Goal: Task Accomplishment & Management: Manage account settings

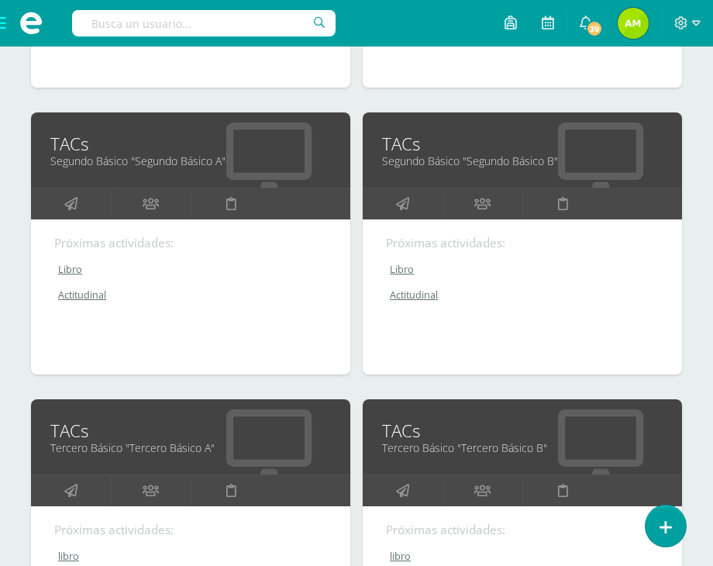
scroll to position [543, 0]
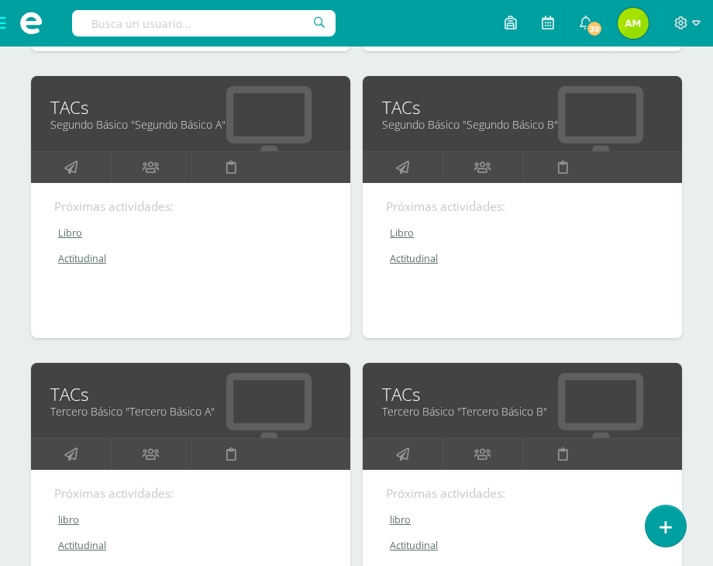
click at [411, 404] on link "Tercero Básico "Tercero Básico B"" at bounding box center [522, 411] width 281 height 15
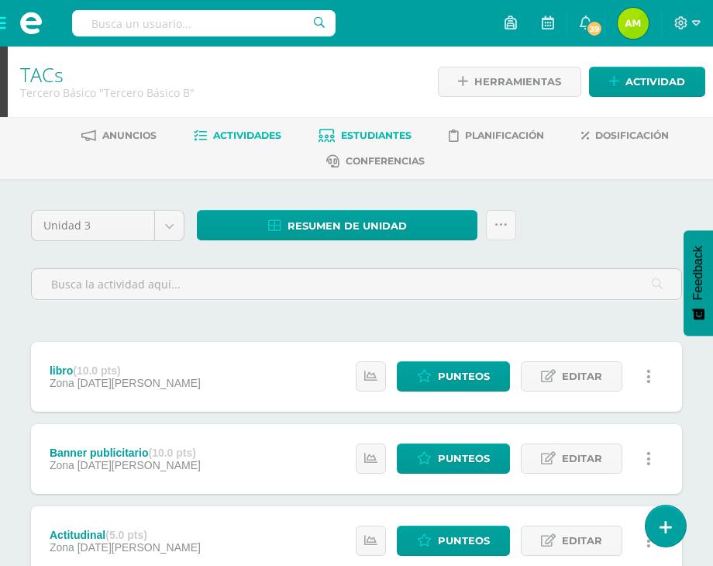
click at [395, 129] on link "Estudiantes" at bounding box center [365, 135] width 93 height 25
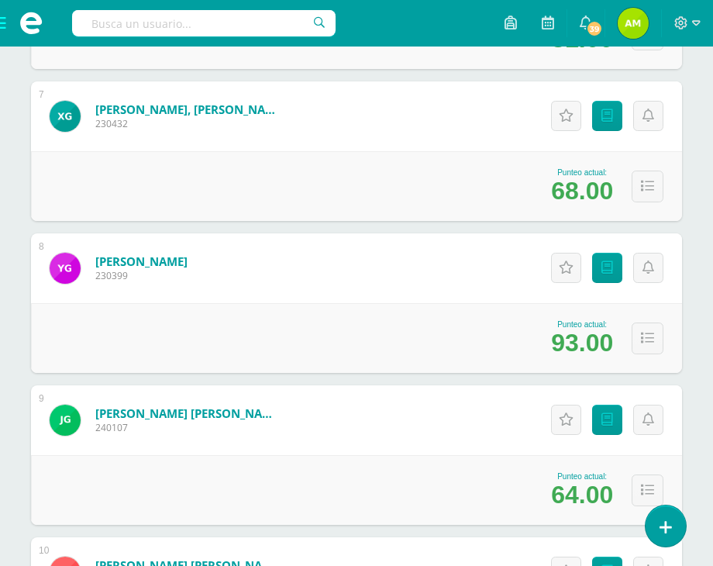
scroll to position [1241, 0]
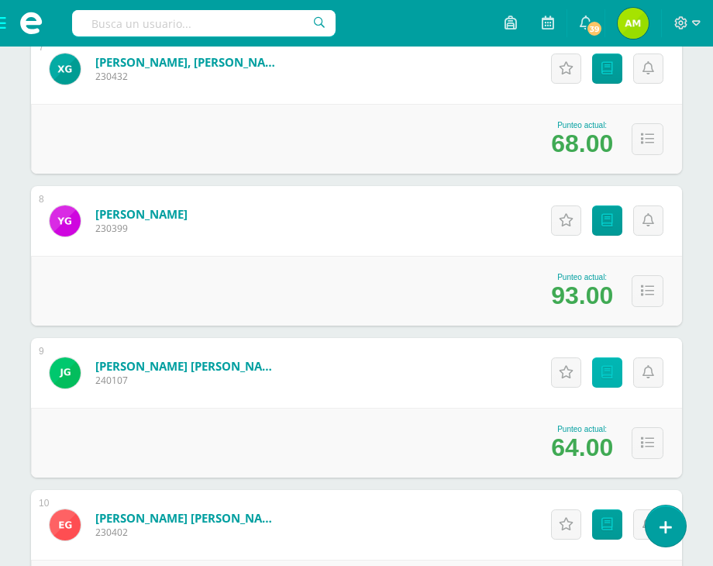
click at [613, 360] on link "Punteos" at bounding box center [607, 372] width 30 height 30
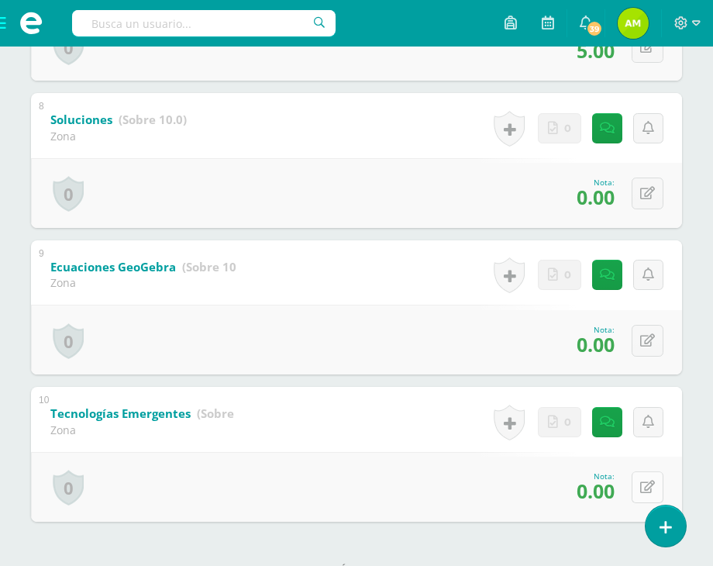
scroll to position [1396, 0]
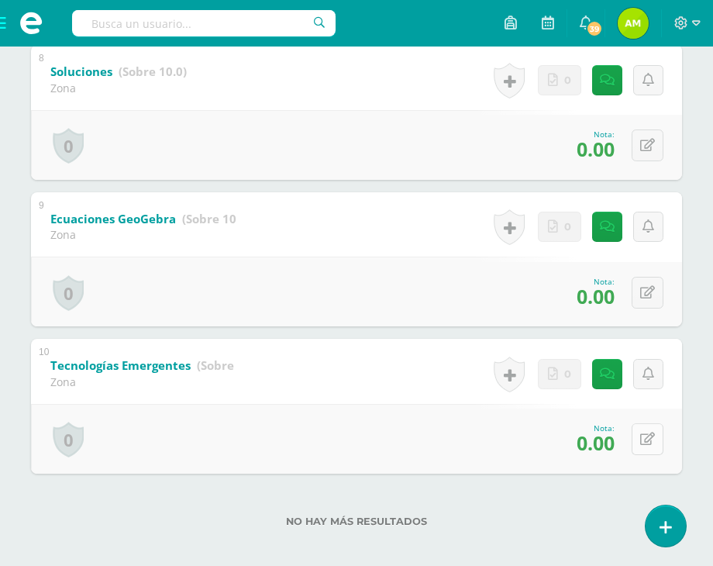
click at [637, 433] on div "0 [GEOGRAPHIC_DATA] Logros obtenidos Aún no hay logros agregados Nota: 0.00" at bounding box center [356, 439] width 651 height 70
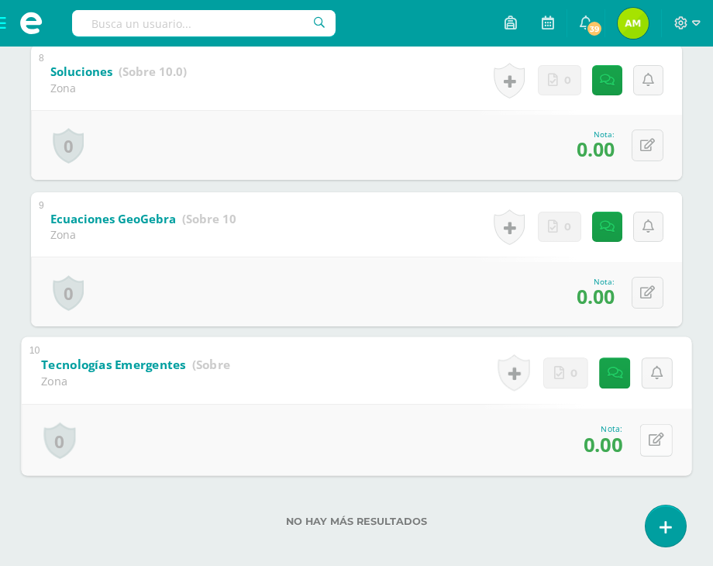
click at [645, 453] on button at bounding box center [656, 440] width 33 height 33
type input "8"
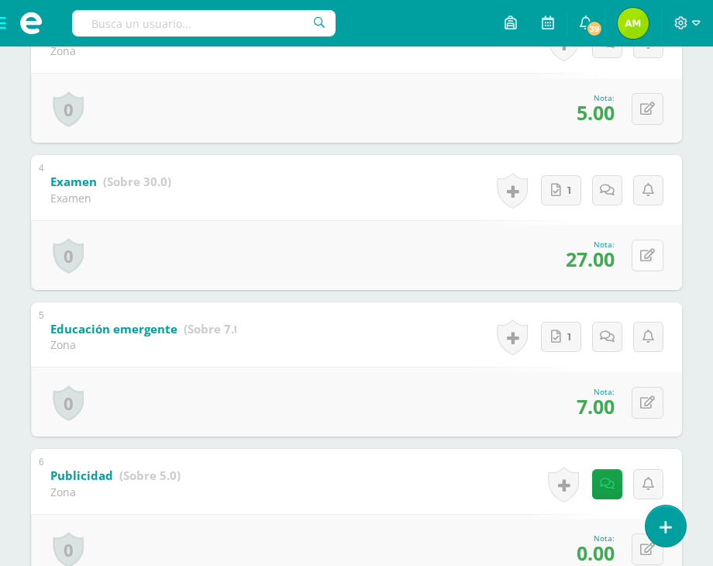
scroll to position [775, 0]
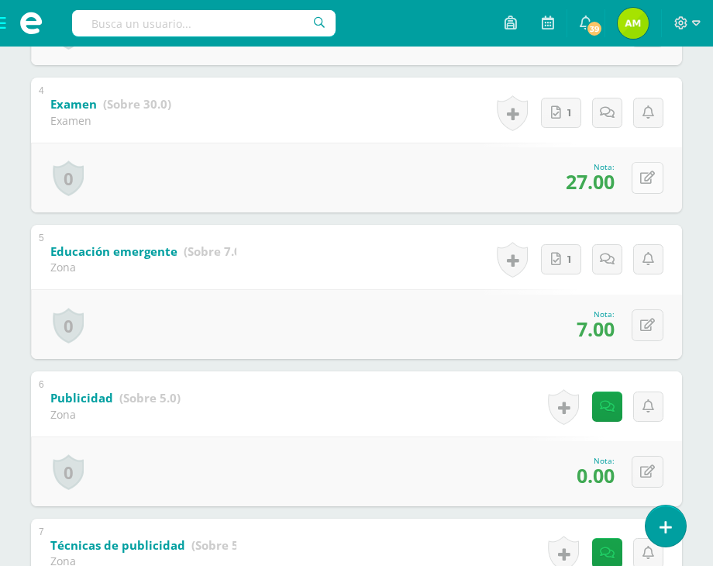
click at [651, 183] on icon at bounding box center [647, 177] width 15 height 13
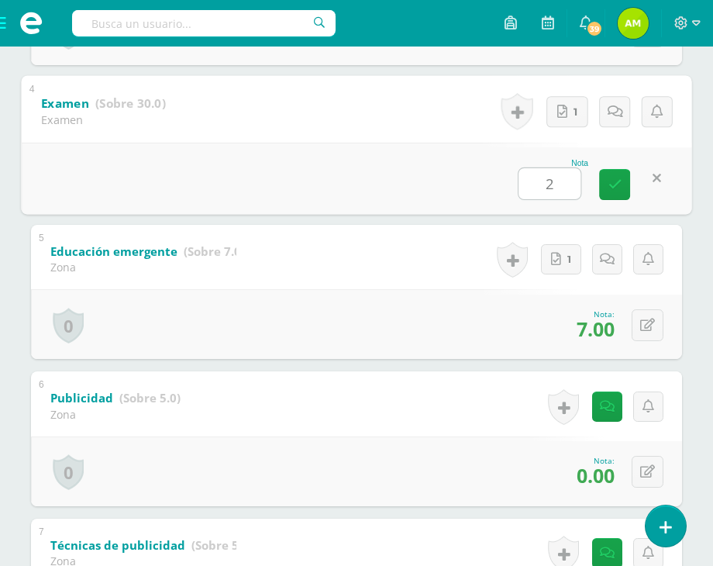
type input "28"
click at [616, 171] on link at bounding box center [614, 184] width 31 height 31
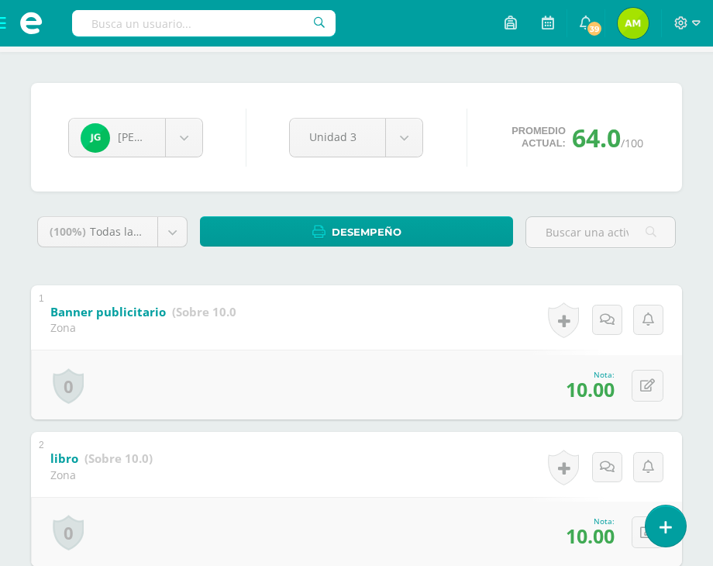
scroll to position [0, 0]
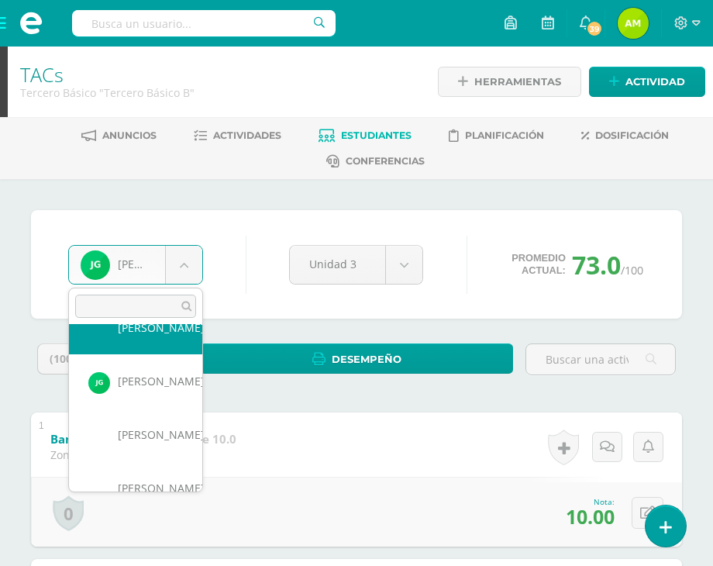
scroll to position [381, 0]
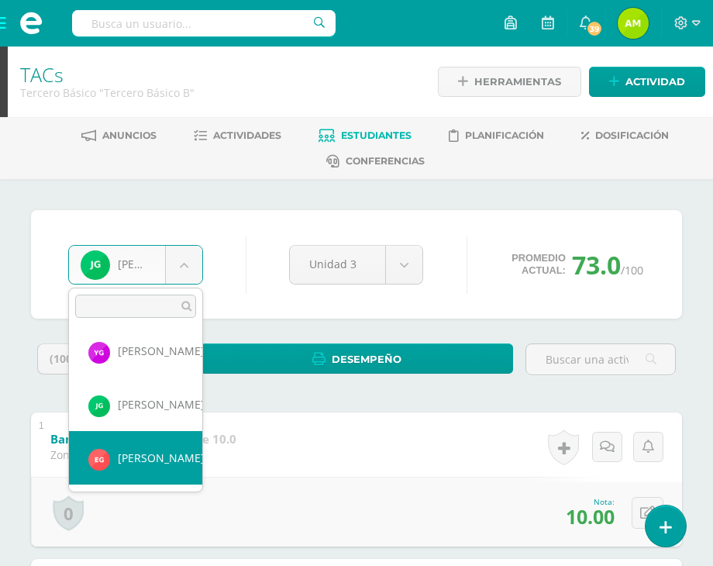
select select "428"
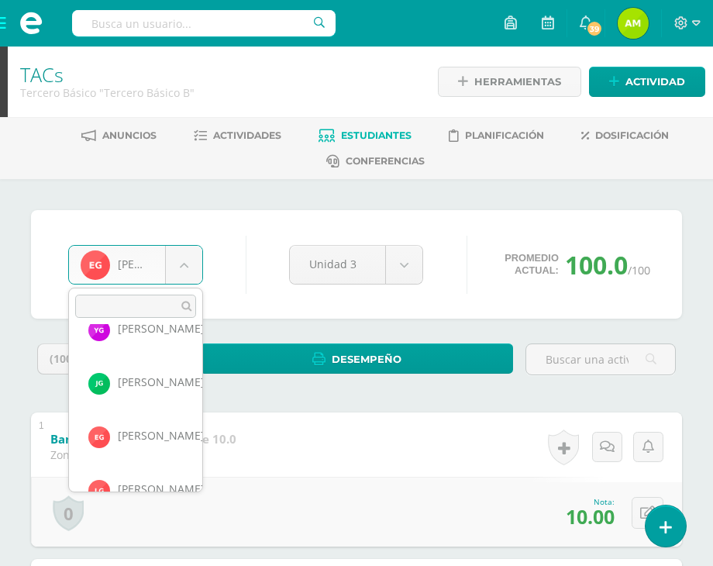
scroll to position [482, 0]
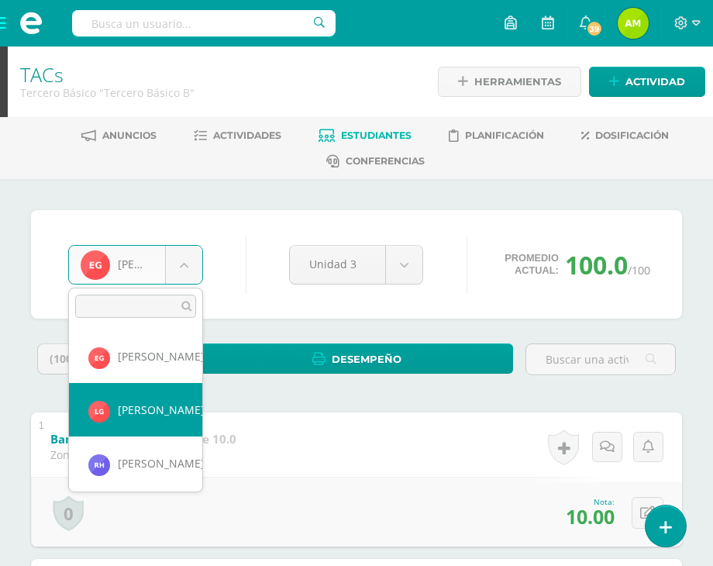
select select "880"
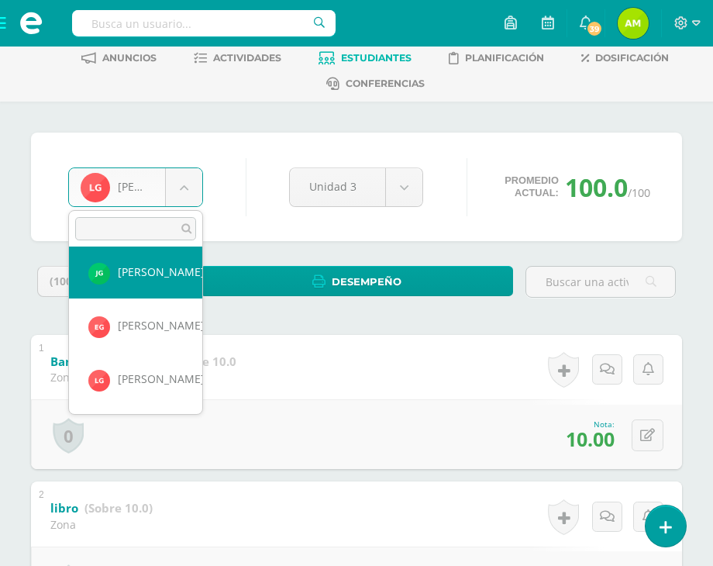
scroll to position [458, 0]
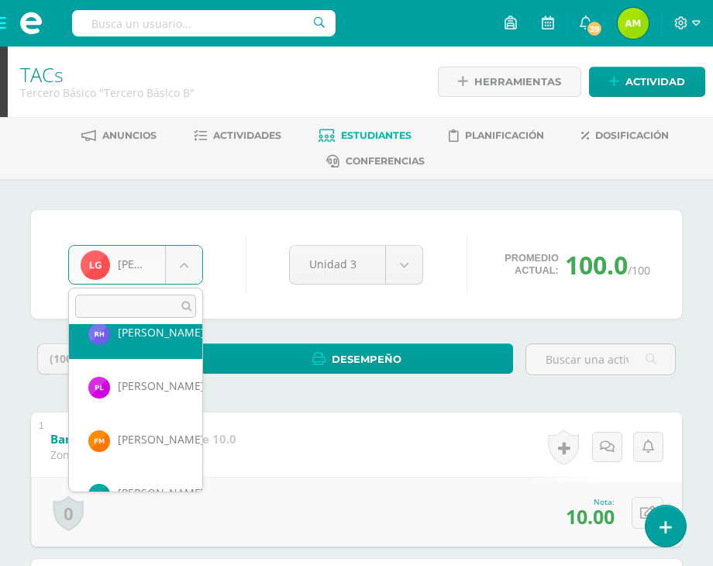
scroll to position [595, 0]
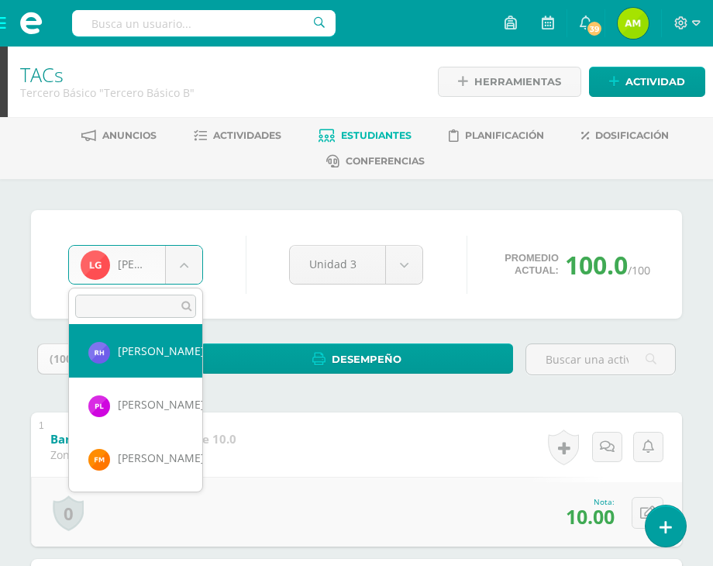
select select "139"
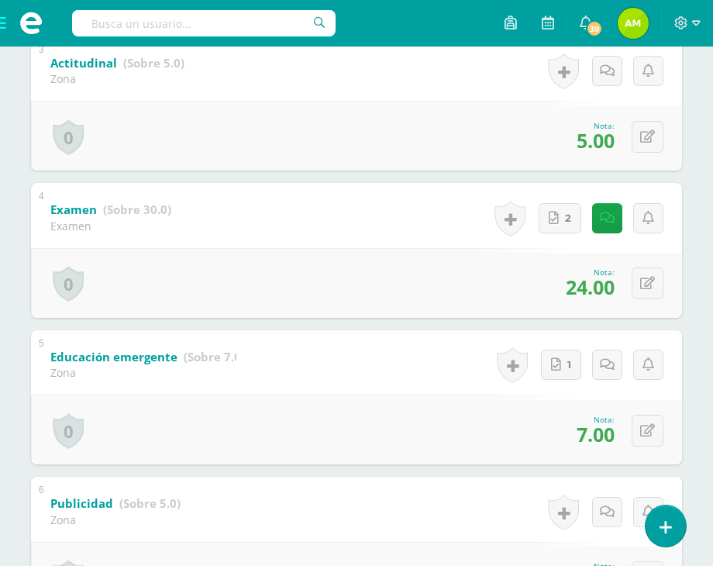
scroll to position [698, 0]
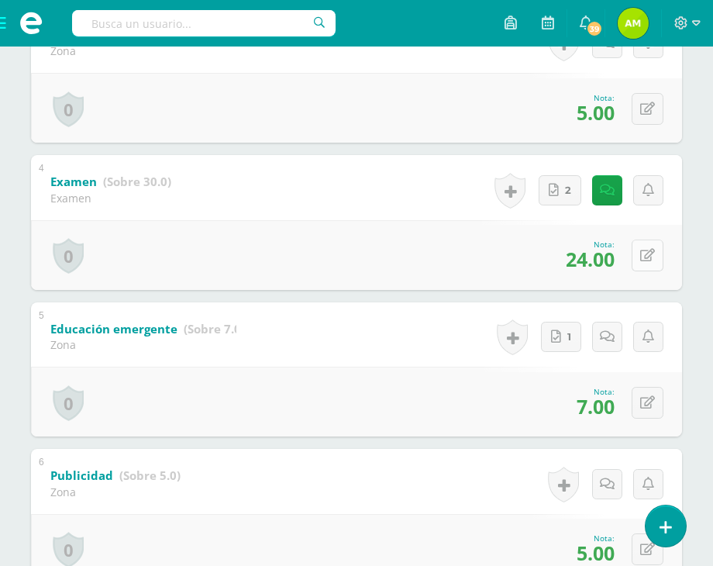
click at [647, 254] on icon at bounding box center [647, 255] width 15 height 13
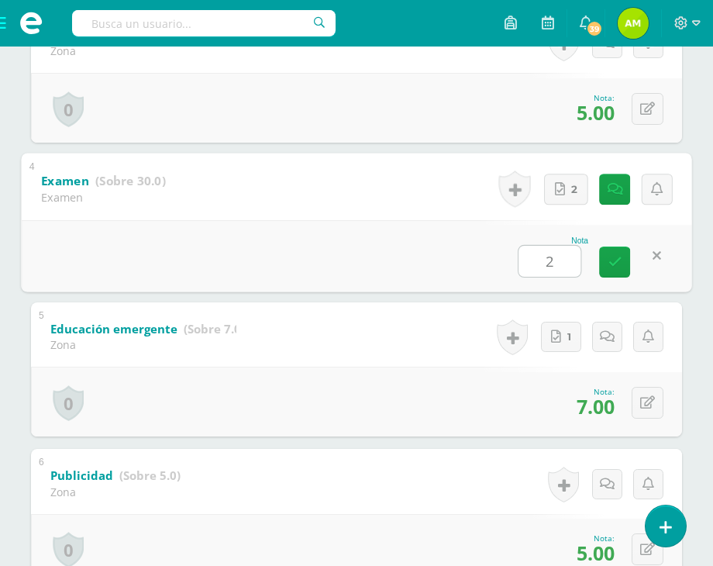
type input "26"
click at [614, 268] on icon at bounding box center [616, 261] width 14 height 13
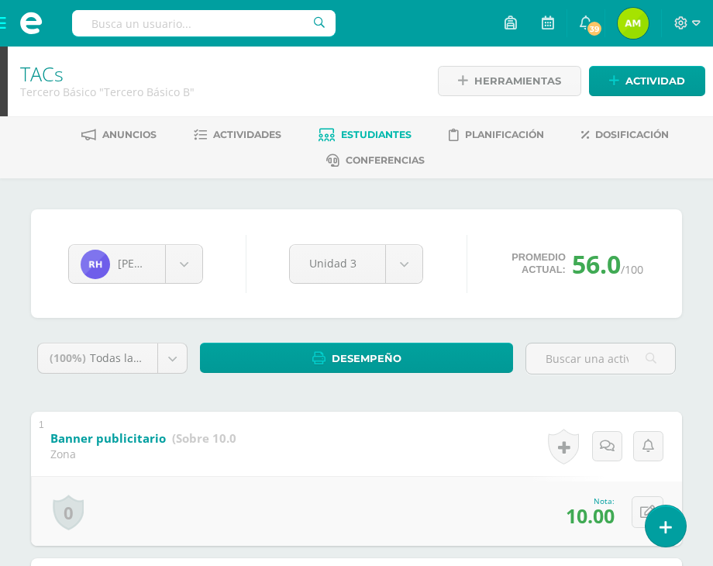
scroll to position [0, 0]
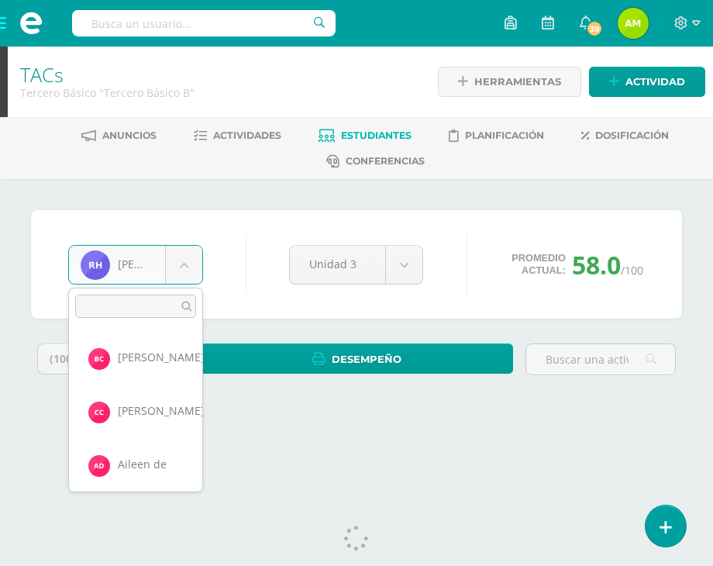
click at [191, 252] on body "Estudiantes Disciplina Asistencia Mis cursos Archivos Soporte Centro de ayuda Ú…" at bounding box center [356, 222] width 713 height 444
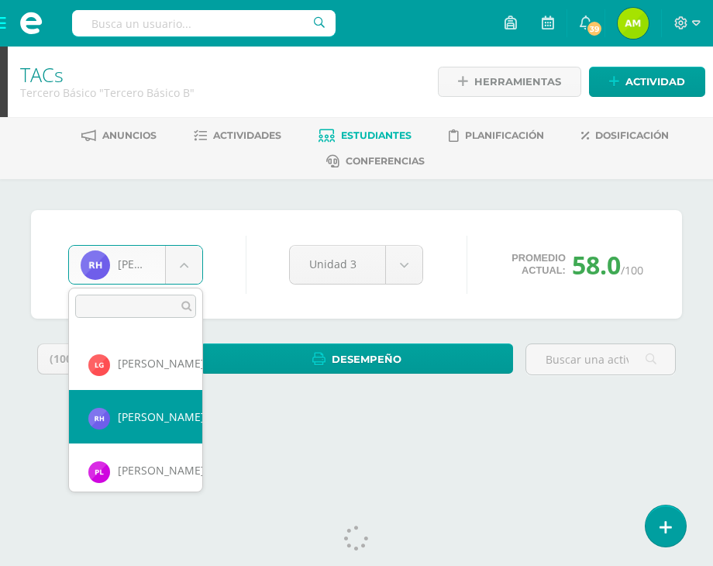
scroll to position [558, 0]
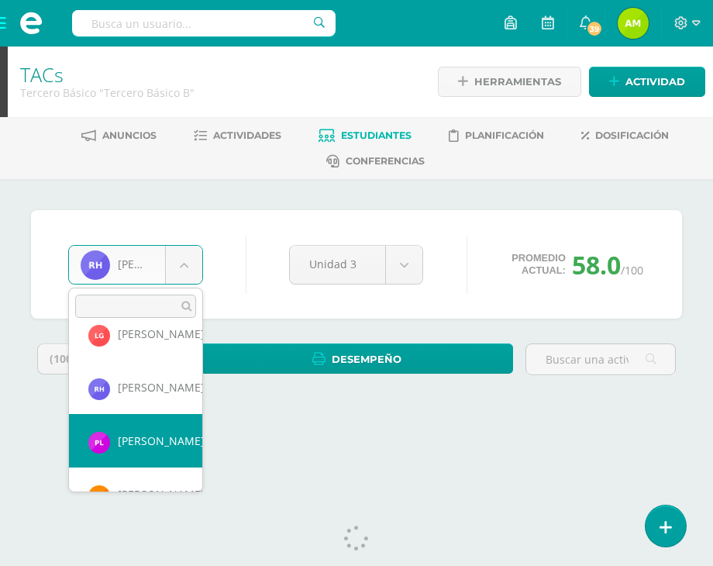
select select "122"
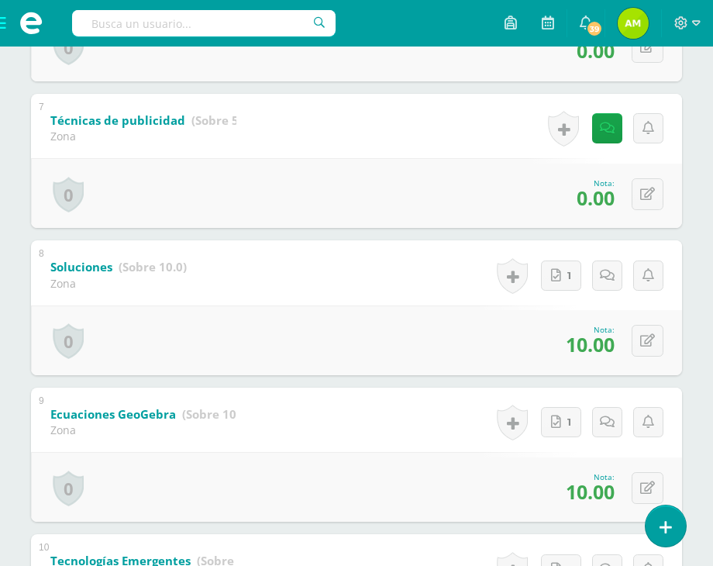
scroll to position [1163, 0]
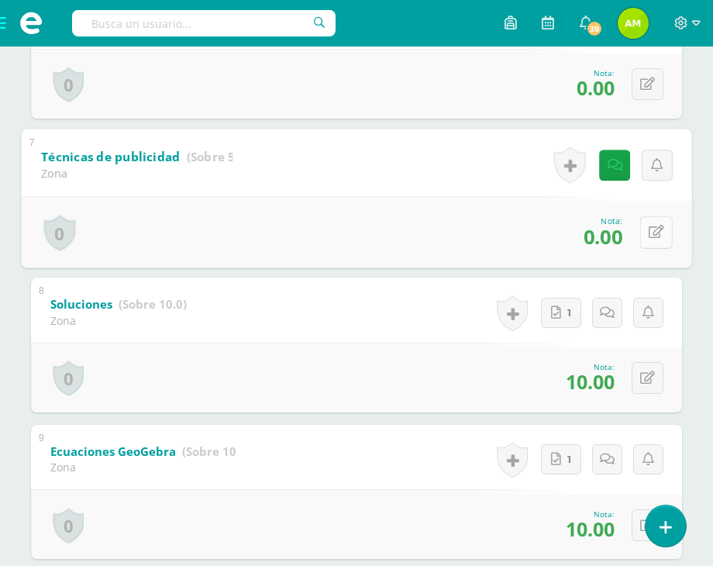
click at [655, 243] on button at bounding box center [656, 232] width 33 height 33
type input "5"
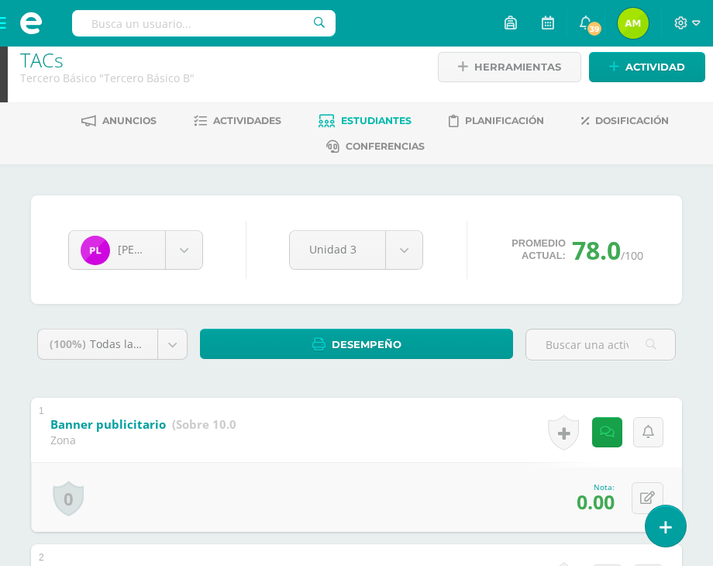
scroll to position [0, 0]
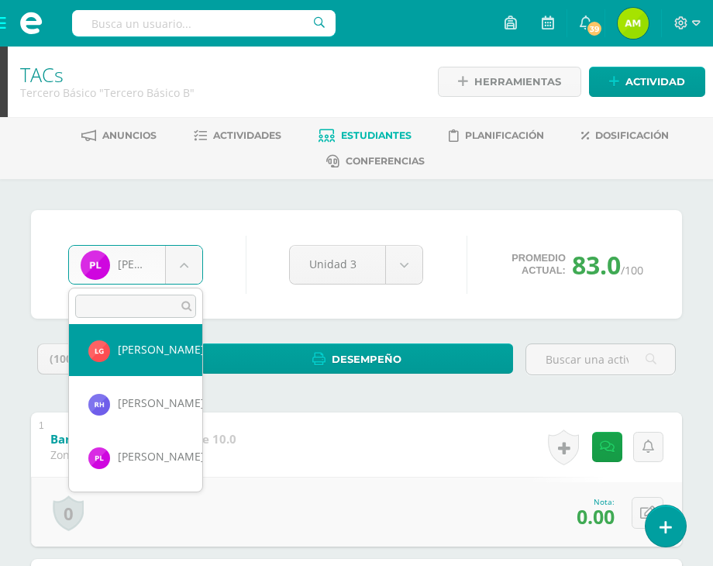
scroll to position [642, 0]
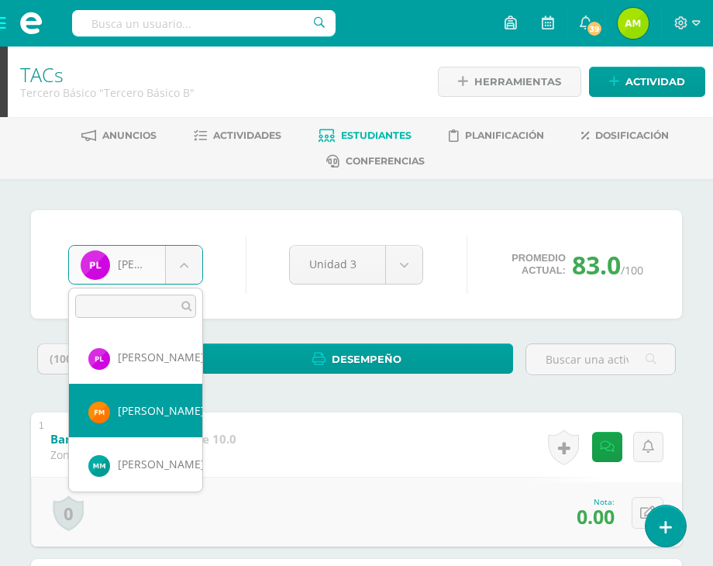
select select "1251"
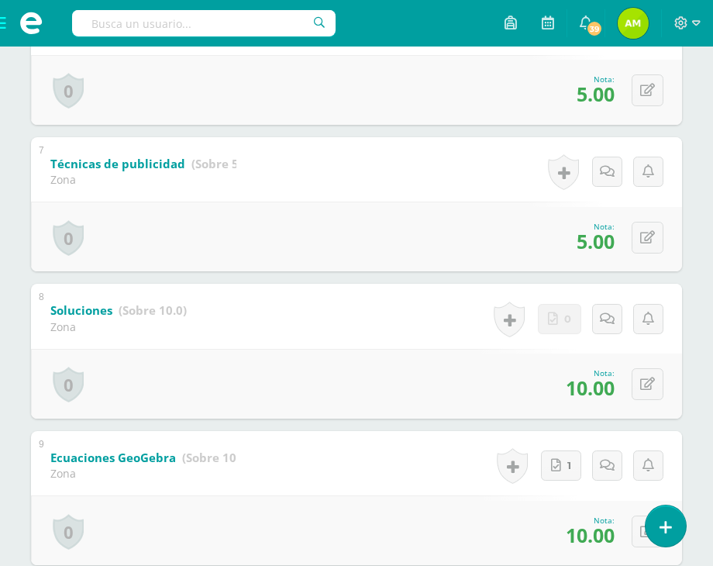
scroll to position [1101, 0]
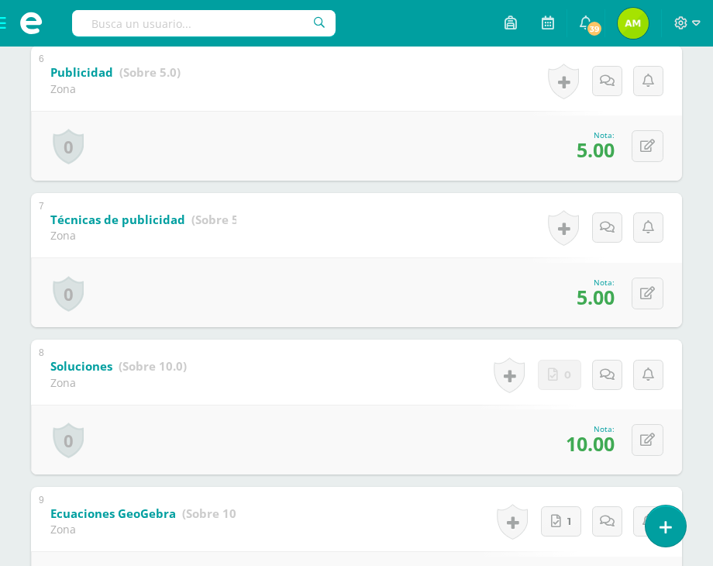
click at [368, 158] on div "0 [GEOGRAPHIC_DATA] Logros obtenidos Aún no hay logros agregados Nota: 5.00" at bounding box center [356, 146] width 651 height 70
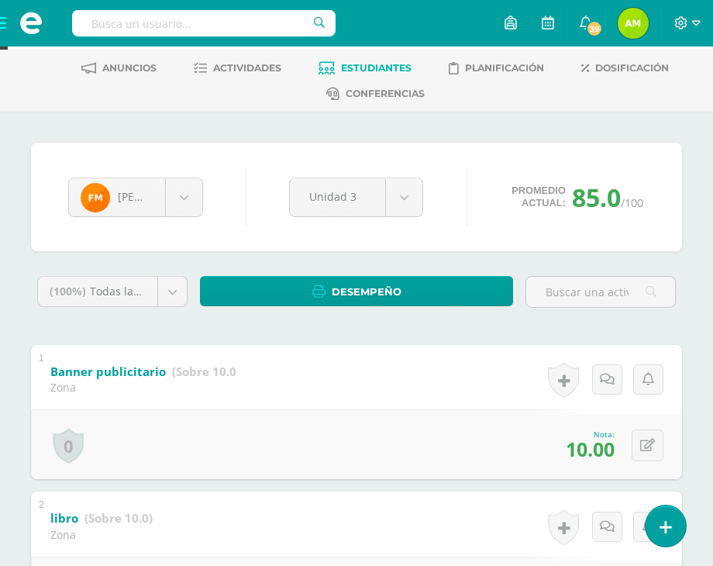
scroll to position [16, 0]
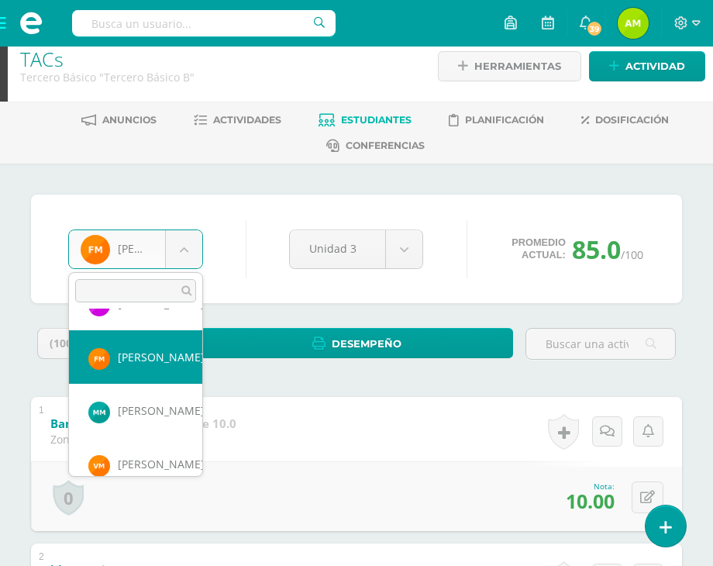
scroll to position [696, 0]
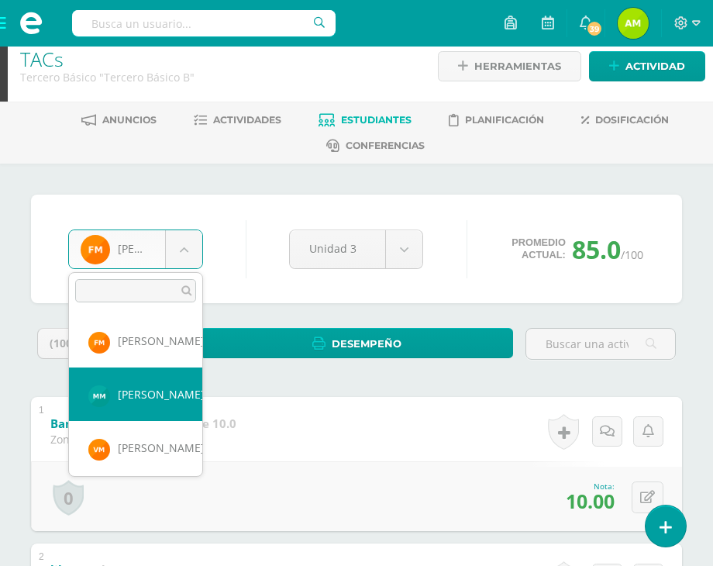
select select "1269"
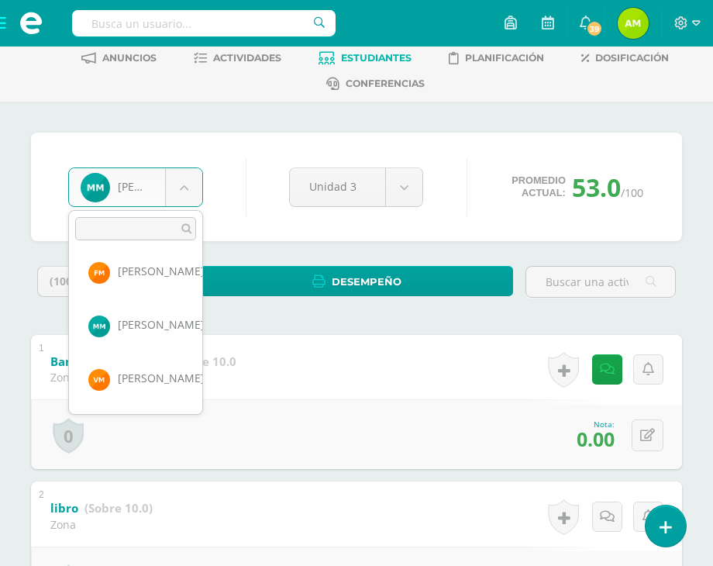
scroll to position [751, 0]
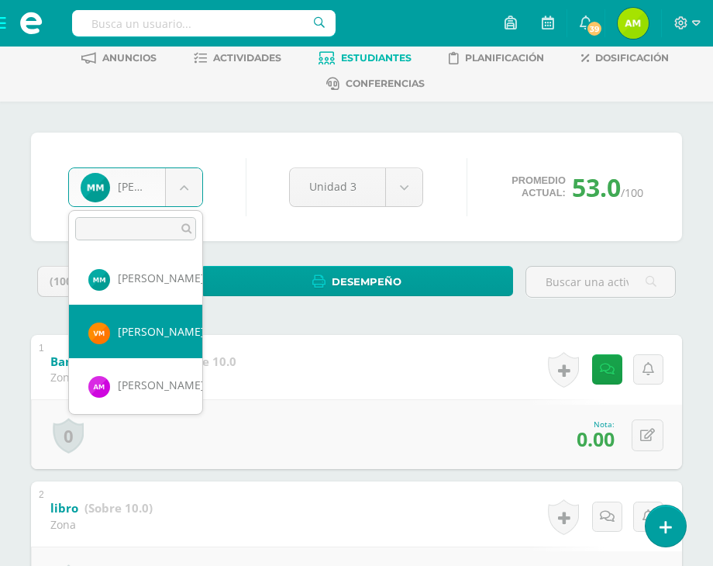
select select "431"
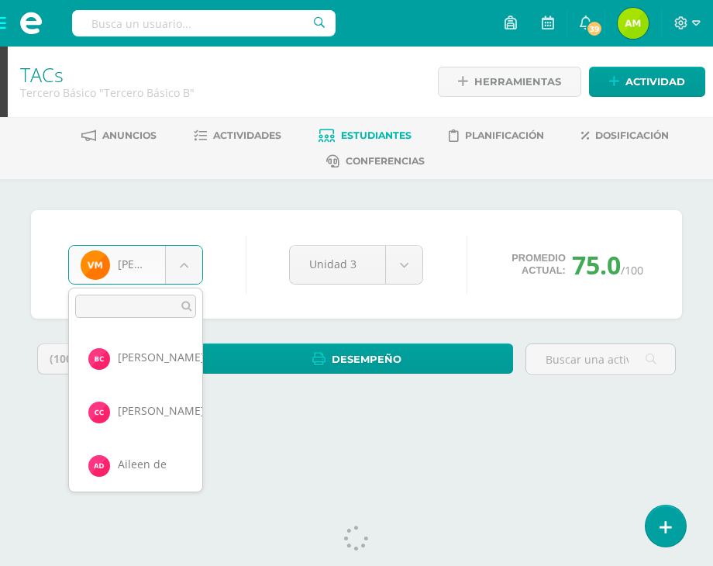
click at [174, 277] on body "Estudiantes Disciplina Asistencia Mis cursos Archivos Soporte Centro de ayuda Ú…" at bounding box center [356, 222] width 713 height 444
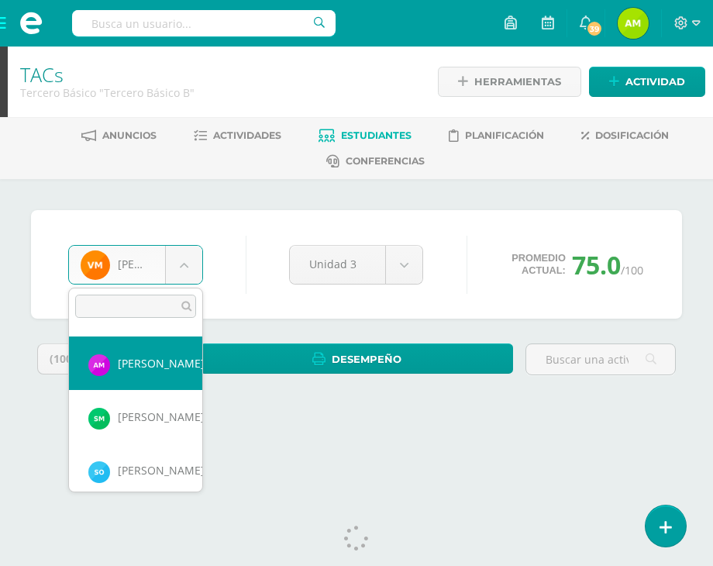
scroll to position [772, 0]
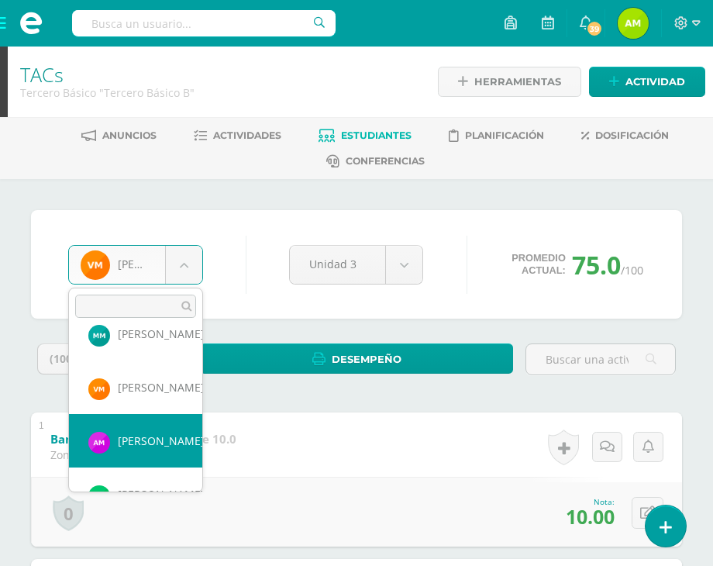
select select "424"
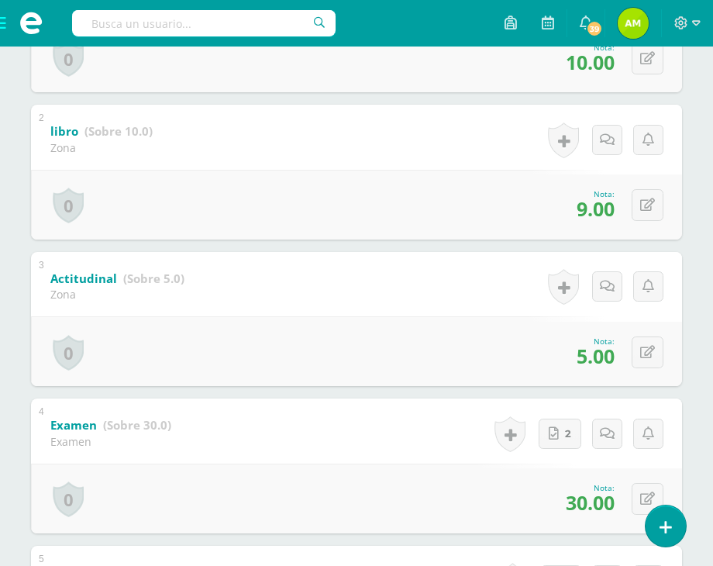
scroll to position [388, 0]
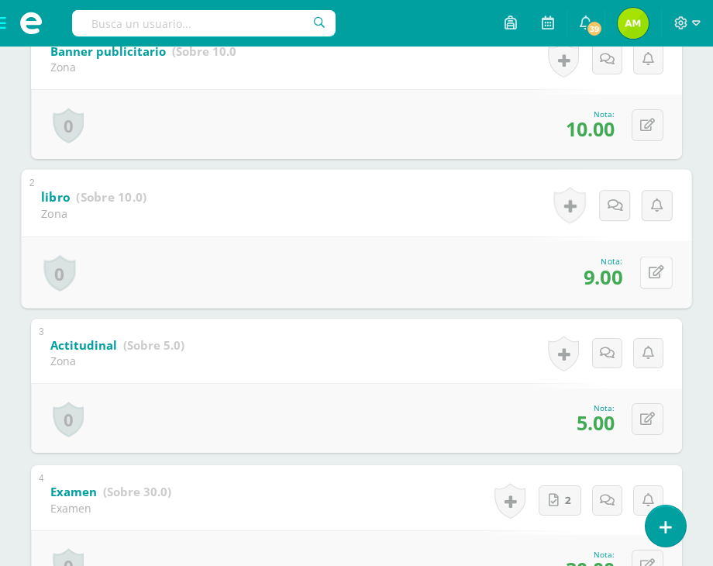
click at [649, 271] on icon at bounding box center [657, 272] width 16 height 13
type input "10"
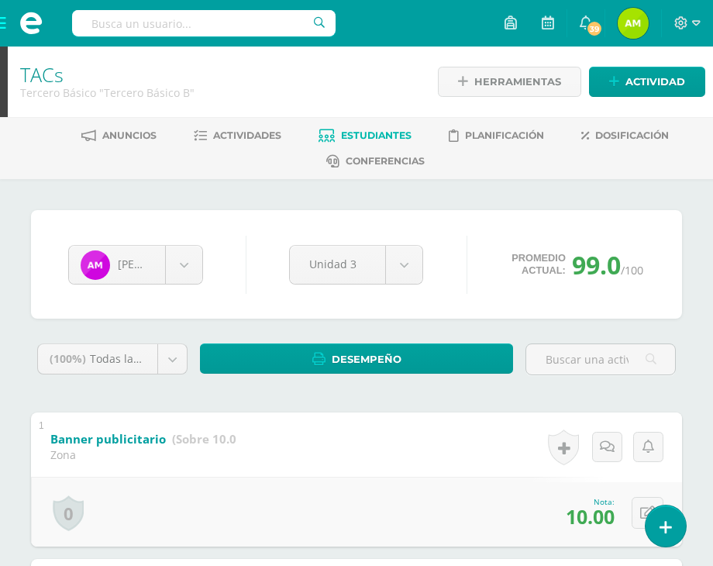
scroll to position [0, 0]
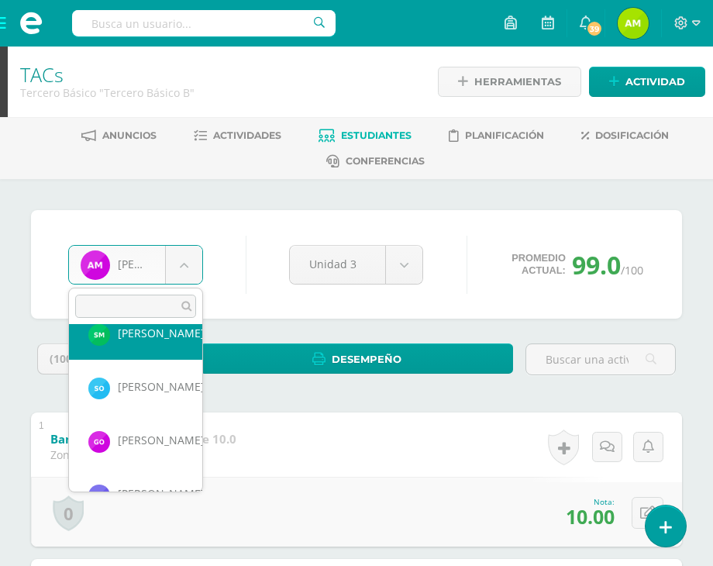
scroll to position [915, 0]
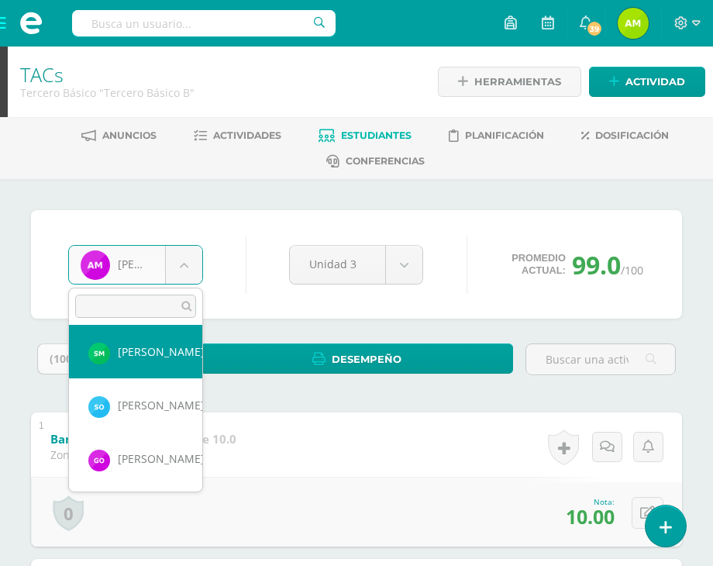
select select "423"
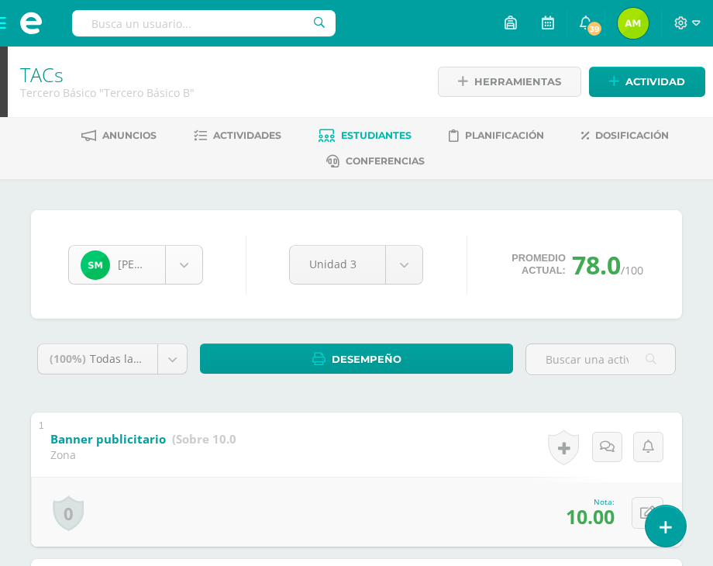
drag, startPoint x: 190, startPoint y: 240, endPoint x: 187, endPoint y: 255, distance: 15.8
click at [190, 248] on div "Sofía Muñoz Bryan Carrera Carlos Castañeda Aileen de Génesis De Fatima Flores C…" at bounding box center [356, 264] width 589 height 59
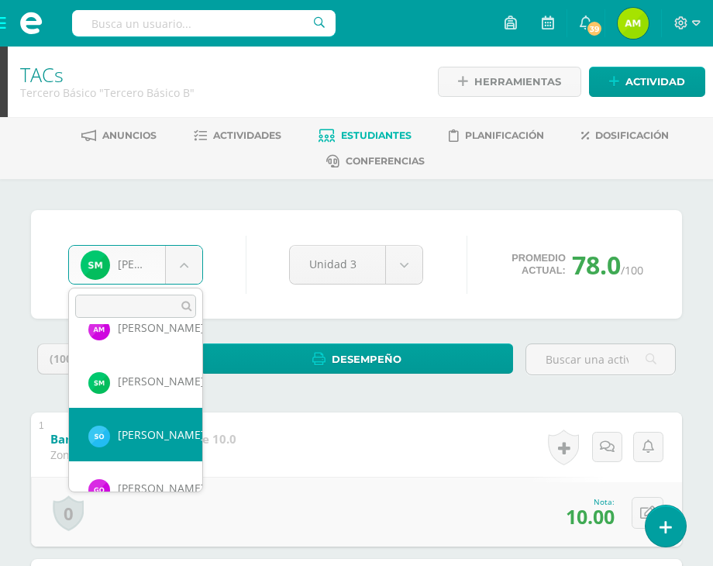
scroll to position [910, 0]
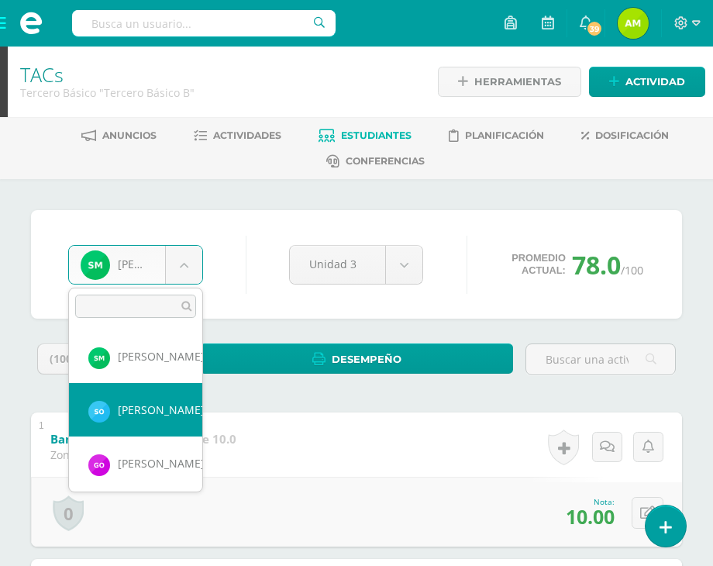
select select "922"
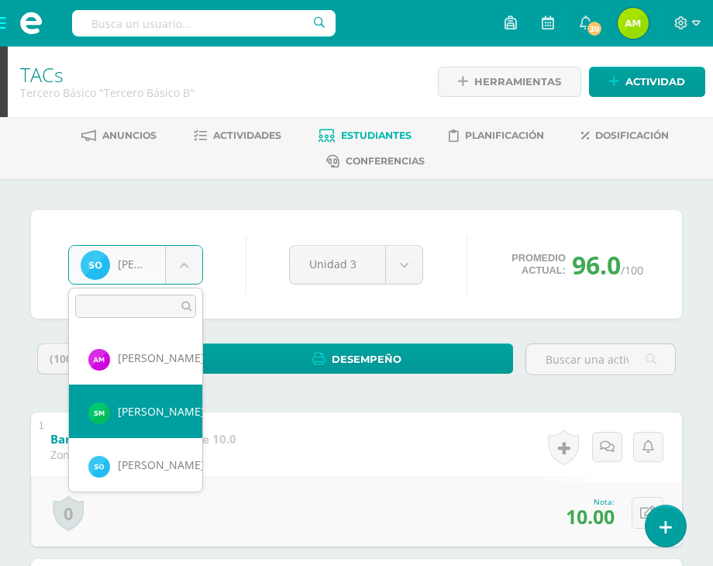
scroll to position [933, 0]
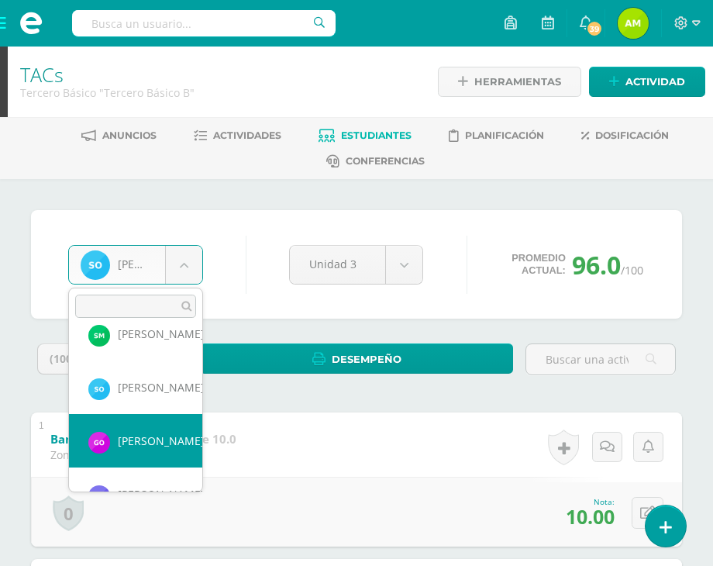
select select "429"
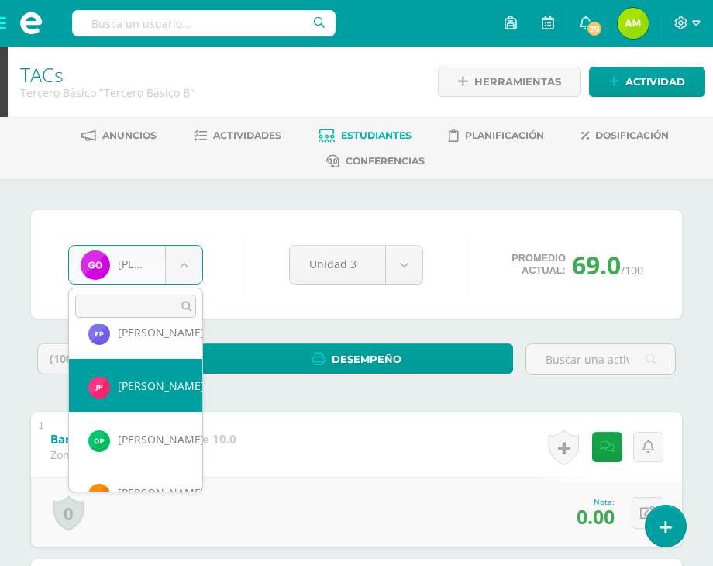
scroll to position [1076, 0]
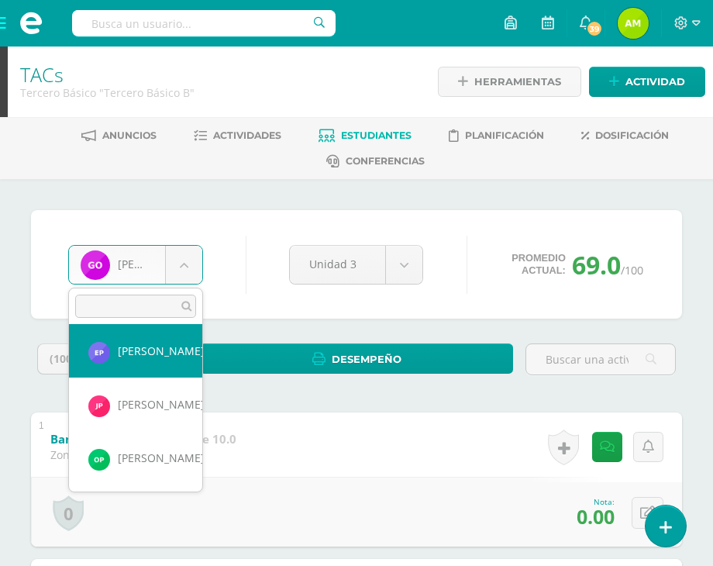
select select "131"
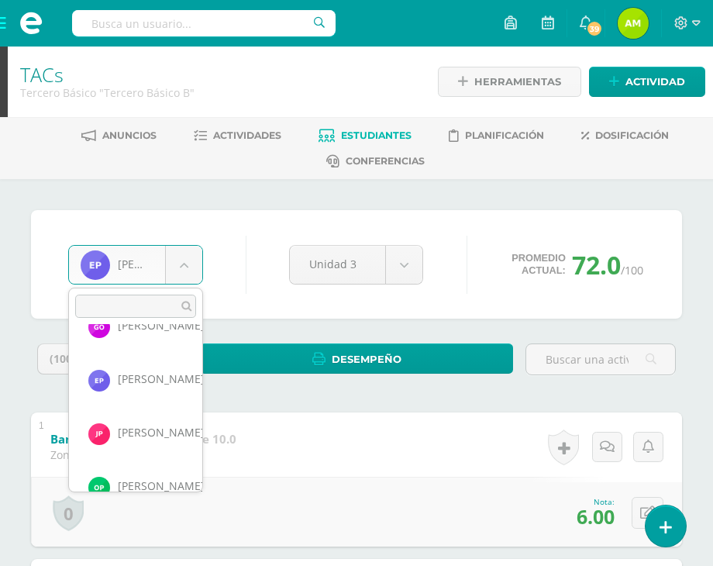
scroll to position [1023, 0]
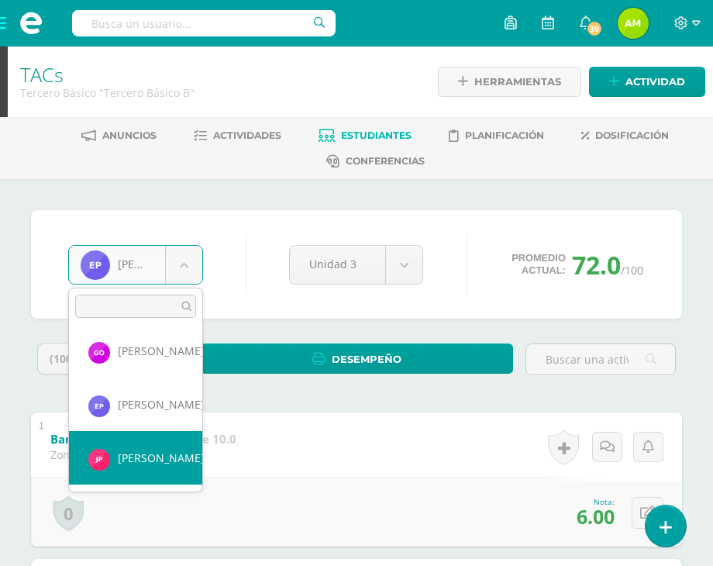
select select "435"
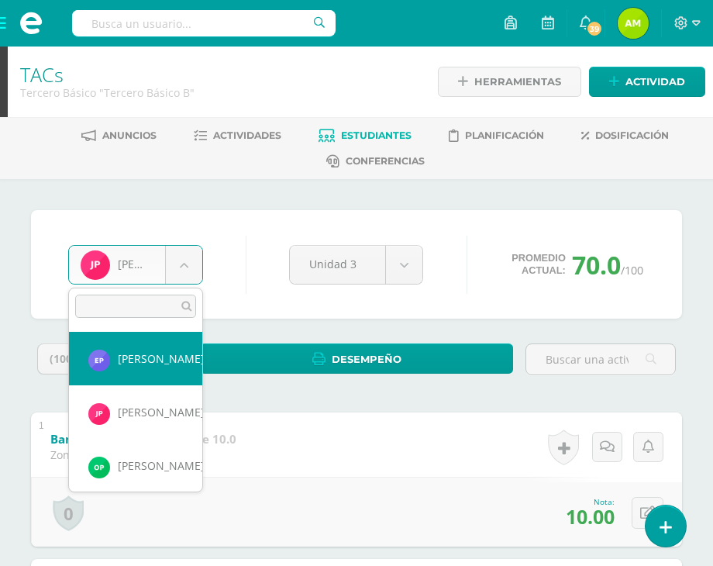
scroll to position [1093, 0]
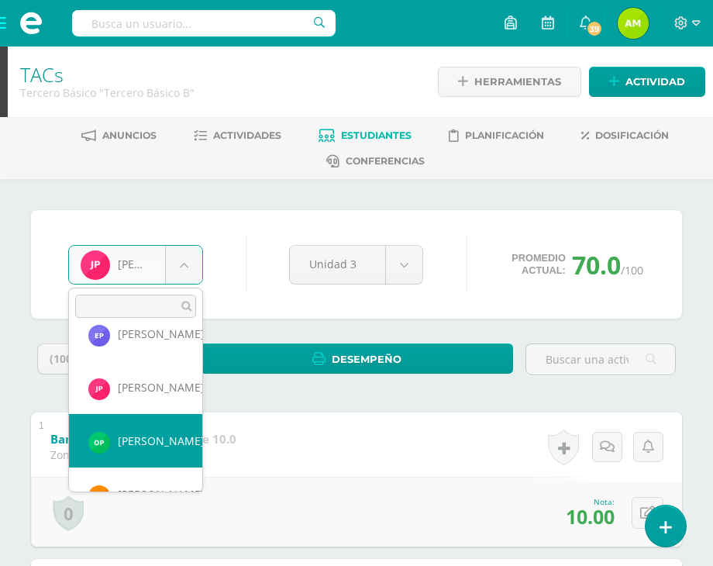
select select "133"
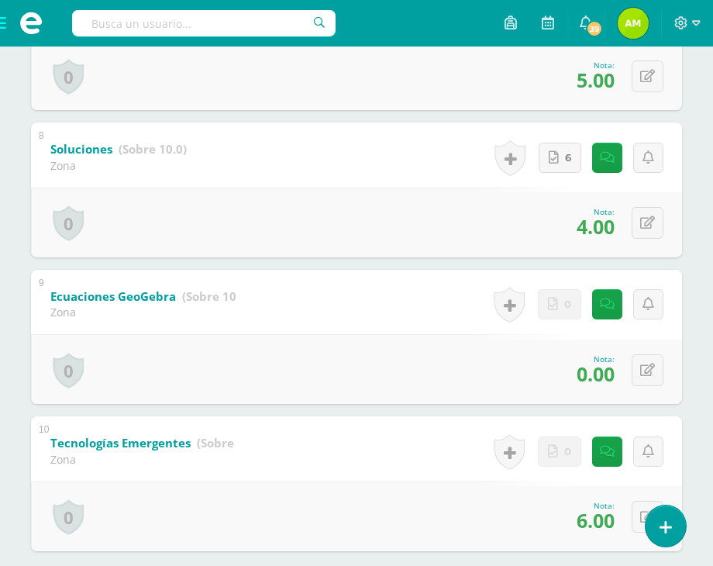
scroll to position [1396, 0]
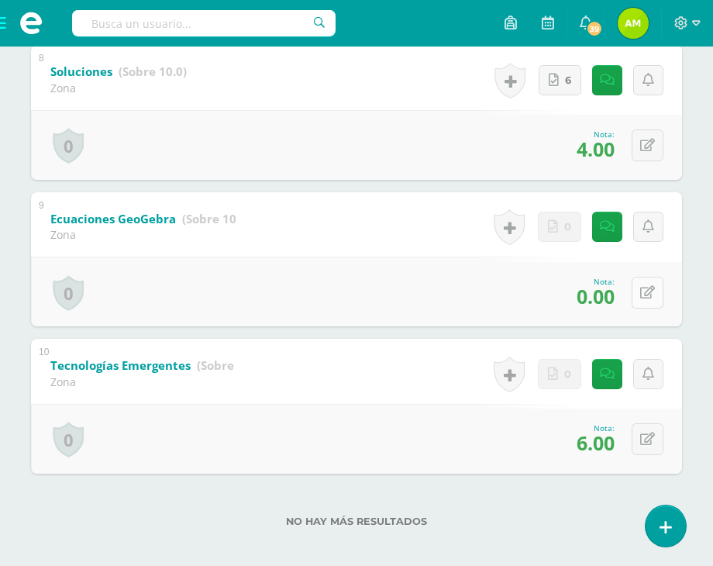
click at [644, 303] on button at bounding box center [648, 293] width 32 height 32
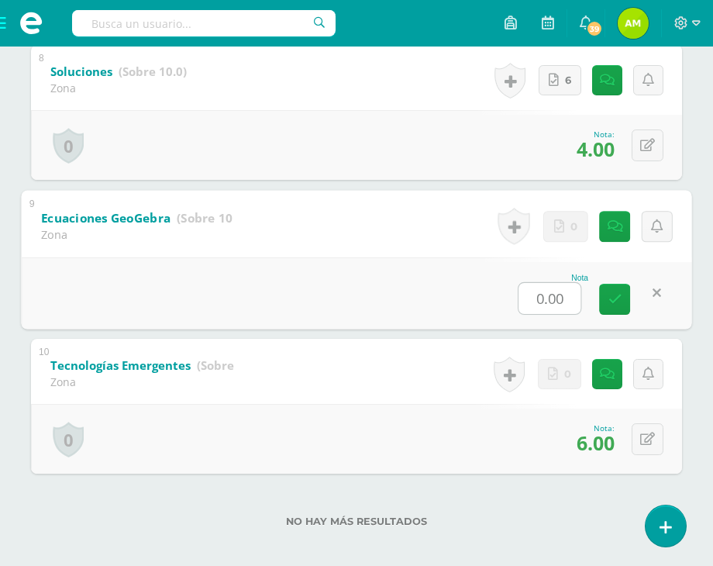
type input "6"
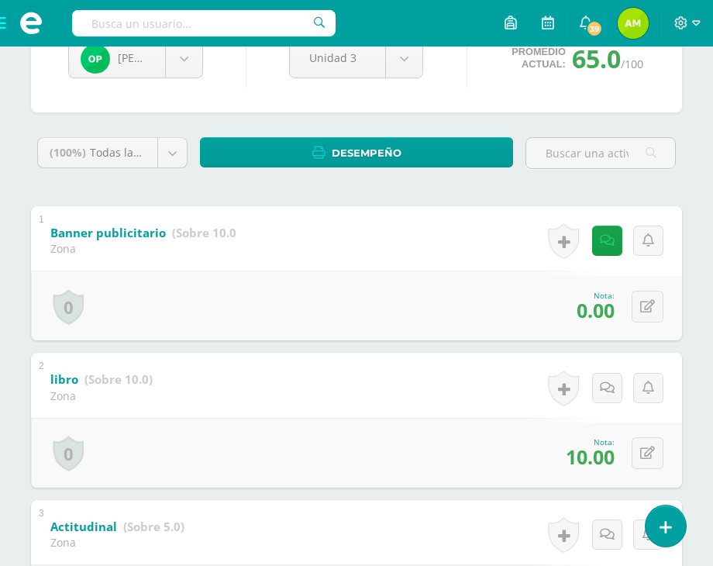
scroll to position [0, 0]
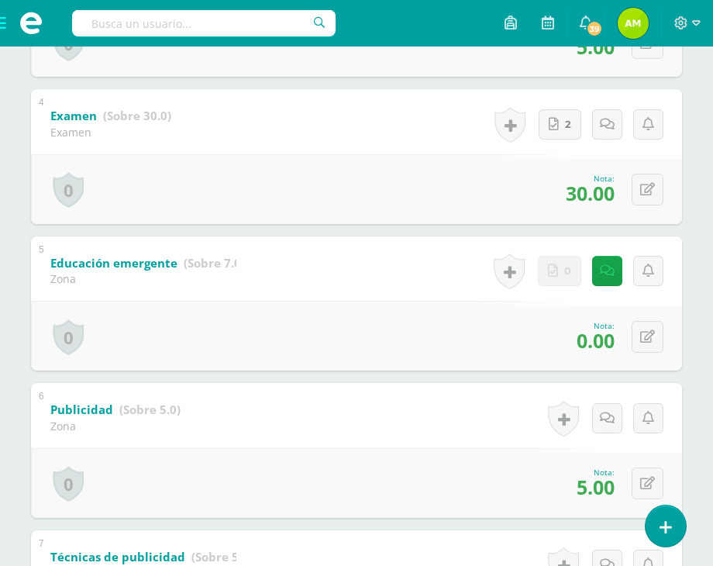
scroll to position [791, 0]
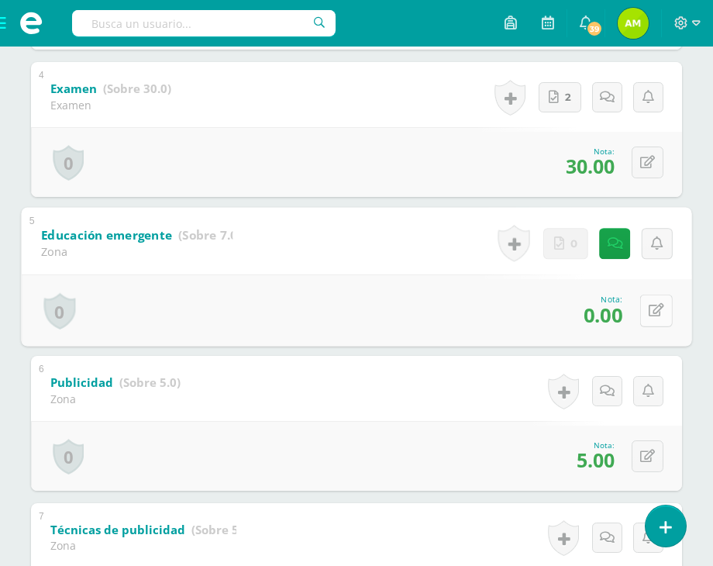
click at [643, 313] on button at bounding box center [656, 310] width 33 height 33
type input "7"
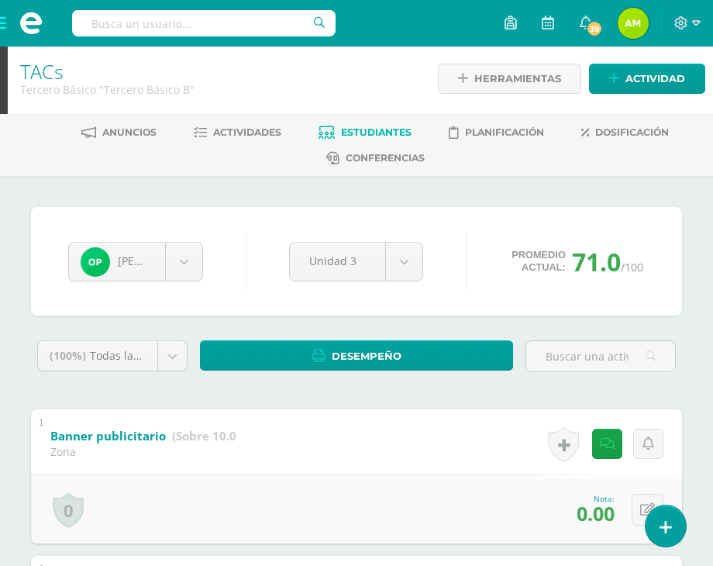
scroll to position [0, 0]
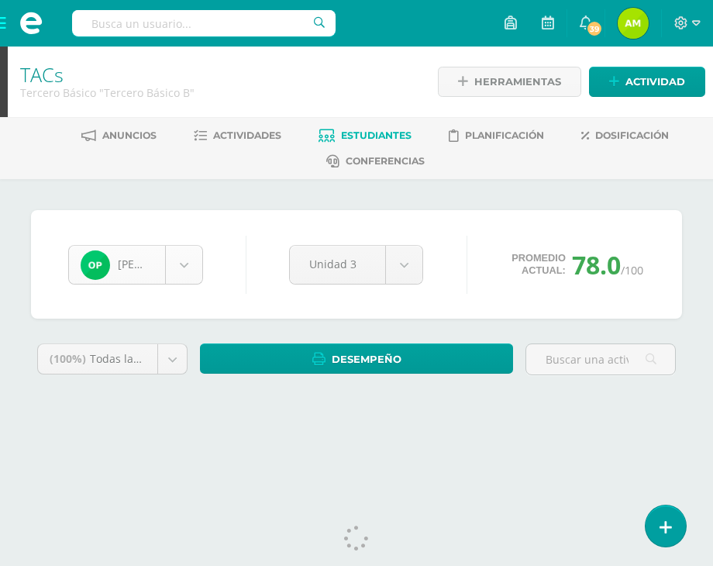
click at [167, 270] on body "Estudiantes Disciplina Asistencia Mis cursos Archivos Soporte Centro de ayuda Ú…" at bounding box center [356, 222] width 713 height 444
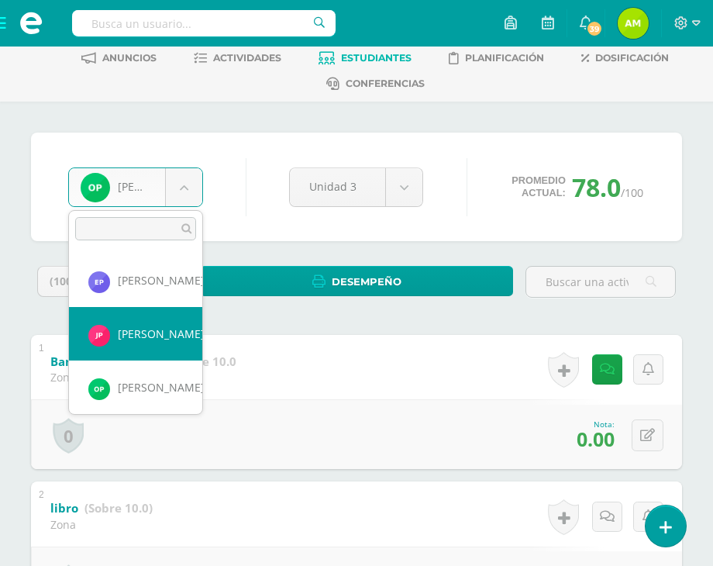
scroll to position [1147, 0]
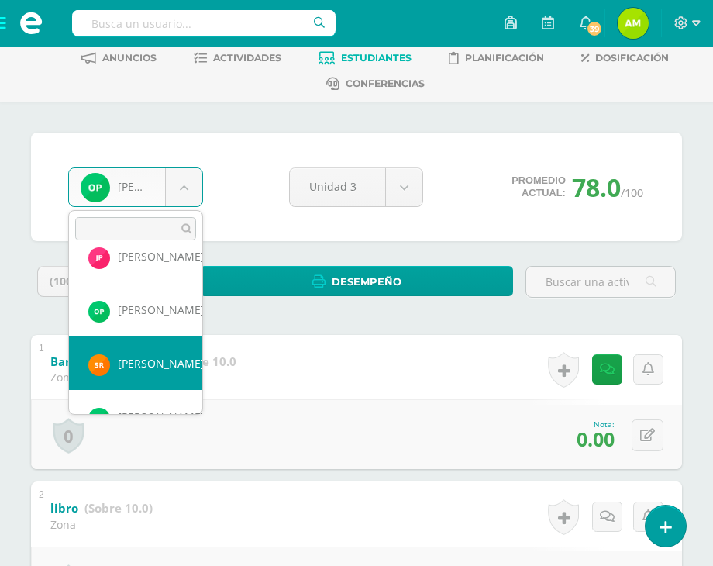
select select "128"
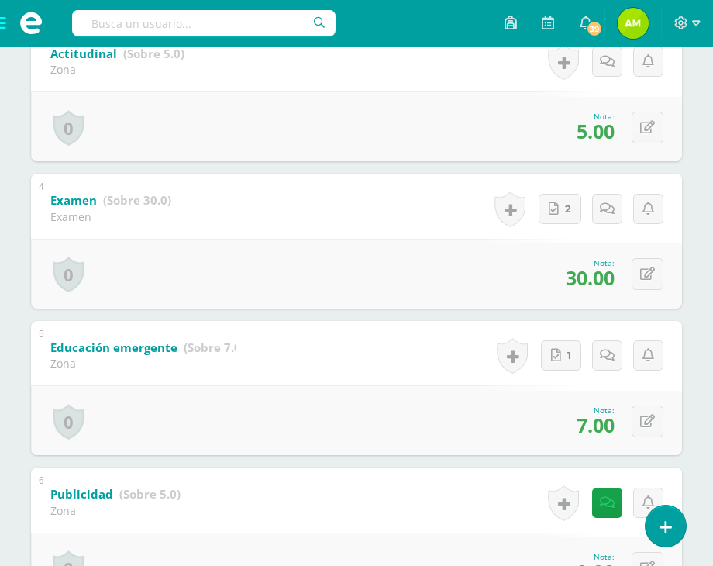
scroll to position [775, 0]
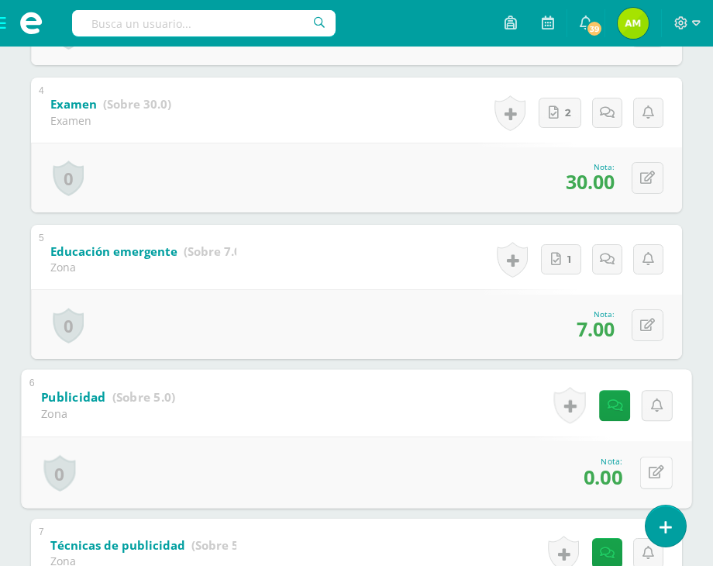
click at [643, 469] on button at bounding box center [656, 473] width 33 height 33
type input "3"
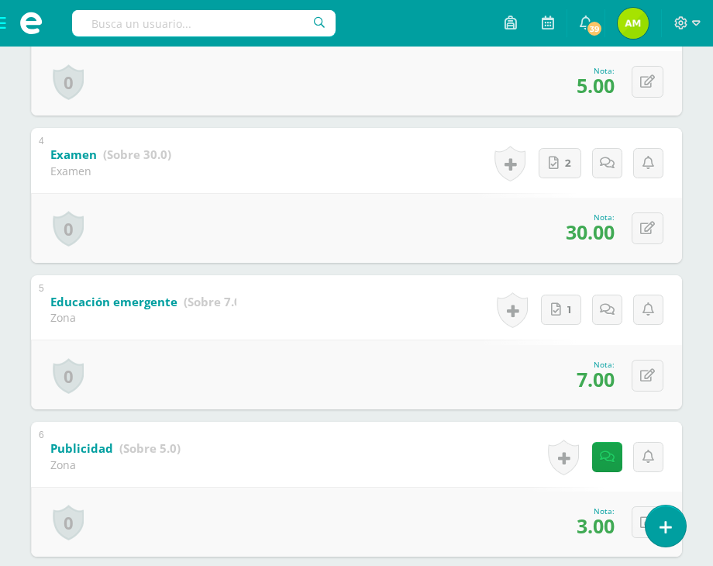
scroll to position [930, 0]
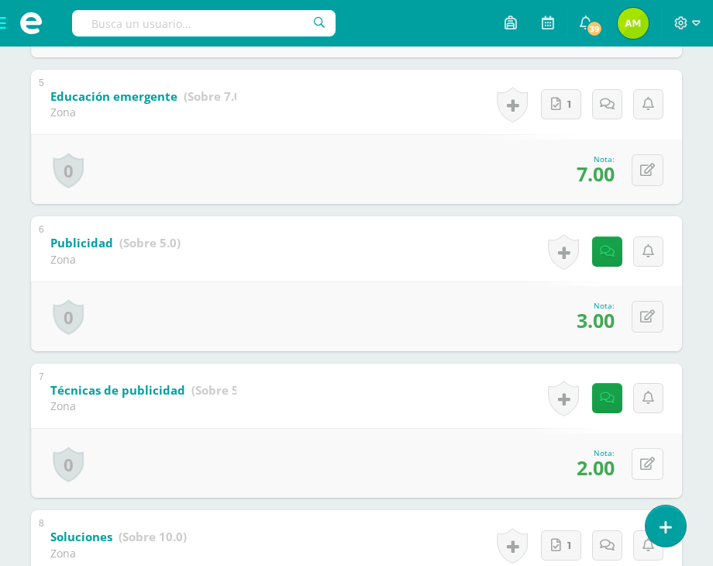
click at [636, 471] on div "0 Logros Logros obtenidos Aún no hay logros agregados Nota: 2.00" at bounding box center [356, 463] width 651 height 70
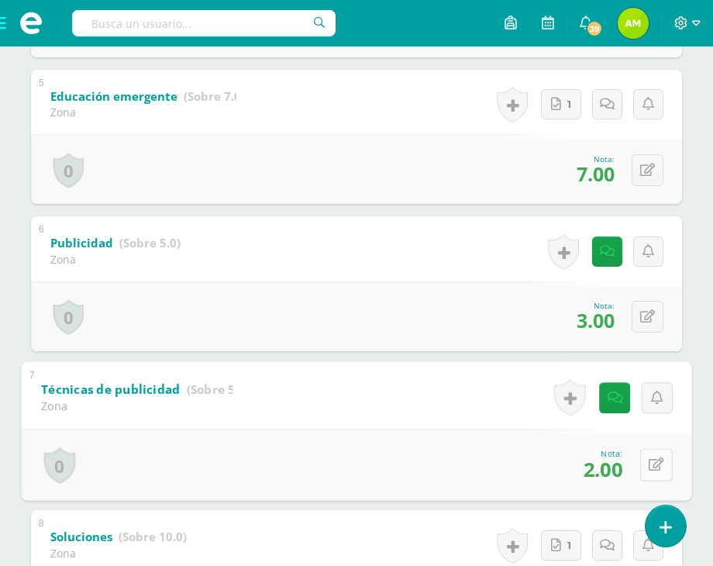
click at [648, 472] on button at bounding box center [656, 464] width 33 height 33
type input "4"
click at [616, 478] on link at bounding box center [614, 469] width 31 height 31
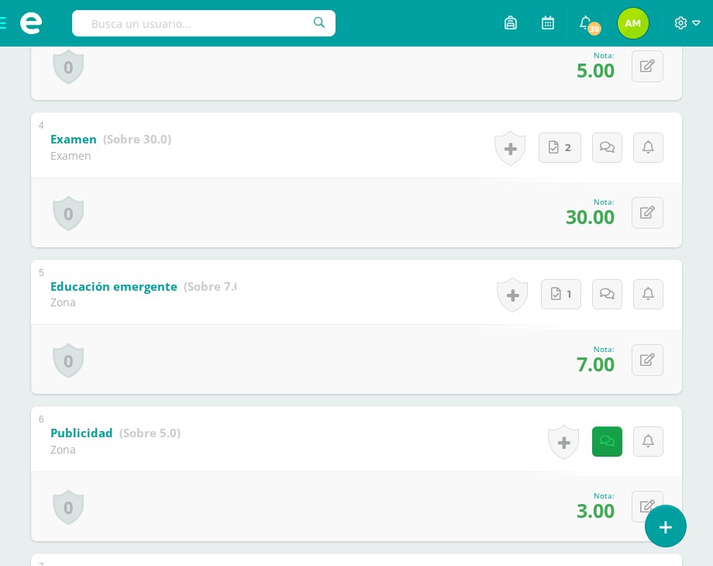
scroll to position [543, 0]
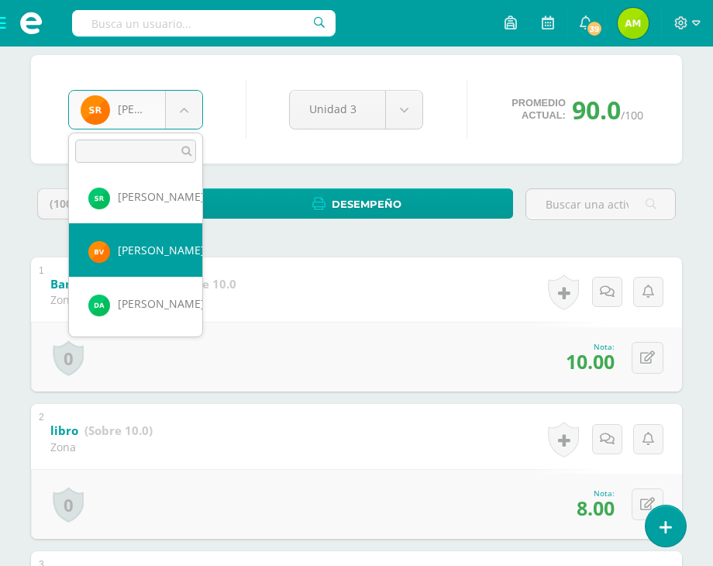
scroll to position [1212, 0]
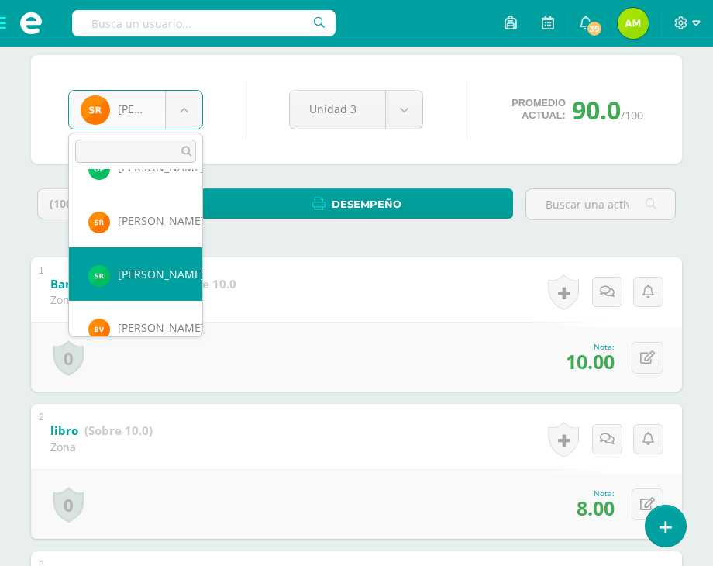
select select "436"
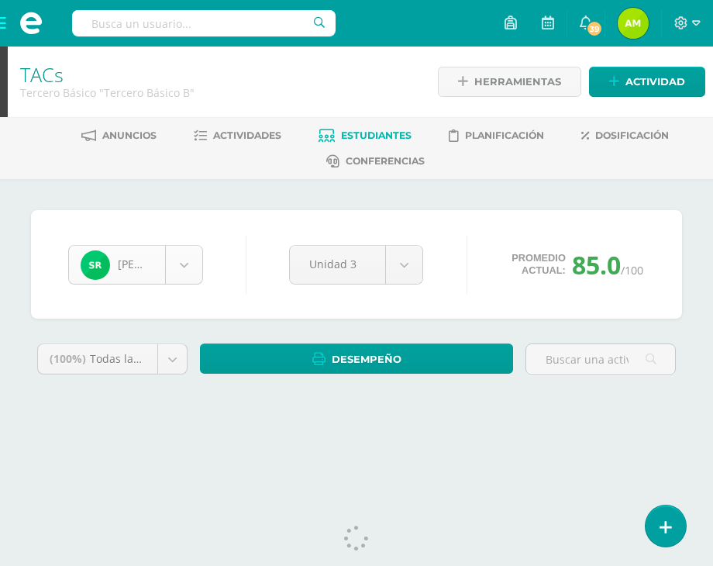
click at [181, 277] on body "Estudiantes Disciplina Asistencia Mis cursos Archivos Soporte Centro de ayuda Ú…" at bounding box center [356, 222] width 713 height 444
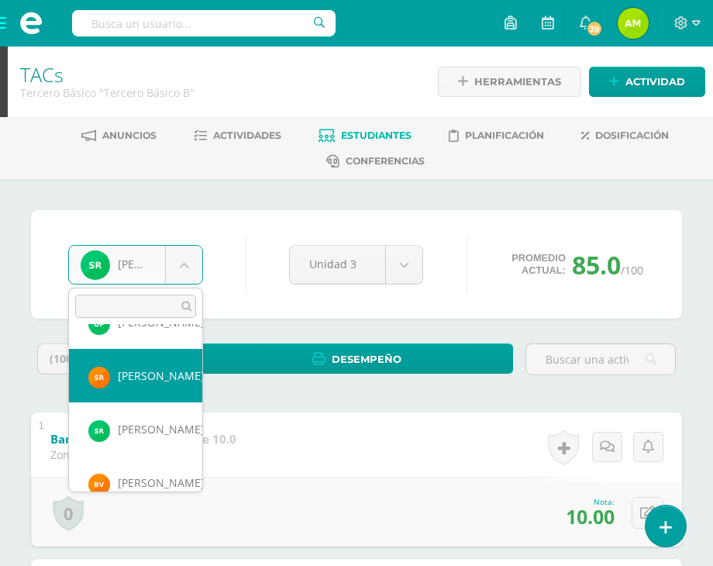
scroll to position [1284, 0]
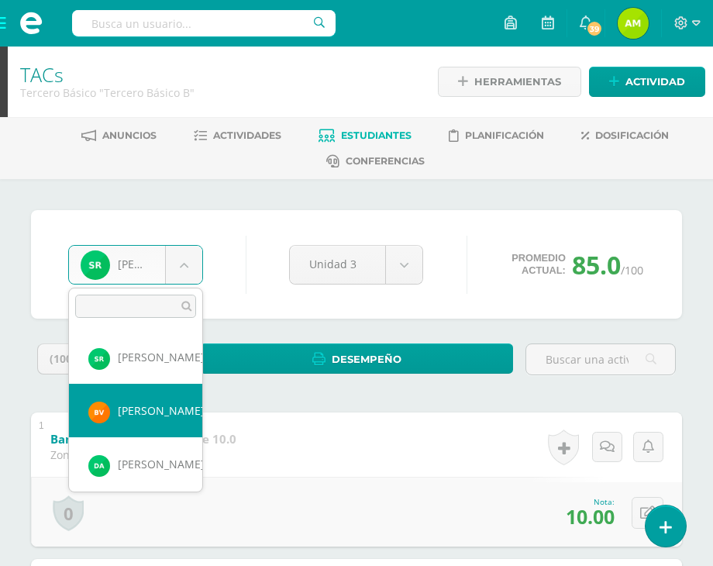
select select "924"
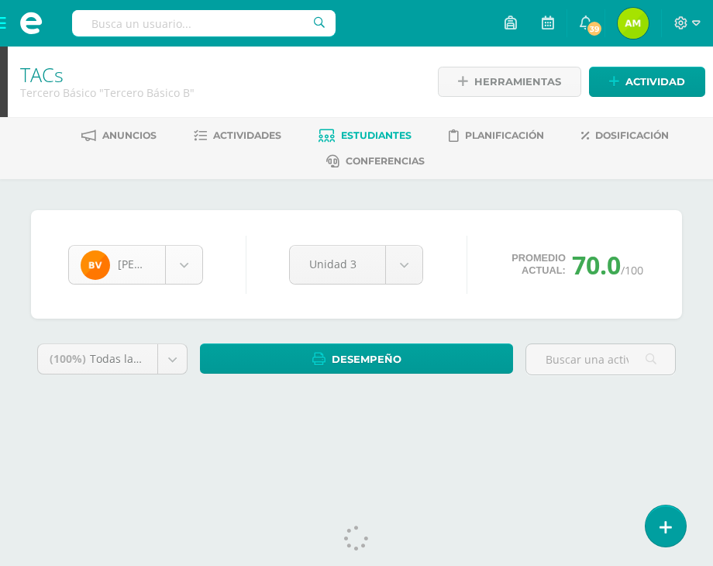
scroll to position [1230, 0]
click at [193, 265] on body "Estudiantes Disciplina Asistencia Mis cursos Archivos Soporte Centro de ayuda Ú…" at bounding box center [356, 222] width 713 height 444
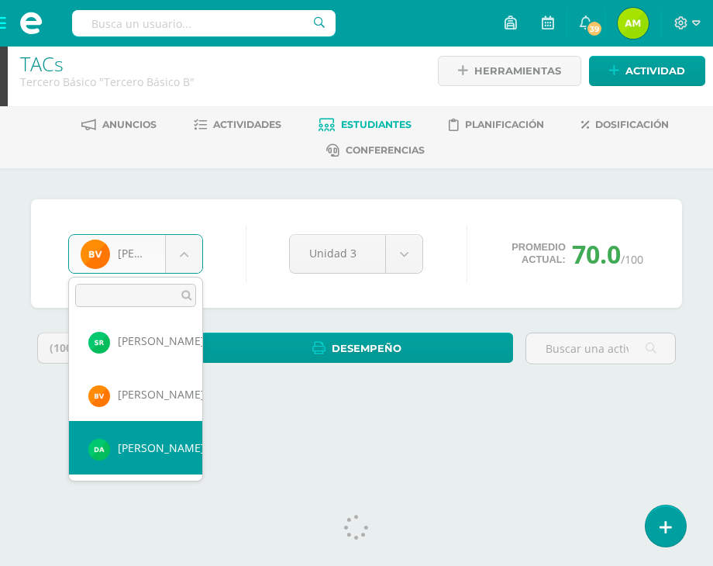
scroll to position [29, 0]
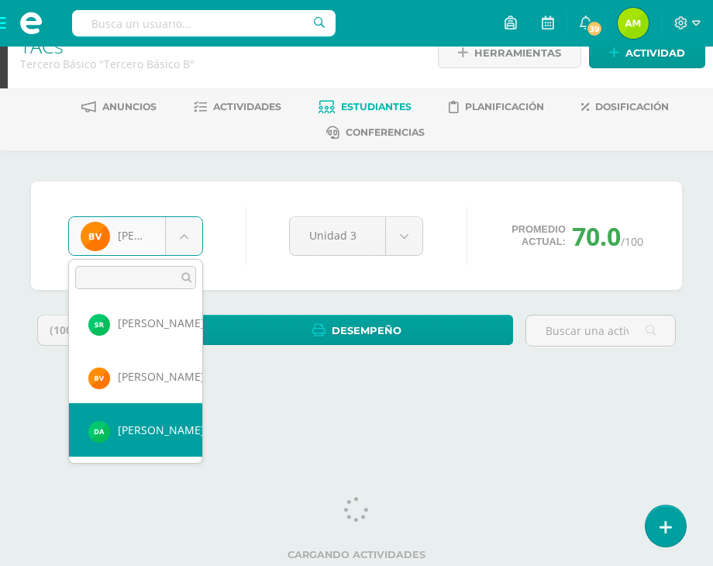
select select "1151"
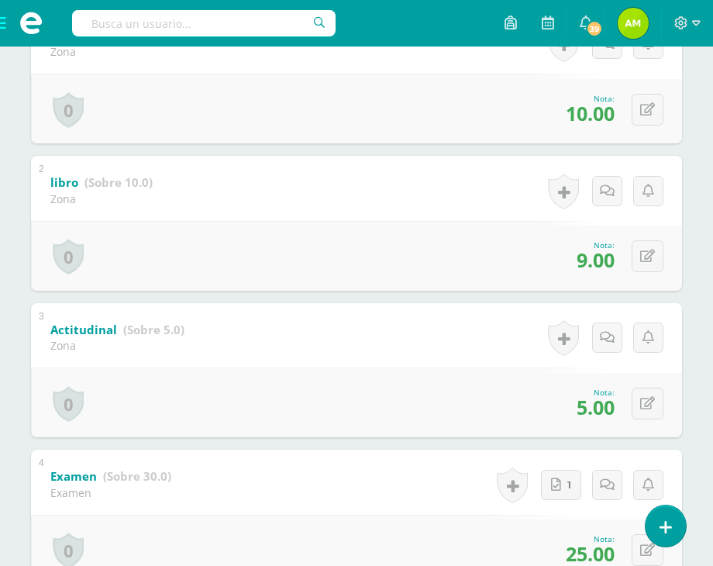
scroll to position [416, 0]
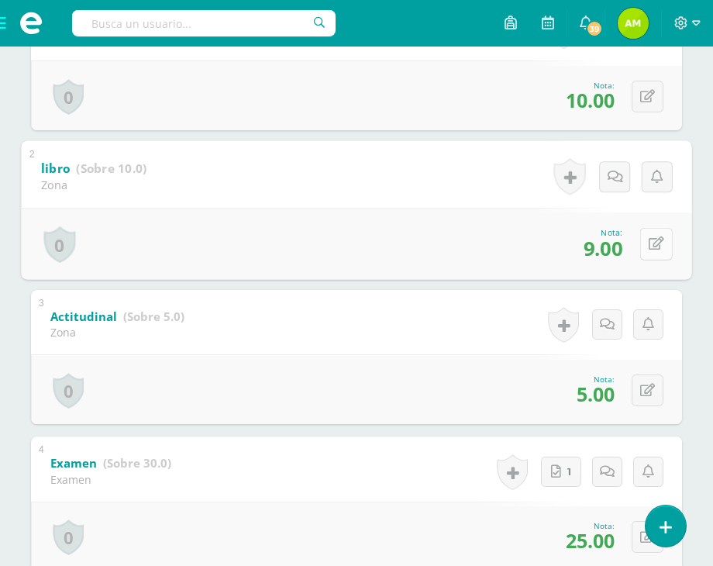
click at [653, 231] on button at bounding box center [656, 244] width 33 height 33
type input "10"
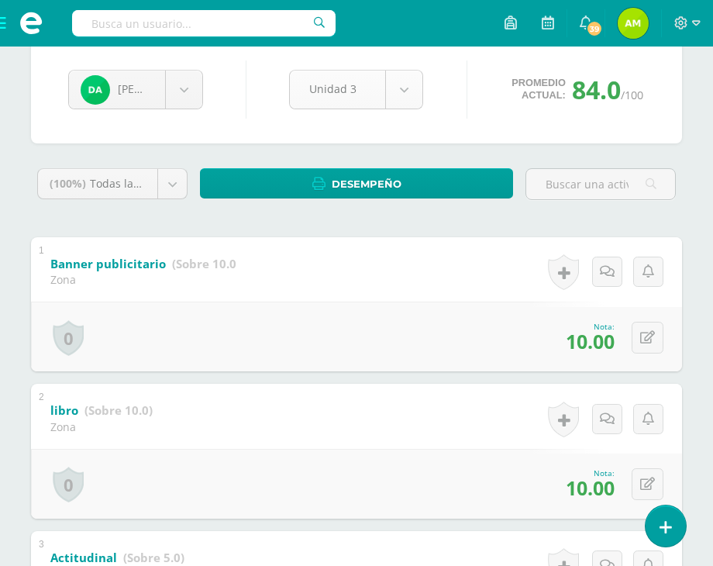
scroll to position [0, 0]
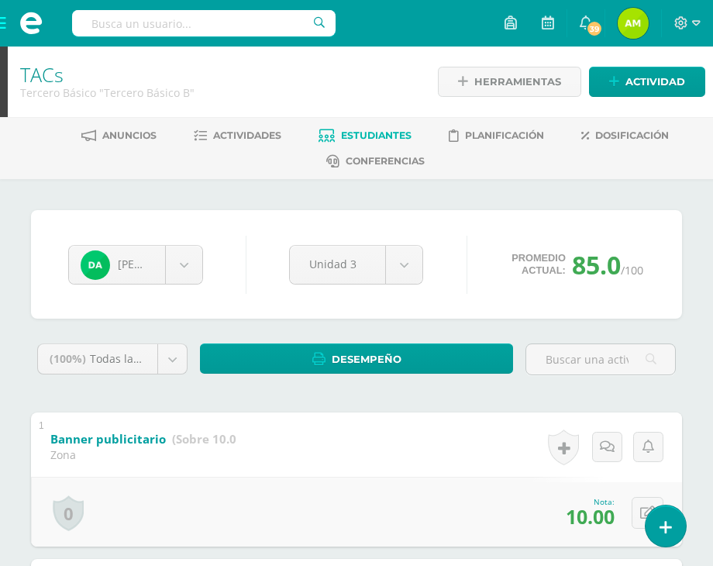
click at [5, 29] on span at bounding box center [31, 23] width 62 height 47
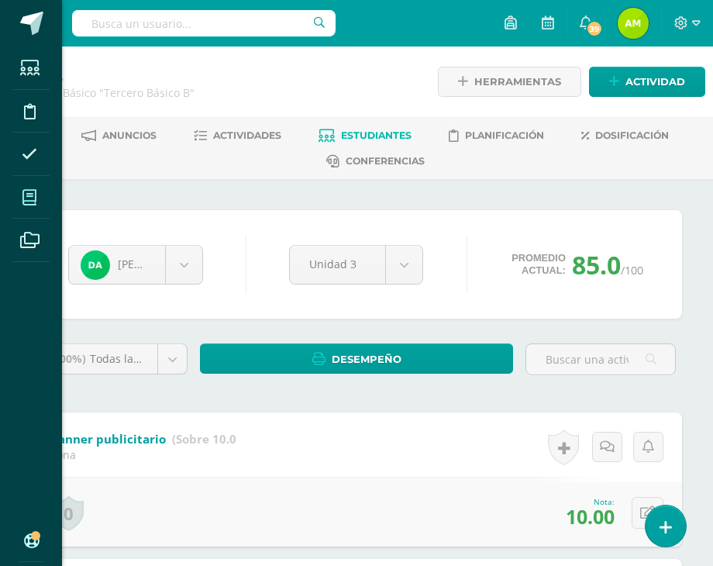
click at [36, 199] on icon at bounding box center [29, 198] width 14 height 16
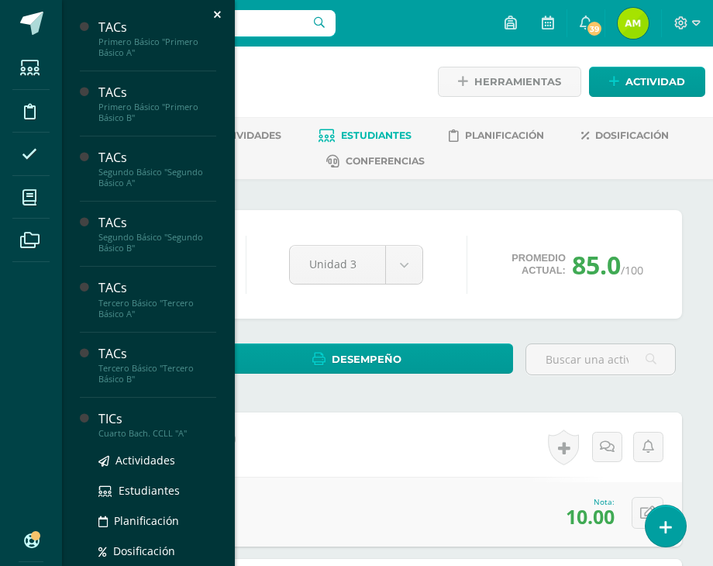
click at [174, 430] on div "Cuarto Bach. CCLL "A"" at bounding box center [157, 433] width 118 height 11
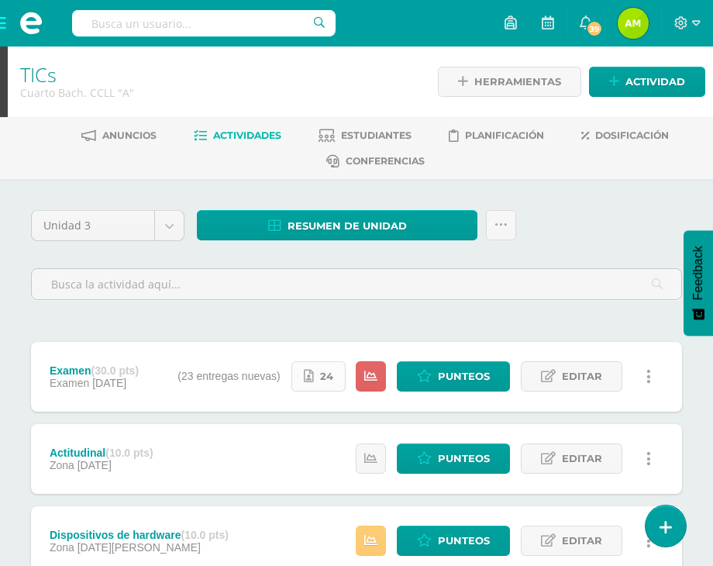
click at [323, 381] on span "24" at bounding box center [326, 376] width 13 height 29
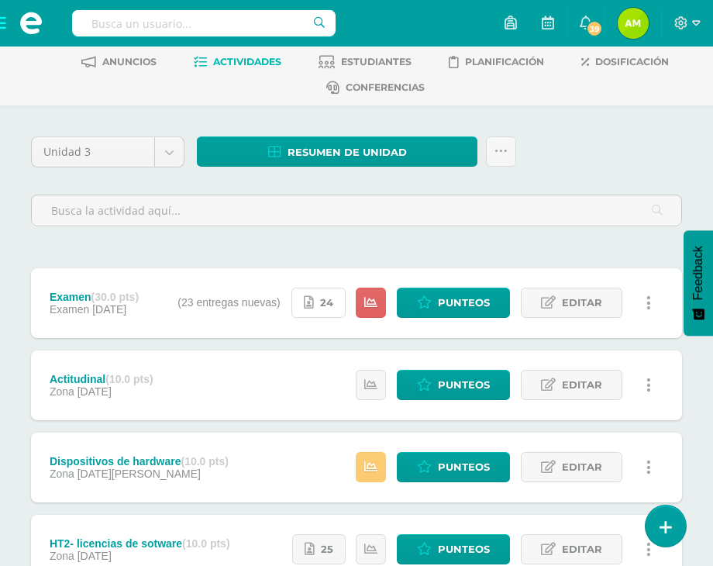
scroll to position [78, 0]
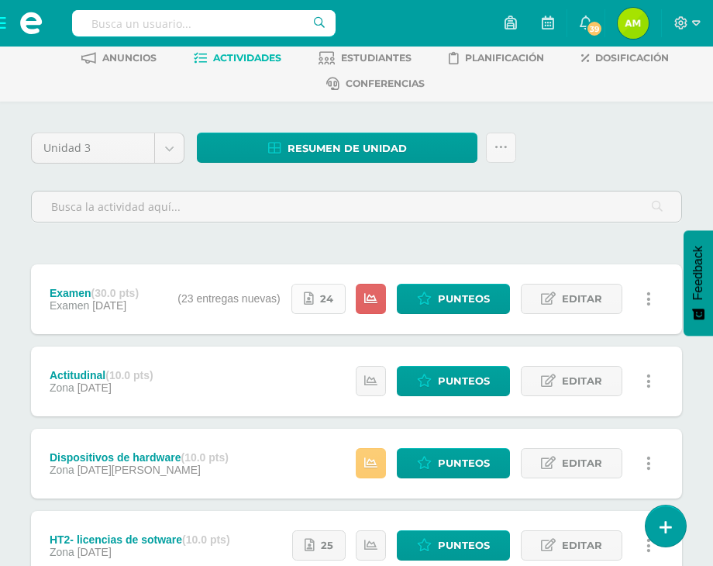
click at [329, 300] on span "24" at bounding box center [326, 299] width 13 height 29
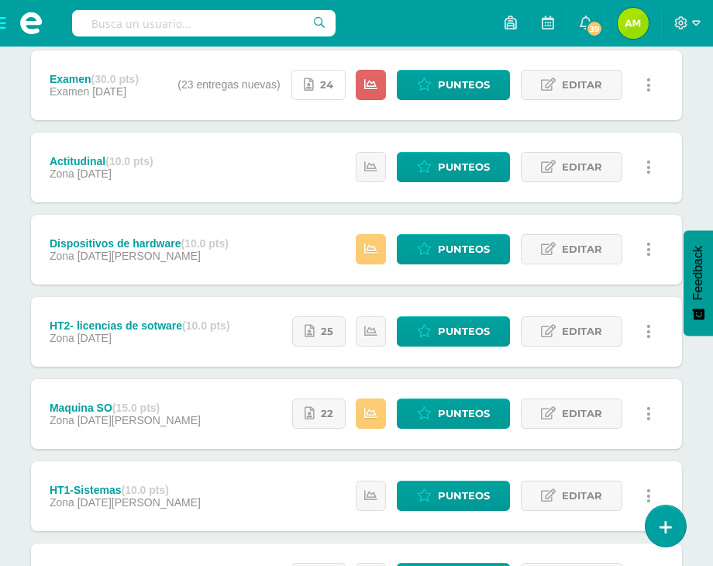
scroll to position [292, 0]
drag, startPoint x: 449, startPoint y: 243, endPoint x: 473, endPoint y: 249, distance: 24.6
click at [447, 243] on span "Punteos" at bounding box center [464, 249] width 52 height 29
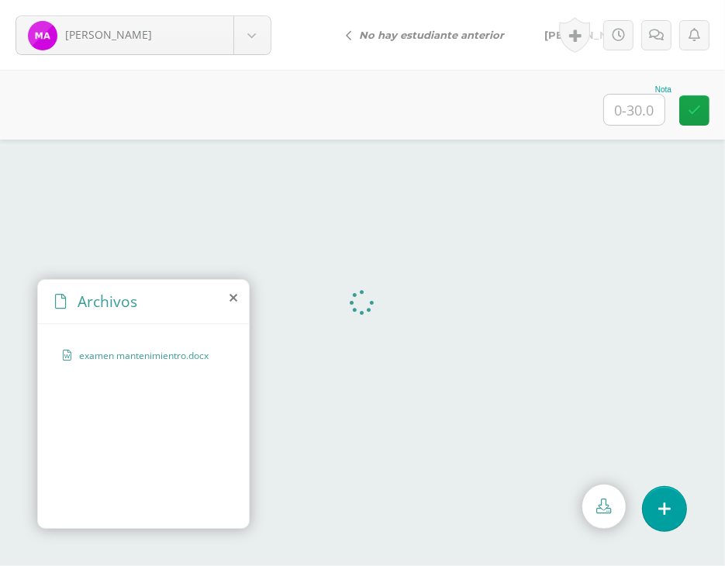
click at [233, 302] on icon at bounding box center [234, 298] width 8 height 12
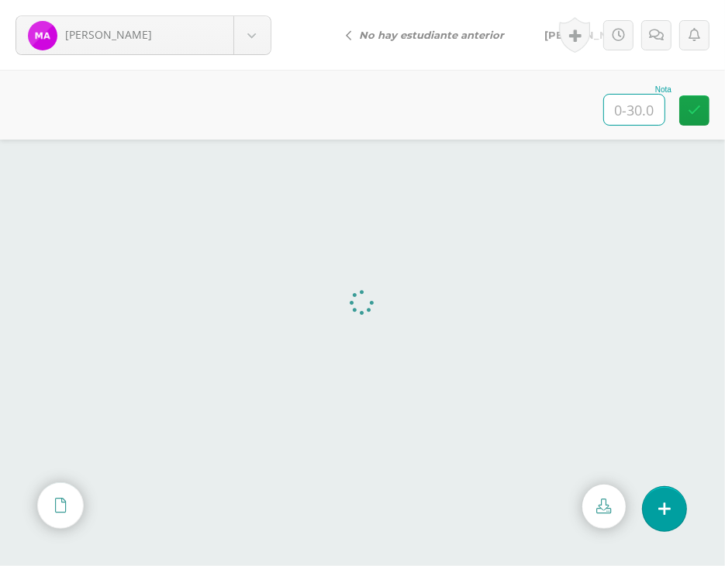
click at [638, 100] on input "text" at bounding box center [634, 110] width 60 height 30
type input "30"
click at [266, 55] on div "[PERSON_NAME], [PERSON_NAME][GEOGRAPHIC_DATA], [GEOGRAPHIC_DATA][PERSON_NAME] […" at bounding box center [143, 35] width 287 height 70
click at [246, 0] on body "[PERSON_NAME], [PERSON_NAME][GEOGRAPHIC_DATA], [GEOGRAPHIC_DATA][PERSON_NAME] […" at bounding box center [362, 0] width 725 height 0
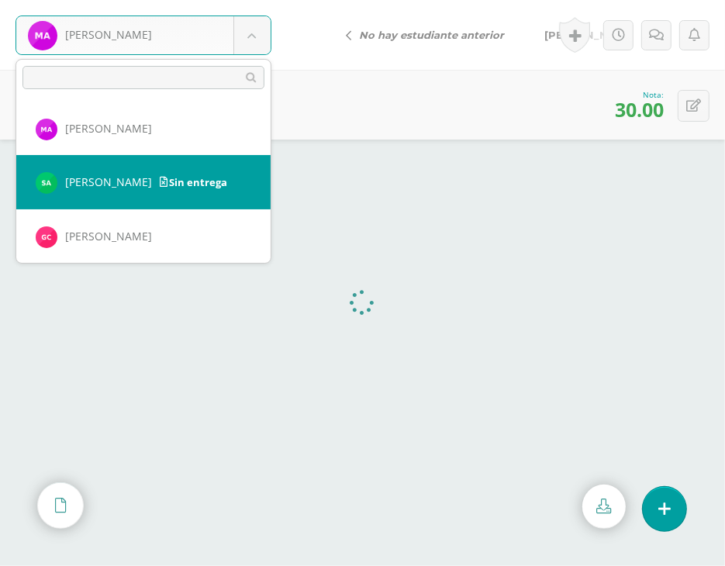
select select "452"
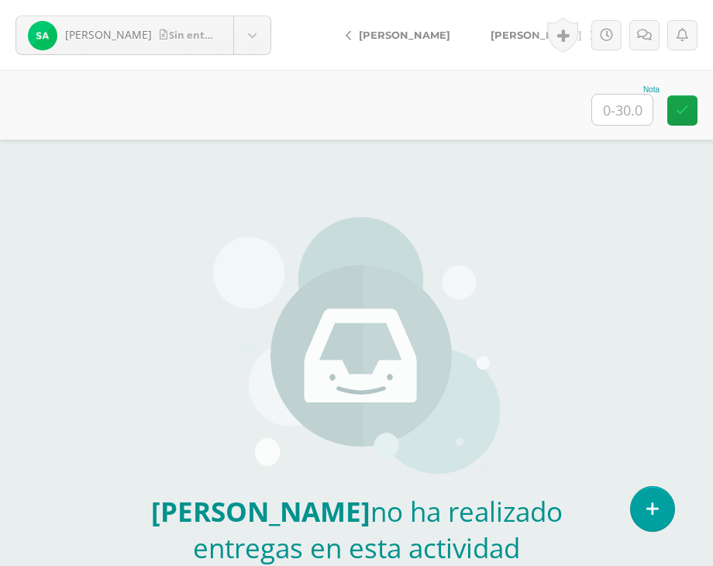
click at [616, 108] on input "text" at bounding box center [622, 110] width 60 height 30
type input "0"
click at [647, 26] on link at bounding box center [645, 35] width 30 height 30
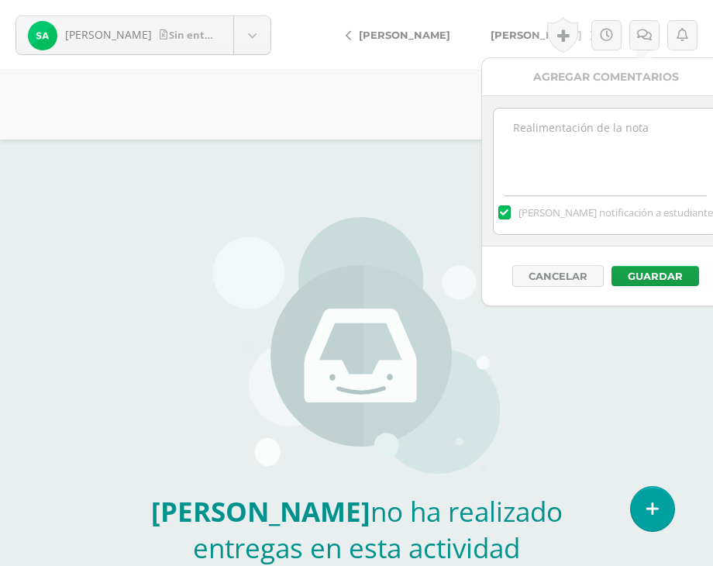
click at [577, 233] on div "[PERSON_NAME] notificación a estudiante" at bounding box center [606, 171] width 226 height 127
drag, startPoint x: 582, startPoint y: 169, endPoint x: 589, endPoint y: 162, distance: 9.9
click at [583, 168] on textarea at bounding box center [606, 148] width 224 height 78
type textarea "No fue entregado el examen"
click at [657, 284] on button "Guardar" at bounding box center [656, 276] width 88 height 20
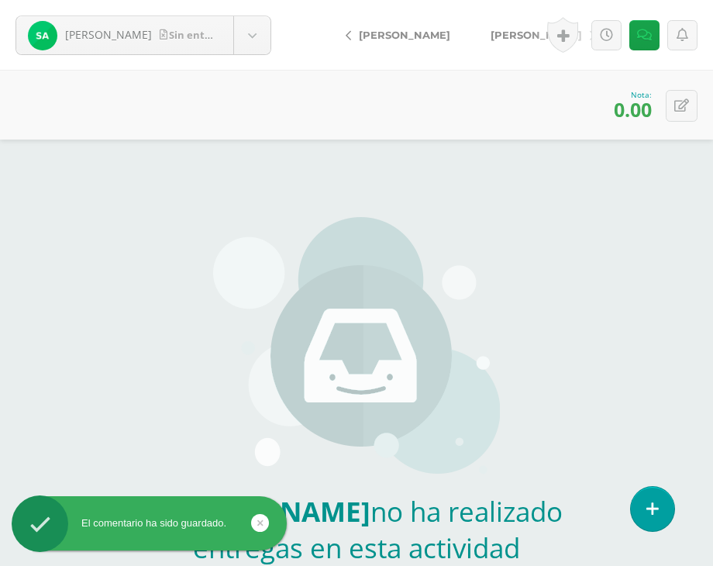
click at [515, 37] on span "[PERSON_NAME]" at bounding box center [536, 35] width 91 height 12
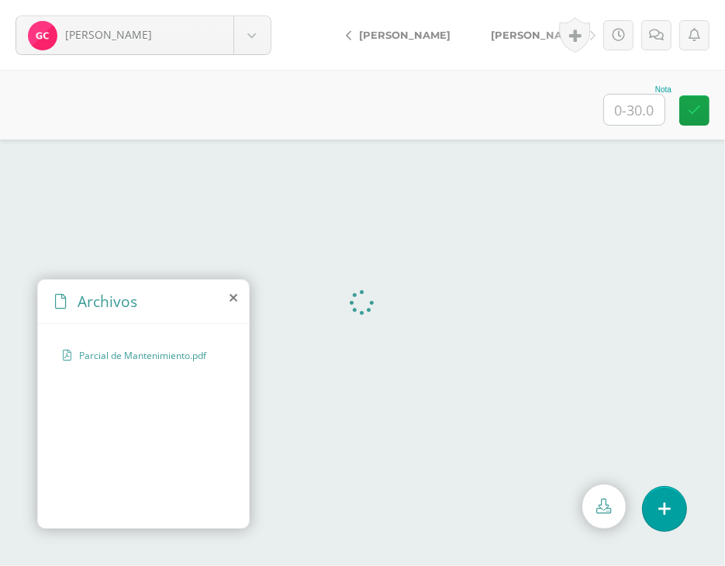
click at [230, 301] on icon at bounding box center [234, 298] width 8 height 12
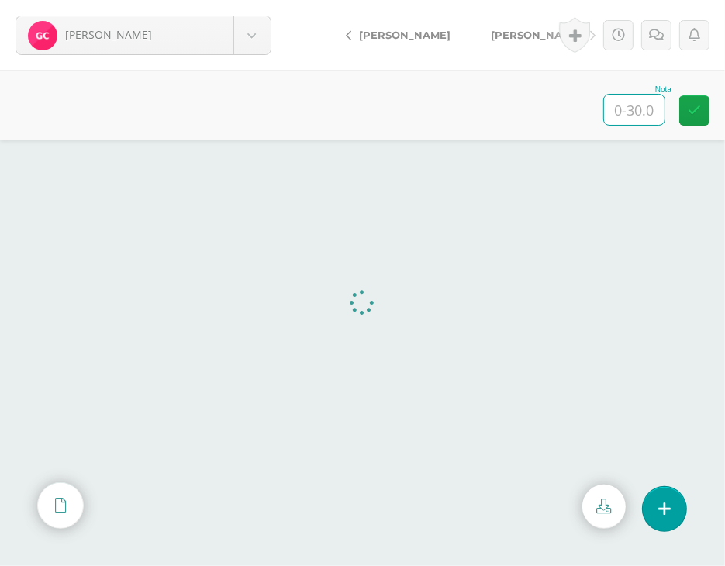
click at [636, 106] on input "text" at bounding box center [634, 110] width 60 height 30
type input "30"
click at [507, 35] on span "[PERSON_NAME]" at bounding box center [536, 35] width 91 height 12
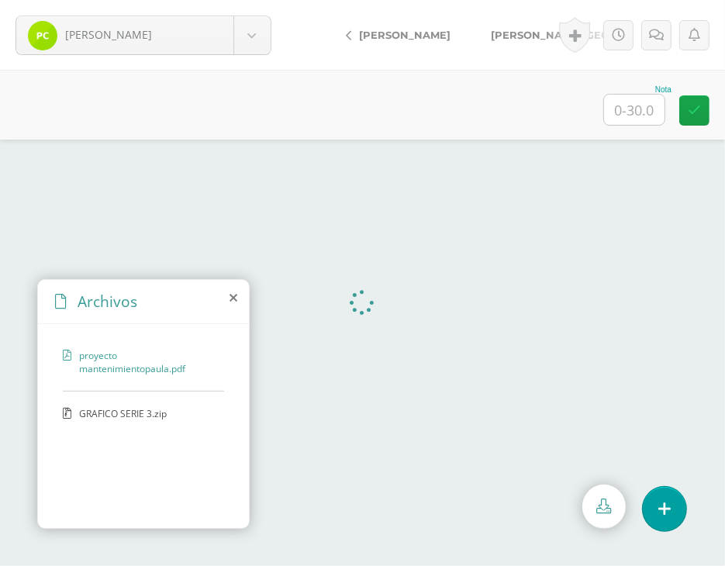
click at [127, 413] on span "GRAFICO SERIE 3.zip" at bounding box center [142, 413] width 127 height 13
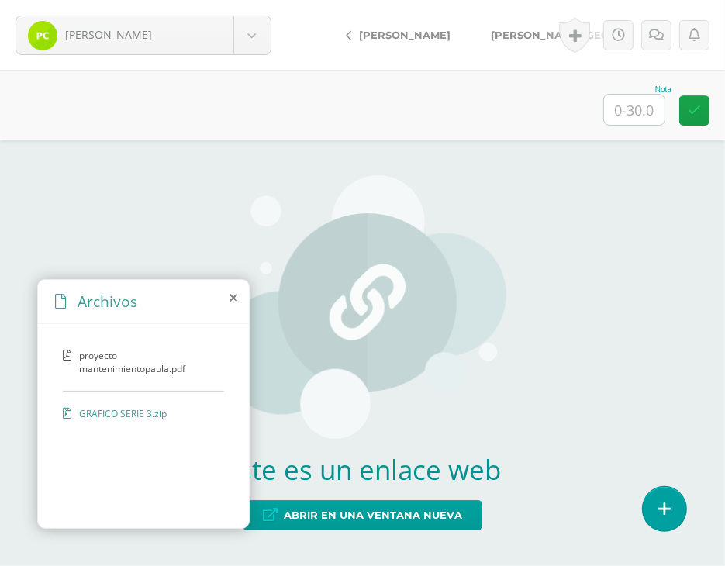
click at [128, 372] on span "proyecto mantenimientopaula.pdf" at bounding box center [147, 362] width 137 height 26
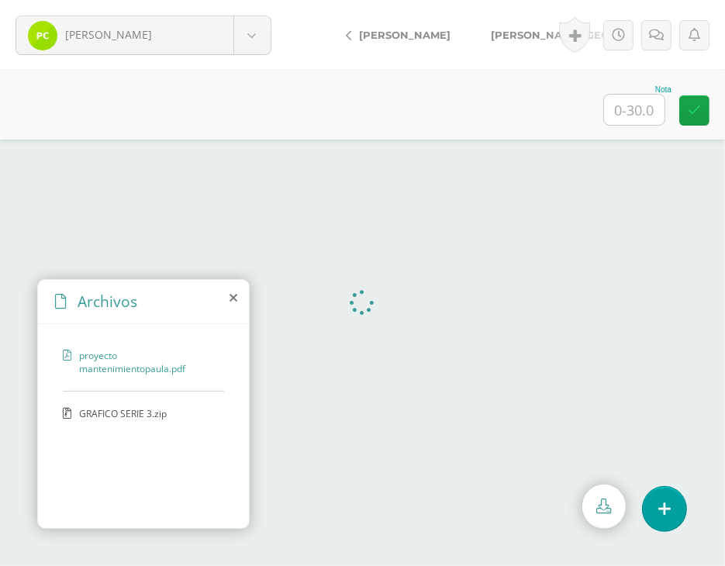
click at [233, 301] on icon at bounding box center [234, 298] width 8 height 12
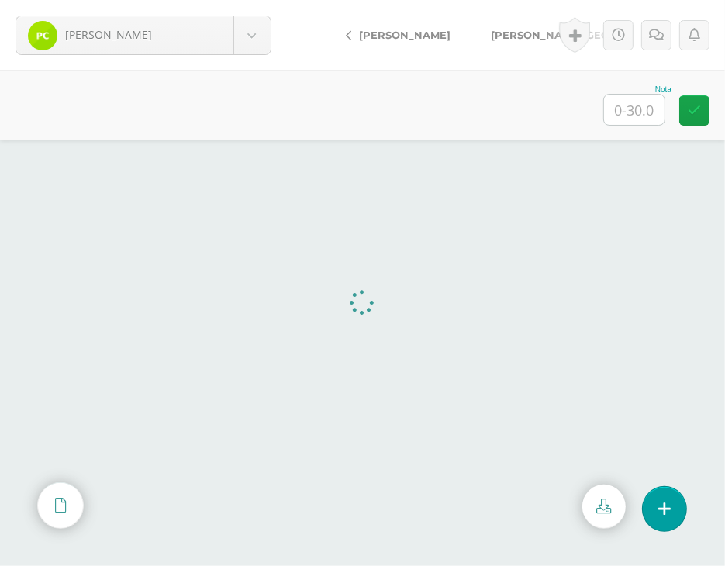
click at [642, 98] on input "text" at bounding box center [634, 110] width 60 height 30
type input "30"
click at [499, 38] on span "[PERSON_NAME][GEOGRAPHIC_DATA]" at bounding box center [595, 35] width 208 height 12
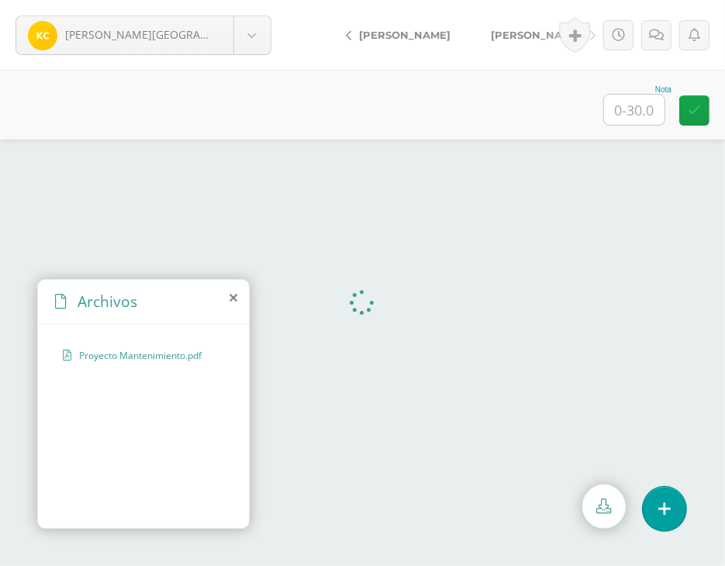
click at [236, 300] on icon at bounding box center [234, 298] width 8 height 12
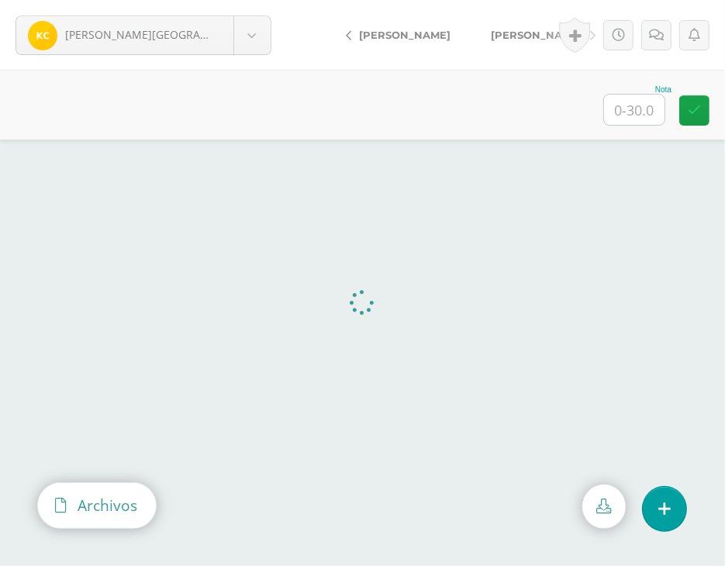
click at [55, 504] on icon at bounding box center [60, 505] width 11 height 15
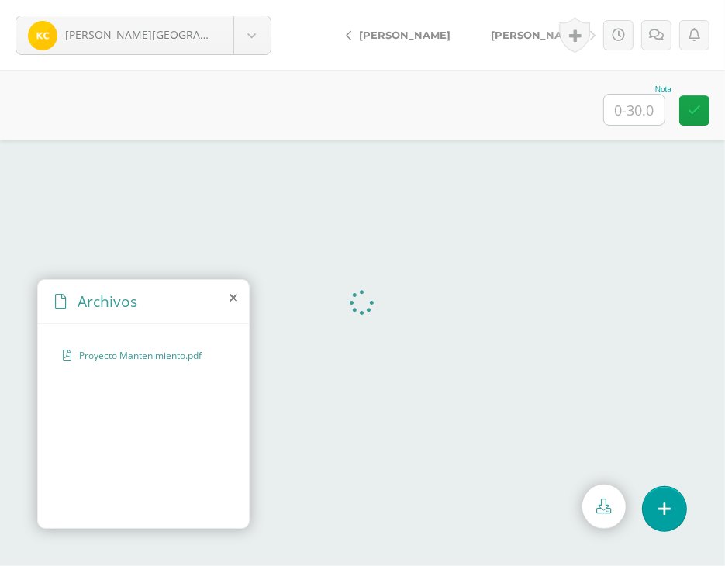
click at [236, 300] on icon at bounding box center [234, 298] width 8 height 12
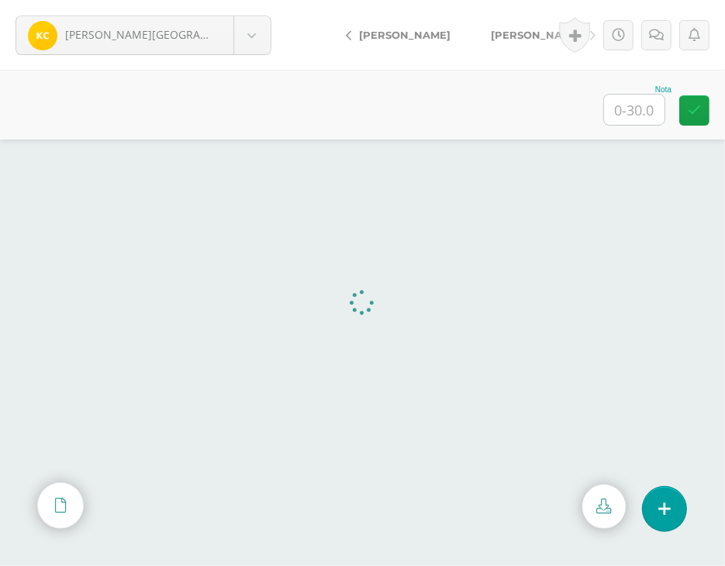
click at [631, 109] on input "text" at bounding box center [634, 110] width 60 height 30
type input "30"
click at [509, 35] on span "[PERSON_NAME]" at bounding box center [536, 35] width 91 height 12
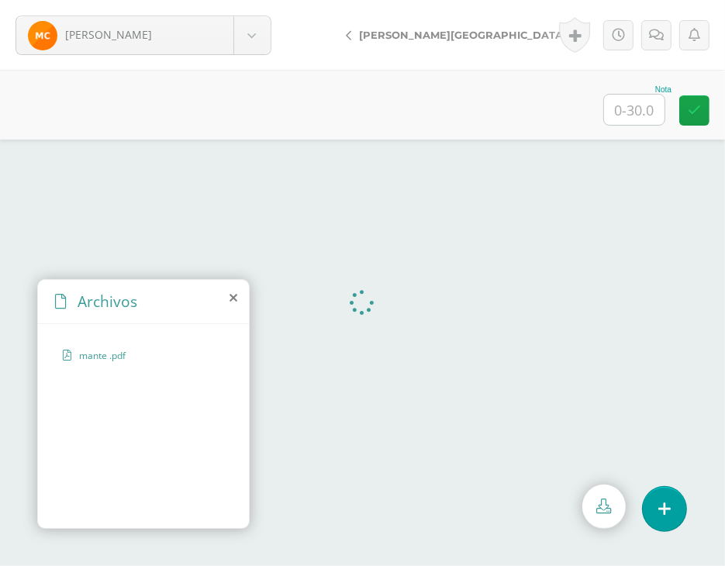
click at [230, 298] on icon at bounding box center [234, 298] width 8 height 12
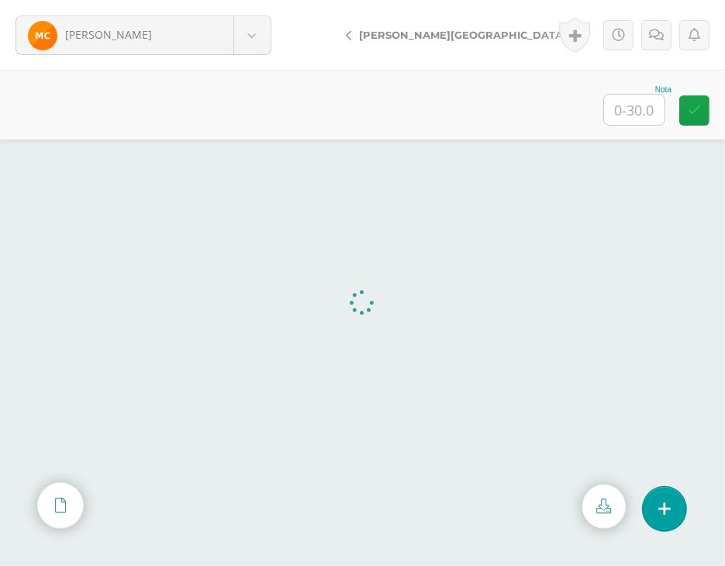
click at [621, 119] on input "text" at bounding box center [634, 110] width 60 height 30
type input "30"
click at [607, 29] on span "del [PERSON_NAME]" at bounding box center [662, 35] width 111 height 12
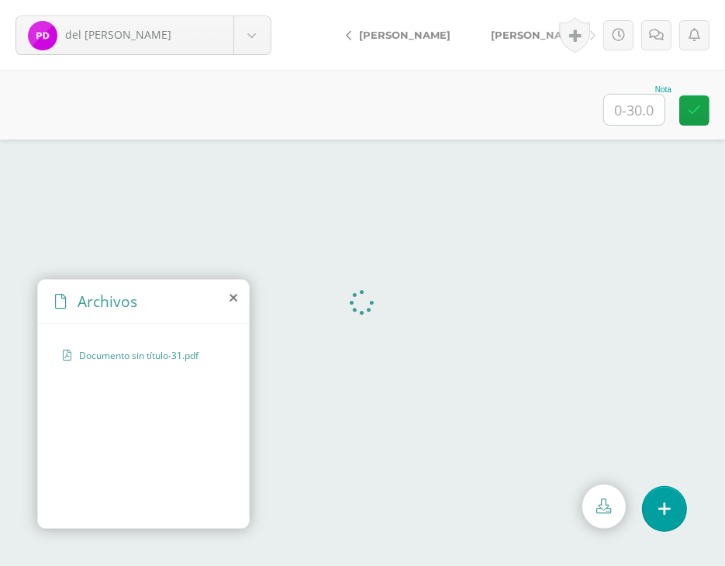
click at [233, 297] on icon at bounding box center [234, 298] width 8 height 12
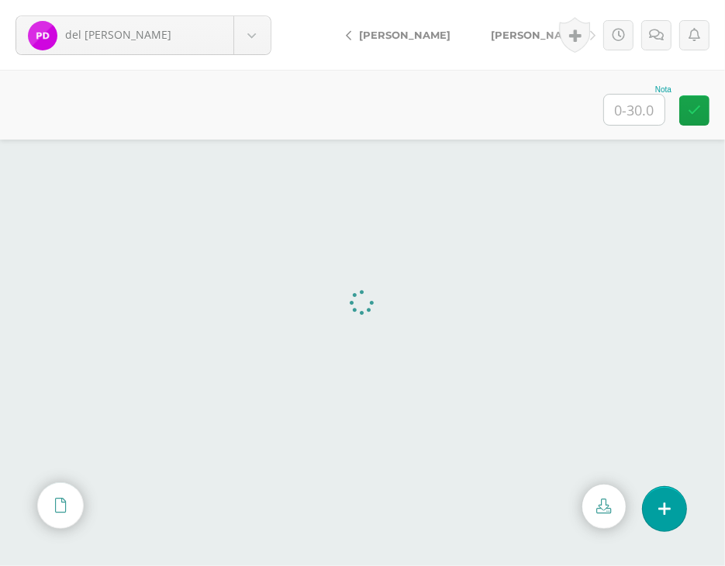
click at [647, 99] on input "text" at bounding box center [634, 110] width 60 height 30
type input "30"
click at [526, 34] on span "[PERSON_NAME]" at bounding box center [536, 35] width 91 height 12
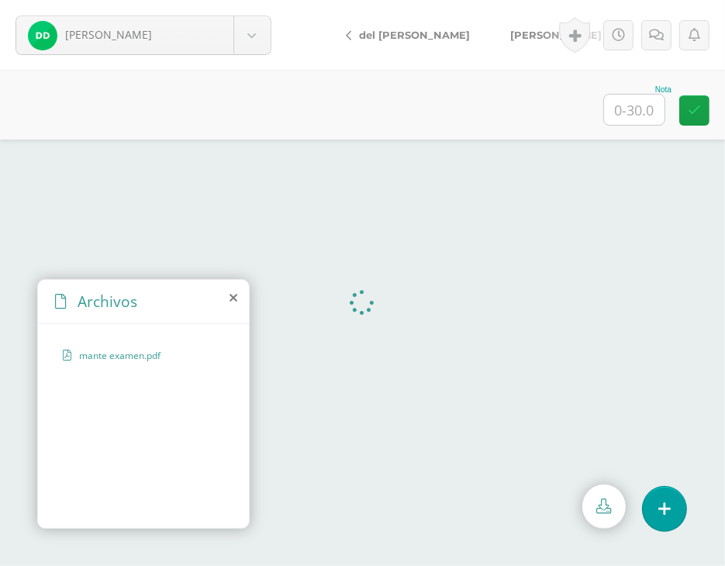
click at [233, 292] on icon at bounding box center [234, 298] width 8 height 12
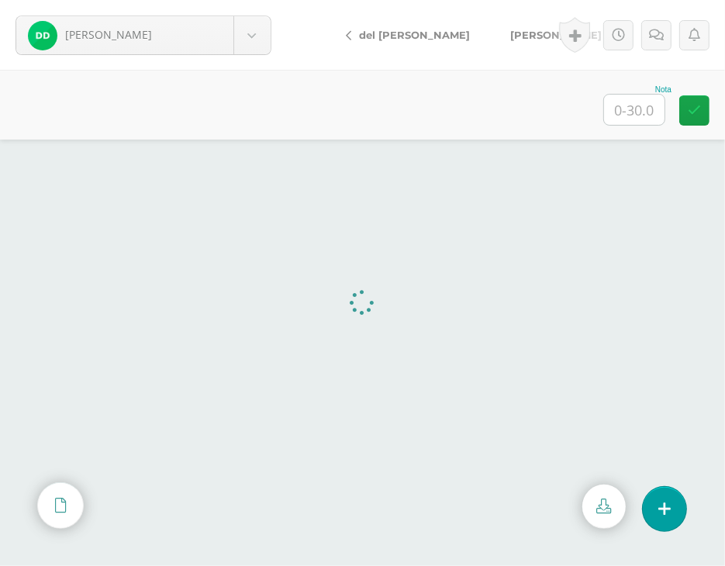
click at [642, 111] on input "text" at bounding box center [634, 110] width 60 height 30
type input "20"
click at [658, 33] on icon at bounding box center [656, 35] width 15 height 13
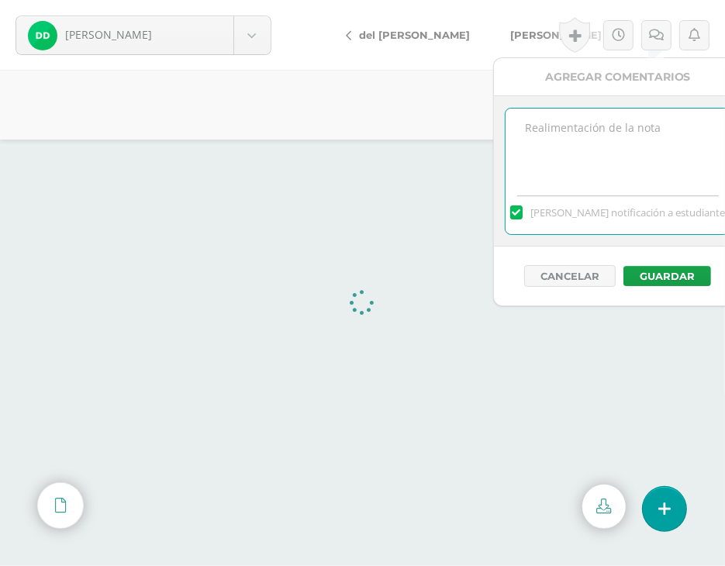
click at [613, 167] on textarea at bounding box center [618, 148] width 224 height 78
type textarea "Incompleto"
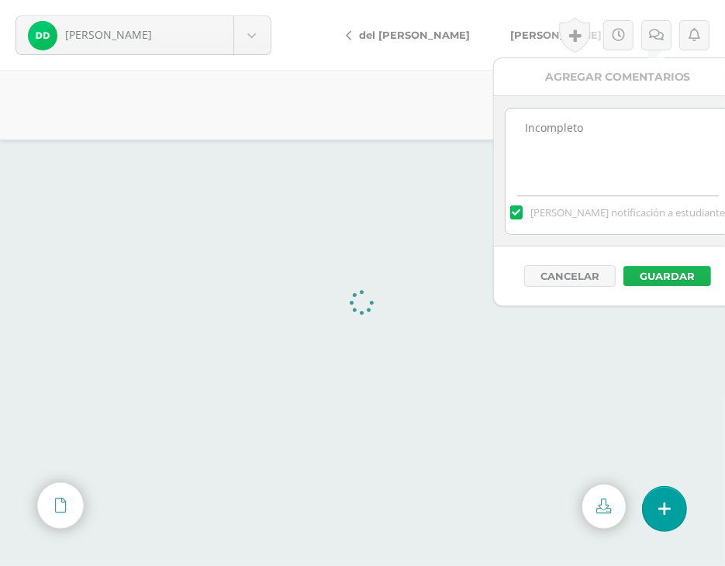
click at [653, 274] on button "Guardar" at bounding box center [667, 276] width 88 height 20
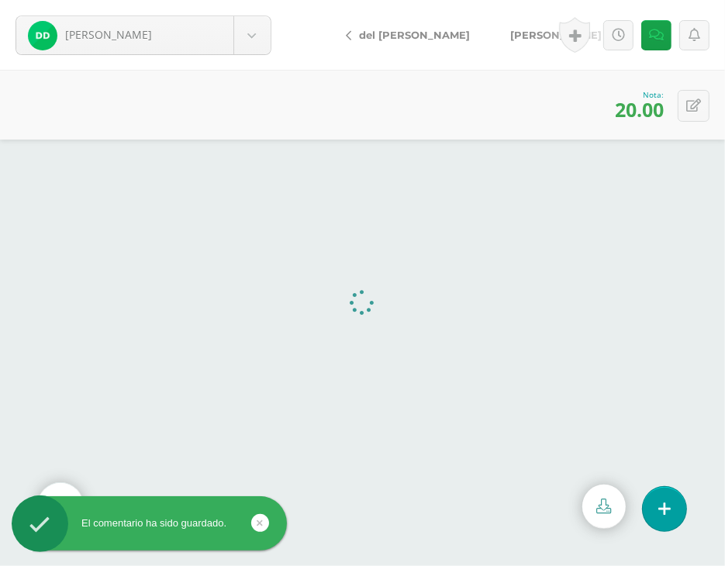
click at [510, 32] on span "[PERSON_NAME]" at bounding box center [555, 35] width 91 height 12
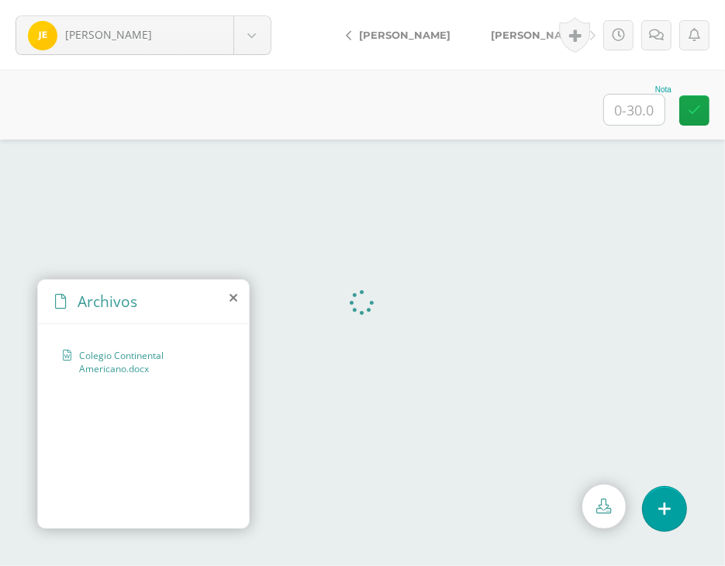
click at [233, 289] on div "Archivos" at bounding box center [143, 302] width 211 height 44
drag, startPoint x: 230, startPoint y: 301, endPoint x: 237, endPoint y: 308, distance: 10.4
click at [237, 308] on div "Archivos" at bounding box center [143, 302] width 211 height 44
click at [233, 296] on icon at bounding box center [234, 298] width 8 height 12
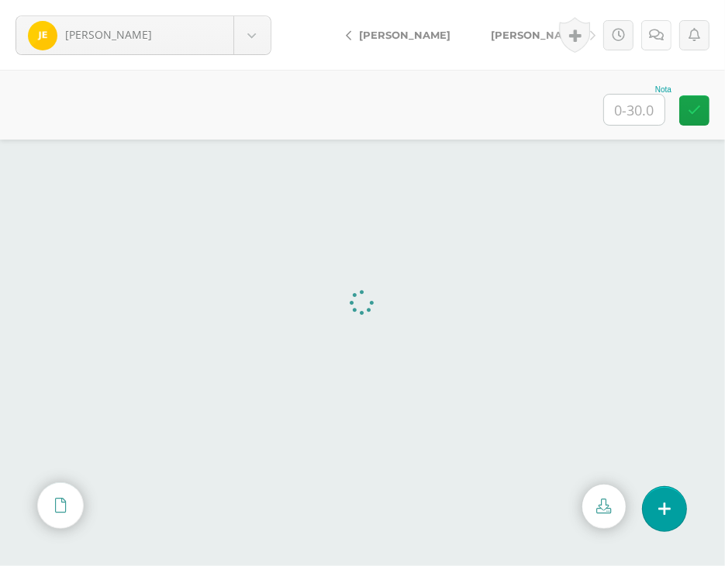
click at [661, 39] on icon at bounding box center [656, 35] width 15 height 13
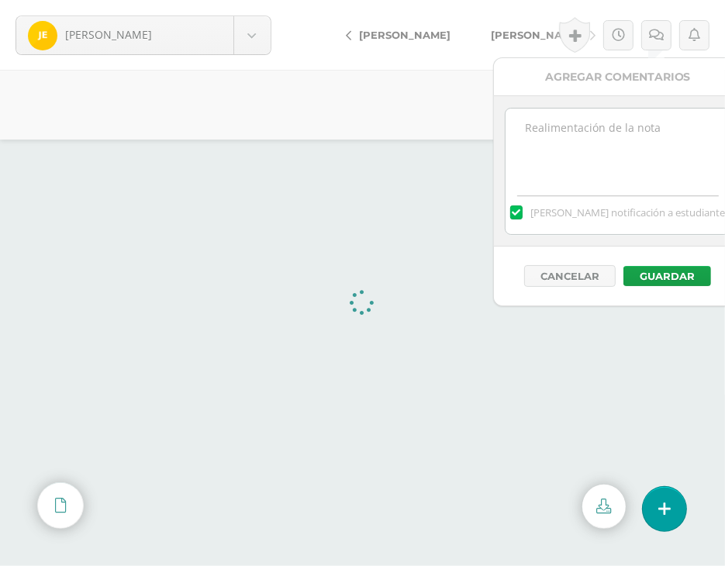
click at [607, 188] on div "[PERSON_NAME] notificación a estudiante" at bounding box center [618, 210] width 224 height 48
click at [608, 166] on textarea at bounding box center [618, 148] width 224 height 78
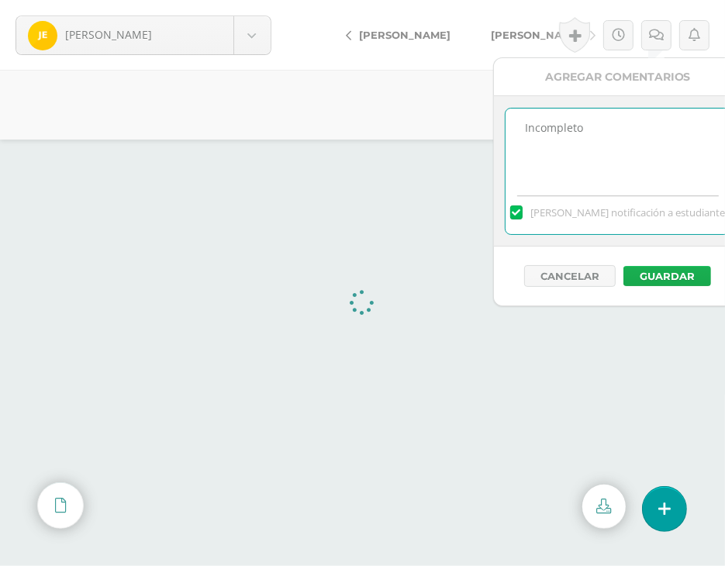
type textarea "Incompleto"
click at [682, 270] on button "Guardar" at bounding box center [667, 276] width 88 height 20
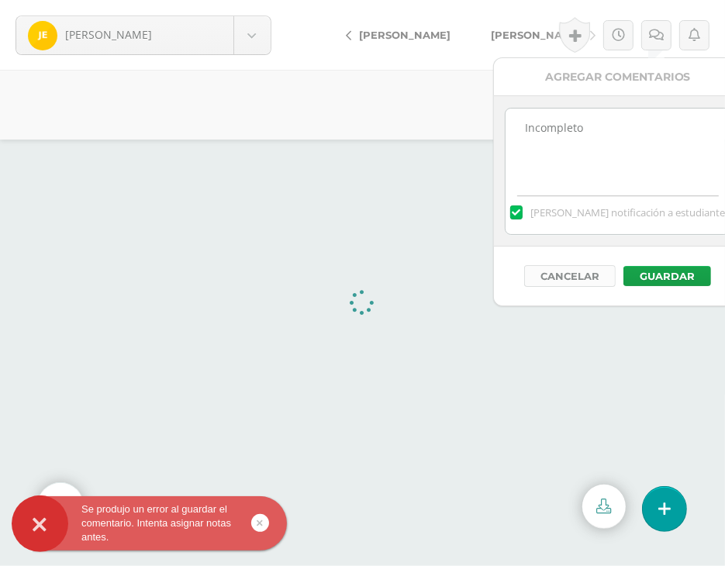
click at [568, 281] on button "Cancelar" at bounding box center [569, 276] width 91 height 22
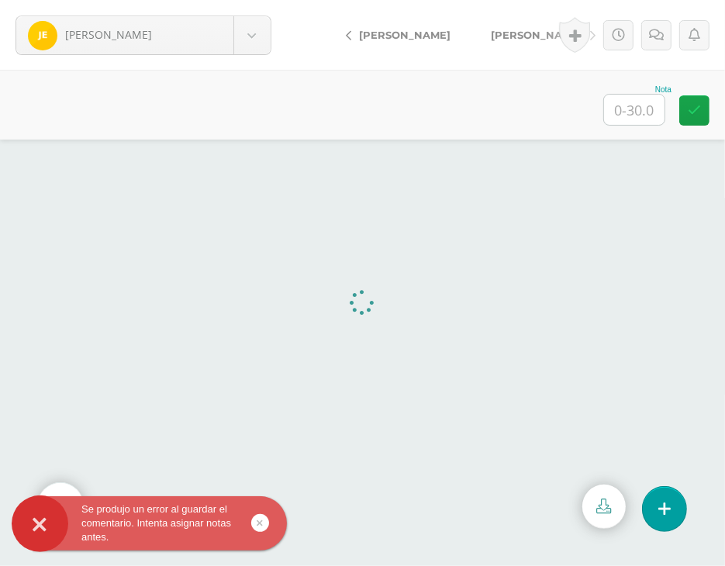
click at [627, 120] on input "text" at bounding box center [634, 110] width 60 height 30
type input "20"
click at [655, 25] on link at bounding box center [656, 35] width 30 height 30
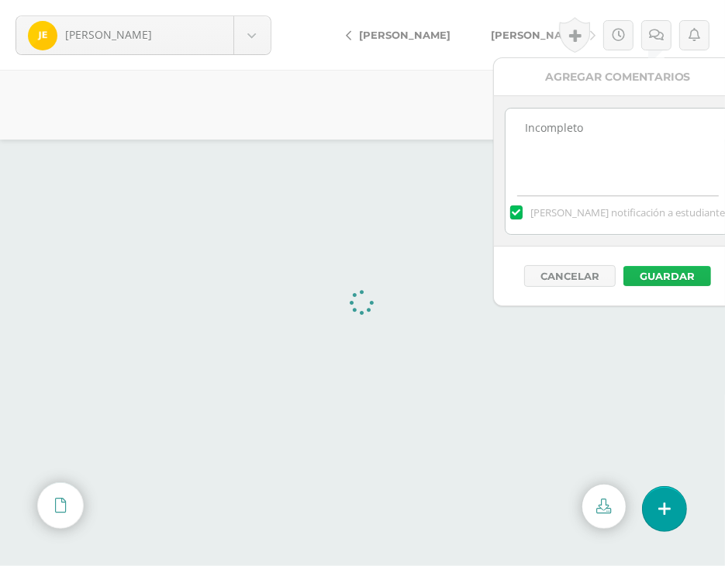
click at [670, 274] on button "Guardar" at bounding box center [667, 276] width 88 height 20
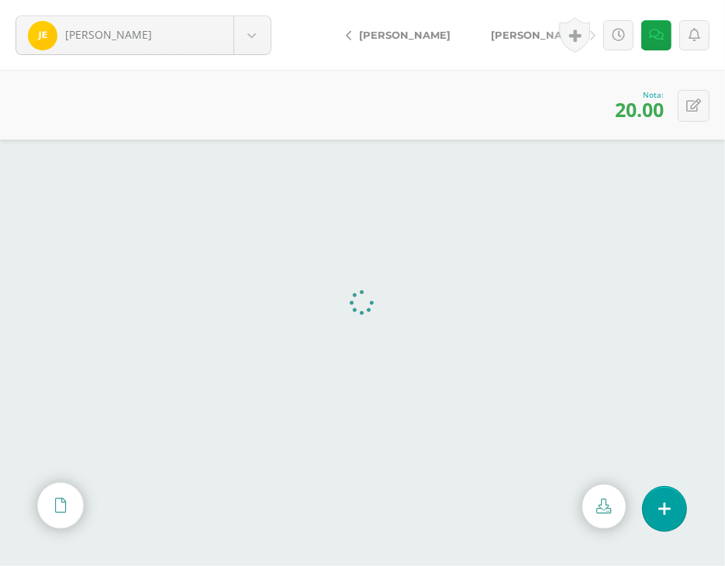
click at [495, 35] on span "[PERSON_NAME]" at bounding box center [536, 35] width 91 height 12
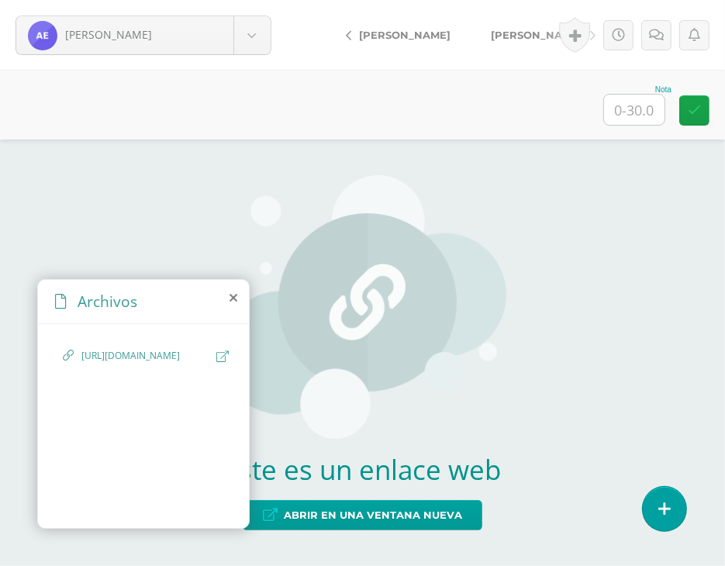
click at [221, 354] on icon at bounding box center [222, 356] width 12 height 12
click at [632, 119] on input "text" at bounding box center [634, 110] width 60 height 30
type input "0"
click at [658, 31] on icon at bounding box center [656, 35] width 15 height 13
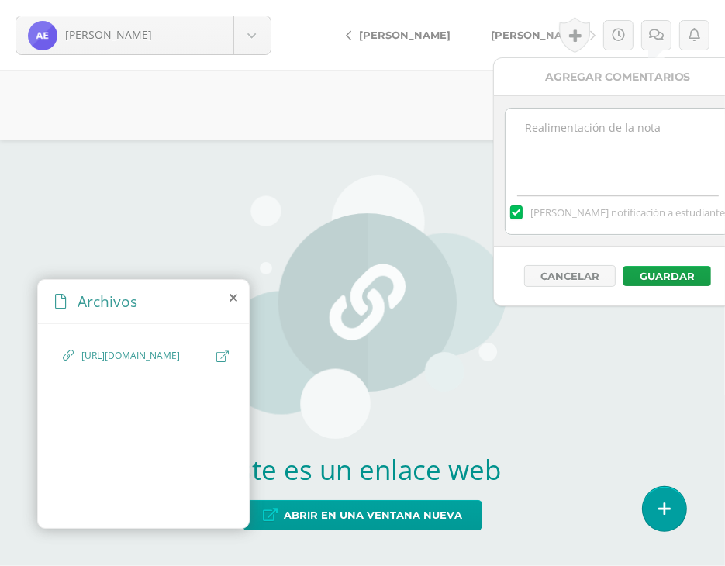
click at [621, 159] on textarea at bounding box center [618, 148] width 224 height 78
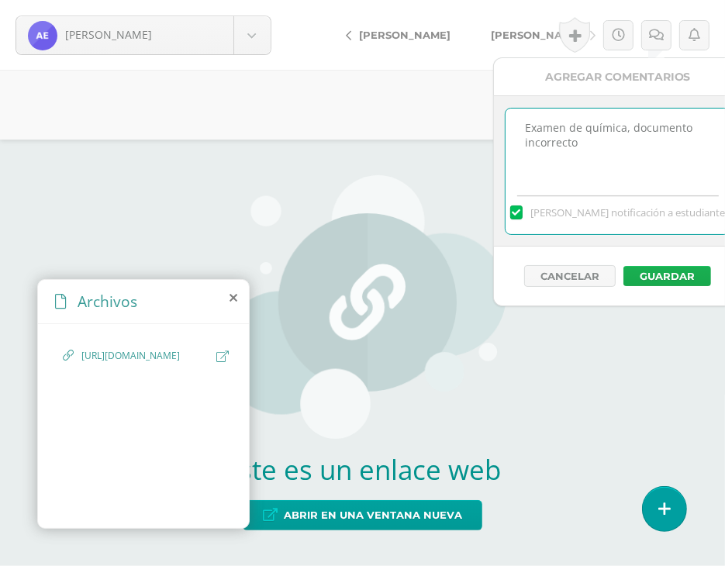
type textarea "Examen de química, documento incorrecto"
click at [670, 271] on button "Guardar" at bounding box center [667, 276] width 88 height 20
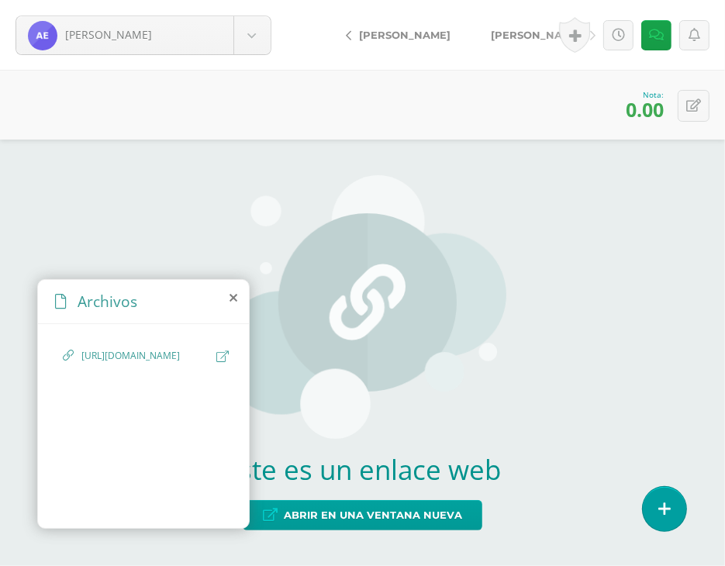
click at [499, 41] on link "[PERSON_NAME]" at bounding box center [539, 34] width 137 height 37
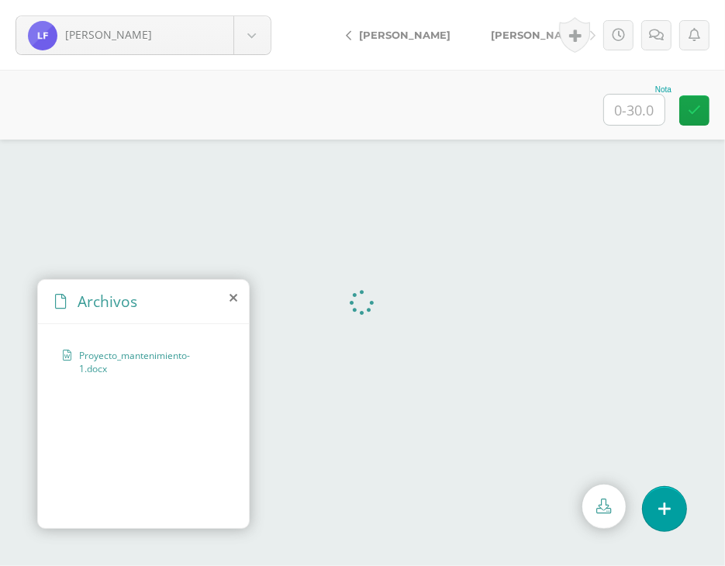
click at [234, 295] on icon at bounding box center [234, 298] width 8 height 12
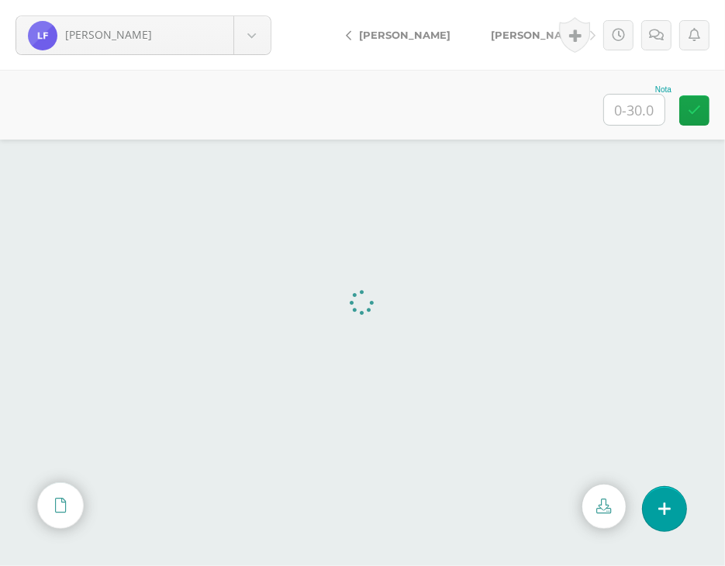
click at [632, 119] on input "text" at bounding box center [634, 110] width 60 height 30
type input "21"
click at [647, 44] on link at bounding box center [656, 35] width 30 height 30
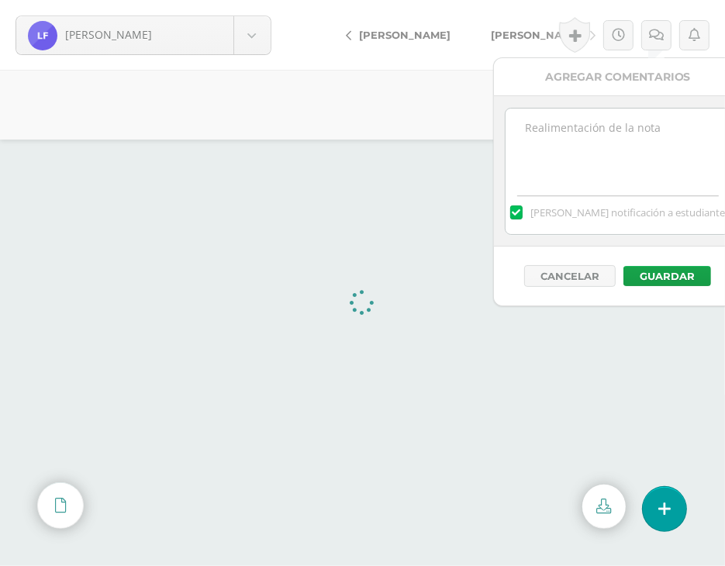
click at [651, 144] on textarea at bounding box center [618, 148] width 224 height 78
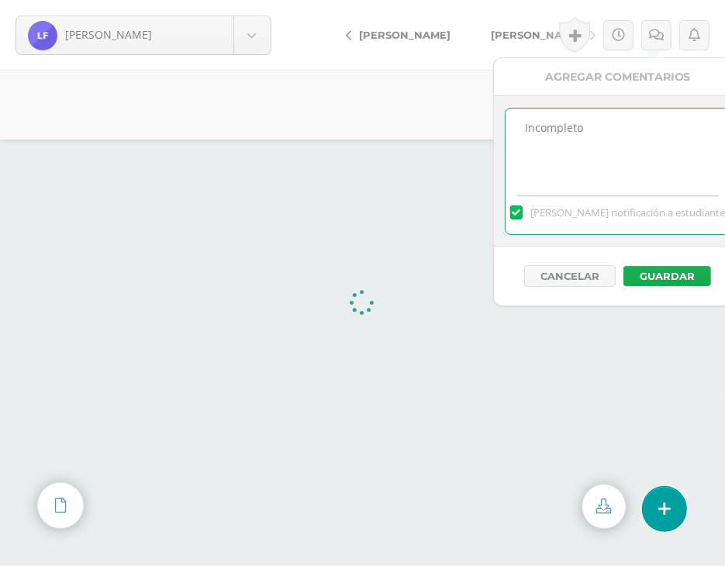
type textarea "Incompleto"
click at [685, 271] on button "Guardar" at bounding box center [667, 276] width 88 height 20
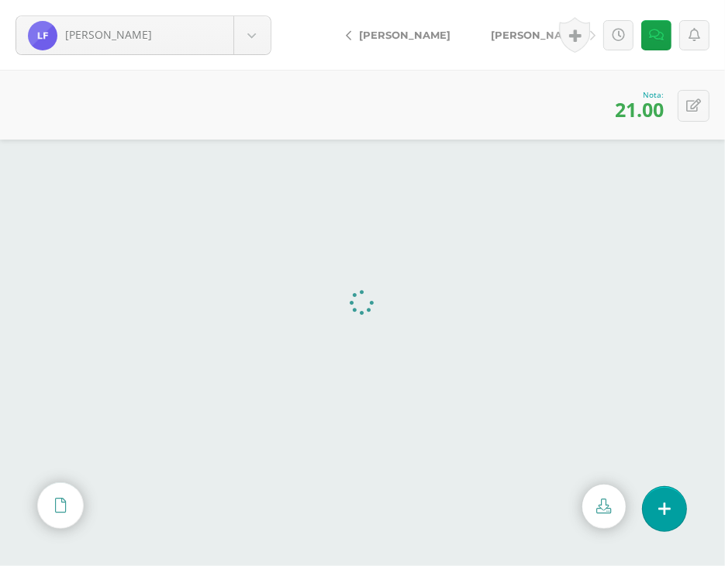
click at [492, 33] on span "[PERSON_NAME]" at bounding box center [536, 35] width 91 height 12
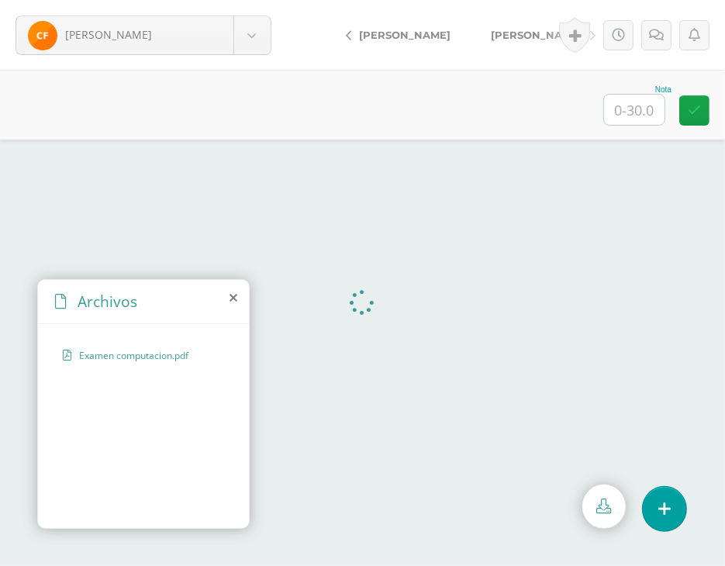
click at [235, 298] on icon at bounding box center [234, 298] width 8 height 12
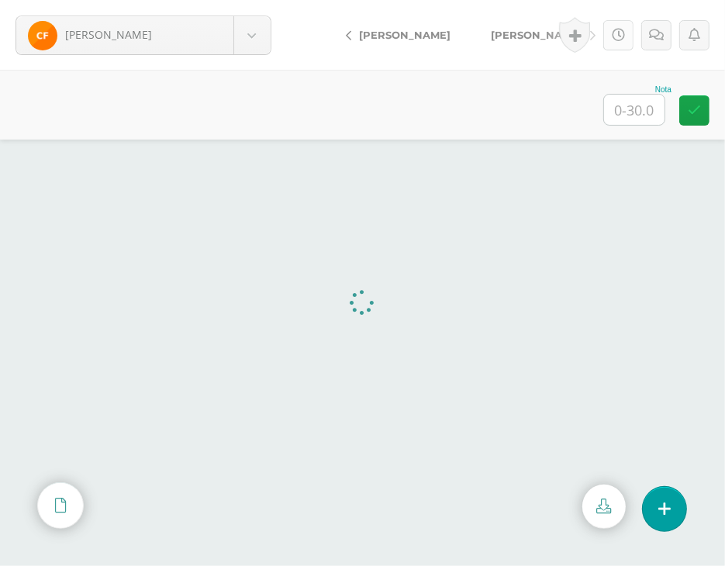
drag, startPoint x: 482, startPoint y: 81, endPoint x: 620, endPoint y: 36, distance: 145.2
click at [482, 81] on div "Nota" at bounding box center [362, 105] width 725 height 70
click at [646, 106] on input "text" at bounding box center [634, 110] width 60 height 30
type input "20"
click at [652, 36] on icon at bounding box center [656, 35] width 15 height 13
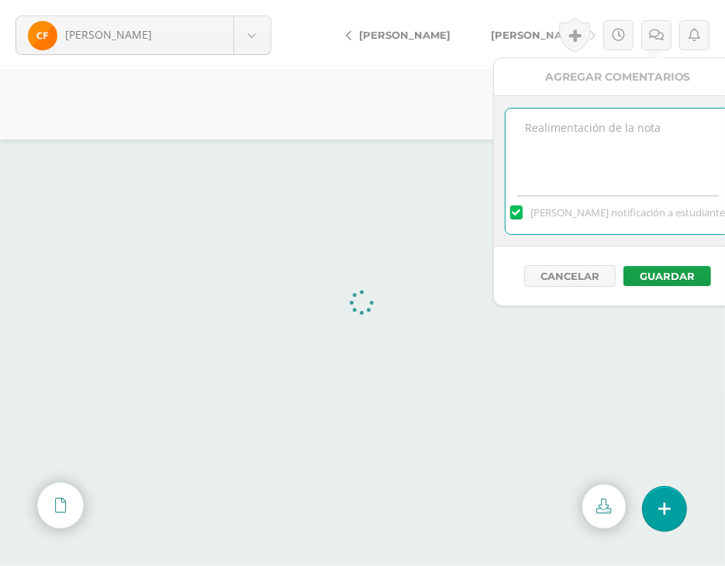
click at [637, 160] on textarea at bounding box center [618, 148] width 224 height 78
type textarea "Incompleto"
click at [661, 277] on button "Guardar" at bounding box center [667, 276] width 88 height 20
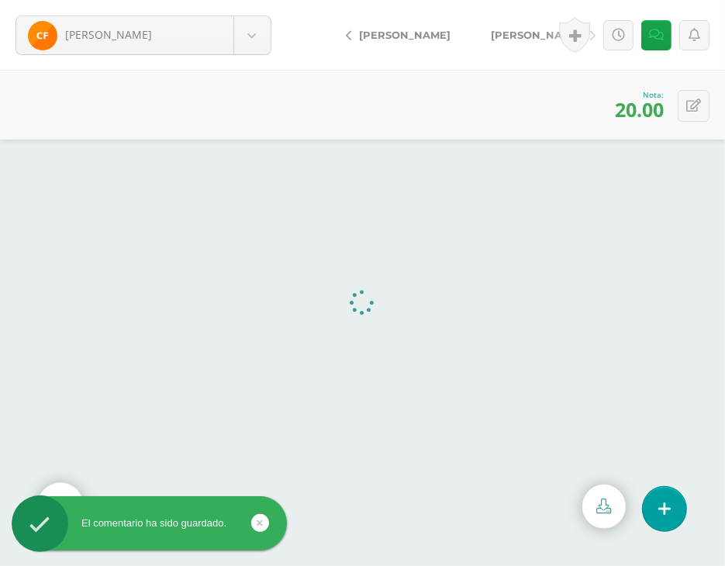
click at [523, 34] on span "[PERSON_NAME]" at bounding box center [536, 35] width 91 height 12
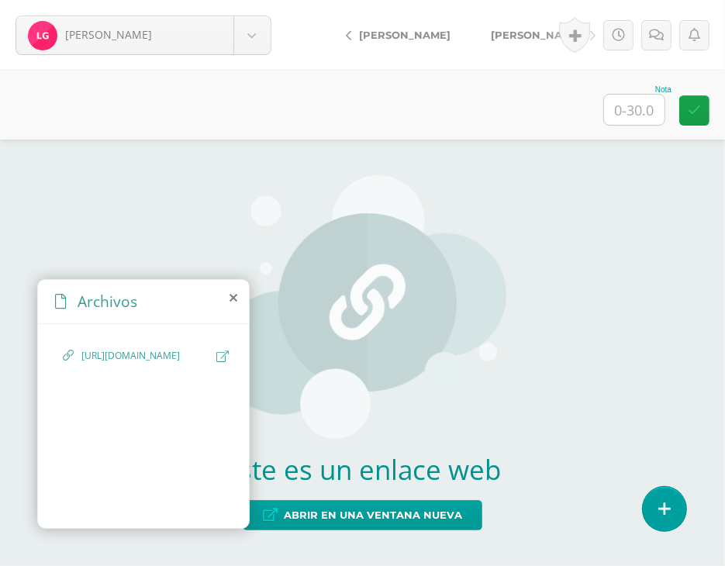
drag, startPoint x: 168, startPoint y: 369, endPoint x: 176, endPoint y: 376, distance: 10.4
click at [176, 364] on span "https://docs.google.com/document/d/1rjFIpB3jpF1S0X9W0sSz2mWxfPnRJuAsoxZ9fG3qTRo…" at bounding box center [144, 356] width 127 height 15
click at [224, 355] on icon at bounding box center [222, 356] width 12 height 12
click at [641, 105] on input "text" at bounding box center [634, 110] width 60 height 30
type input "0"
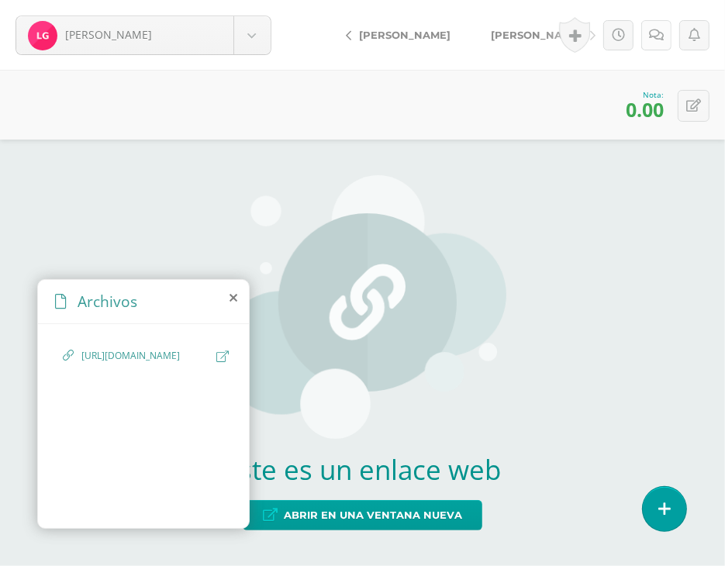
click at [661, 35] on icon at bounding box center [656, 35] width 15 height 13
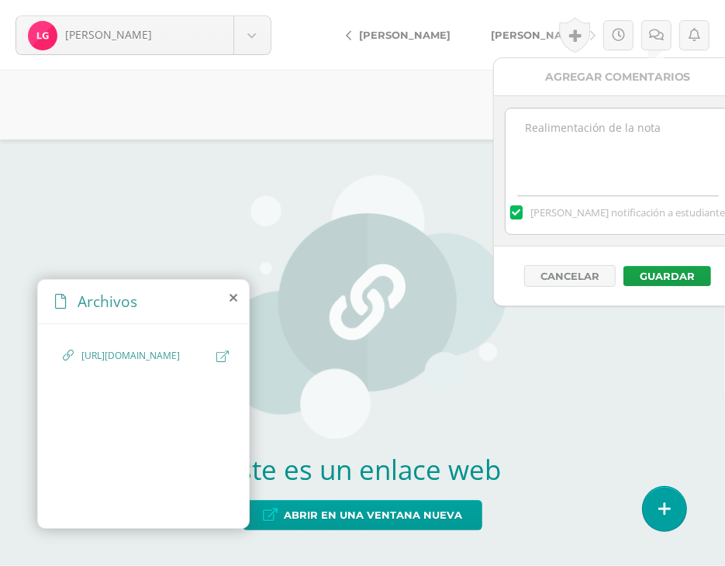
click at [642, 82] on div "Agregar Comentarios" at bounding box center [618, 77] width 248 height 38
click at [646, 110] on textarea at bounding box center [618, 148] width 224 height 78
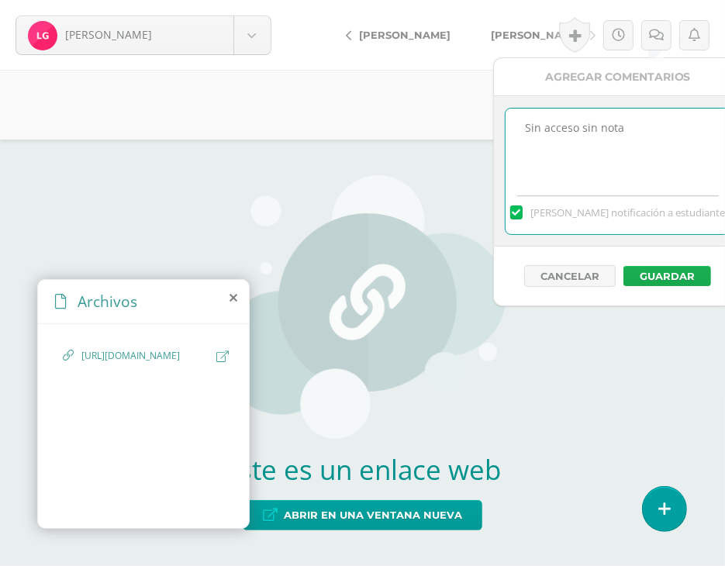
type textarea "Sin acceso sin nota"
click at [696, 279] on button "Guardar" at bounding box center [667, 276] width 88 height 20
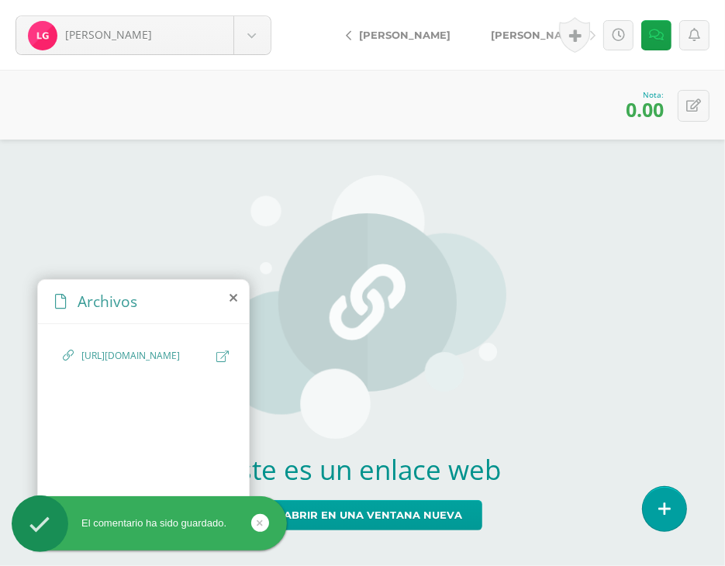
click at [531, 32] on span "[PERSON_NAME]" at bounding box center [536, 35] width 91 height 12
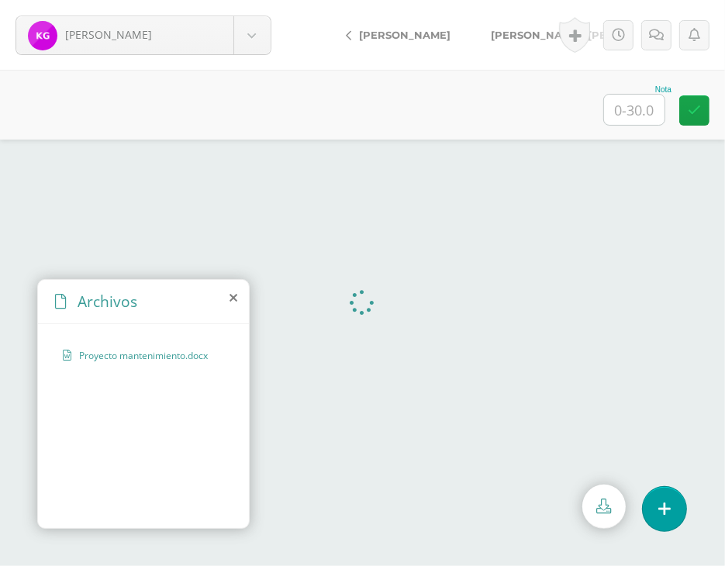
click at [227, 295] on div "Archivos" at bounding box center [143, 302] width 211 height 44
click at [233, 297] on icon at bounding box center [234, 298] width 8 height 12
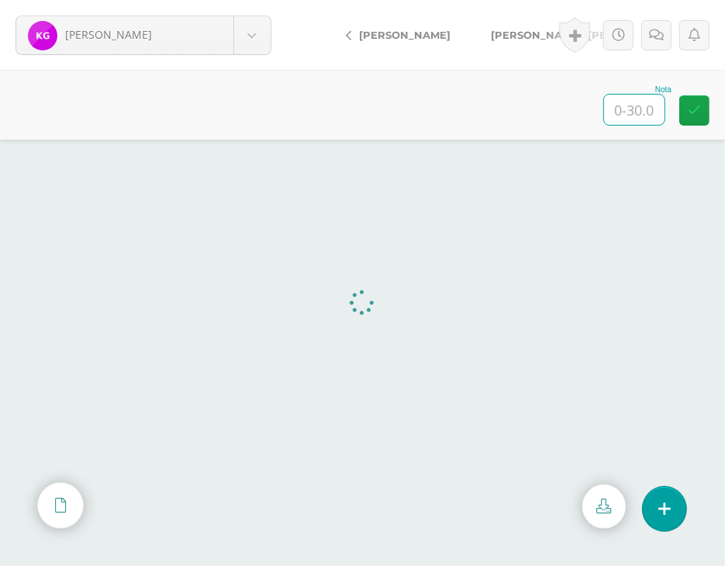
click at [644, 114] on input "text" at bounding box center [634, 110] width 60 height 30
type input "30"
click at [491, 38] on span "[PERSON_NAME], [PERSON_NAME]" at bounding box center [585, 35] width 188 height 12
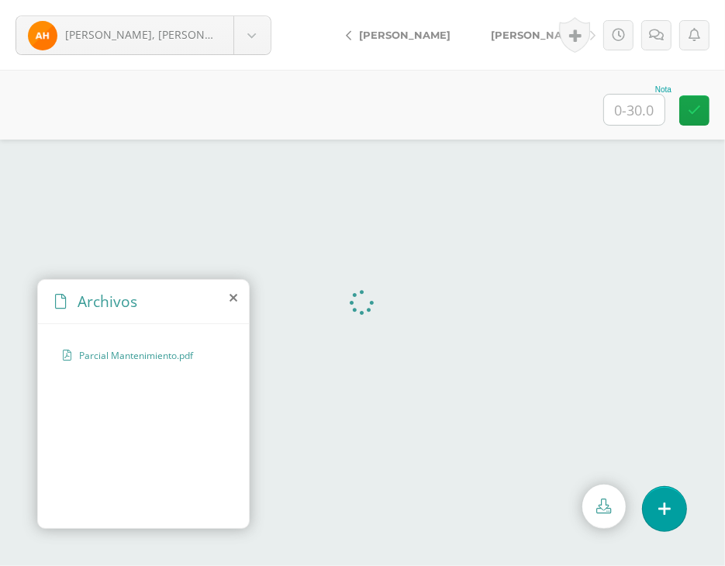
click at [233, 292] on icon at bounding box center [234, 298] width 8 height 12
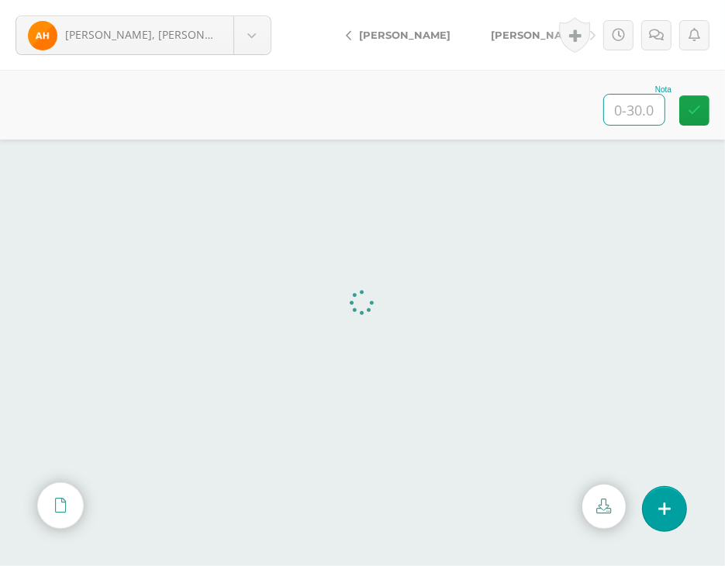
click at [613, 117] on input "text" at bounding box center [634, 110] width 60 height 30
type input "30"
click at [531, 35] on span "[PERSON_NAME]" at bounding box center [536, 35] width 91 height 12
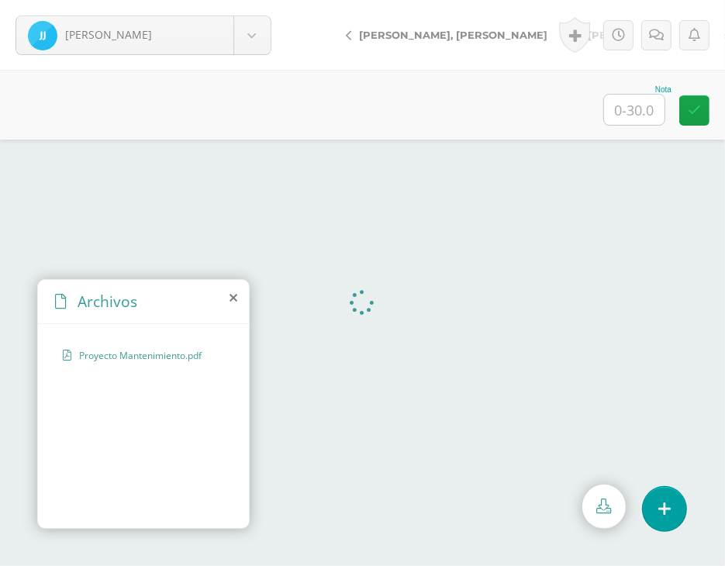
click at [234, 297] on icon at bounding box center [234, 298] width 8 height 12
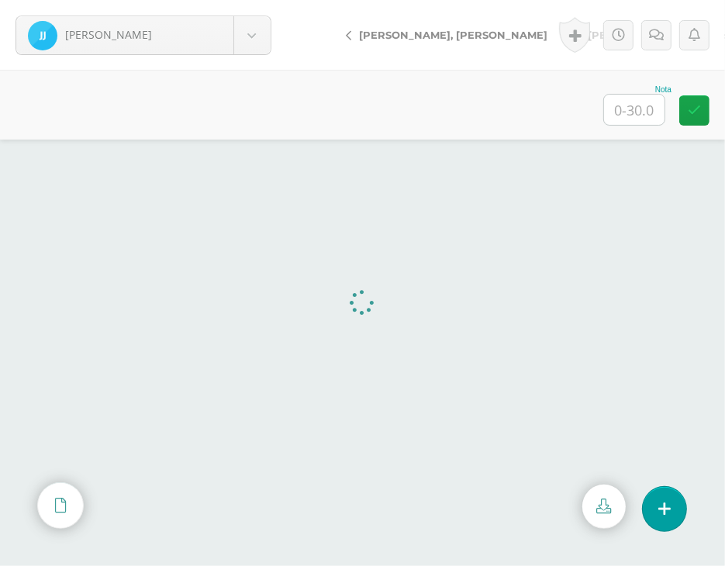
click at [633, 116] on input "text" at bounding box center [634, 110] width 60 height 30
type input "0"
click at [661, 44] on link at bounding box center [656, 35] width 30 height 30
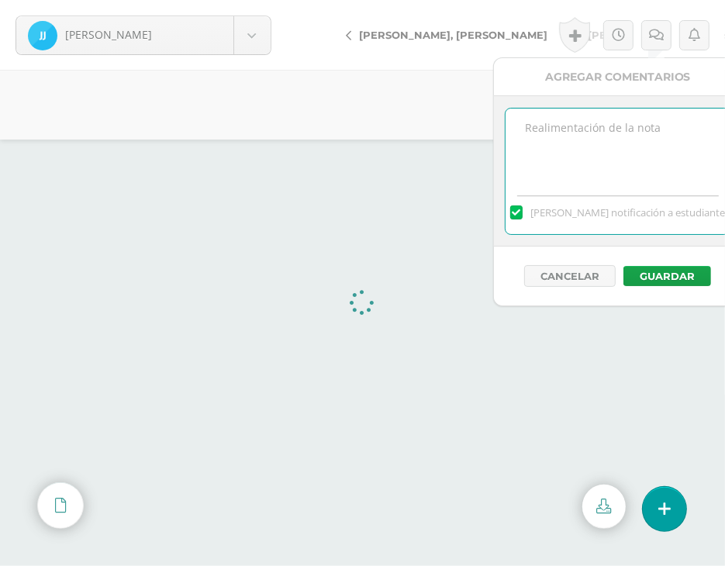
click at [629, 133] on textarea at bounding box center [618, 148] width 224 height 78
type textarea "Anulado, documento generado por IA"
click at [685, 277] on button "Guardar" at bounding box center [667, 276] width 88 height 20
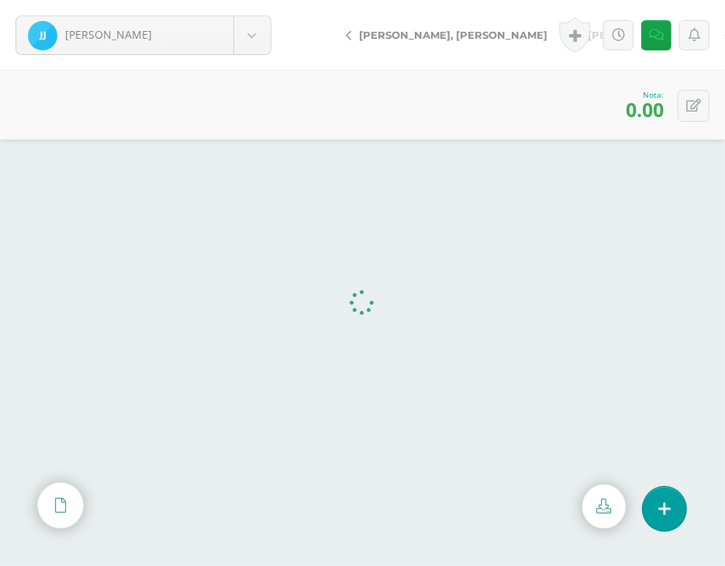
click at [588, 32] on span "[PERSON_NAME]" at bounding box center [659, 35] width 142 height 12
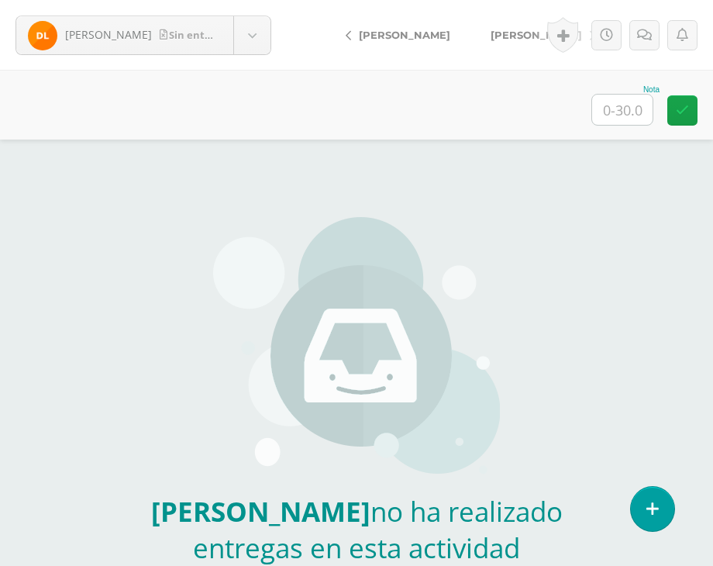
click at [610, 117] on input "text" at bounding box center [622, 110] width 60 height 30
type input "0"
drag, startPoint x: 648, startPoint y: 40, endPoint x: 641, endPoint y: 49, distance: 11.0
click at [648, 40] on icon at bounding box center [644, 35] width 15 height 13
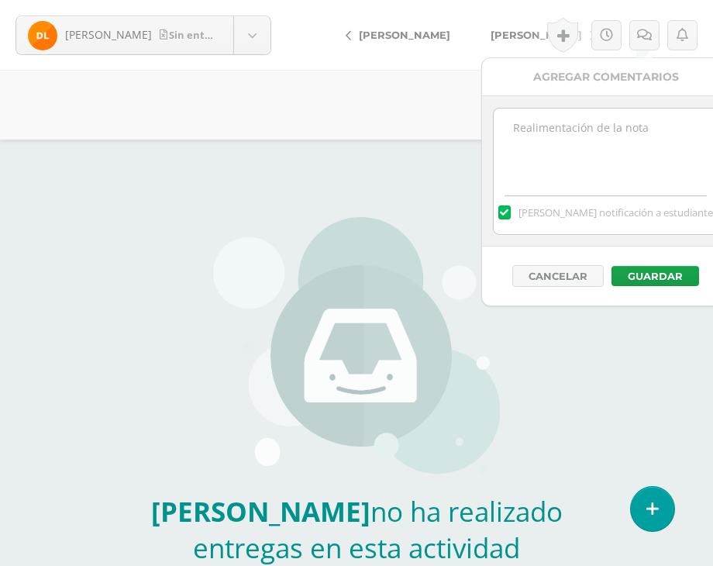
click at [614, 186] on div "[PERSON_NAME] notificación a estudiante" at bounding box center [606, 210] width 224 height 48
click at [608, 158] on textarea at bounding box center [606, 148] width 224 height 78
type textarea "No fue entregado"
click at [671, 264] on div "Cancelar Guardar" at bounding box center [606, 276] width 248 height 59
click at [637, 276] on button "Guardar" at bounding box center [656, 276] width 88 height 20
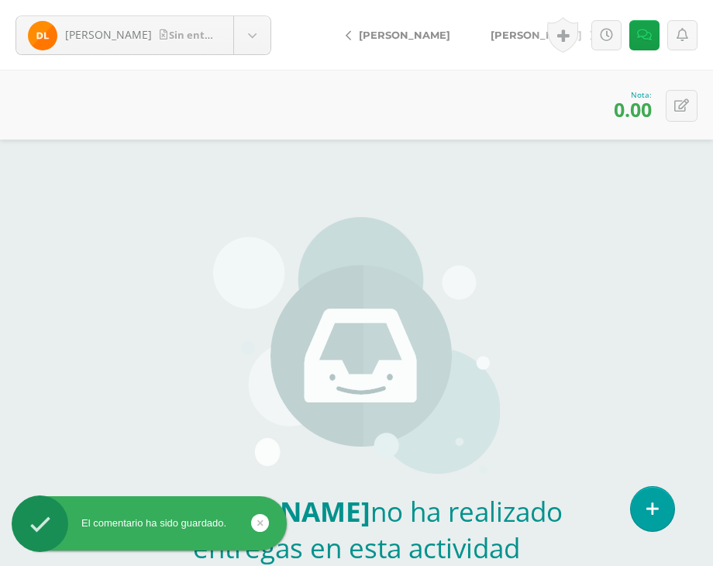
click at [491, 30] on span "[PERSON_NAME]" at bounding box center [536, 35] width 91 height 12
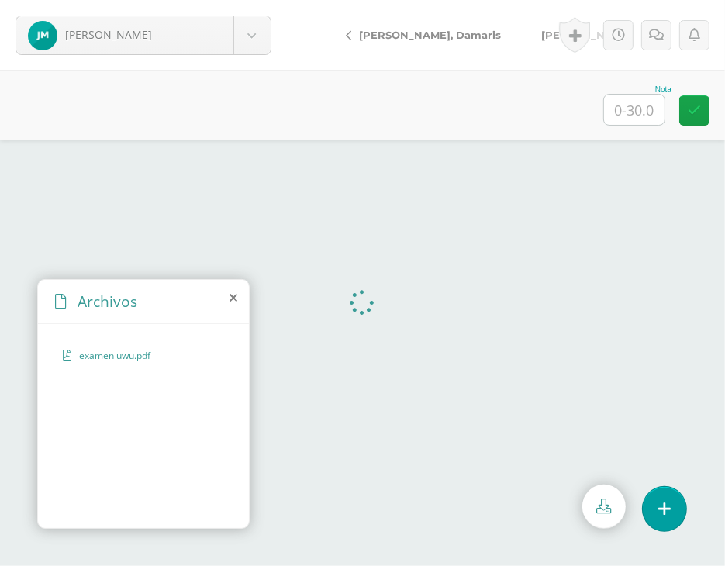
click at [233, 299] on icon at bounding box center [234, 298] width 8 height 12
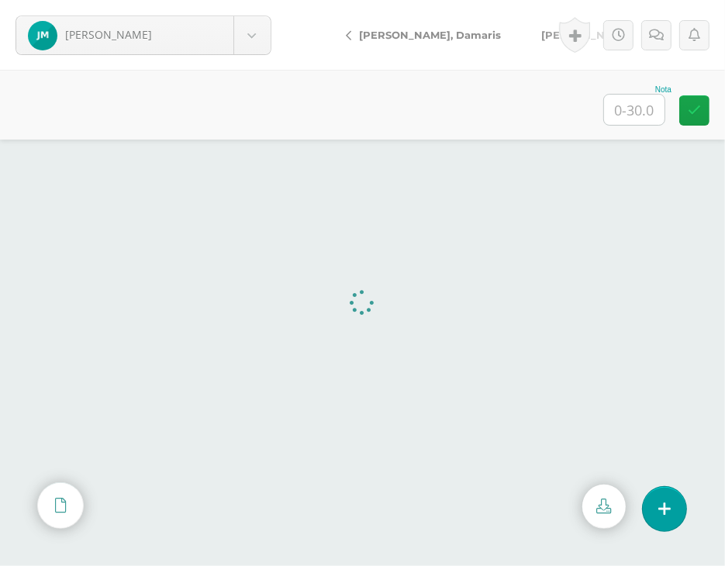
click at [623, 109] on input "text" at bounding box center [634, 110] width 60 height 30
type input "1"
type input "20"
click at [658, 40] on icon at bounding box center [656, 35] width 15 height 13
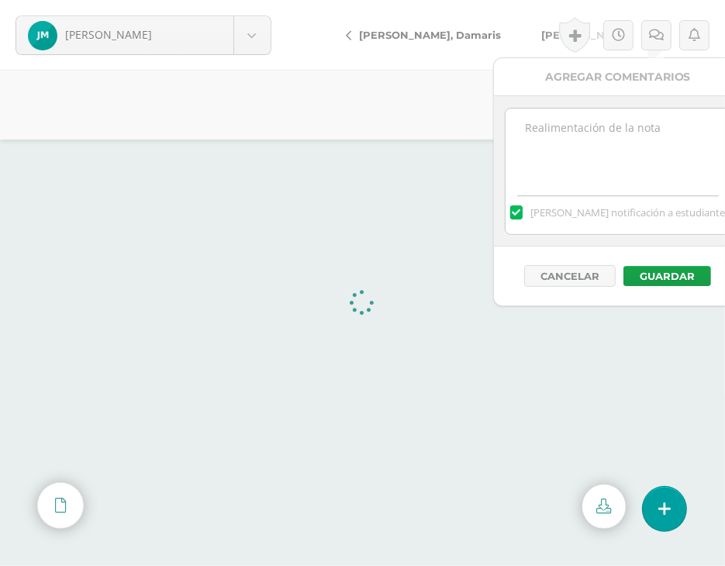
click at [611, 119] on textarea at bounding box center [618, 148] width 224 height 78
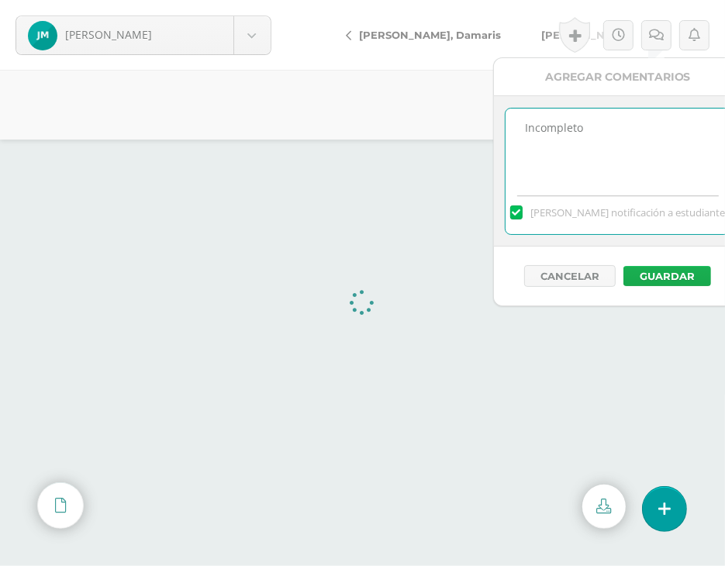
type textarea "Incompleto"
click at [687, 274] on button "Guardar" at bounding box center [667, 276] width 88 height 20
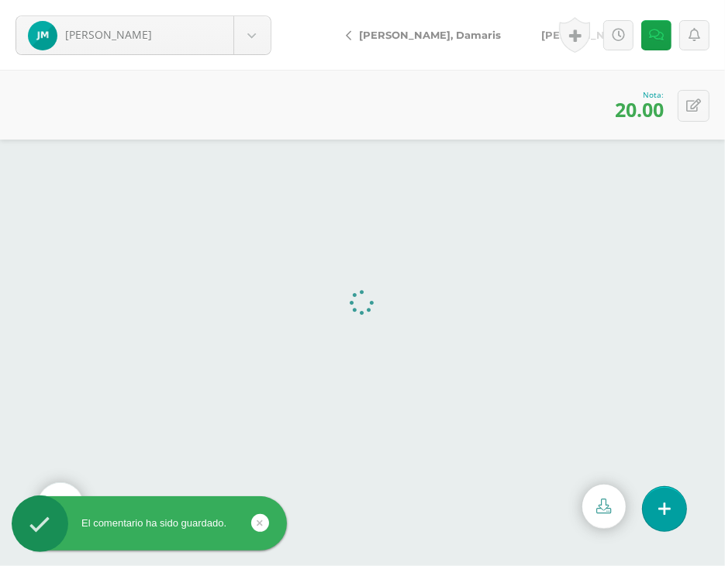
click at [541, 32] on span "[PERSON_NAME]" at bounding box center [586, 35] width 91 height 12
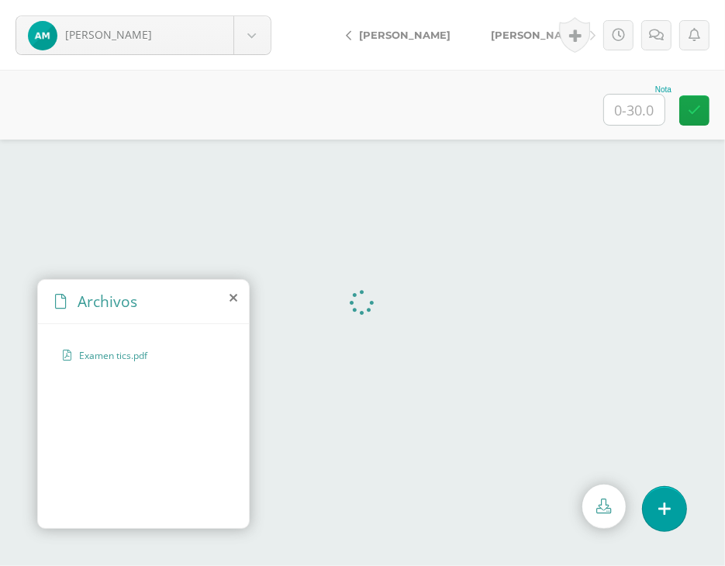
click at [233, 297] on icon at bounding box center [234, 298] width 8 height 12
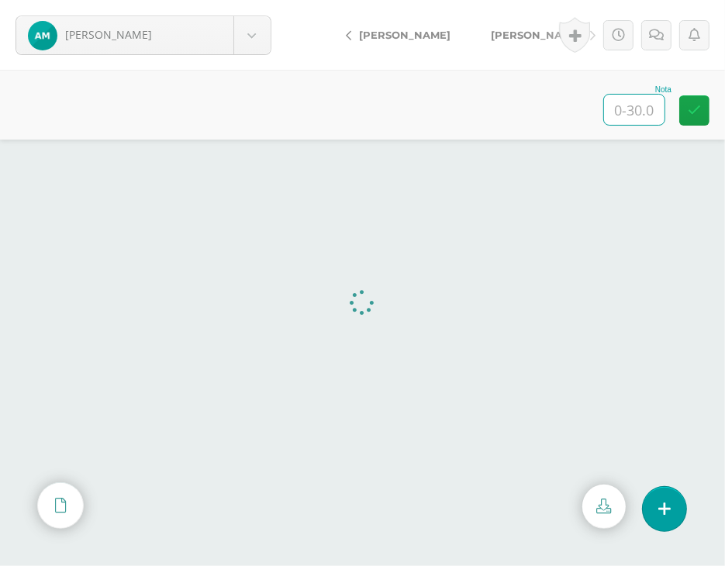
click at [625, 103] on input "text" at bounding box center [634, 110] width 60 height 30
type input "23"
click at [649, 42] on link at bounding box center [656, 35] width 30 height 30
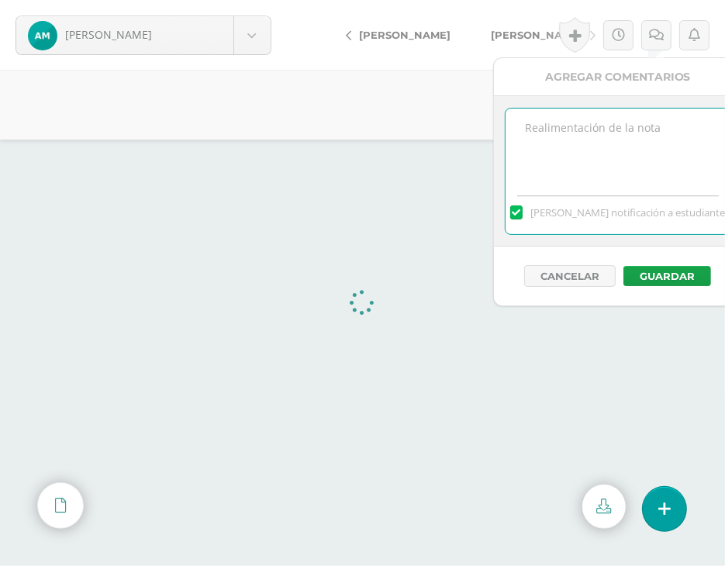
click at [627, 134] on textarea at bounding box center [618, 148] width 224 height 78
type textarea "Incompleto"
click at [670, 268] on button "Guardar" at bounding box center [667, 276] width 88 height 20
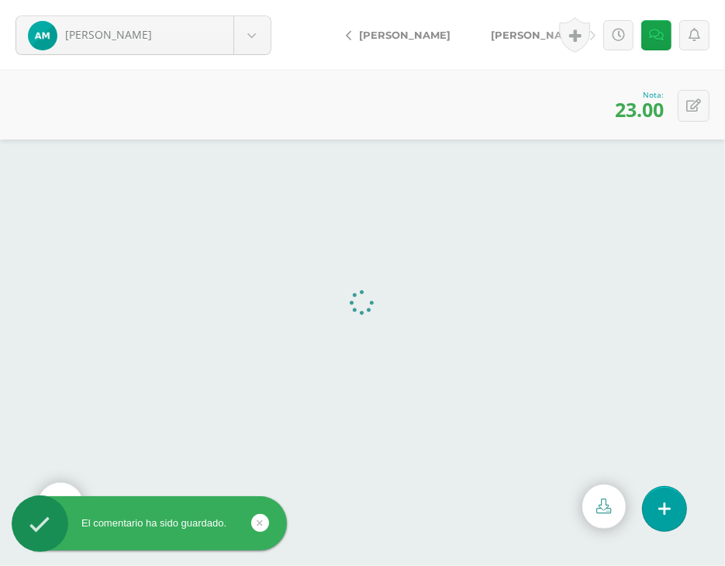
click at [523, 26] on link "[PERSON_NAME]" at bounding box center [539, 34] width 137 height 37
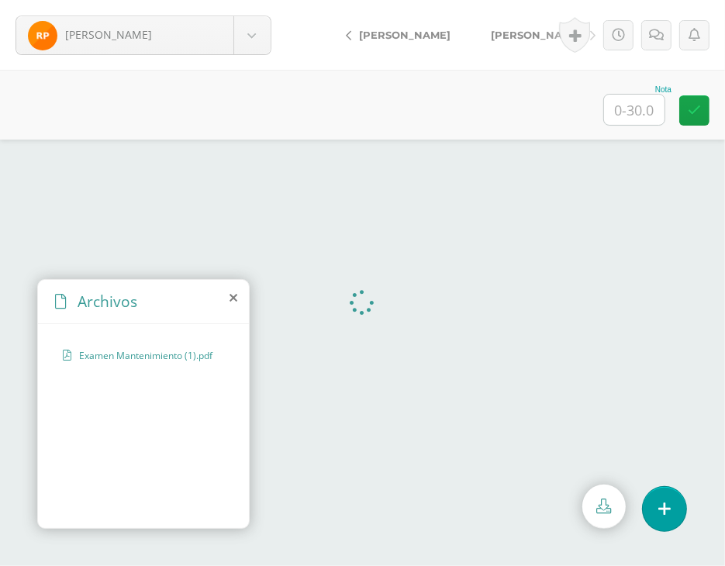
click at [230, 294] on icon at bounding box center [234, 298] width 8 height 12
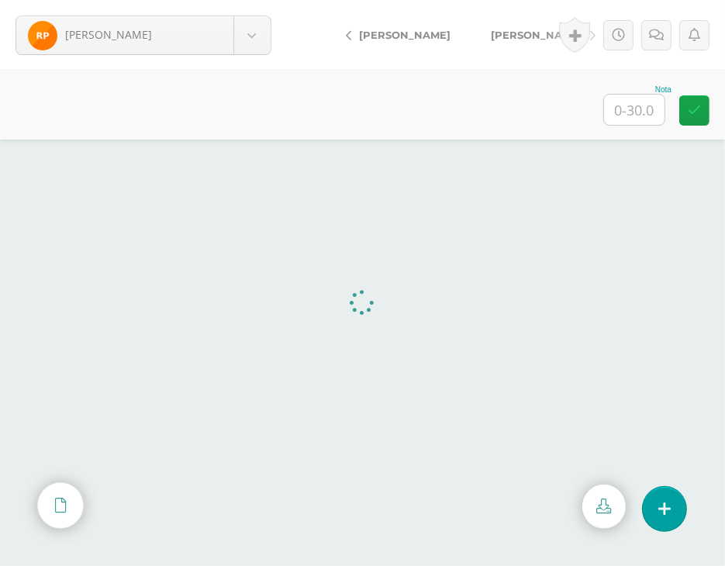
click at [590, 117] on div "Nota" at bounding box center [362, 105] width 725 height 70
click at [642, 104] on input "text" at bounding box center [634, 110] width 60 height 30
type input "20"
click at [654, 14] on div "Historial de actividad [PERSON_NAME] ha subido Examen Mantenimiento (1).pdf [DA…" at bounding box center [631, 35] width 187 height 70
click at [658, 38] on icon at bounding box center [656, 35] width 15 height 13
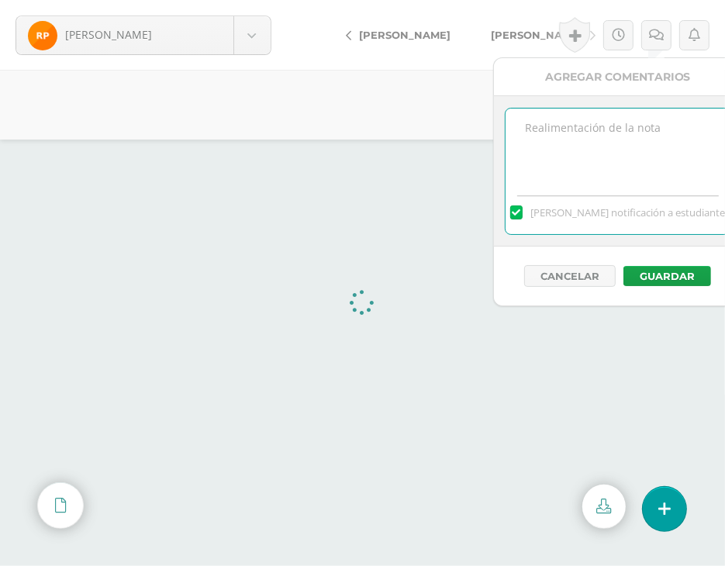
click at [623, 147] on textarea at bounding box center [618, 148] width 224 height 78
type textarea "Incompleto, no incluyo imágenes"
click at [678, 274] on button "Guardar" at bounding box center [667, 276] width 88 height 20
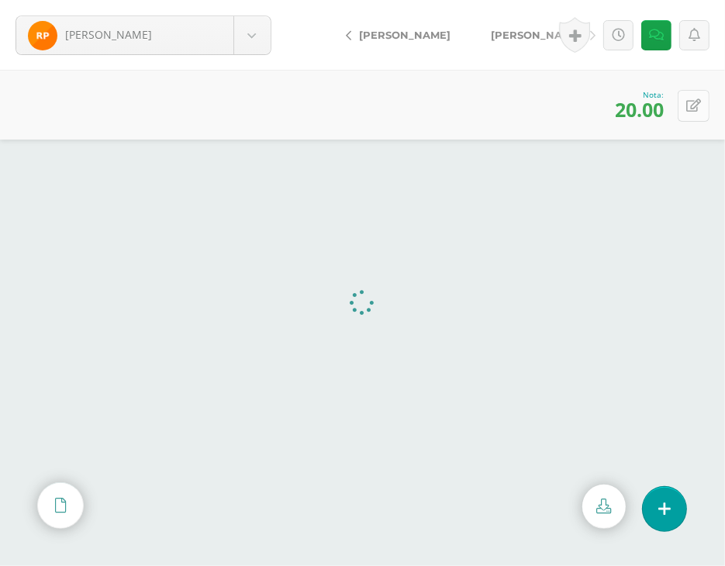
click at [698, 109] on icon at bounding box center [693, 105] width 15 height 13
type input "25"
click at [261, 26] on body "El comentario ha sido guardado. Paredes, Rodrigo Afre, Maria Alvarado, Sophia C…" at bounding box center [362, 283] width 725 height 566
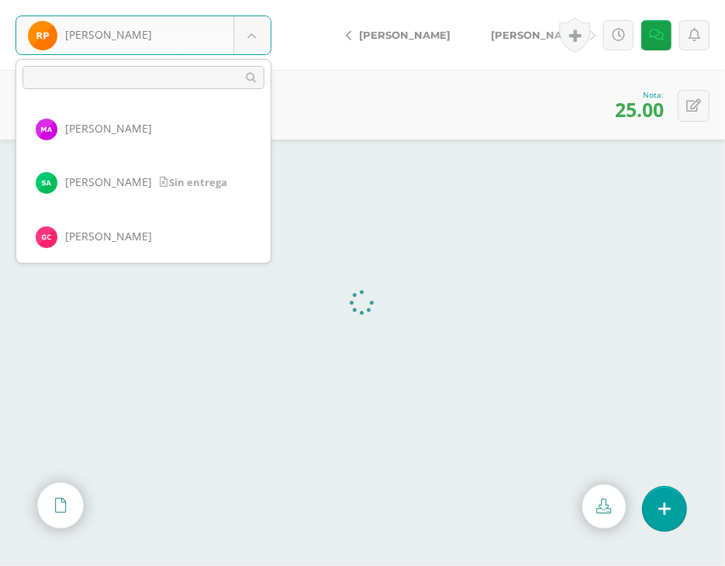
scroll to position [910, 0]
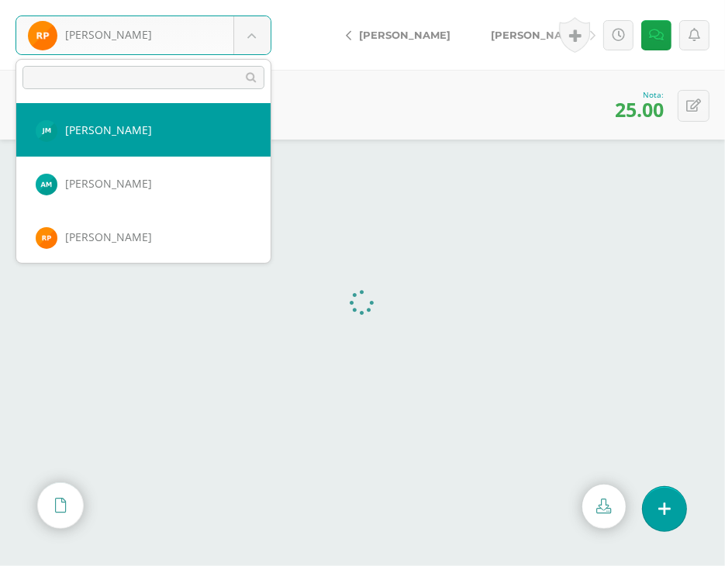
select select "151"
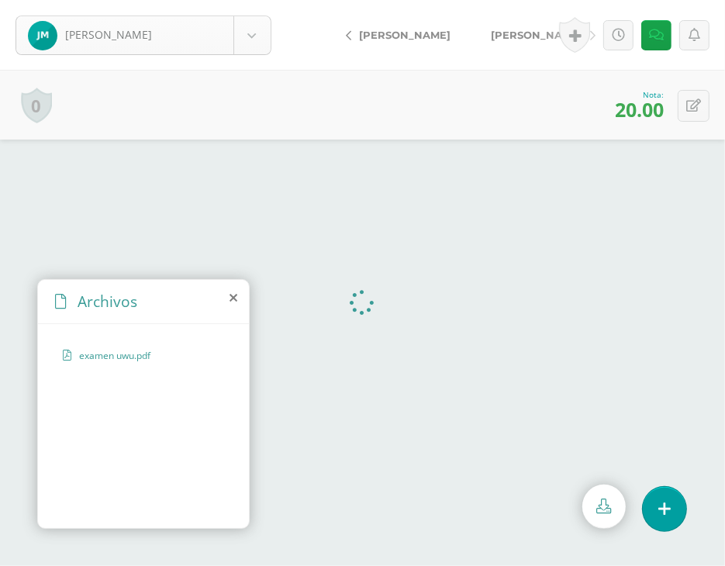
click at [247, 0] on body "[PERSON_NAME], [PERSON_NAME], [PERSON_NAME][GEOGRAPHIC_DATA], [GEOGRAPHIC_DATA]…" at bounding box center [362, 0] width 725 height 0
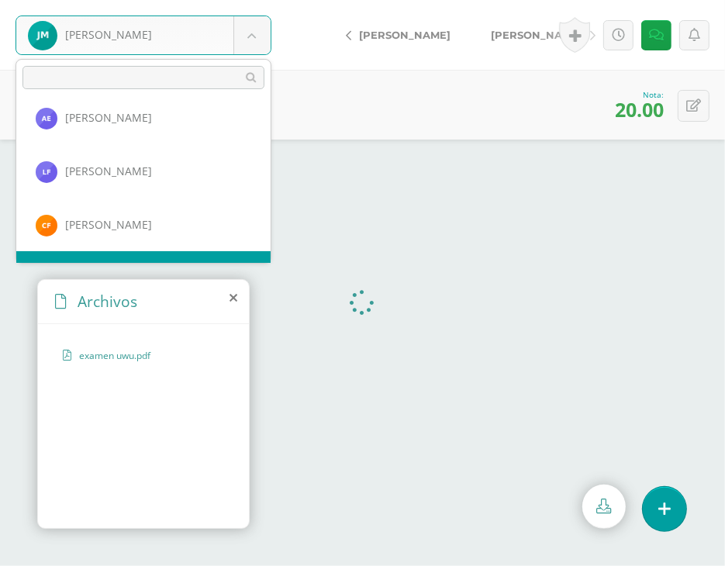
scroll to position [534, 0]
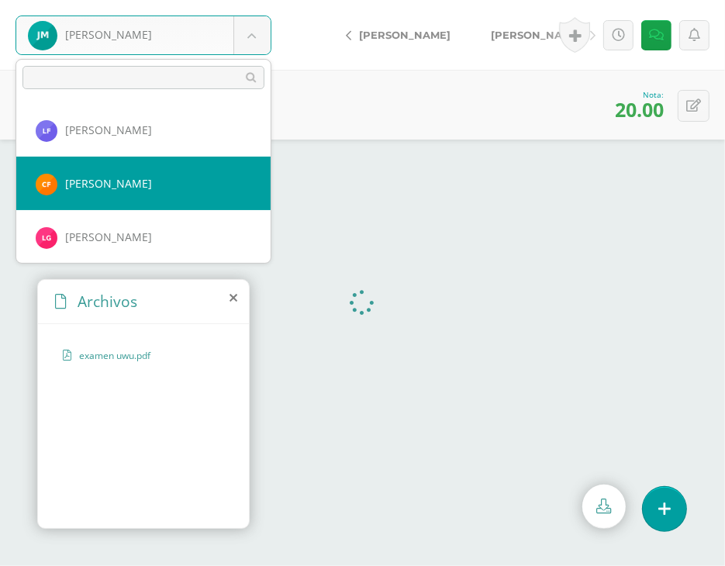
select select "156"
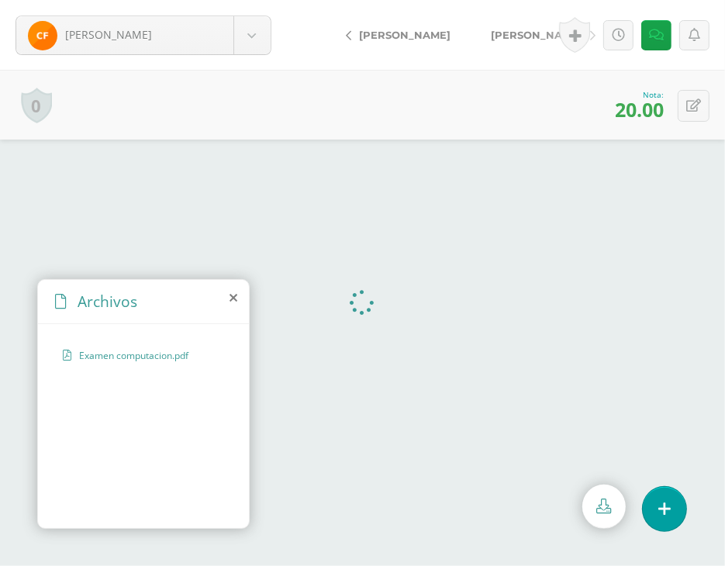
click at [233, 293] on icon at bounding box center [234, 298] width 8 height 12
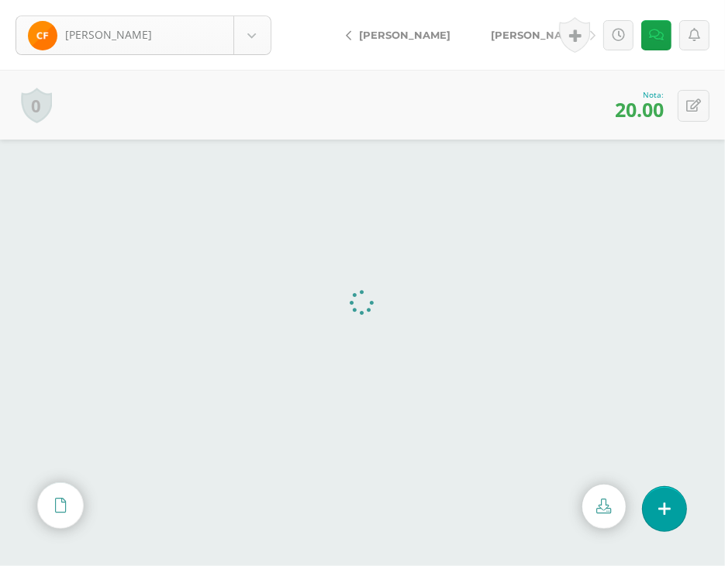
click at [250, 0] on body "[PERSON_NAME] [PERSON_NAME] [GEOGRAPHIC_DATA][PERSON_NAME][GEOGRAPHIC_DATA] [PE…" at bounding box center [362, 0] width 725 height 0
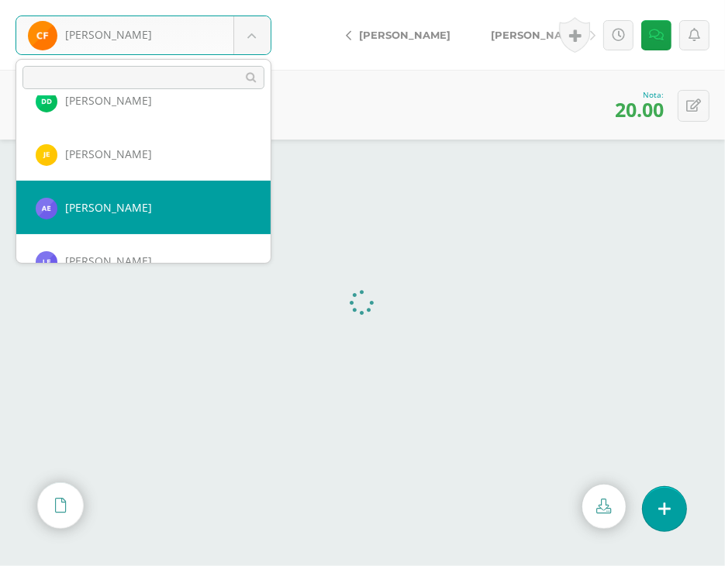
scroll to position [481, 0]
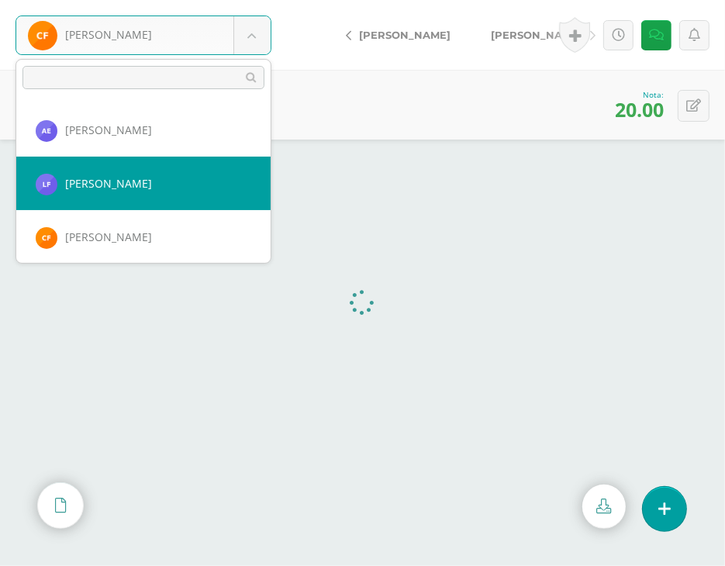
select select "161"
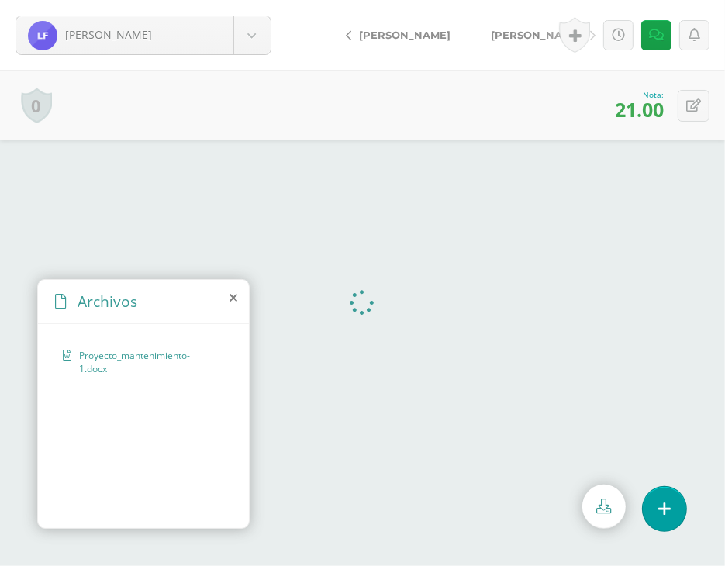
click at [231, 301] on icon at bounding box center [234, 298] width 8 height 12
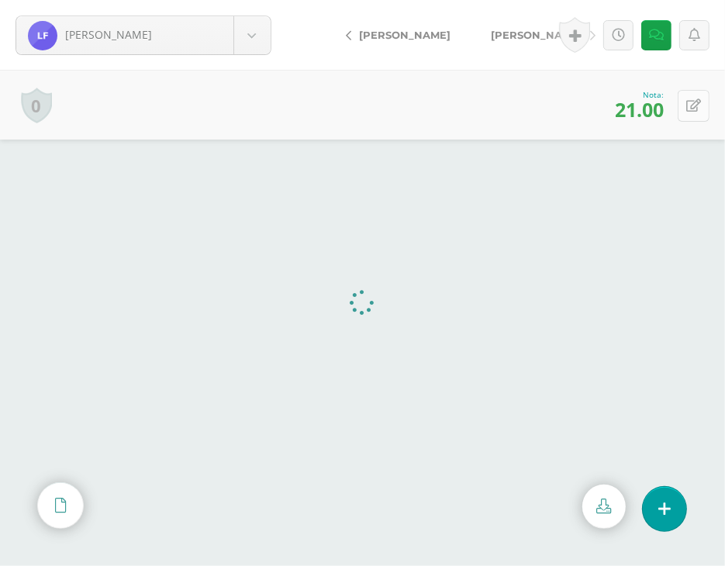
click at [681, 103] on button at bounding box center [694, 106] width 32 height 32
click at [696, 112] on icon at bounding box center [693, 105] width 15 height 13
type input "26"
click at [250, 0] on body "Flores, Luis Afre, Maria Alvarado, Sophia Cantillo, Gabriela Carrascoza, Paula …" at bounding box center [362, 0] width 725 height 0
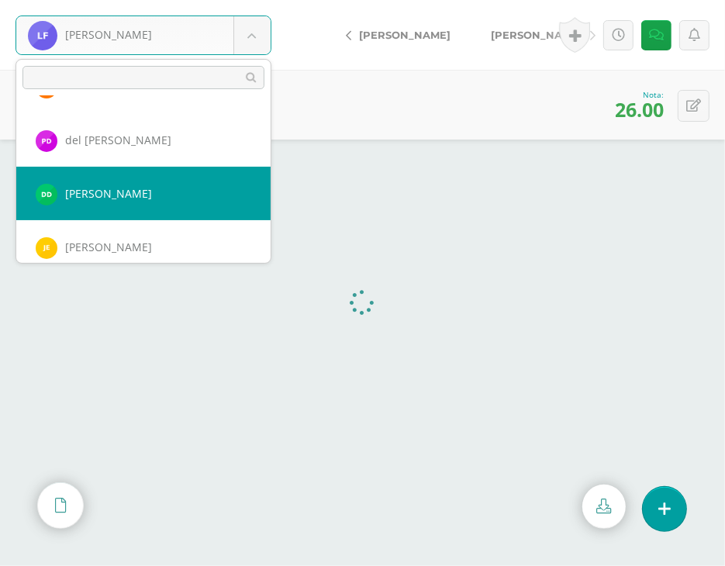
scroll to position [388, 0]
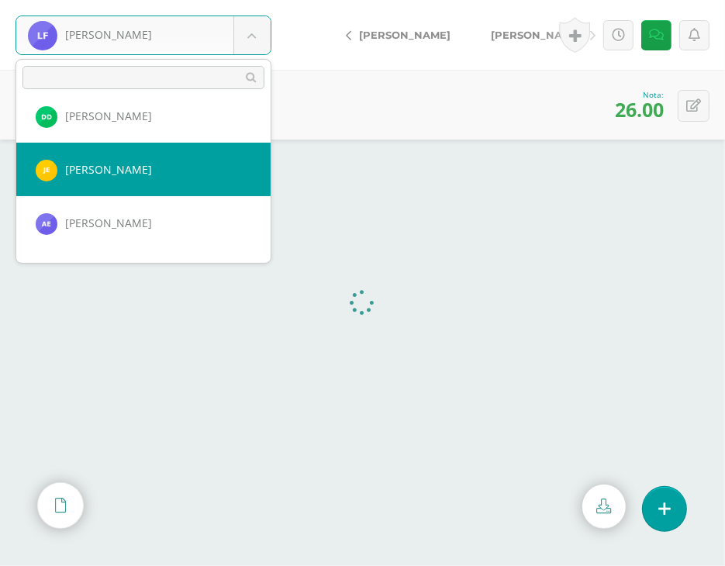
select select "145"
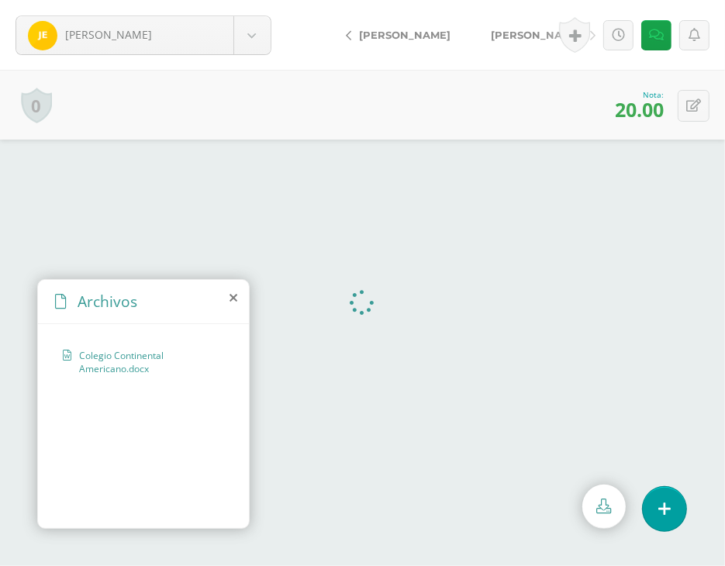
click at [232, 302] on icon at bounding box center [234, 298] width 8 height 12
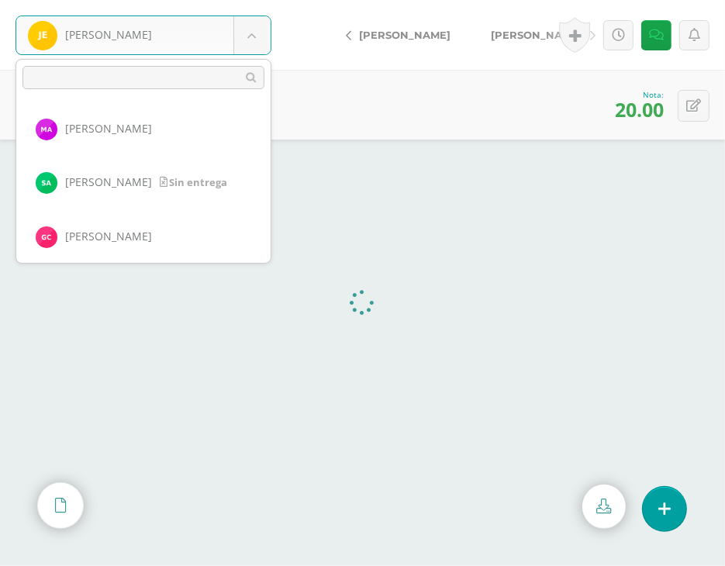
click at [242, 0] on body "[PERSON_NAME], [PERSON_NAME][GEOGRAPHIC_DATA], [GEOGRAPHIC_DATA][PERSON_NAME] […" at bounding box center [362, 0] width 725 height 0
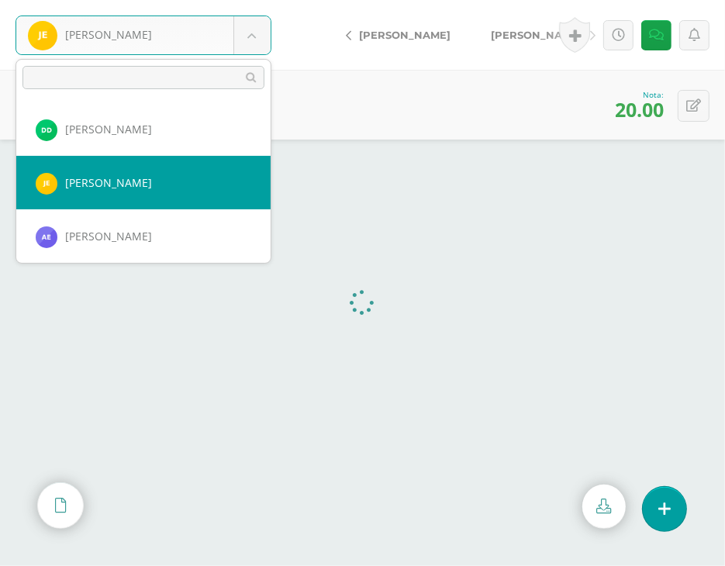
scroll to position [398, 0]
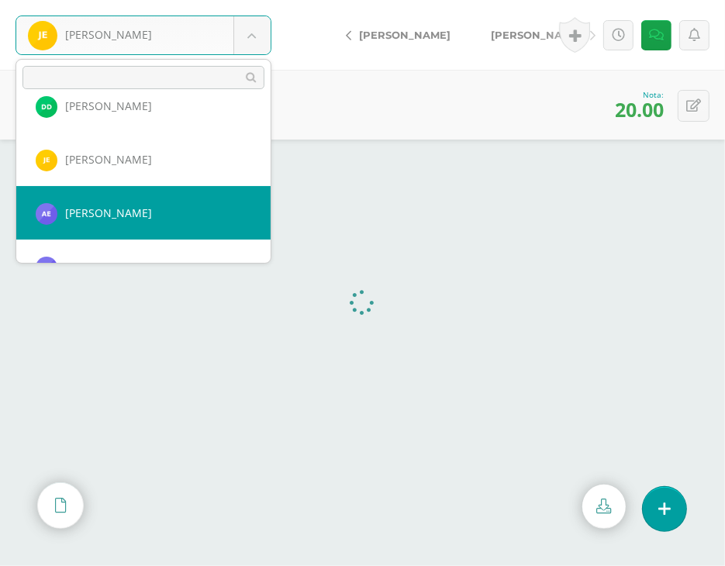
select select "147"
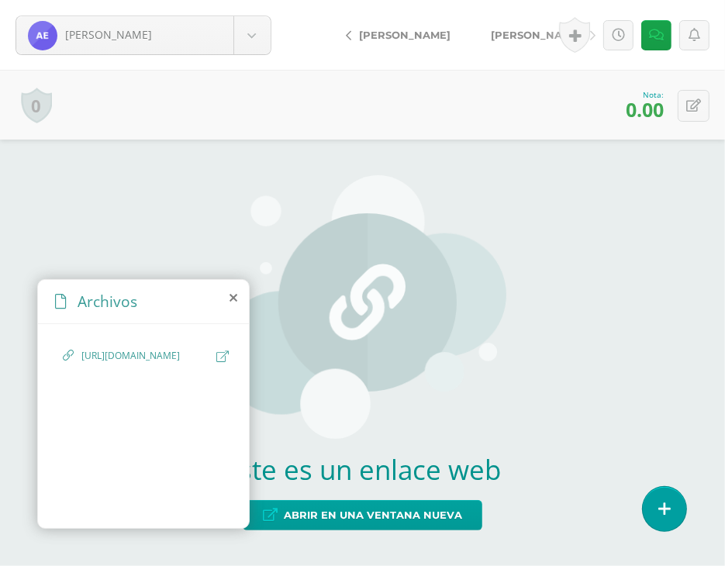
click at [228, 359] on icon at bounding box center [222, 356] width 12 height 12
click at [263, 0] on body "Estrada, André Afre, Maria Alvarado, Sophia Cantillo, Gabriela Carrascoza, Paul…" at bounding box center [362, 0] width 725 height 0
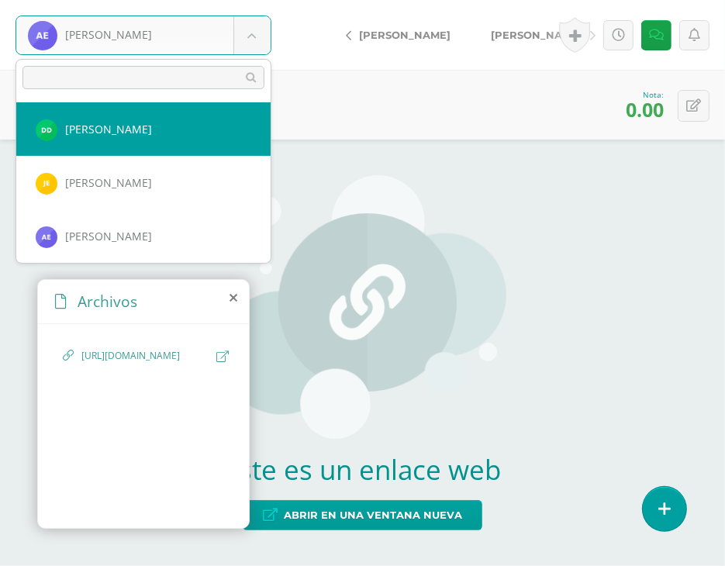
select select "461"
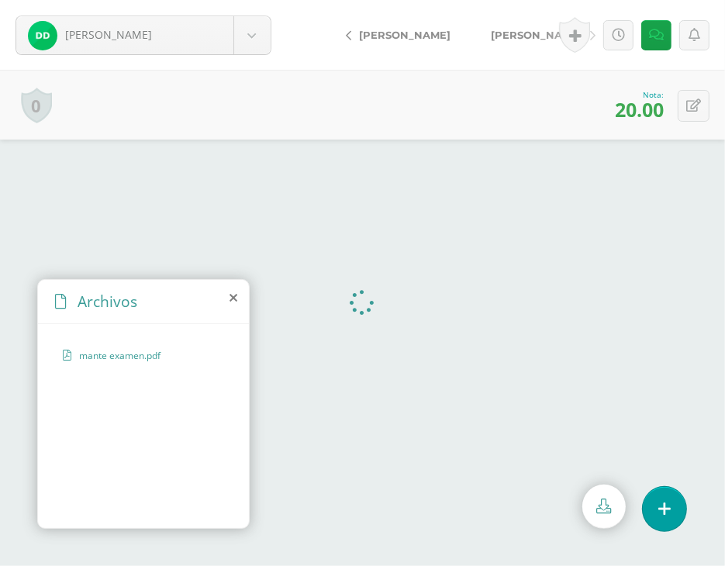
click at [226, 284] on div "Archivos" at bounding box center [143, 302] width 211 height 44
click at [233, 295] on icon at bounding box center [234, 298] width 8 height 12
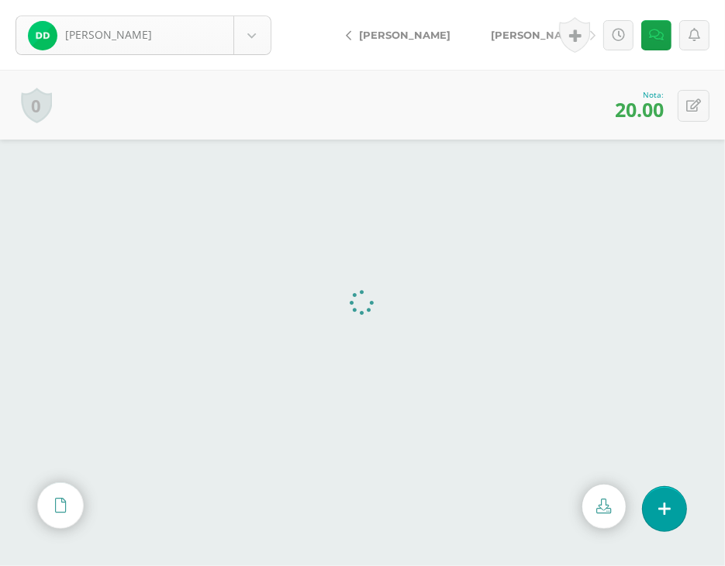
click at [257, 0] on body "[PERSON_NAME] [PERSON_NAME] [GEOGRAPHIC_DATA][PERSON_NAME][GEOGRAPHIC_DATA] [PE…" at bounding box center [362, 0] width 725 height 0
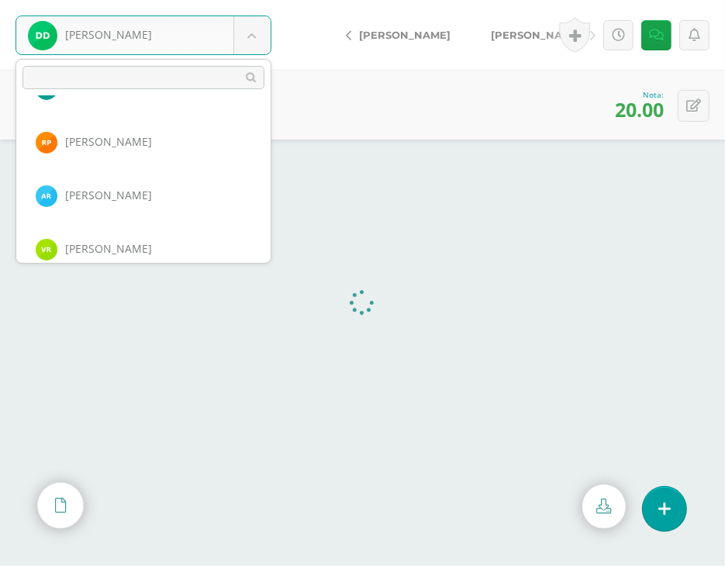
scroll to position [981, 0]
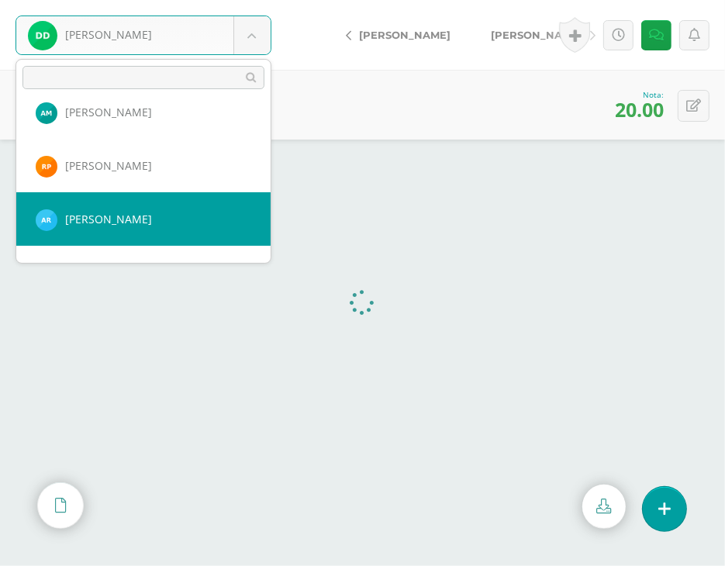
select select "468"
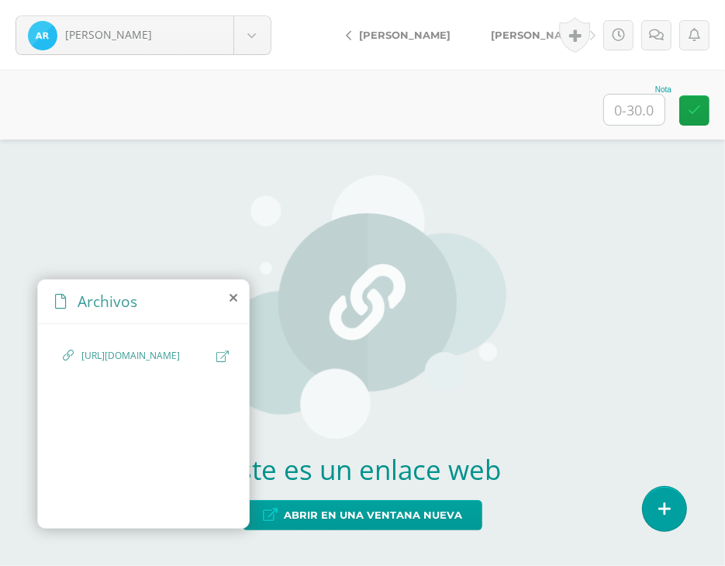
click at [223, 354] on icon at bounding box center [222, 356] width 12 height 12
click at [606, 109] on input "text" at bounding box center [634, 110] width 60 height 30
type input "30"
click at [517, 35] on span "[PERSON_NAME]" at bounding box center [536, 35] width 91 height 12
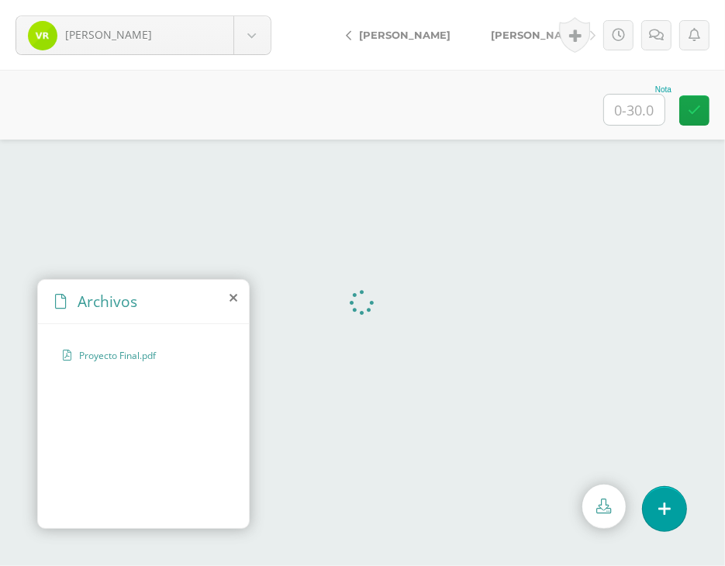
click at [230, 297] on icon at bounding box center [234, 298] width 8 height 12
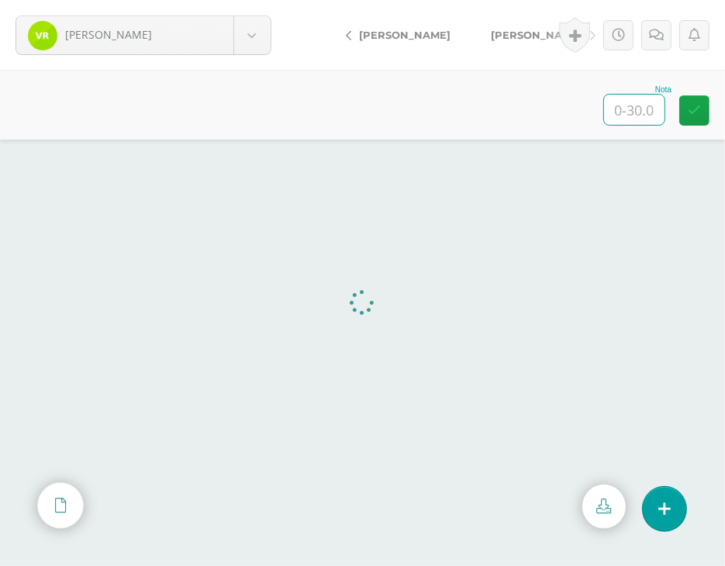
click at [627, 108] on input "text" at bounding box center [634, 110] width 60 height 30
type input "30"
click at [491, 32] on span "[PERSON_NAME]" at bounding box center [536, 35] width 91 height 12
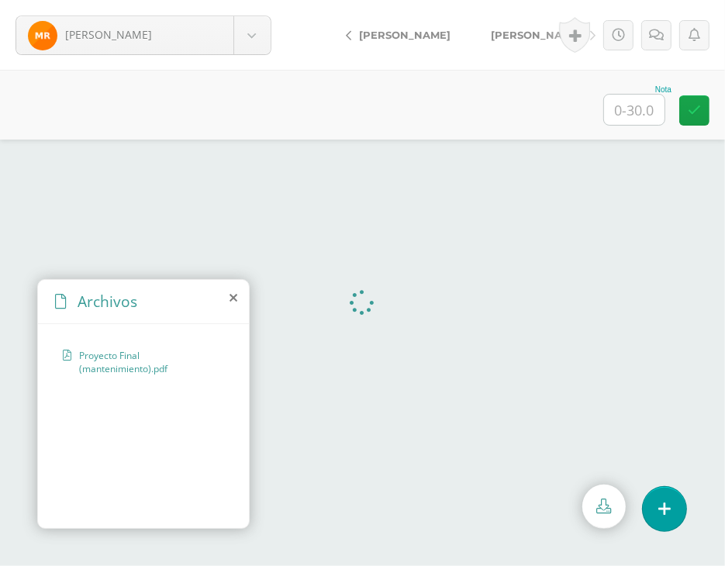
click at [233, 297] on icon at bounding box center [234, 298] width 8 height 12
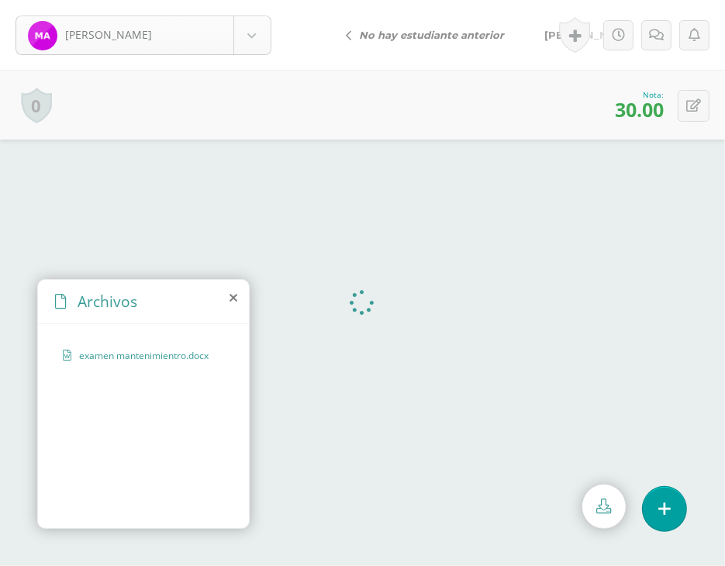
click at [264, 0] on body "[PERSON_NAME] [PERSON_NAME] [GEOGRAPHIC_DATA][PERSON_NAME][GEOGRAPHIC_DATA] [PE…" at bounding box center [362, 0] width 725 height 0
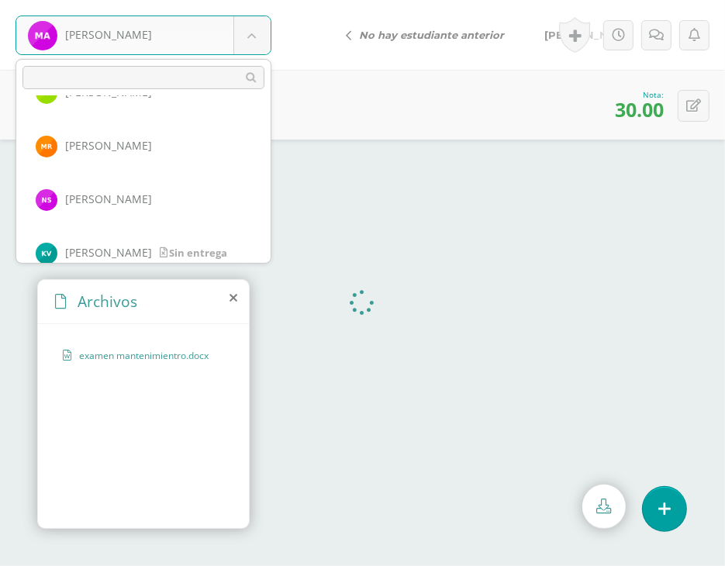
scroll to position [1163, 0]
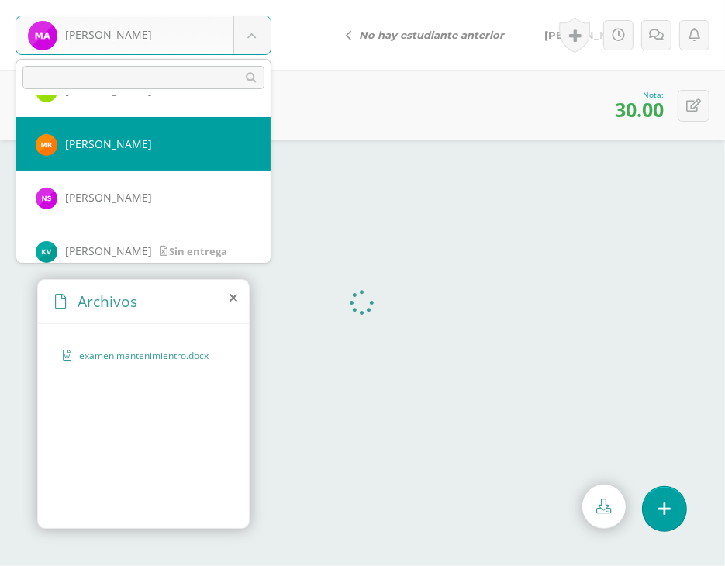
select select "465"
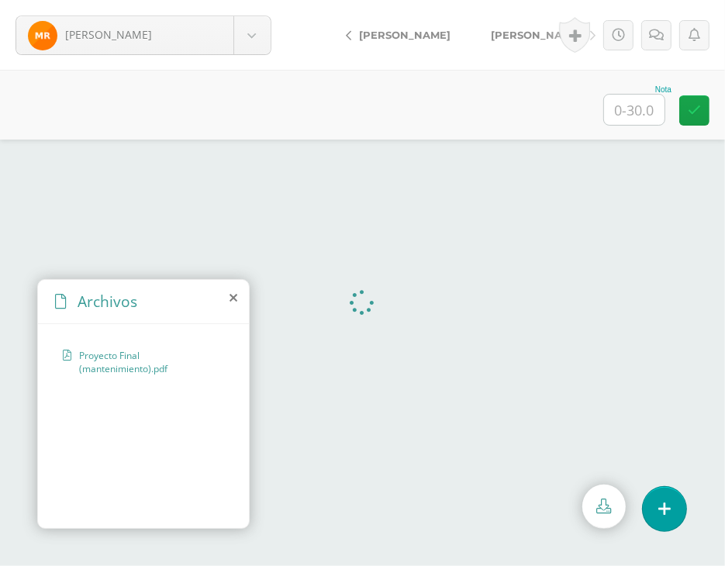
click at [233, 296] on icon at bounding box center [234, 298] width 8 height 12
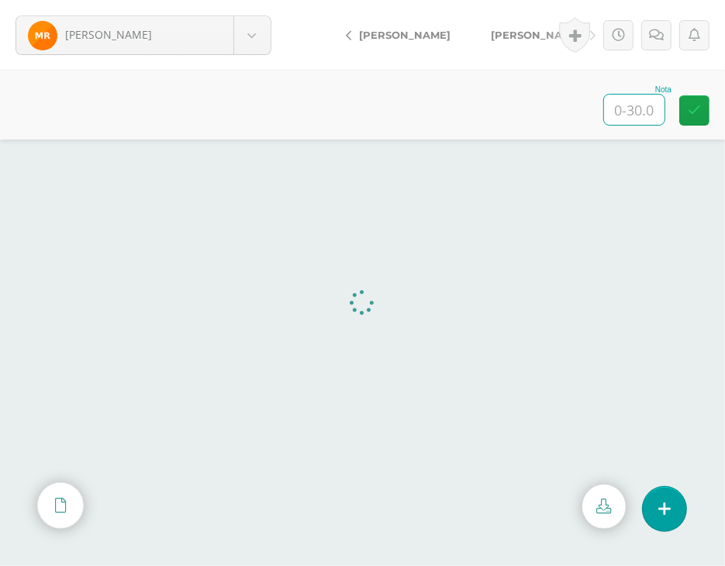
drag, startPoint x: 629, startPoint y: 113, endPoint x: 636, endPoint y: 106, distance: 9.9
click at [629, 112] on input "text" at bounding box center [634, 110] width 60 height 30
type input "30"
click at [509, 33] on span "[PERSON_NAME]" at bounding box center [536, 35] width 91 height 12
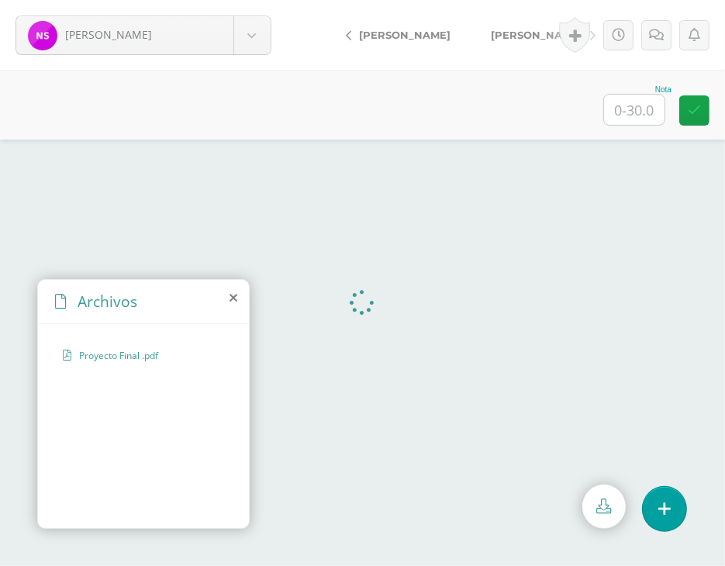
click at [231, 297] on icon at bounding box center [234, 298] width 8 height 12
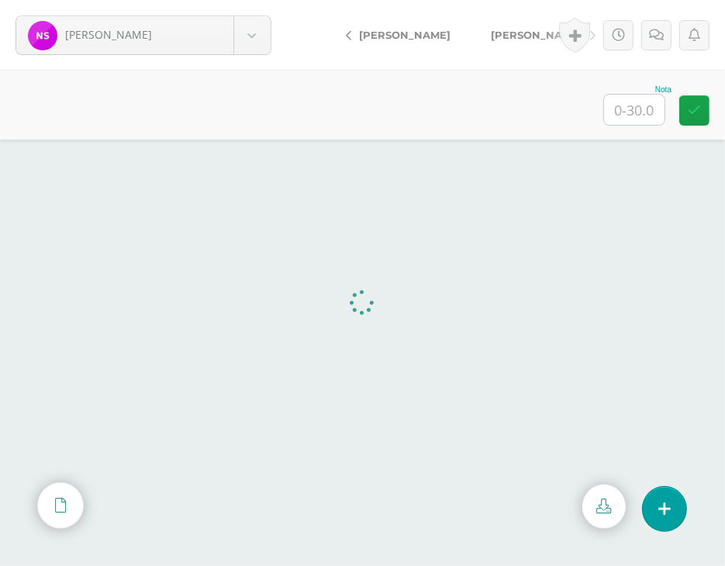
click at [608, 111] on input "text" at bounding box center [634, 110] width 60 height 30
type input "18"
click at [651, 25] on link at bounding box center [656, 35] width 30 height 30
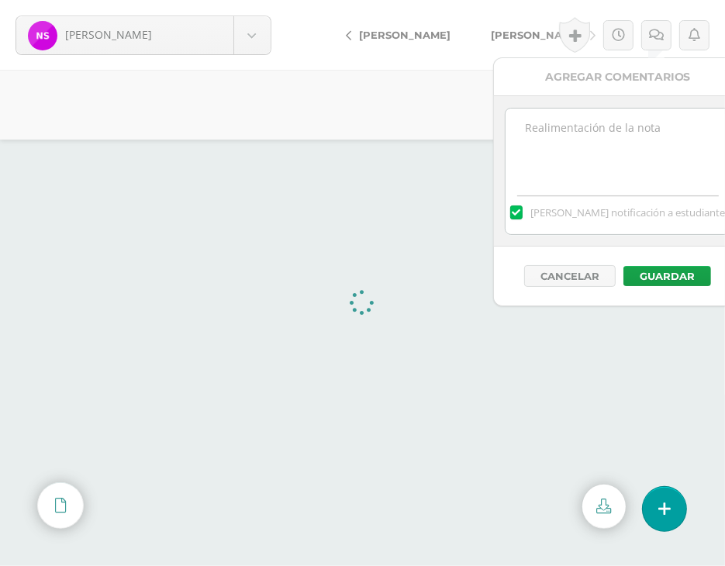
click at [631, 138] on textarea at bounding box center [618, 148] width 224 height 78
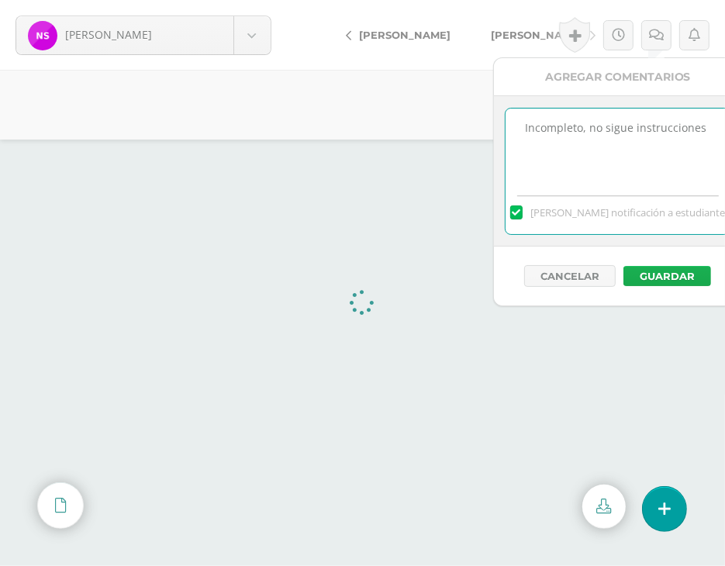
type textarea "Incompleto, no sigue instrucciones"
click at [651, 279] on button "Guardar" at bounding box center [667, 276] width 88 height 20
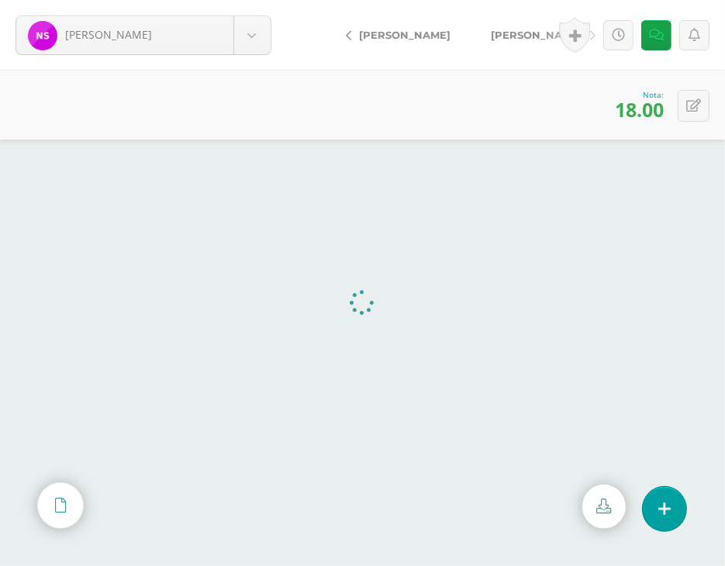
click at [515, 33] on span "[PERSON_NAME]" at bounding box center [536, 35] width 91 height 12
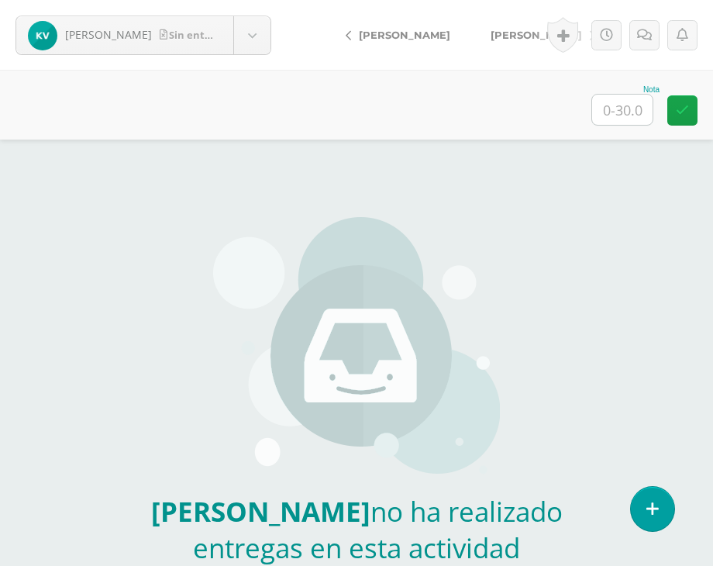
click at [631, 117] on input "text" at bounding box center [622, 110] width 60 height 30
type input "30"
click at [502, 35] on span "[PERSON_NAME]" at bounding box center [536, 35] width 91 height 12
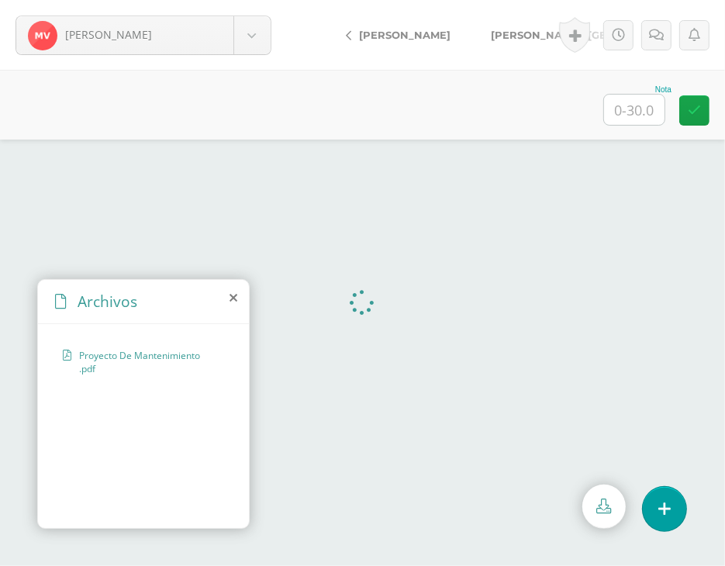
click at [232, 295] on icon at bounding box center [234, 298] width 8 height 12
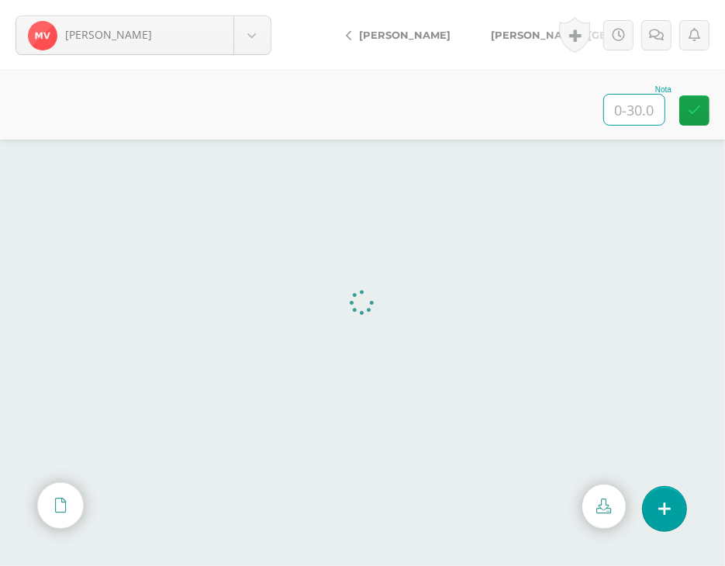
click at [627, 100] on input "text" at bounding box center [634, 110] width 60 height 30
type input "30"
click at [518, 38] on span "[PERSON_NAME], [GEOGRAPHIC_DATA]" at bounding box center [597, 35] width 213 height 12
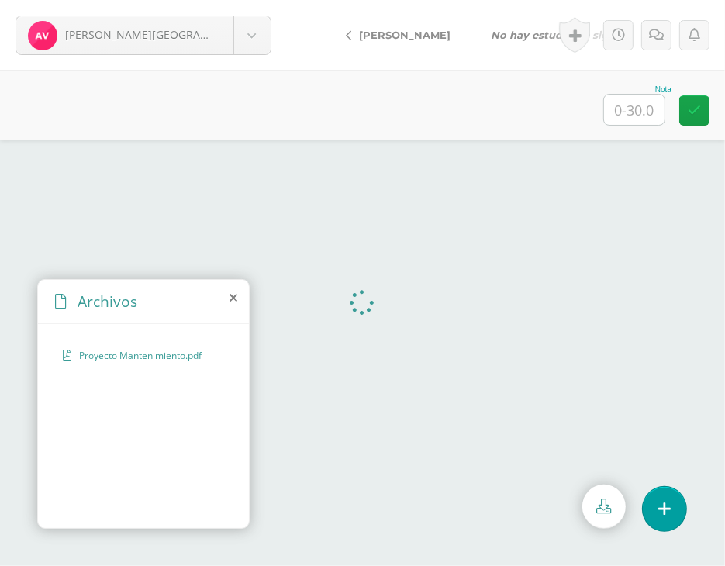
click at [233, 295] on icon at bounding box center [234, 298] width 8 height 12
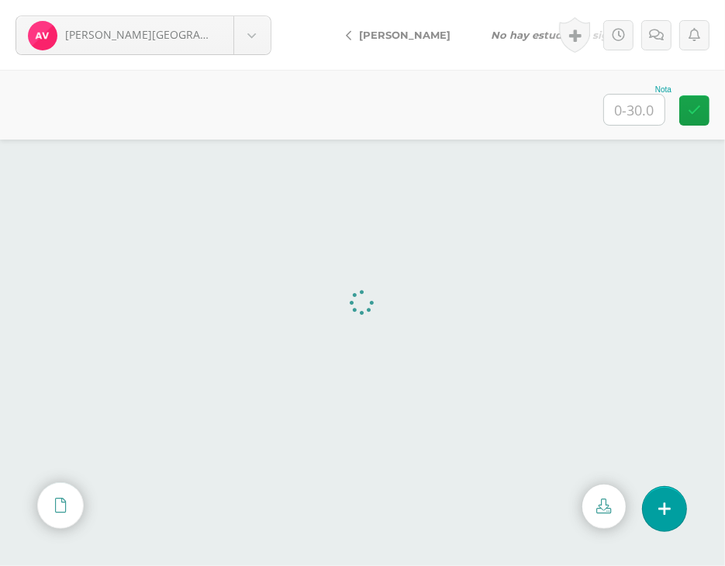
click at [634, 115] on input "text" at bounding box center [634, 110] width 60 height 30
type input "30"
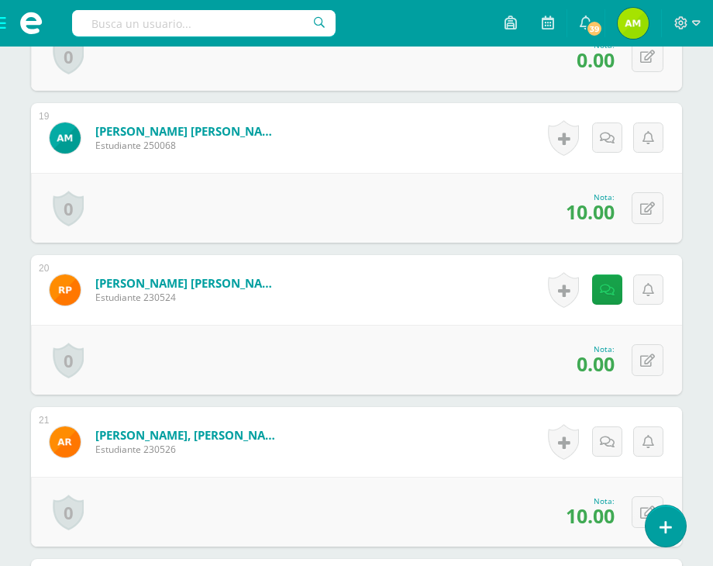
scroll to position [3212, 0]
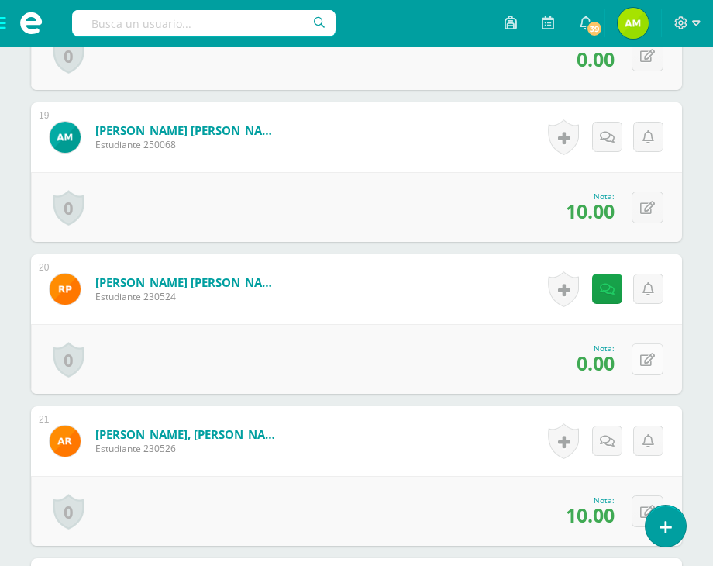
click at [651, 354] on icon at bounding box center [647, 360] width 15 height 13
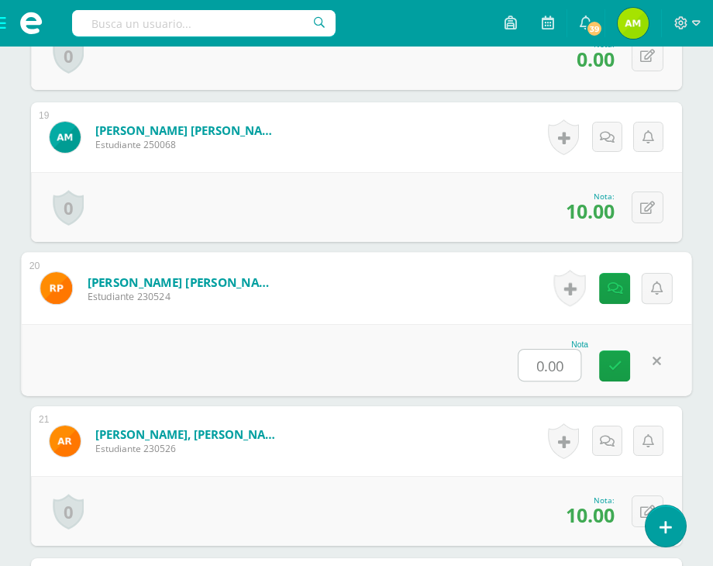
type input "8"
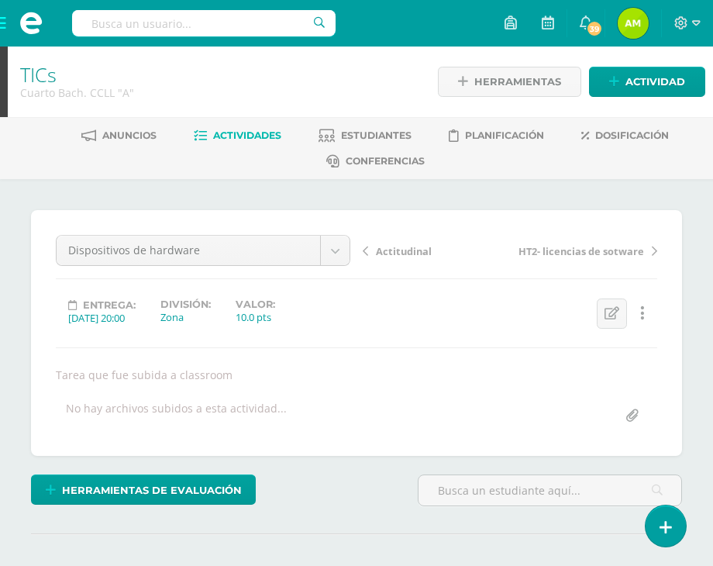
scroll to position [0, 0]
click at [239, 134] on span "Actividades" at bounding box center [247, 135] width 68 height 12
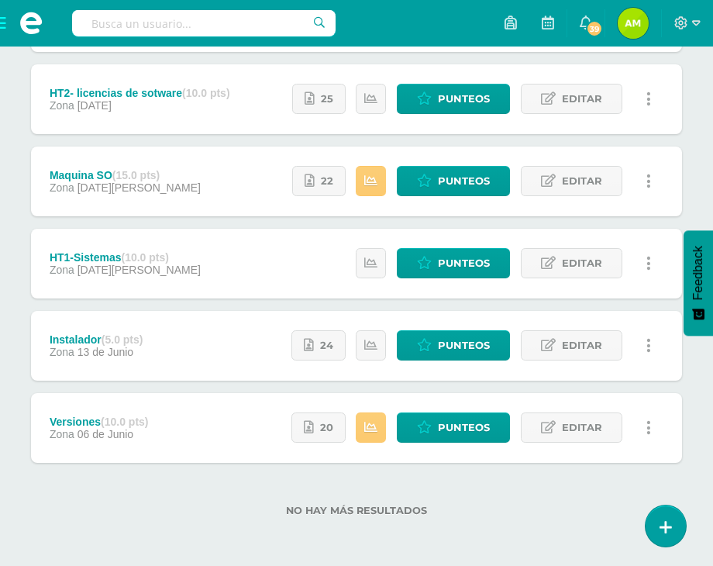
scroll to position [369, 0]
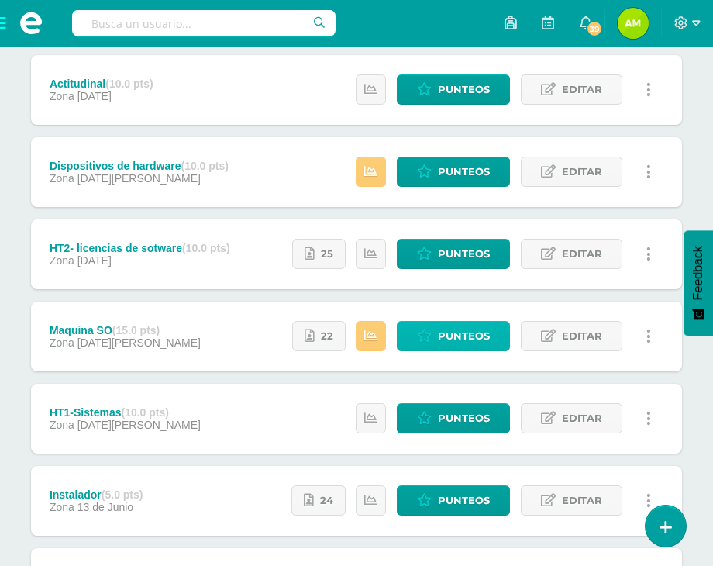
click at [482, 331] on span "Punteos" at bounding box center [464, 336] width 52 height 29
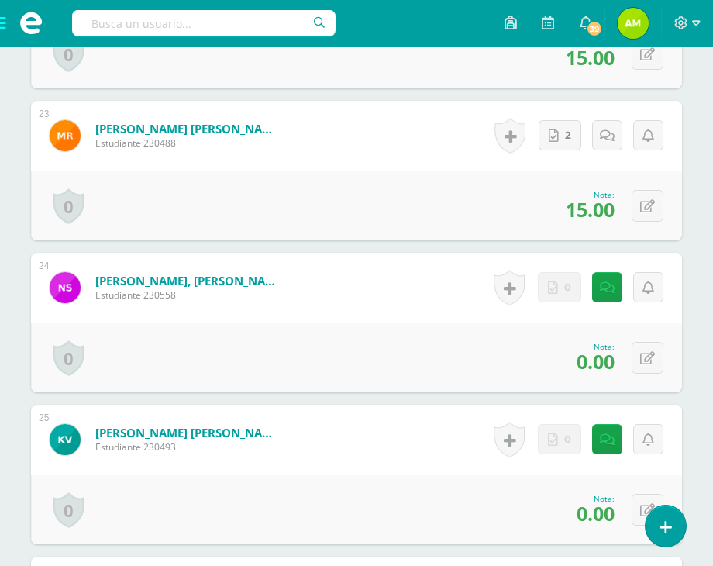
scroll to position [3824, 0]
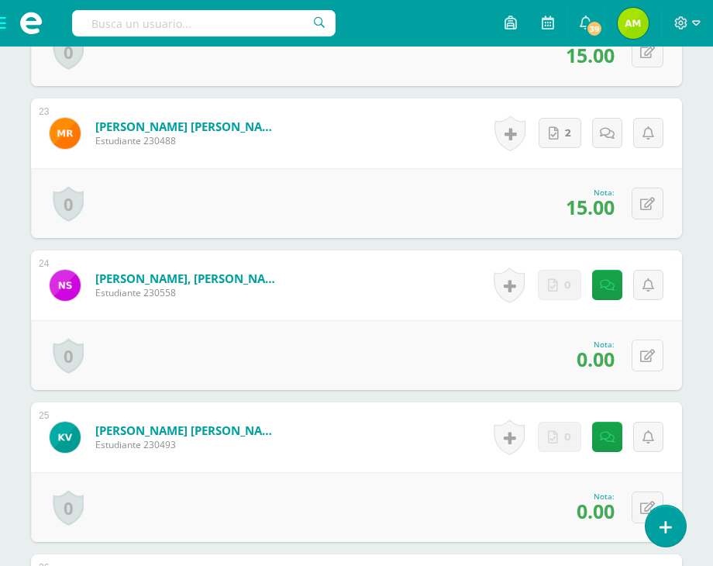
click at [658, 371] on button at bounding box center [648, 356] width 32 height 32
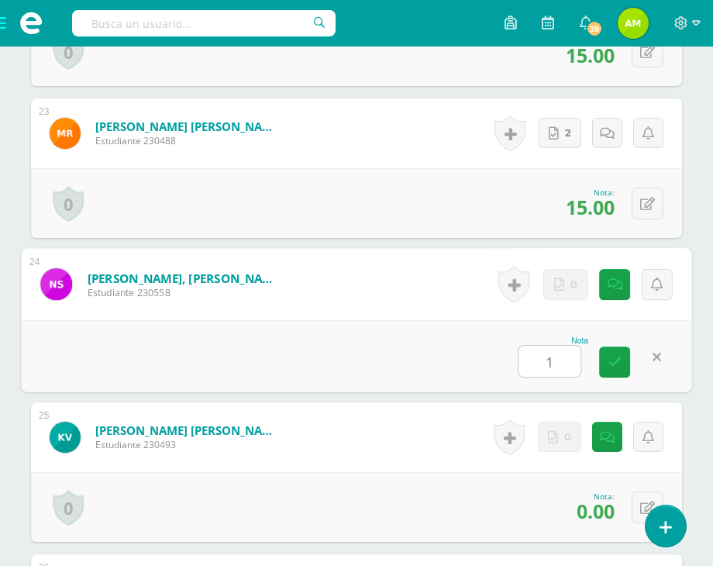
type input "10"
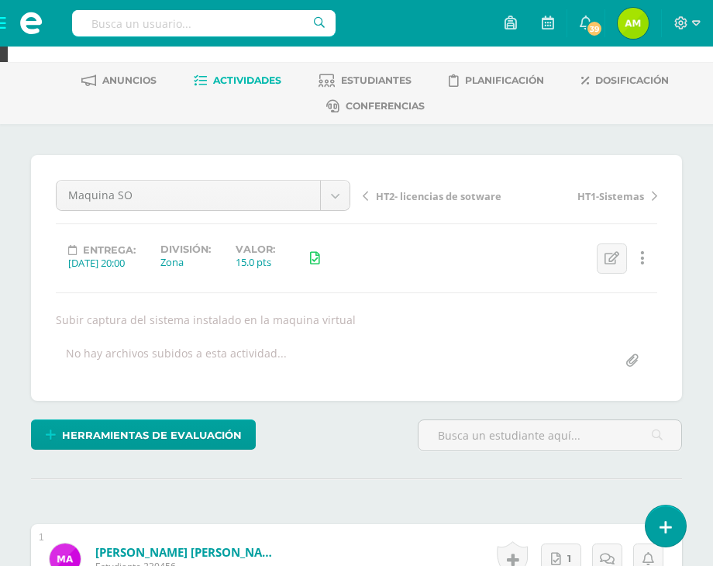
scroll to position [0, 0]
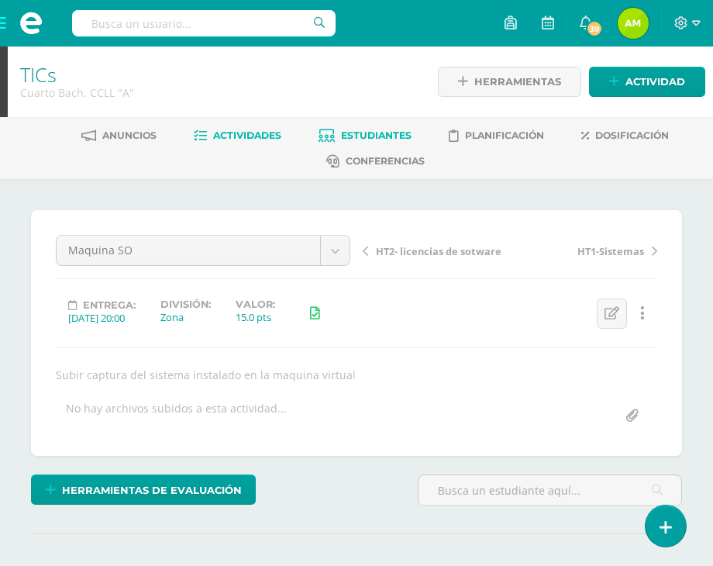
click at [341, 130] on span "Estudiantes" at bounding box center [376, 135] width 71 height 12
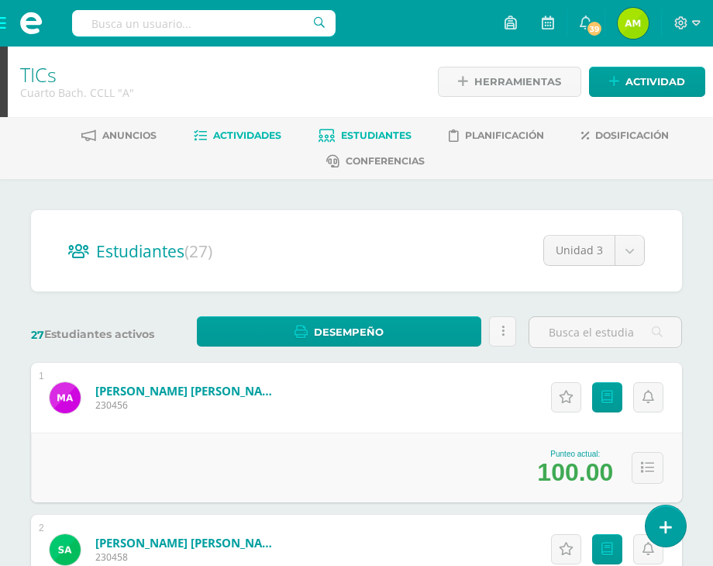
click at [232, 140] on span "Actividades" at bounding box center [247, 135] width 68 height 12
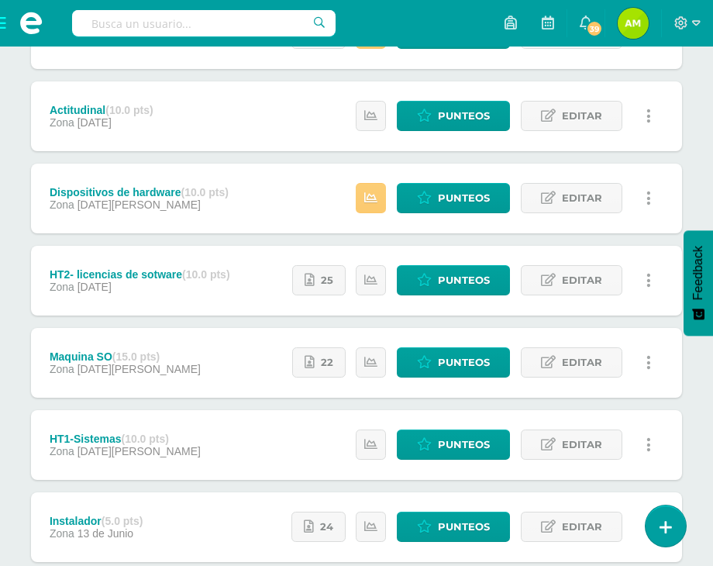
scroll to position [388, 0]
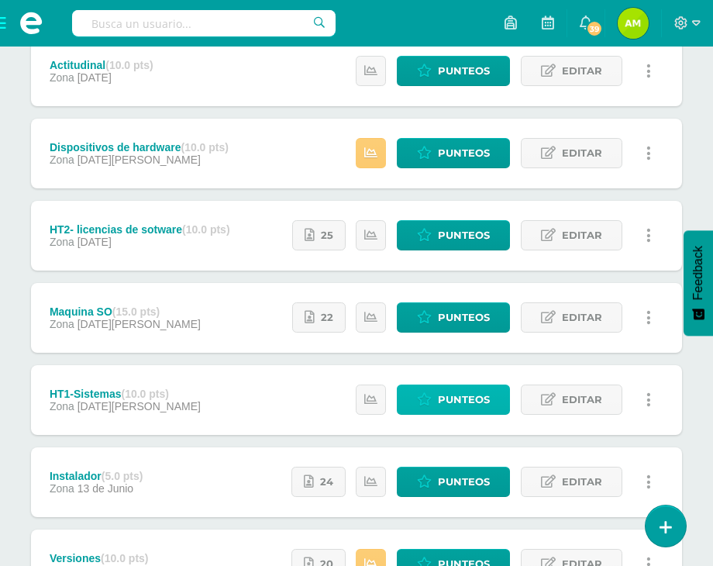
drag, startPoint x: 419, startPoint y: 397, endPoint x: 426, endPoint y: 381, distance: 17.0
click at [419, 396] on icon at bounding box center [424, 399] width 15 height 13
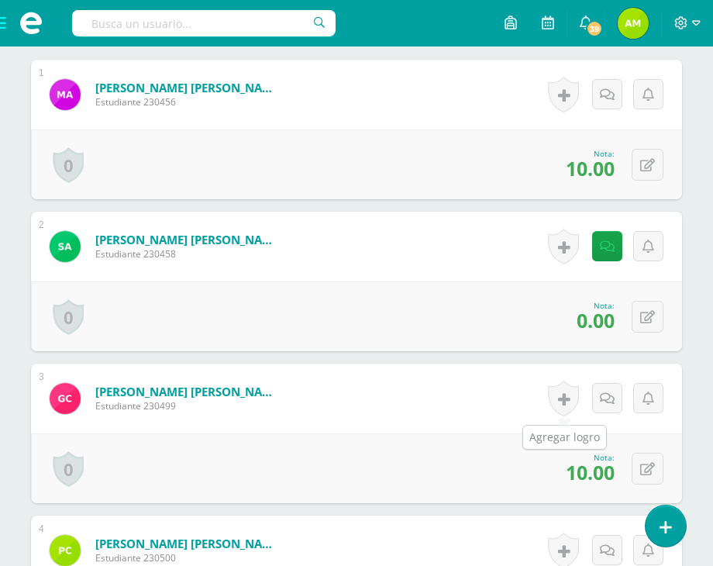
scroll to position [506, 0]
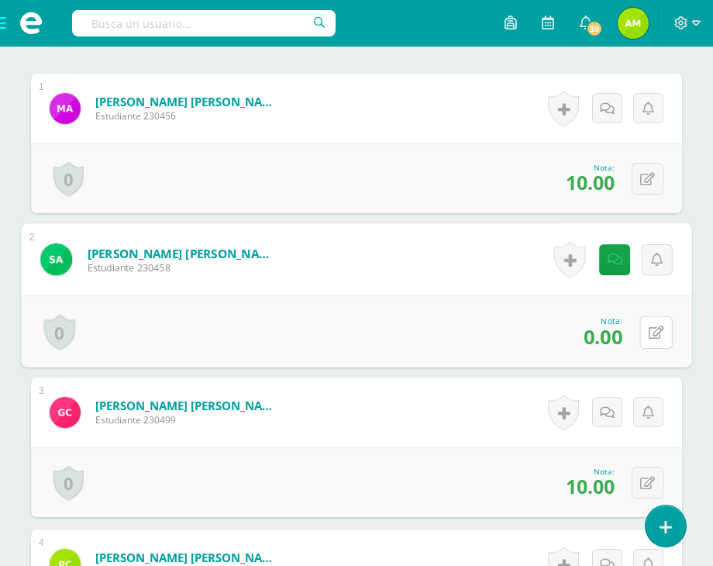
click at [632, 328] on div "0 Logros Logros obtenidos Aún no hay logros agregados Nota: 0.00" at bounding box center [356, 331] width 671 height 72
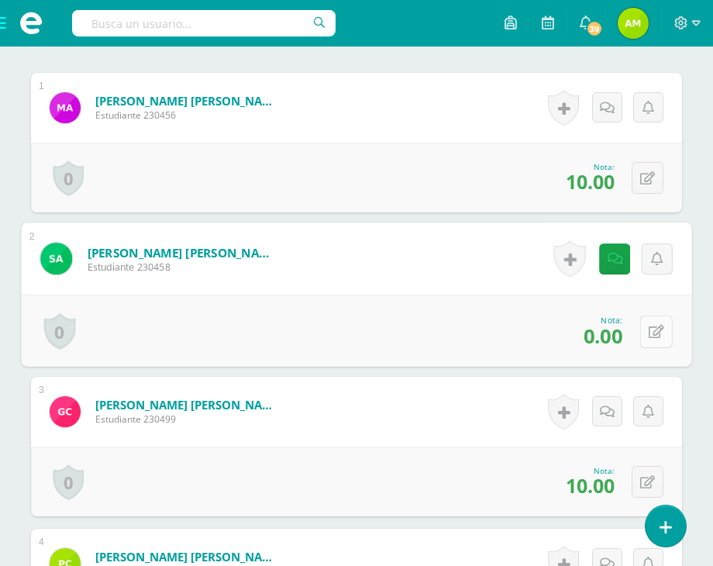
click at [650, 332] on icon at bounding box center [657, 331] width 16 height 13
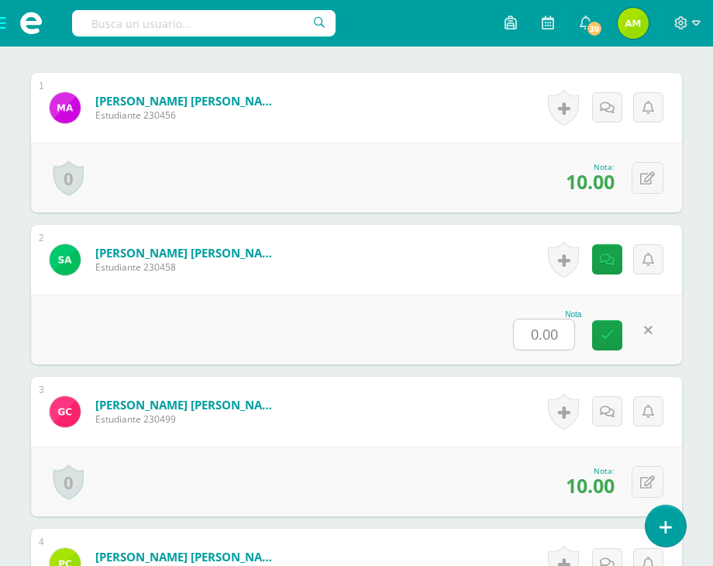
scroll to position [507, 0]
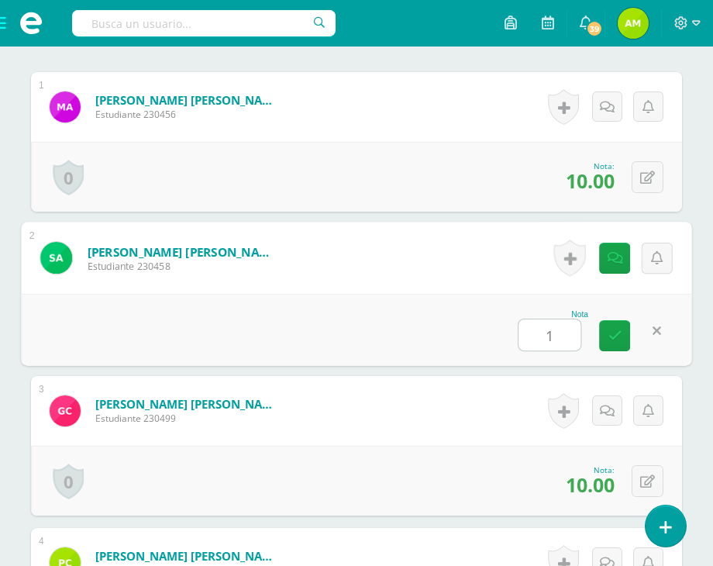
type input "10"
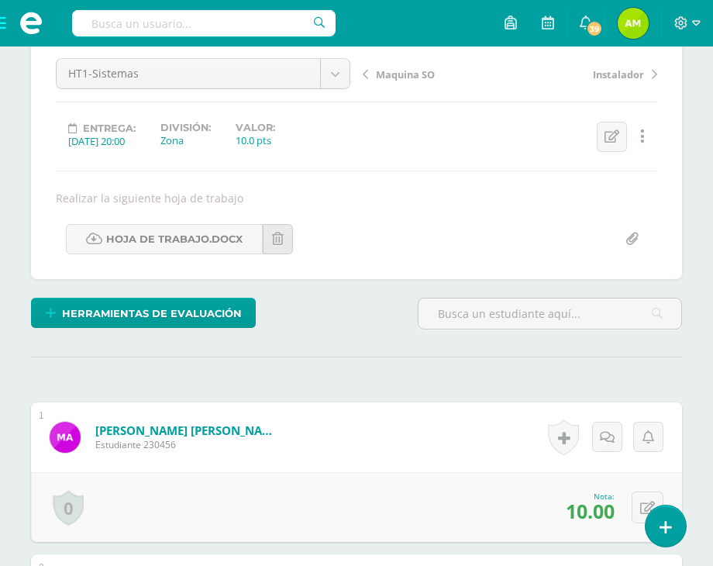
scroll to position [0, 0]
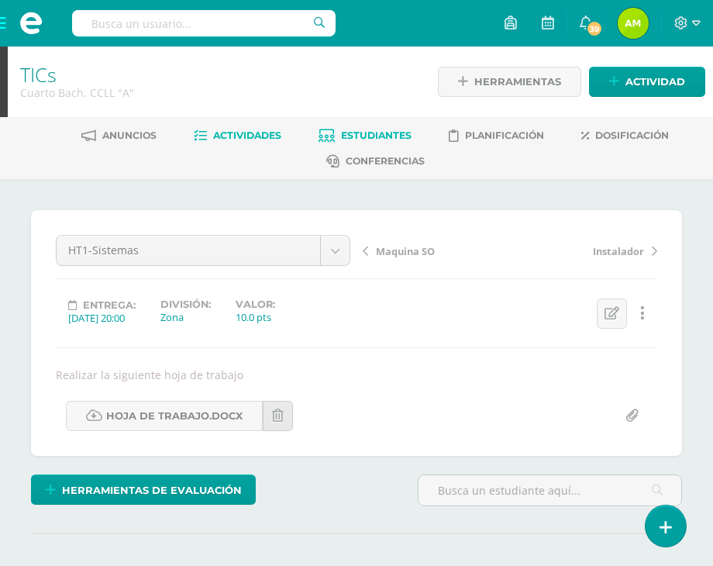
click at [388, 136] on span "Estudiantes" at bounding box center [376, 135] width 71 height 12
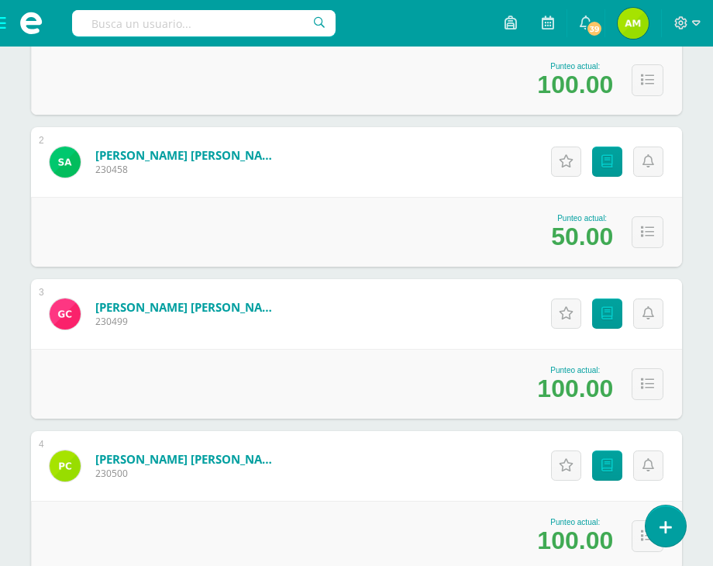
scroll to position [930, 0]
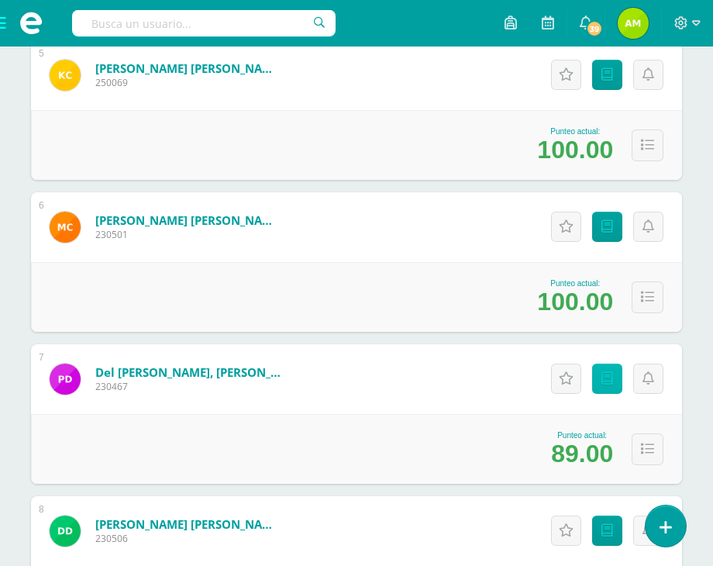
click at [612, 381] on icon at bounding box center [608, 378] width 12 height 13
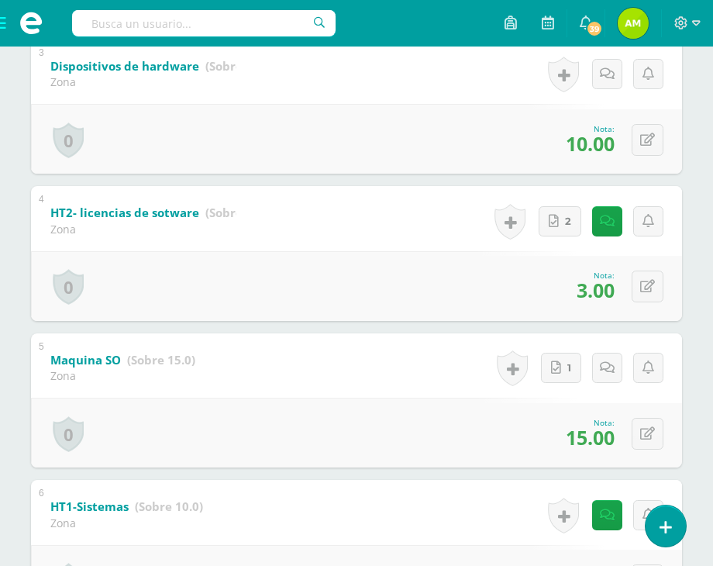
scroll to position [543, 0]
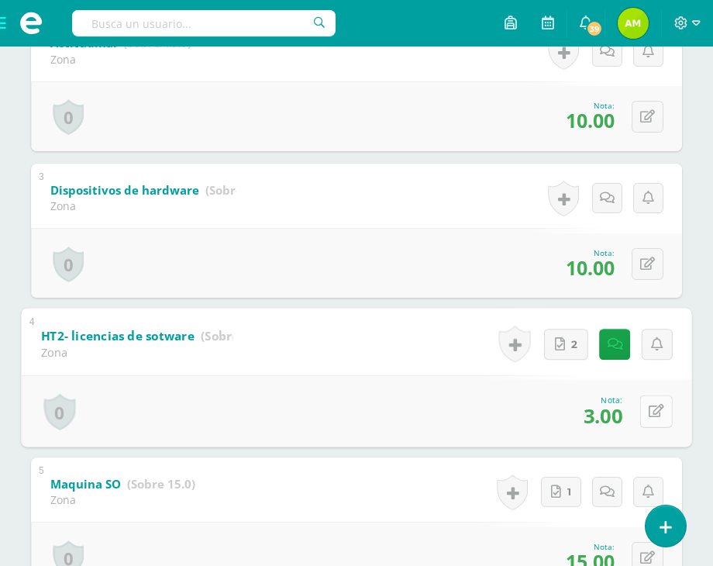
click at [649, 411] on icon at bounding box center [657, 411] width 16 height 13
type input "8"
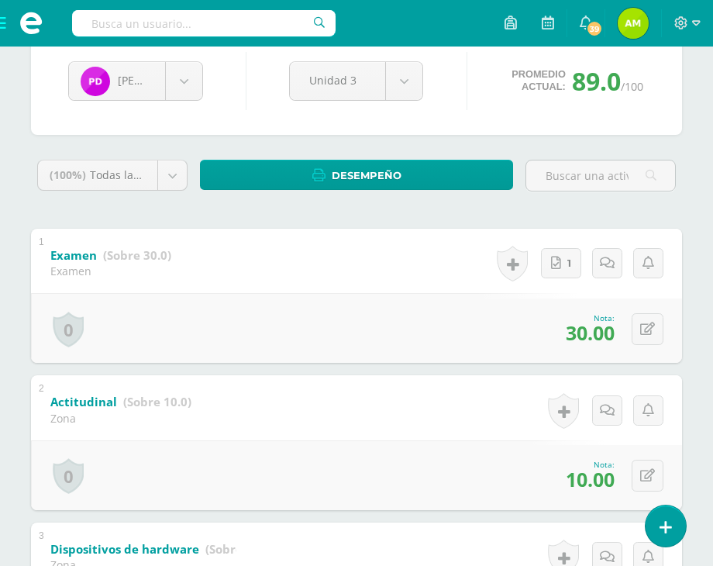
scroll to position [0, 0]
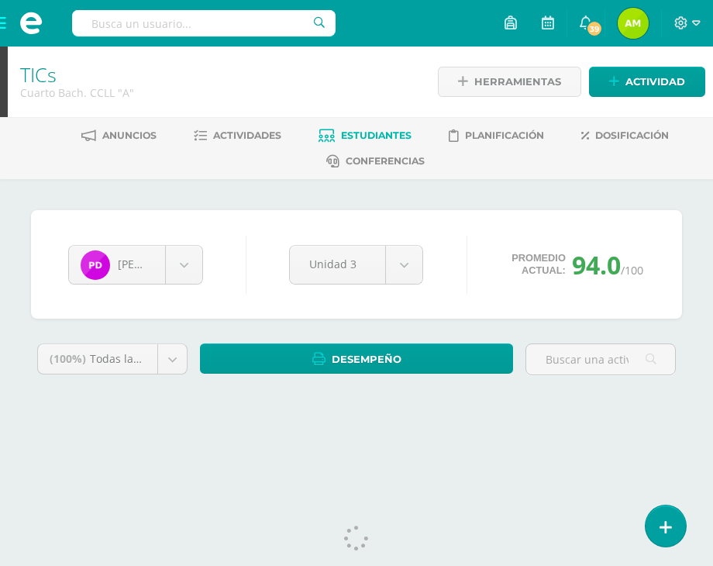
click at [364, 142] on link "Estudiantes" at bounding box center [365, 135] width 93 height 25
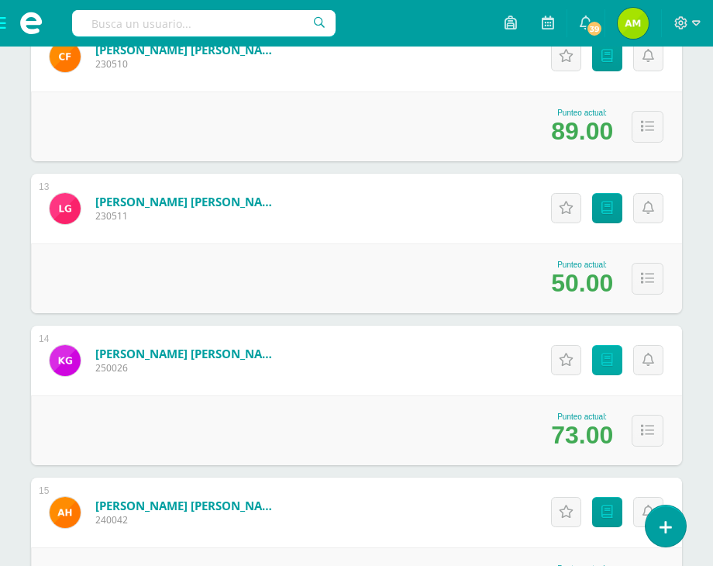
scroll to position [2016, 0]
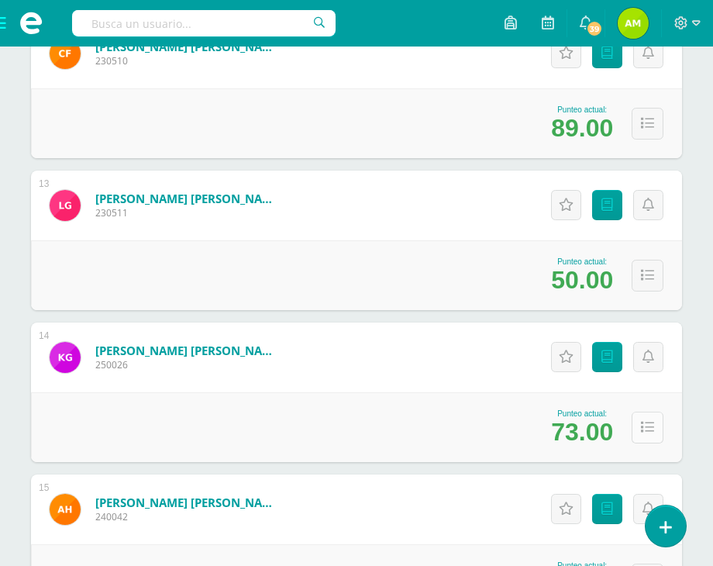
click at [636, 424] on button at bounding box center [648, 428] width 32 height 32
click at [599, 358] on link "Punteos" at bounding box center [607, 357] width 30 height 30
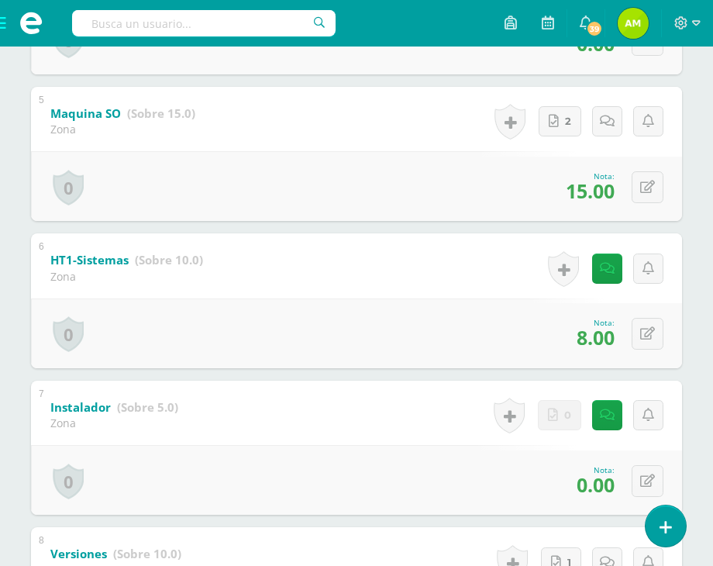
scroll to position [1008, 0]
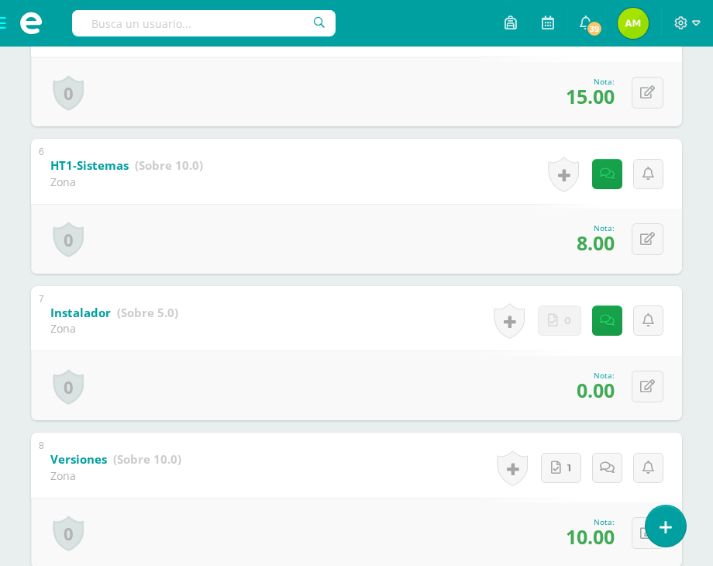
click at [630, 388] on div "0 Logros Logros obtenidos Aún no hay logros agregados Nota: 0.00" at bounding box center [356, 385] width 651 height 70
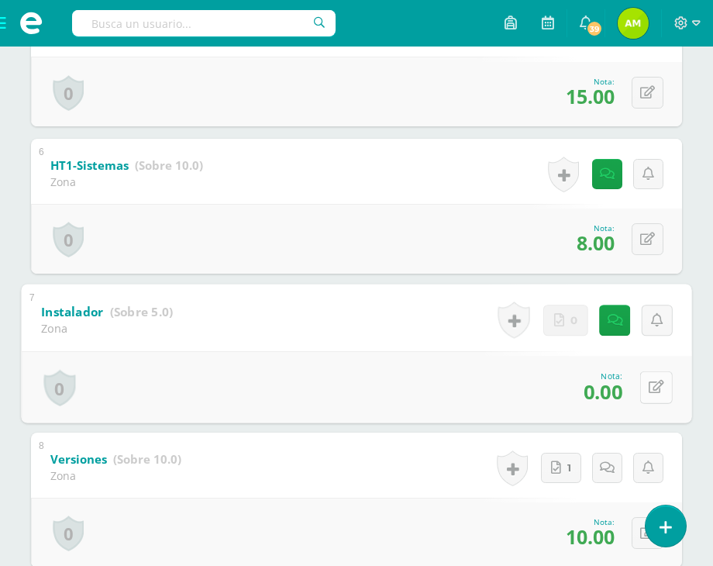
click at [648, 394] on button at bounding box center [656, 387] width 33 height 33
type input "5"
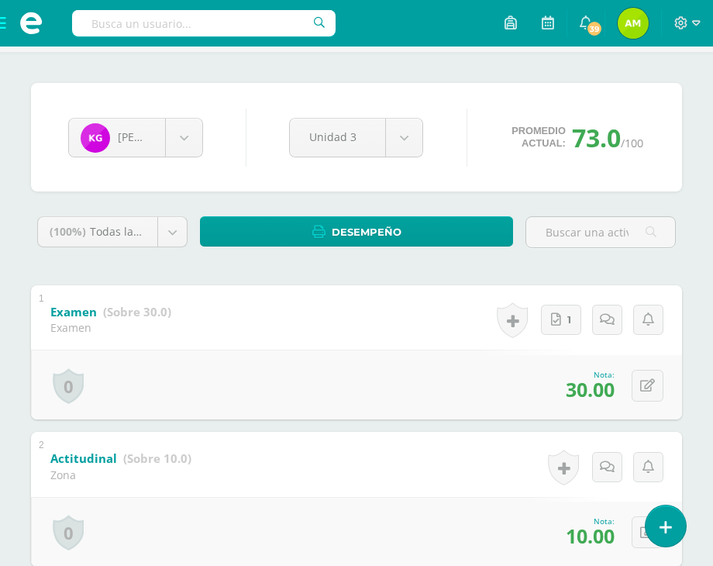
scroll to position [0, 0]
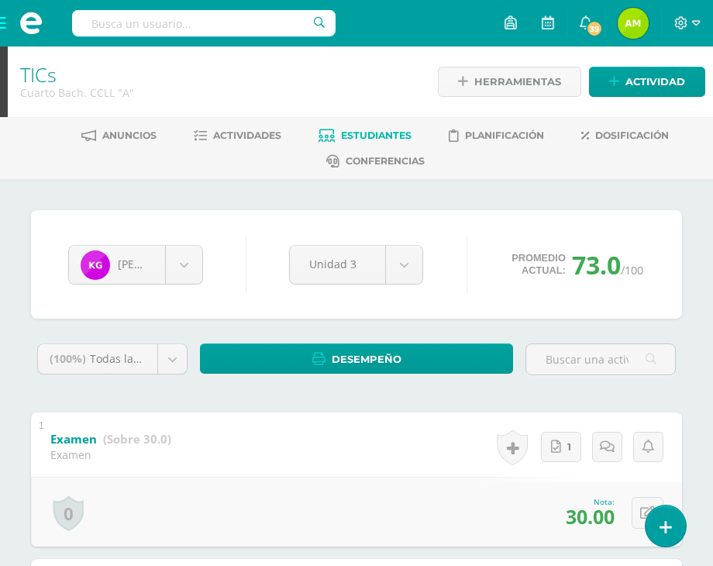
click at [341, 133] on span "Estudiantes" at bounding box center [376, 135] width 71 height 12
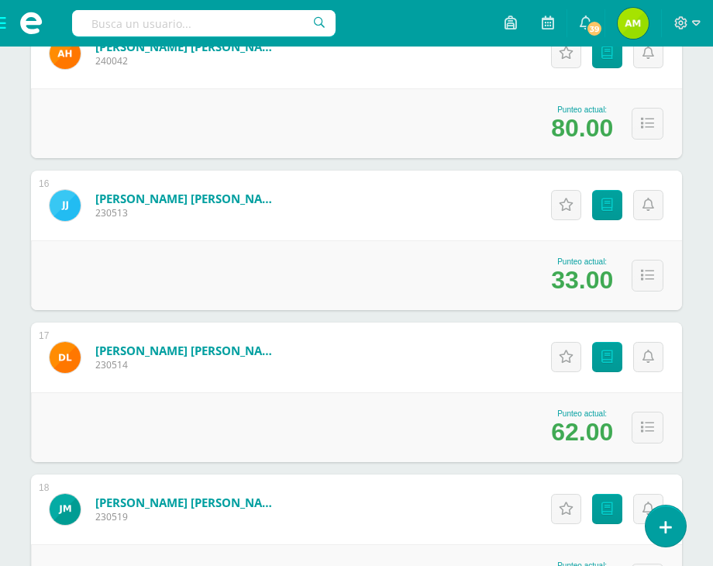
scroll to position [2481, 0]
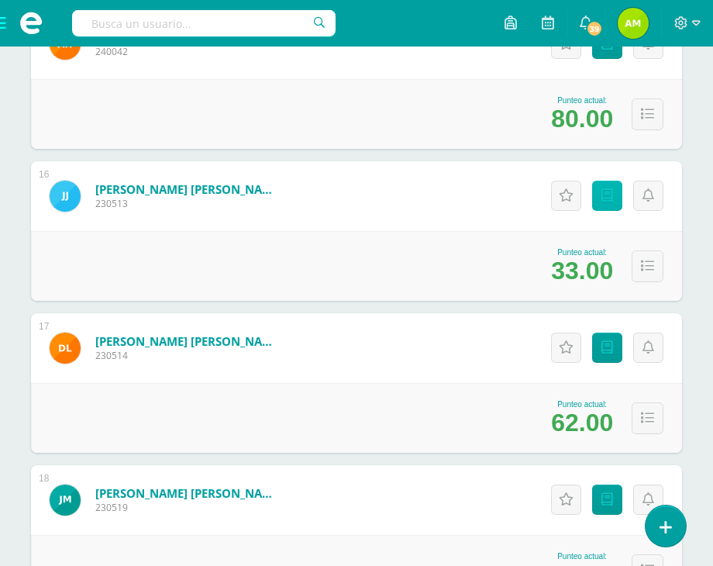
click at [600, 194] on link "Punteos" at bounding box center [607, 196] width 30 height 30
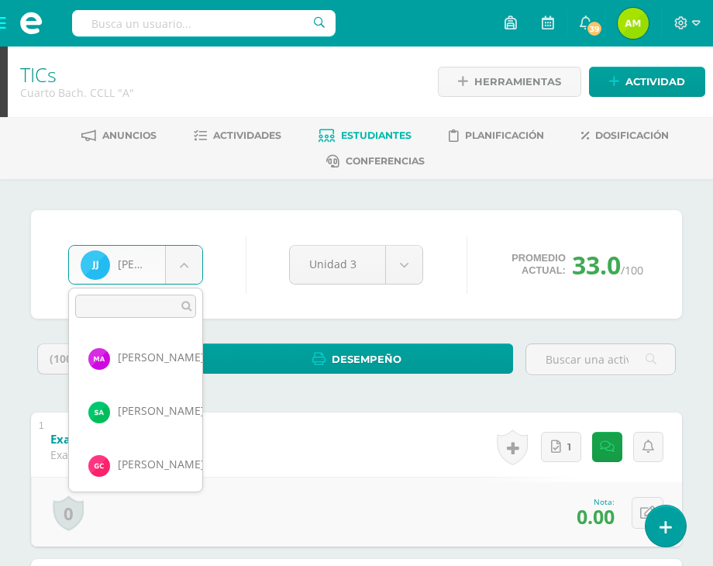
scroll to position [695, 0]
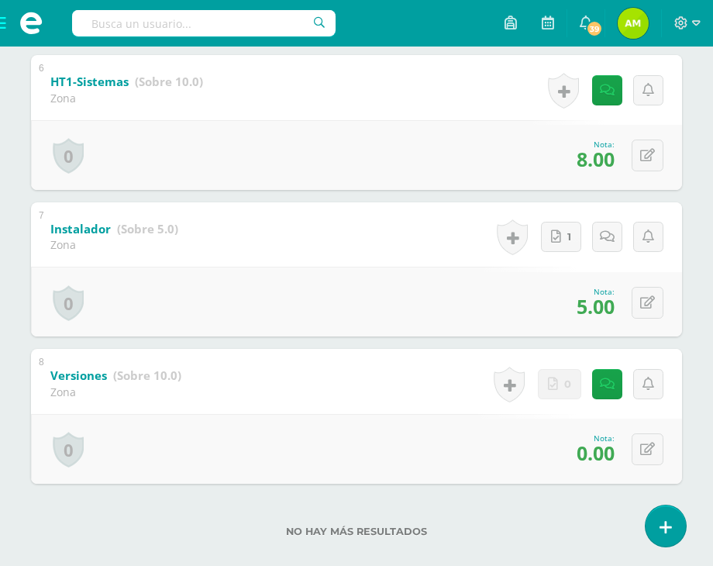
scroll to position [1117, 0]
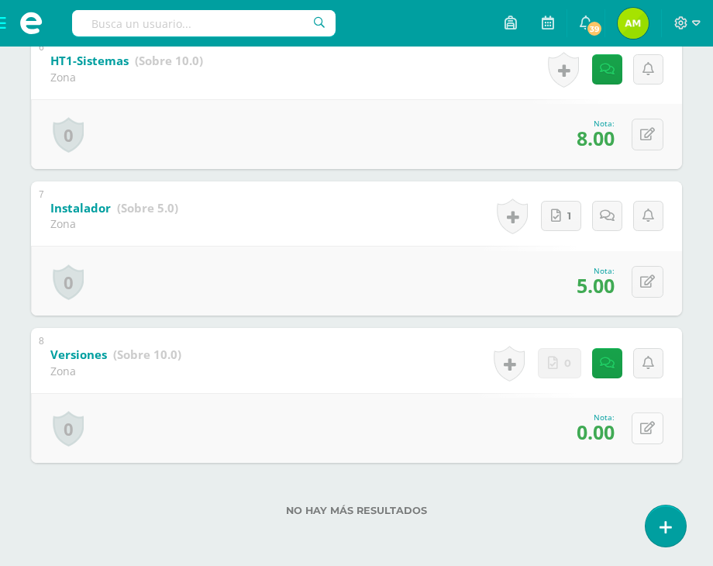
click at [639, 431] on button at bounding box center [648, 429] width 32 height 32
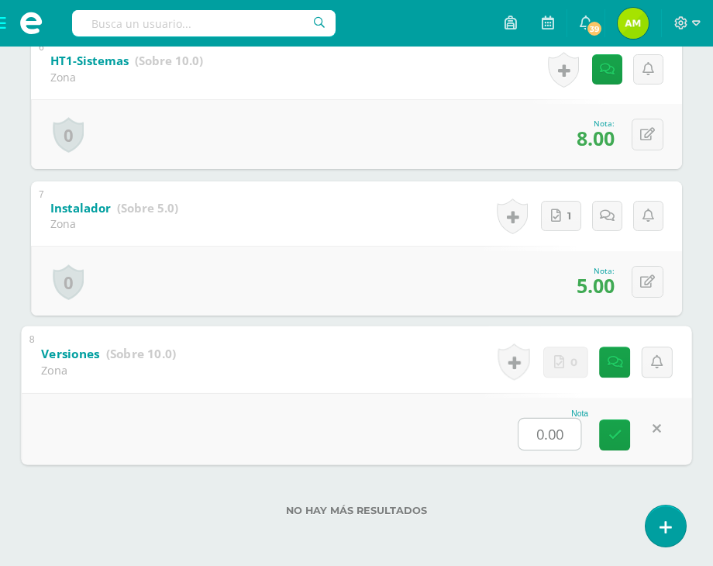
type input "4"
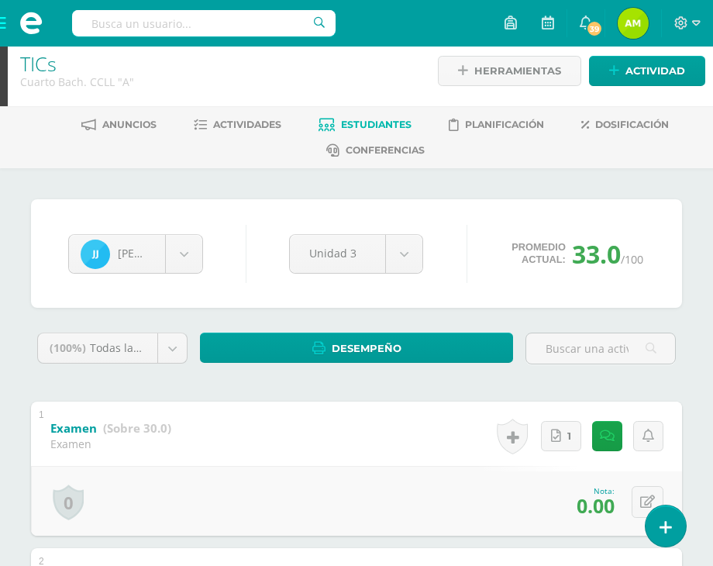
scroll to position [0, 0]
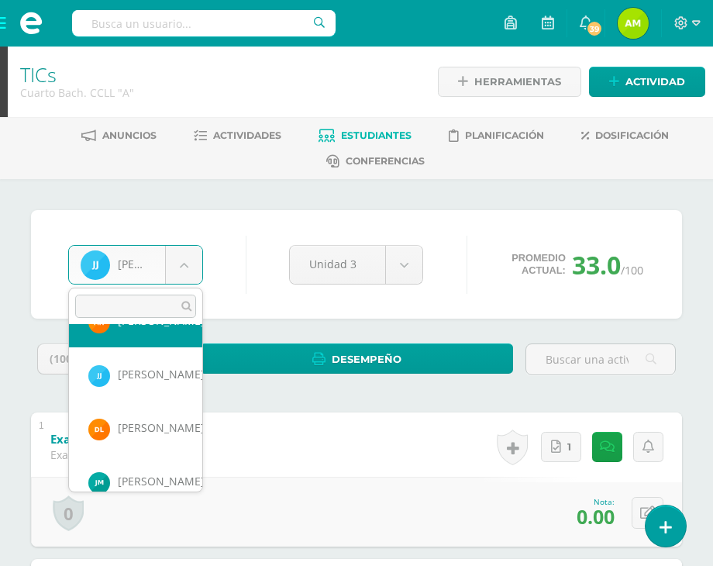
scroll to position [803, 0]
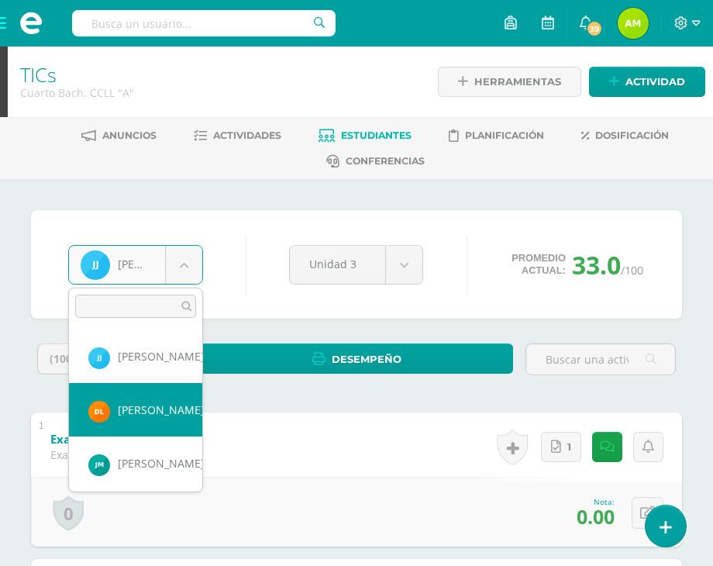
select select "981"
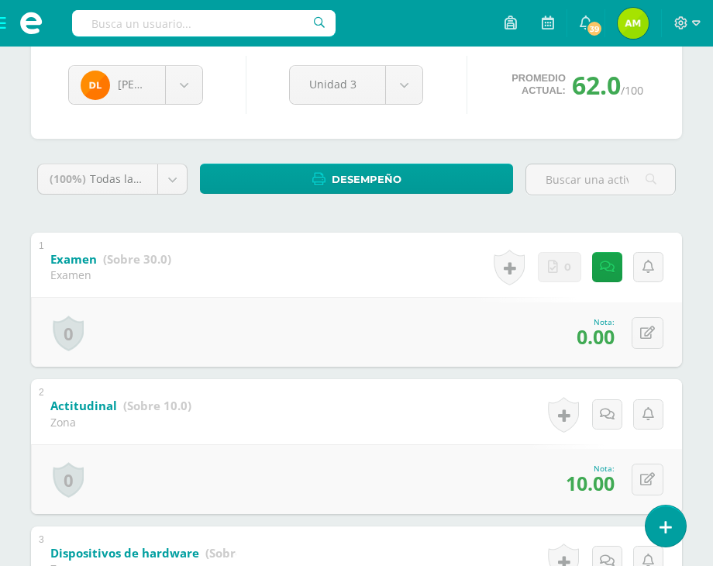
scroll to position [78, 0]
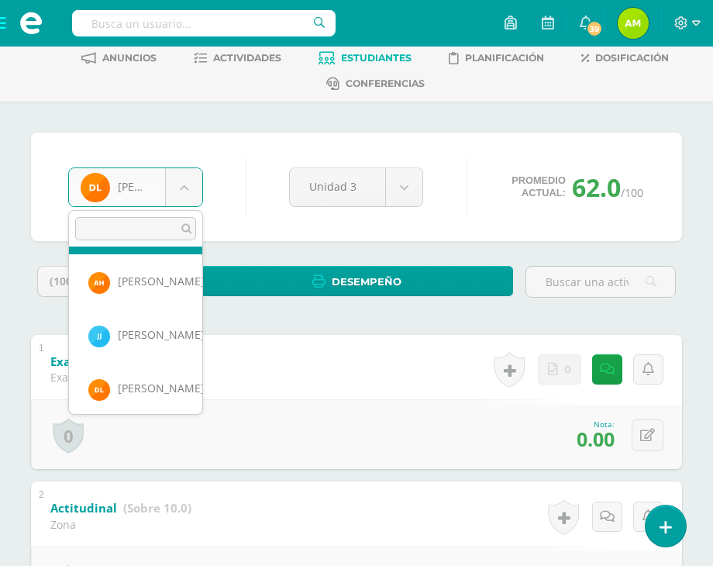
scroll to position [701, 0]
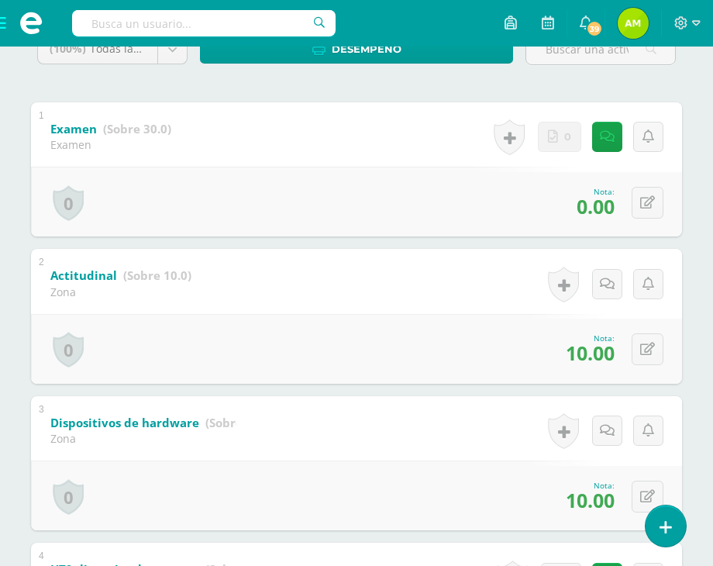
scroll to position [0, 0]
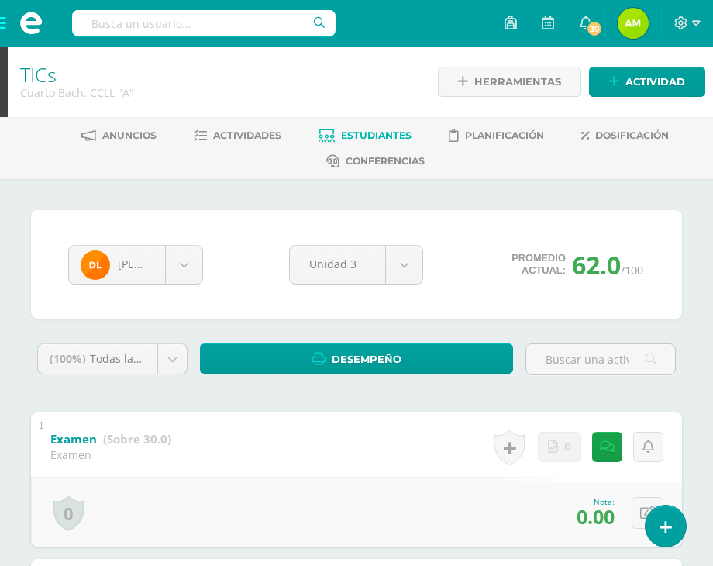
click at [323, 143] on link "Estudiantes" at bounding box center [365, 135] width 93 height 25
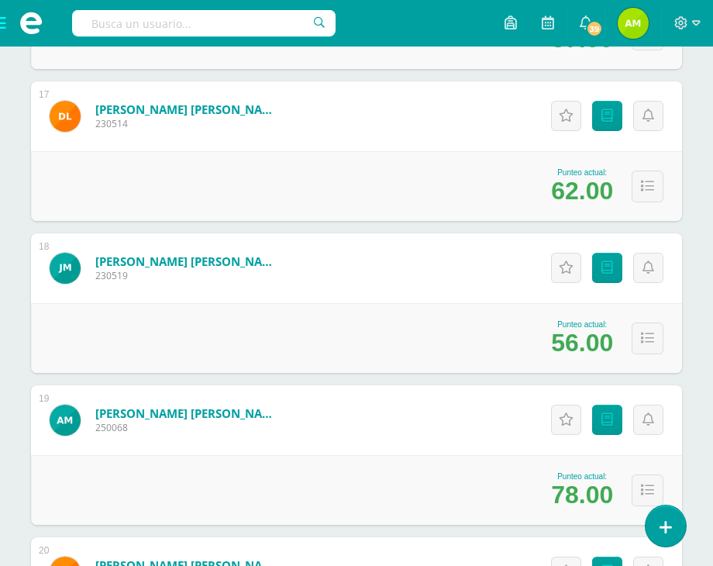
scroll to position [2714, 0]
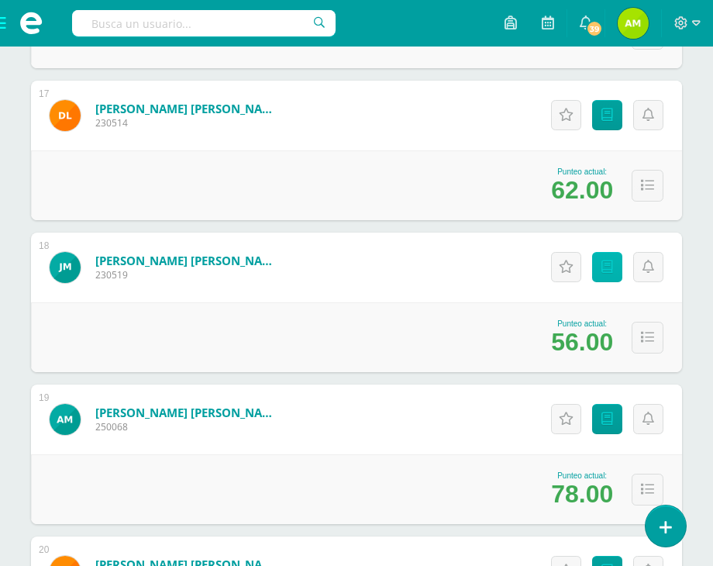
click at [599, 273] on link "Punteos" at bounding box center [607, 267] width 30 height 30
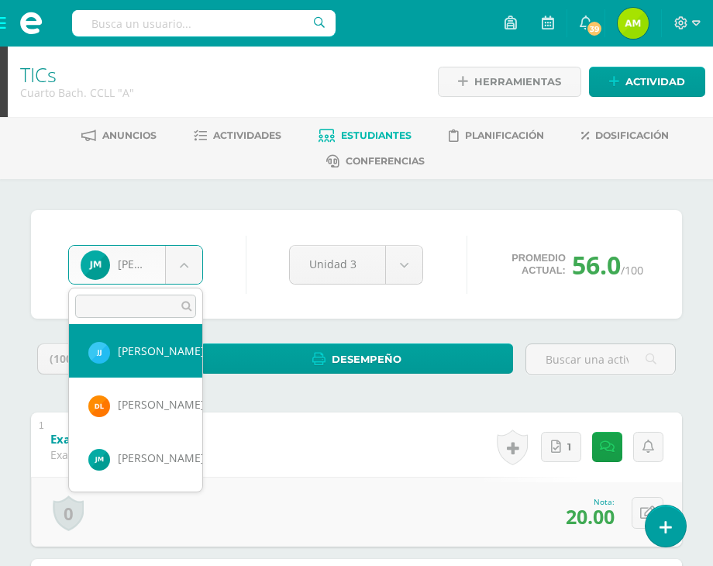
scroll to position [886, 0]
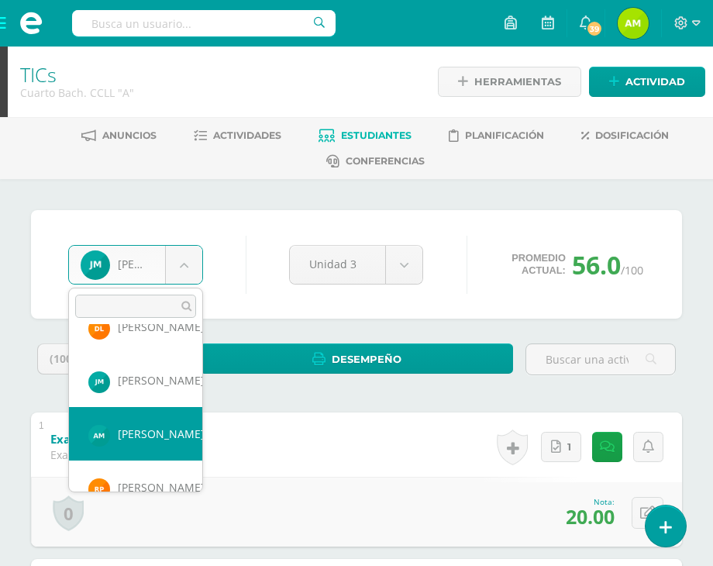
select select "1279"
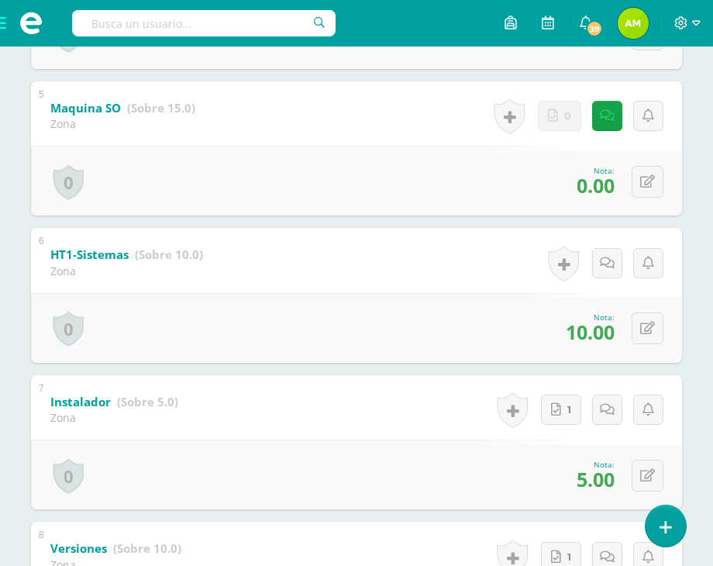
scroll to position [853, 0]
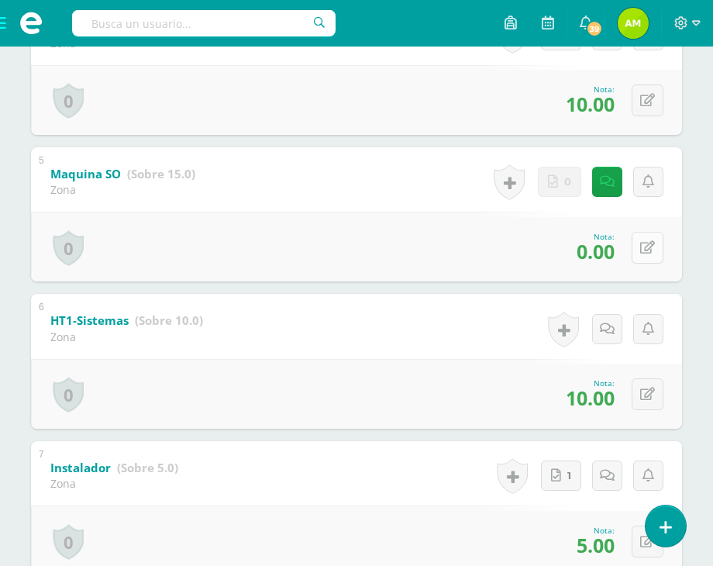
click at [645, 252] on icon at bounding box center [647, 247] width 15 height 13
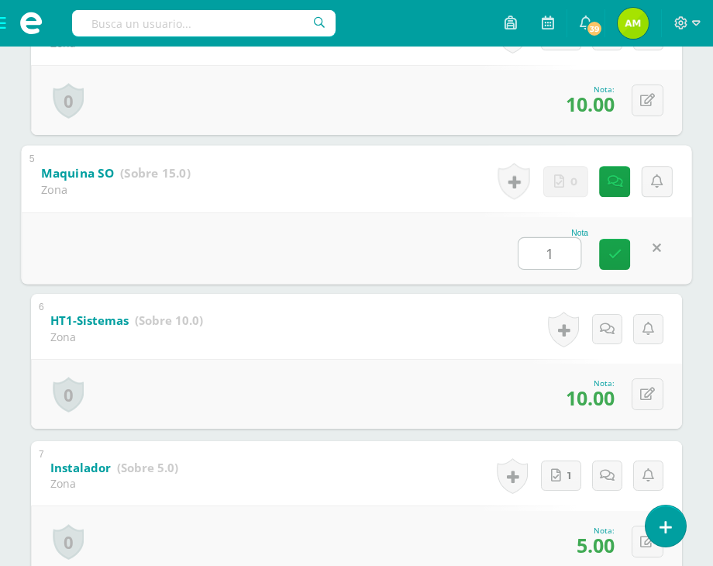
type input "15"
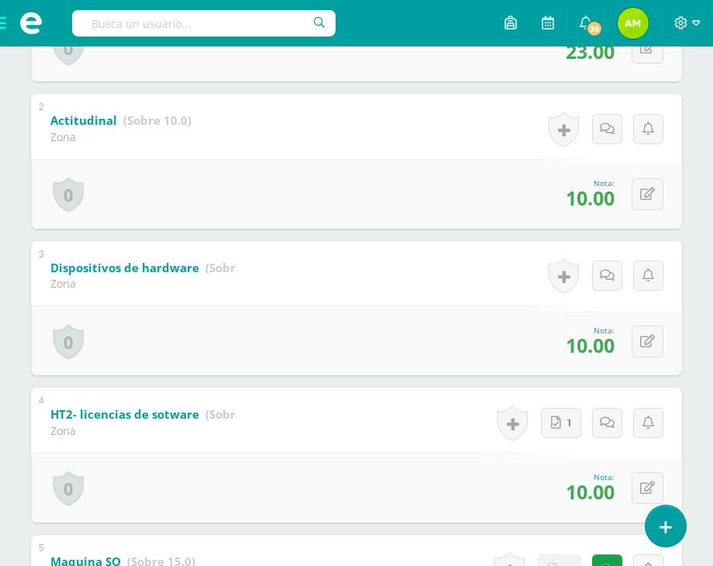
scroll to position [0, 0]
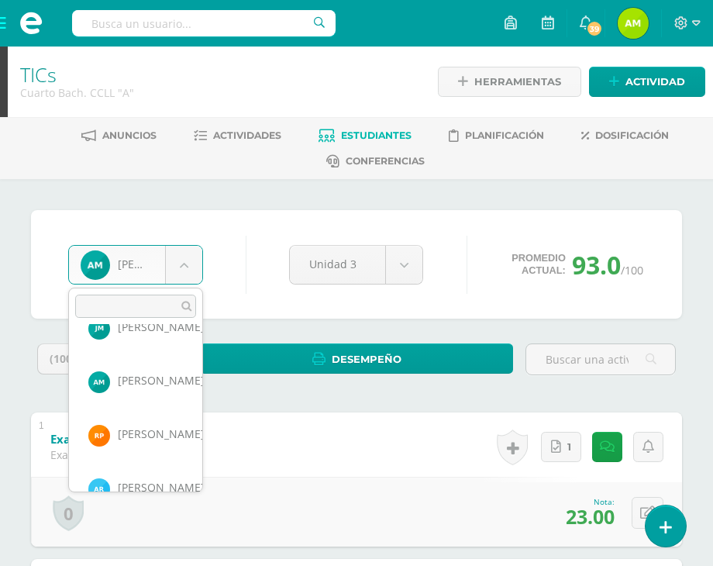
scroll to position [964, 0]
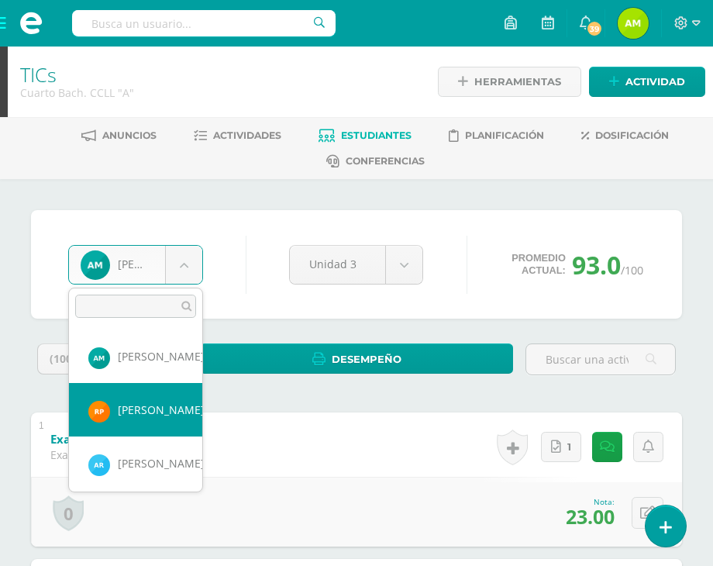
select select "144"
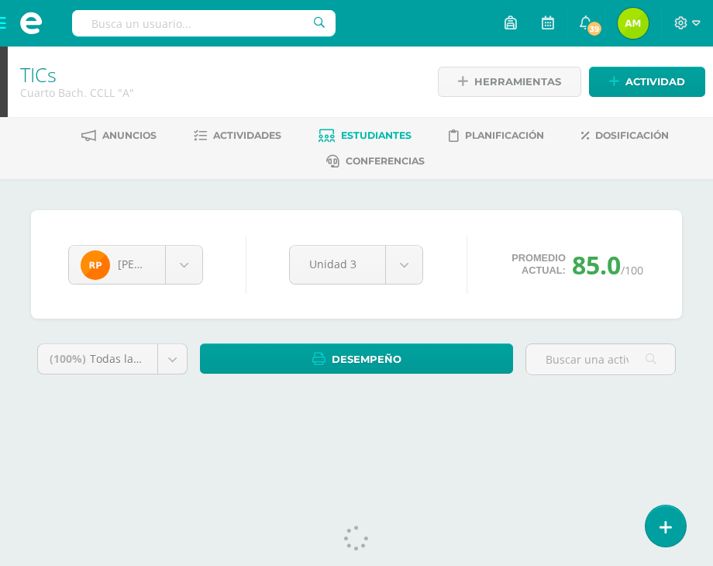
click at [350, 135] on span "Estudiantes" at bounding box center [376, 135] width 71 height 12
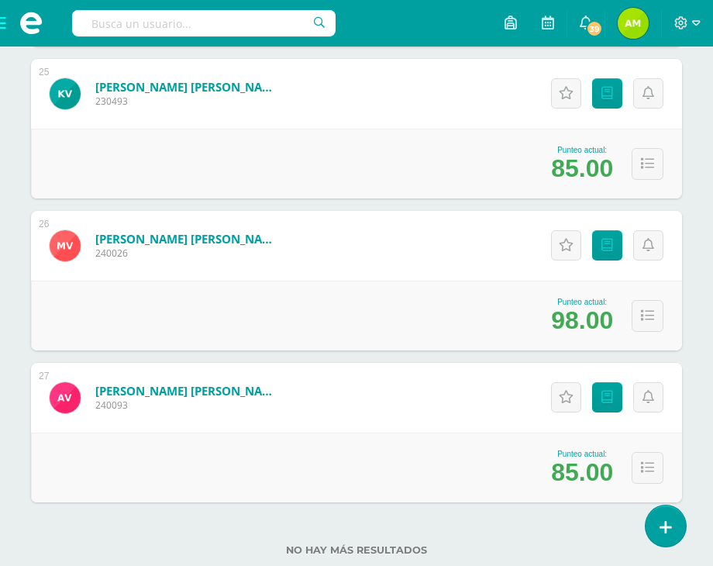
scroll to position [3961, 0]
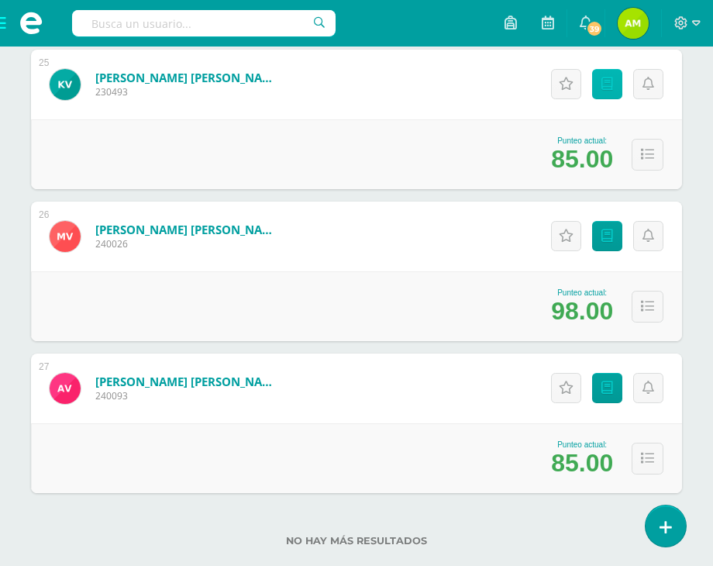
click at [600, 83] on link "Punteos" at bounding box center [607, 84] width 30 height 30
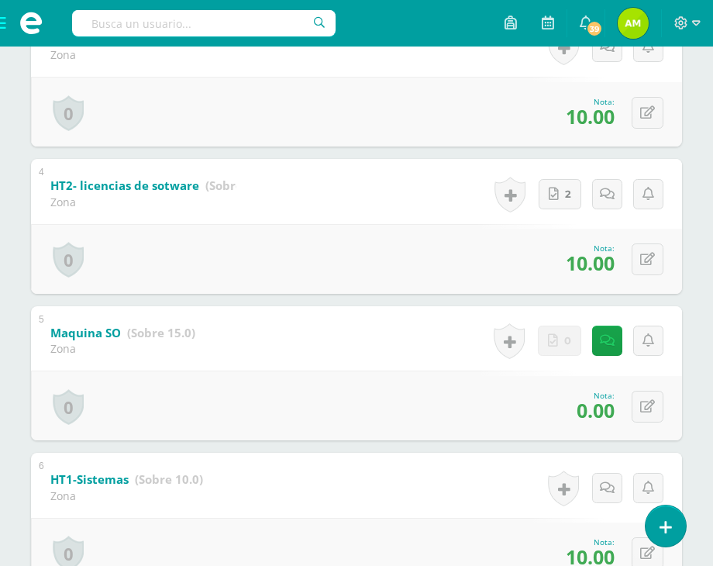
scroll to position [698, 0]
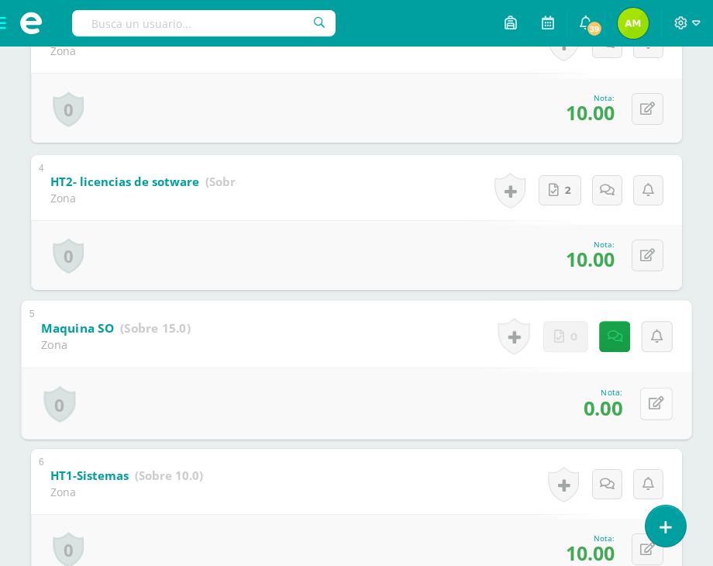
click at [634, 406] on div "0 Logros Logros obtenidos Aún no hay logros agregados Nota: 0.00" at bounding box center [356, 403] width 671 height 72
click at [654, 401] on icon at bounding box center [657, 403] width 16 height 13
type input "15"
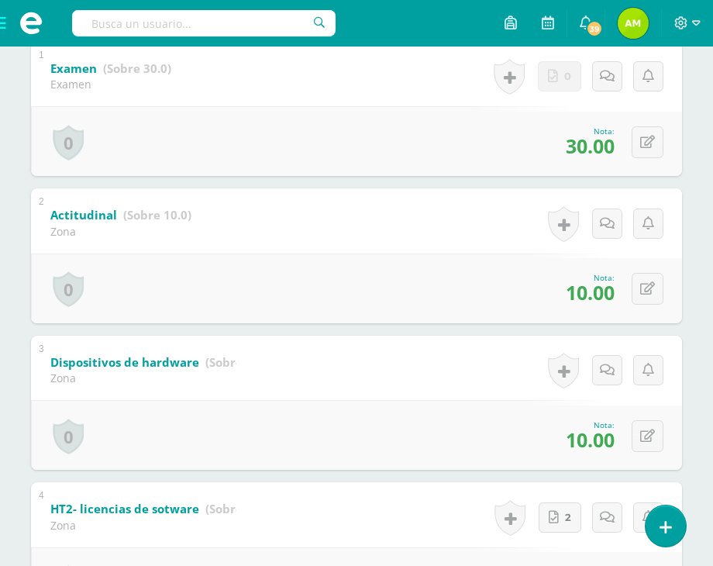
scroll to position [0, 0]
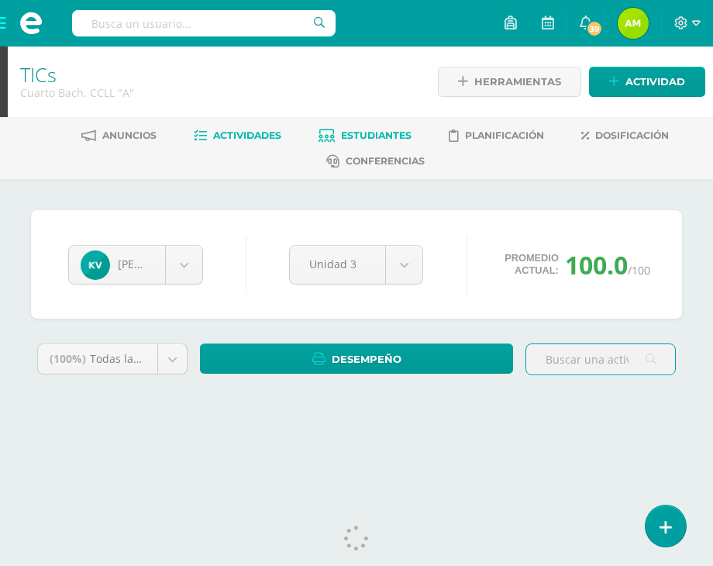
click at [233, 125] on link "Actividades" at bounding box center [238, 135] width 88 height 25
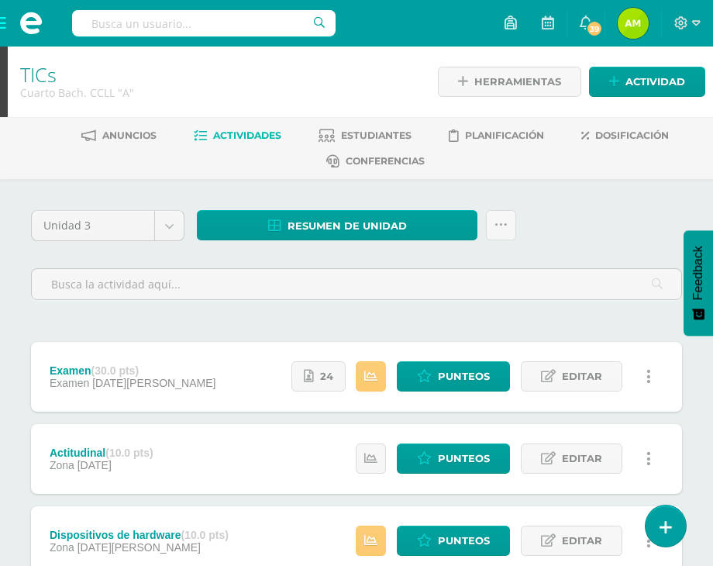
click at [0, 26] on span at bounding box center [31, 23] width 62 height 47
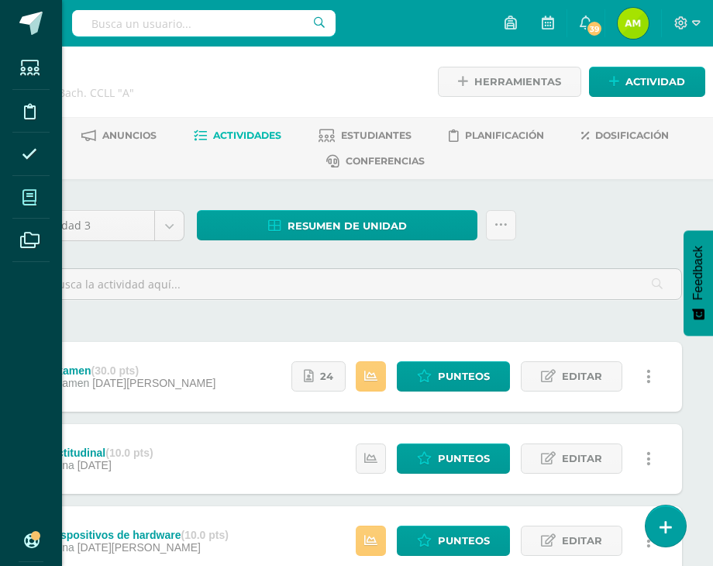
click at [34, 185] on span at bounding box center [29, 197] width 35 height 35
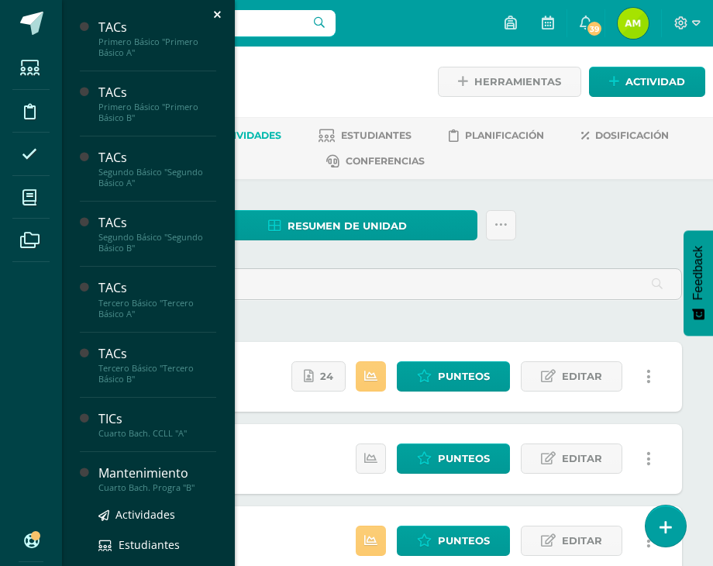
click at [137, 485] on div "Cuarto Bach. Progra "B"" at bounding box center [157, 487] width 118 height 11
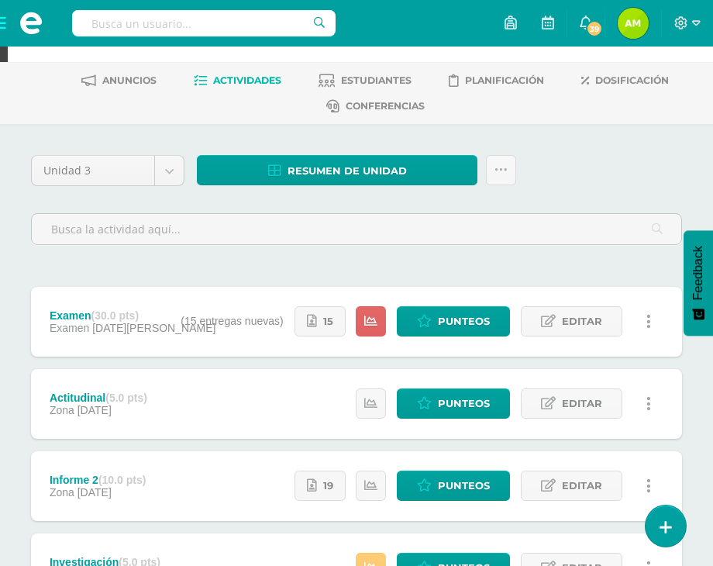
scroll to position [78, 0]
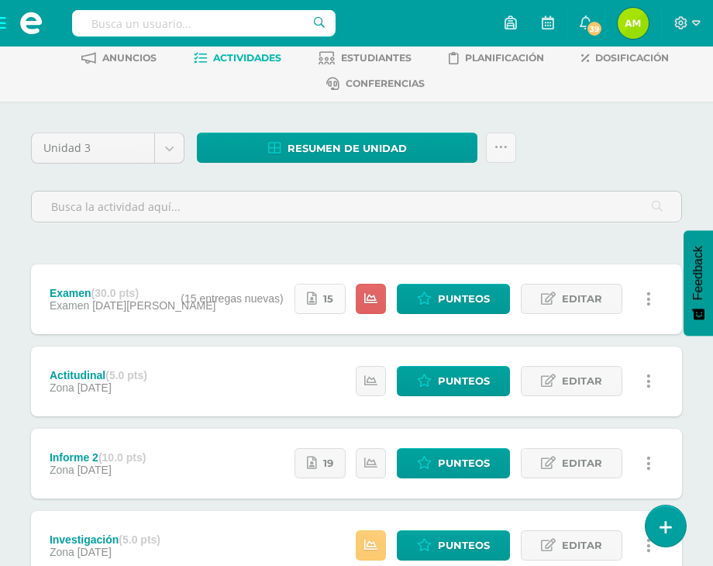
click at [320, 295] on link "15" at bounding box center [320, 299] width 51 height 30
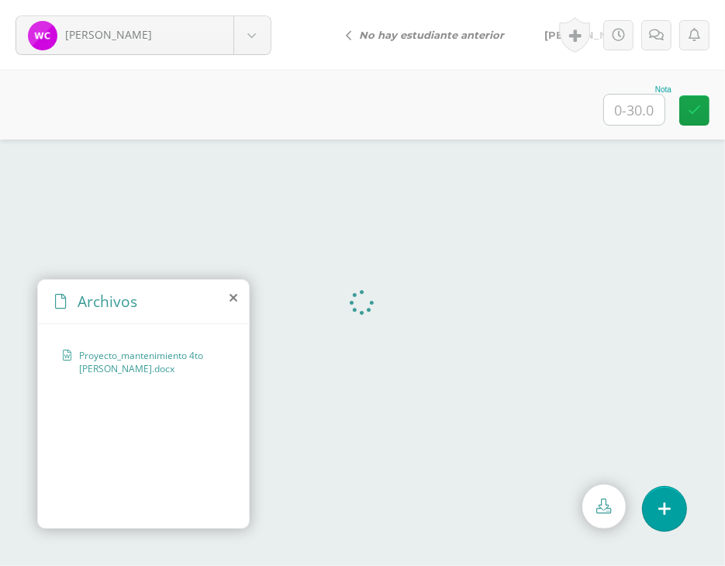
click at [233, 299] on icon at bounding box center [234, 298] width 8 height 12
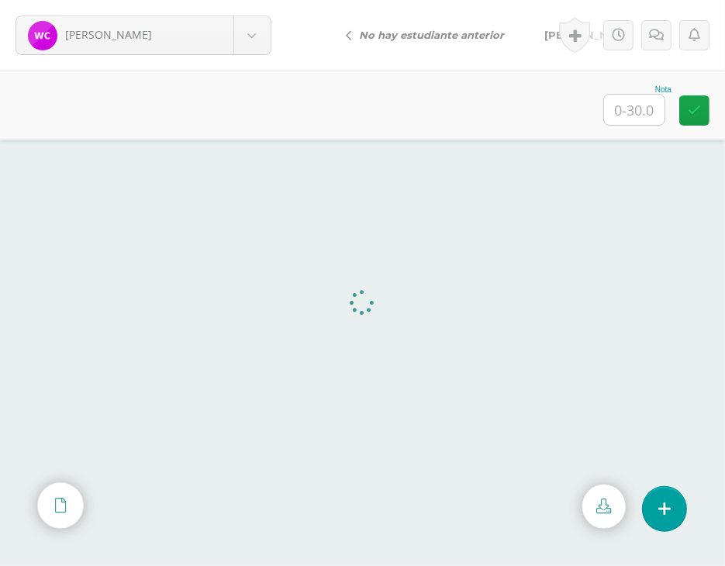
click at [639, 119] on input "text" at bounding box center [634, 110] width 60 height 30
type input "30"
click at [245, 0] on body "Carrera, Wendy Carrera, Wendy Chajón, David Chian, Daniel de León, Victor Díaz,…" at bounding box center [362, 0] width 725 height 0
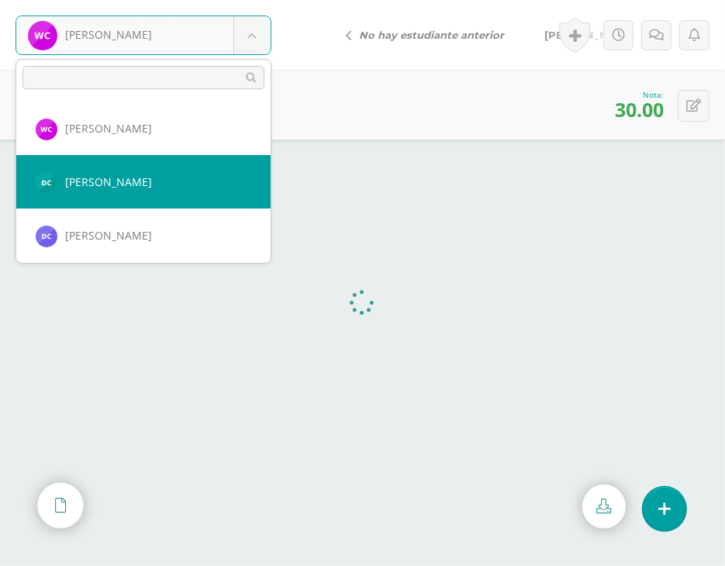
select select "149"
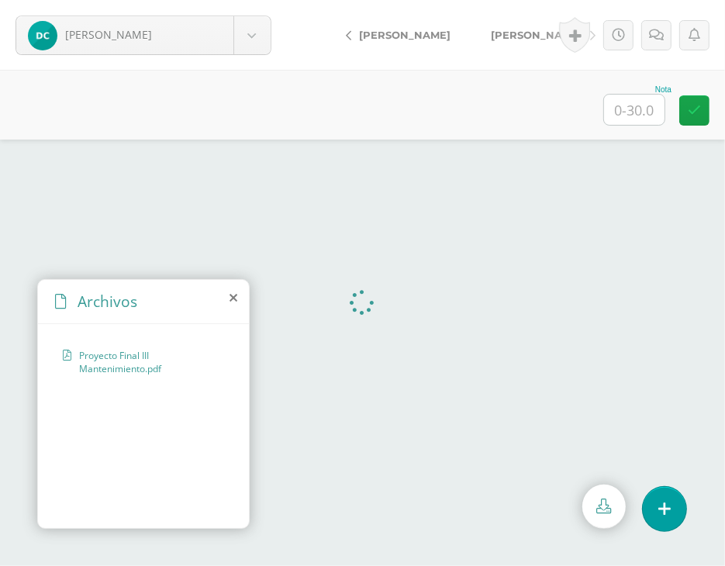
click at [234, 295] on icon at bounding box center [234, 298] width 8 height 12
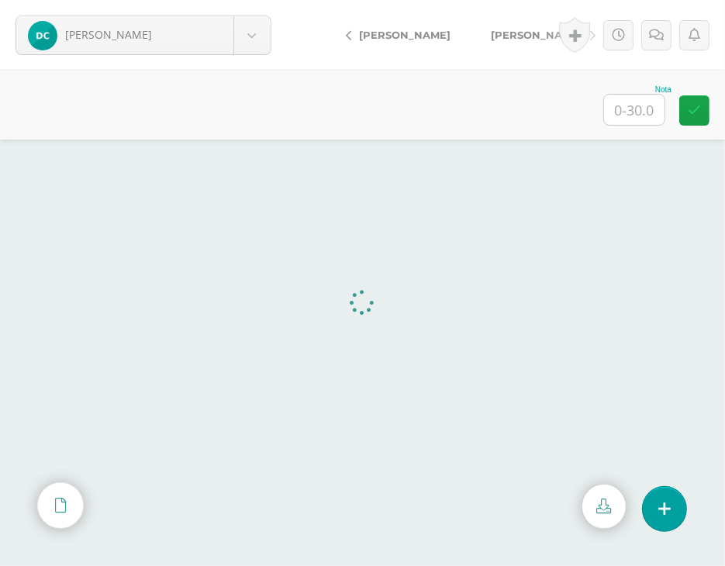
click at [613, 116] on input "text" at bounding box center [634, 110] width 60 height 30
type input "30"
click at [495, 33] on span "[PERSON_NAME]" at bounding box center [536, 35] width 91 height 12
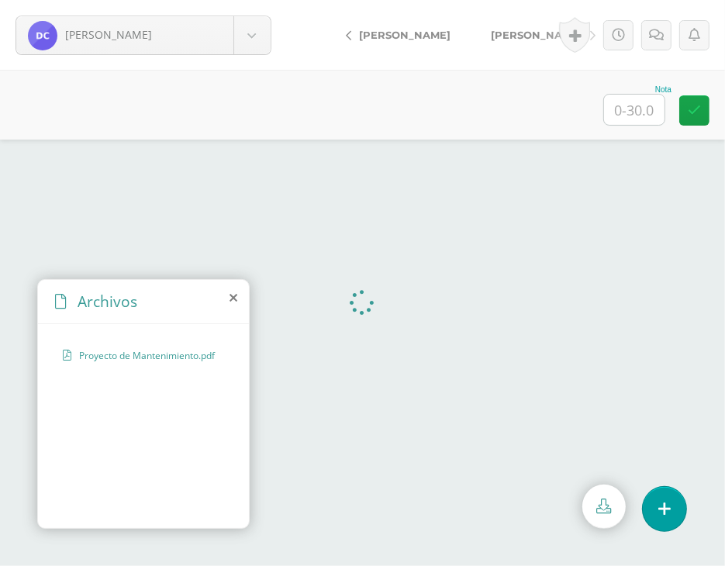
click at [232, 300] on icon at bounding box center [234, 298] width 8 height 12
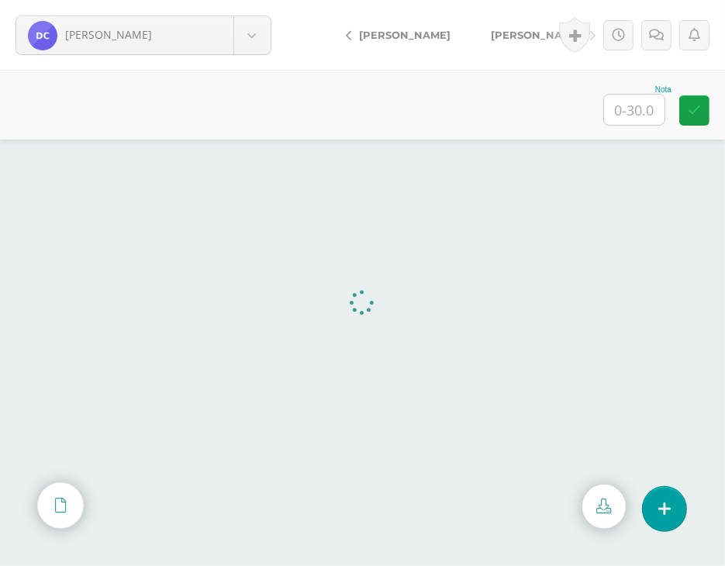
click at [658, 120] on input "text" at bounding box center [634, 110] width 60 height 30
type input "30"
click at [515, 26] on link "[PERSON_NAME]" at bounding box center [539, 34] width 137 height 37
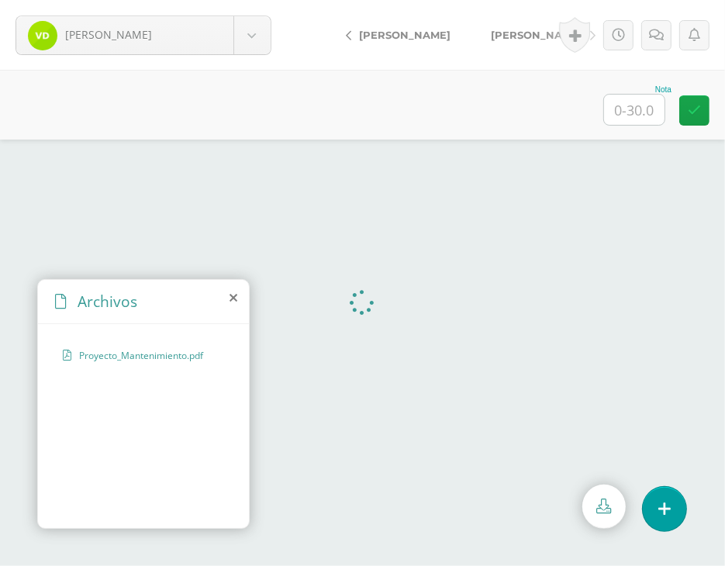
click at [233, 299] on icon at bounding box center [234, 298] width 8 height 12
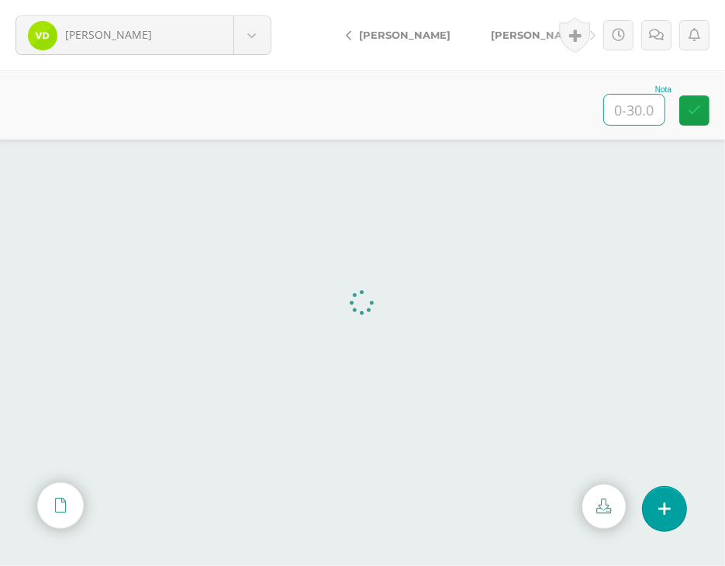
click at [655, 98] on input "text" at bounding box center [634, 110] width 60 height 30
click at [630, 116] on input "text" at bounding box center [634, 110] width 60 height 30
type input "15"
click at [655, 30] on icon at bounding box center [656, 35] width 15 height 13
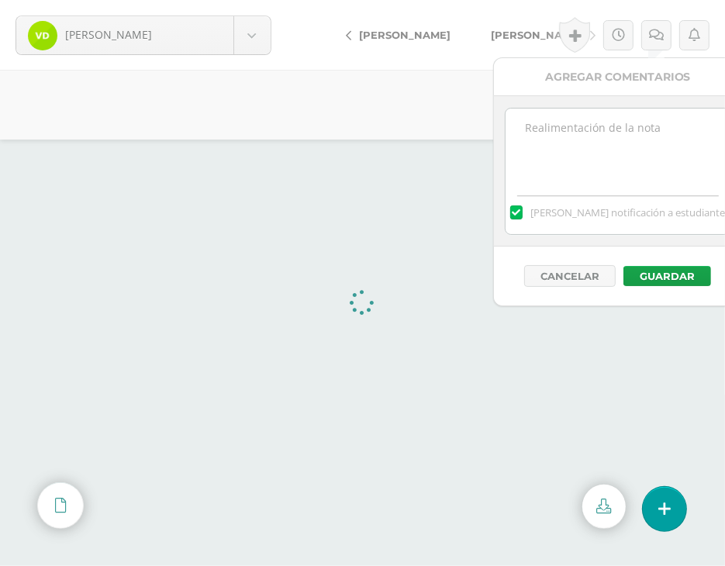
click at [547, 144] on textarea at bounding box center [618, 148] width 224 height 78
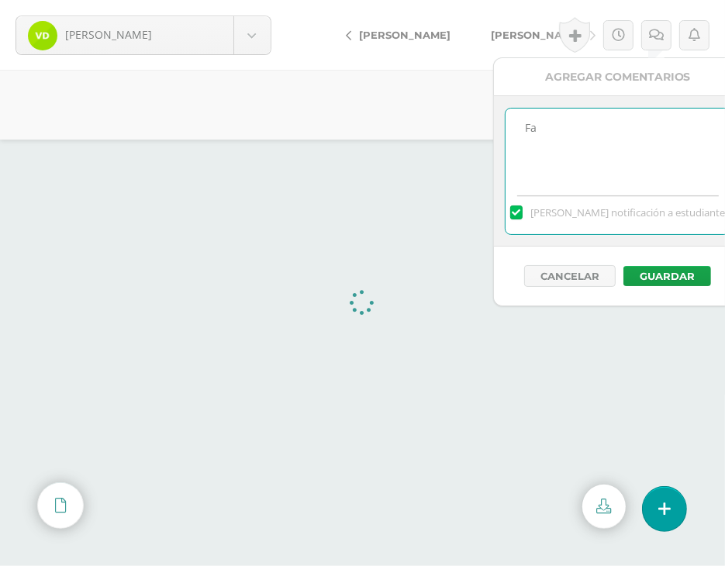
type textarea "F"
click at [586, 125] on textarea "Incompleto, descripción de hardware y conclusión" at bounding box center [618, 148] width 224 height 78
type textarea "Incompleto, Falto descripción de hardware y conclusión"
click at [678, 280] on button "Guardar" at bounding box center [667, 276] width 88 height 20
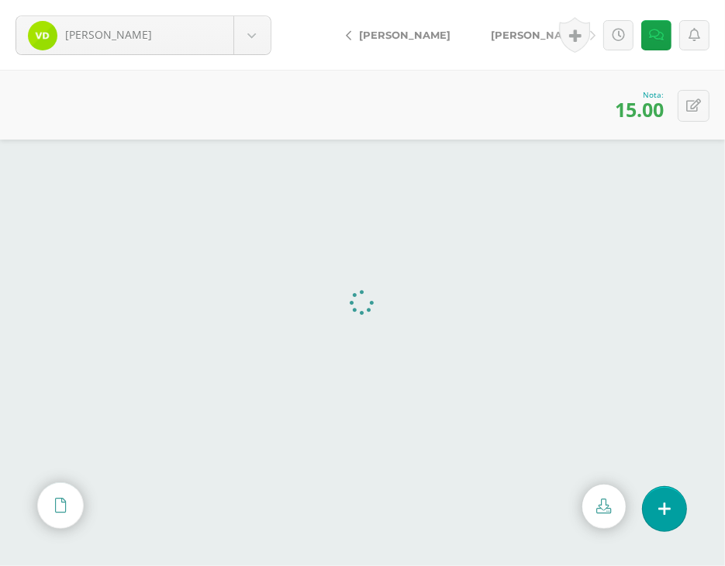
click at [506, 33] on span "[PERSON_NAME]" at bounding box center [536, 35] width 91 height 12
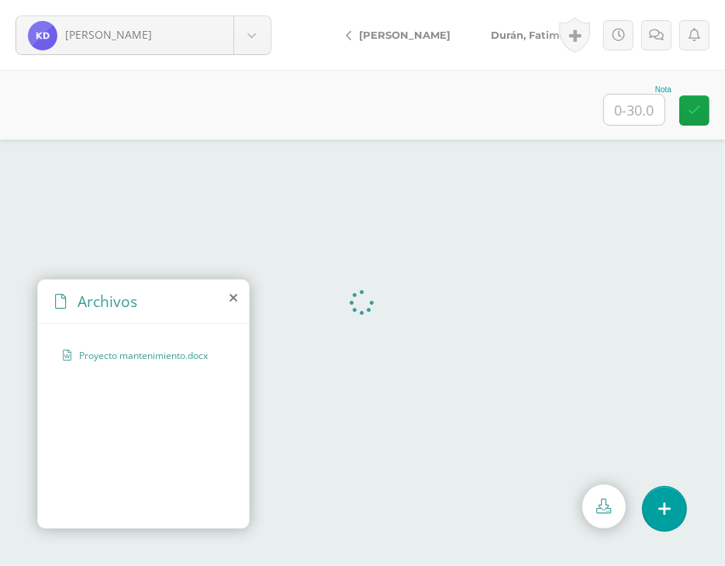
click at [236, 302] on icon at bounding box center [234, 298] width 8 height 12
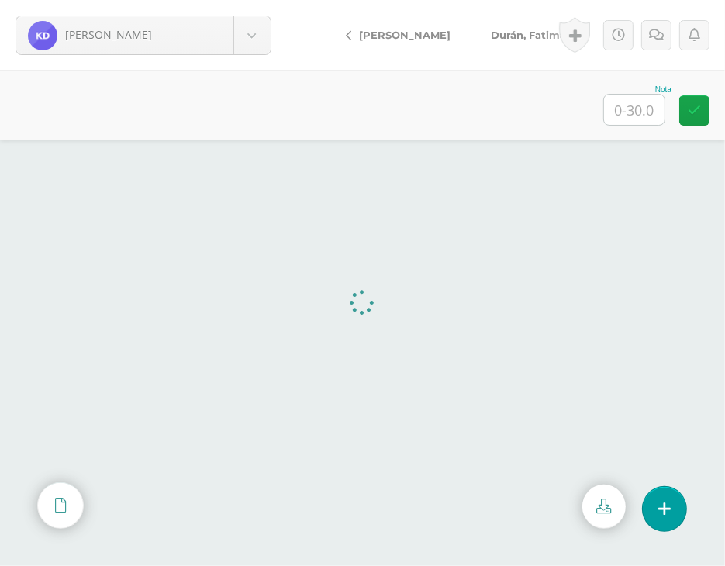
click at [656, 117] on input "text" at bounding box center [634, 110] width 60 height 30
type input "30"
click at [509, 38] on span "Durán, Fatima" at bounding box center [528, 35] width 75 height 12
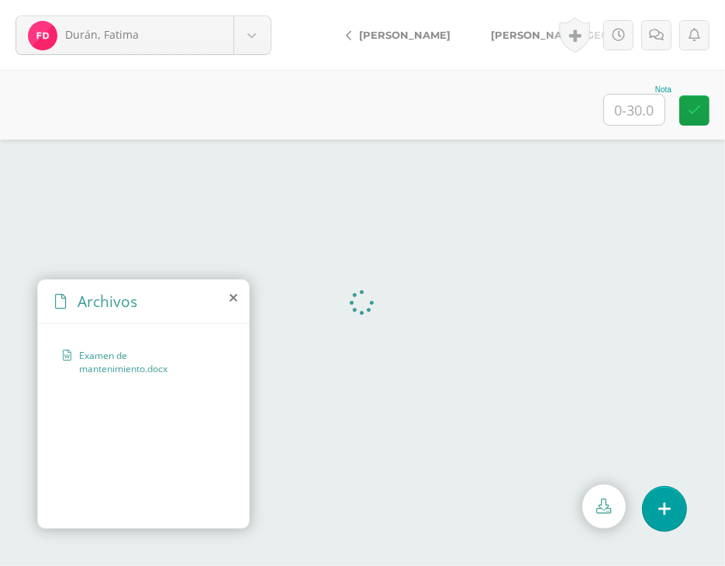
click at [236, 296] on icon at bounding box center [234, 298] width 8 height 12
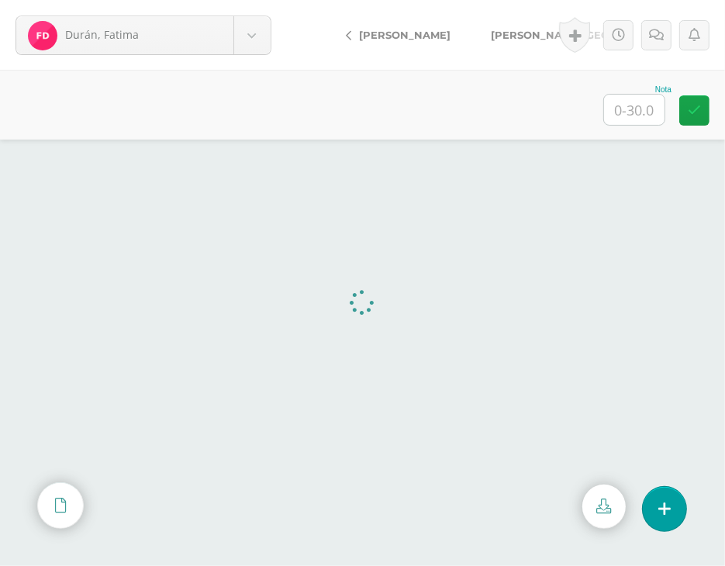
click at [646, 111] on input "text" at bounding box center [634, 110] width 60 height 30
type input "30"
click at [509, 40] on span "[PERSON_NAME][GEOGRAPHIC_DATA]" at bounding box center [595, 35] width 208 height 12
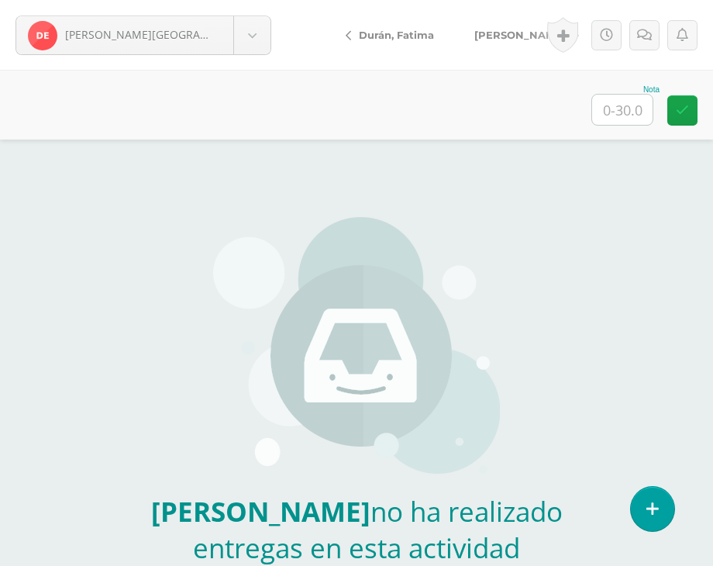
drag, startPoint x: 402, startPoint y: 397, endPoint x: 552, endPoint y: 409, distance: 150.2
click at [404, 397] on img at bounding box center [356, 349] width 287 height 264
click at [609, 105] on input "text" at bounding box center [622, 110] width 60 height 30
type input "15"
click at [652, 35] on link at bounding box center [645, 35] width 30 height 30
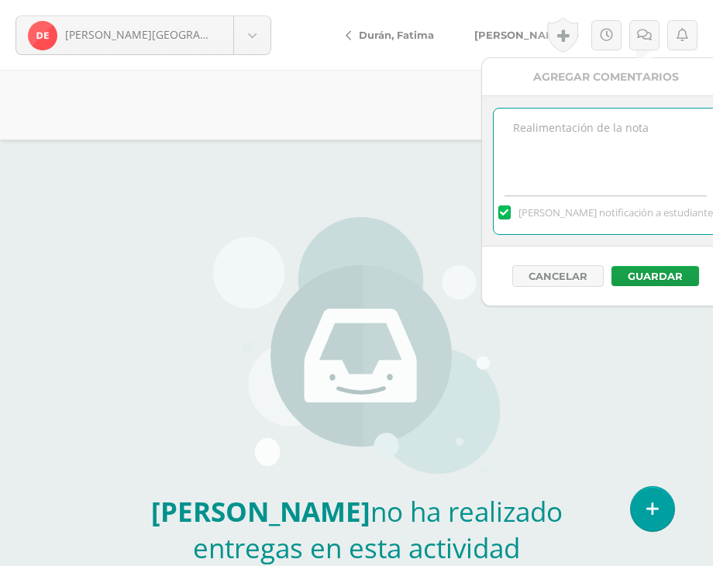
click at [589, 139] on textarea at bounding box center [606, 148] width 224 height 78
type textarea "Sin estructura e incompleto"
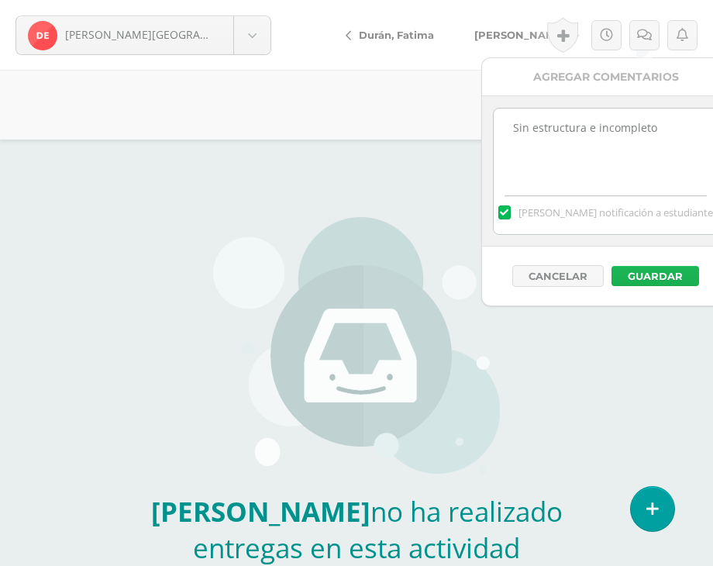
click at [679, 275] on button "Guardar" at bounding box center [656, 276] width 88 height 20
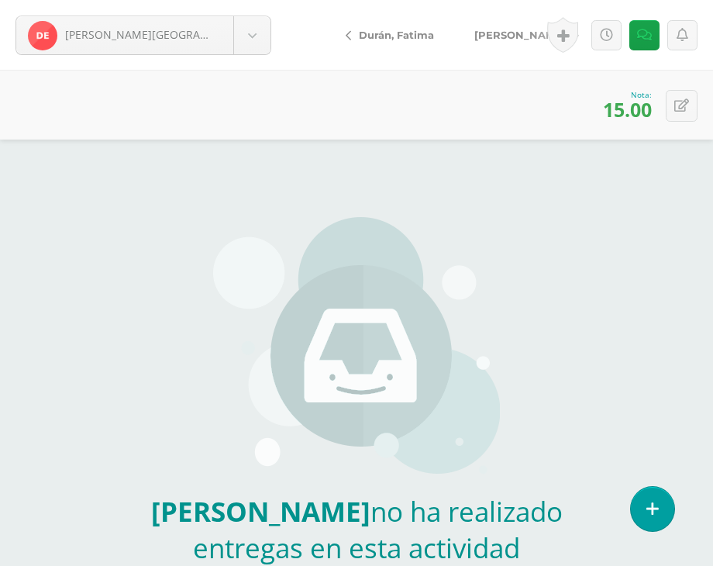
click at [506, 38] on span "[PERSON_NAME]" at bounding box center [520, 35] width 91 height 12
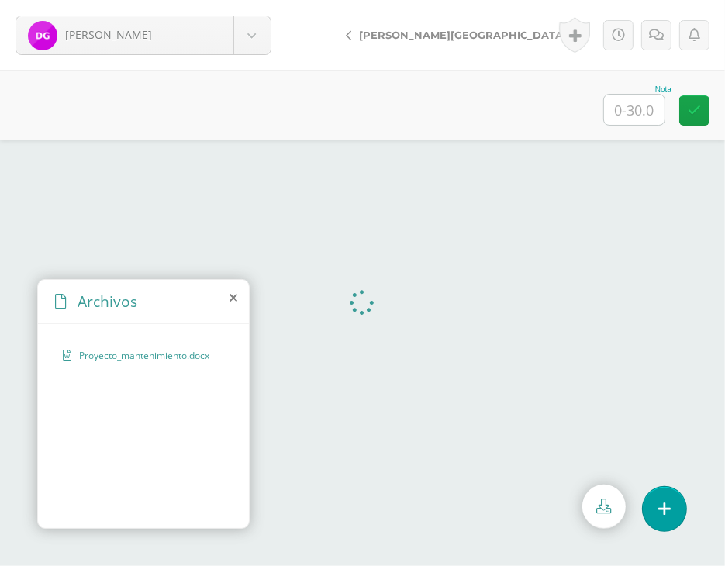
click at [230, 299] on icon at bounding box center [234, 298] width 8 height 12
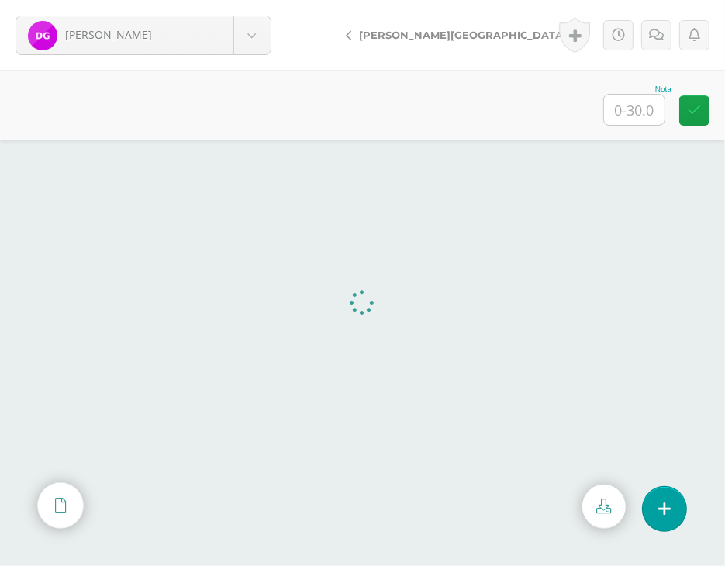
click at [599, 109] on div "Nota" at bounding box center [362, 105] width 725 height 70
click at [627, 106] on input "text" at bounding box center [634, 110] width 60 height 30
type input "30"
drag, startPoint x: 513, startPoint y: 36, endPoint x: 501, endPoint y: 47, distance: 17.0
click at [607, 36] on span "[PERSON_NAME]" at bounding box center [652, 35] width 91 height 12
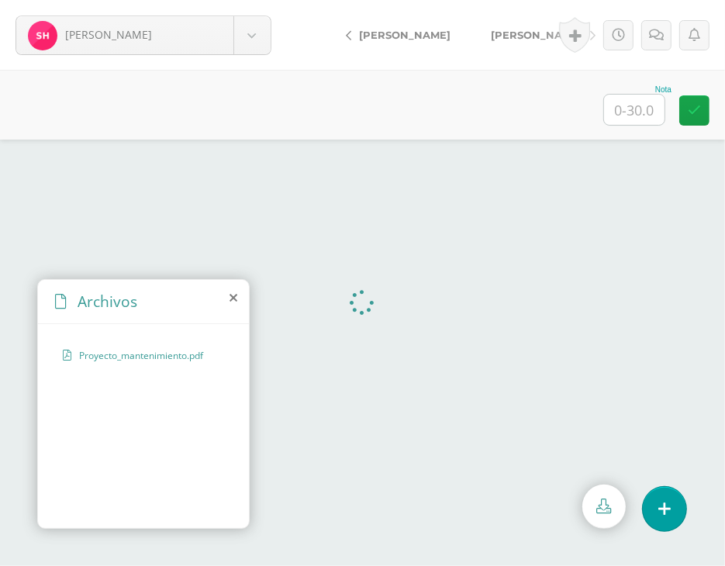
drag, startPoint x: 226, startPoint y: 297, endPoint x: 231, endPoint y: 304, distance: 8.8
click at [226, 298] on div "Archivos" at bounding box center [143, 302] width 211 height 44
click at [236, 295] on icon at bounding box center [234, 298] width 8 height 12
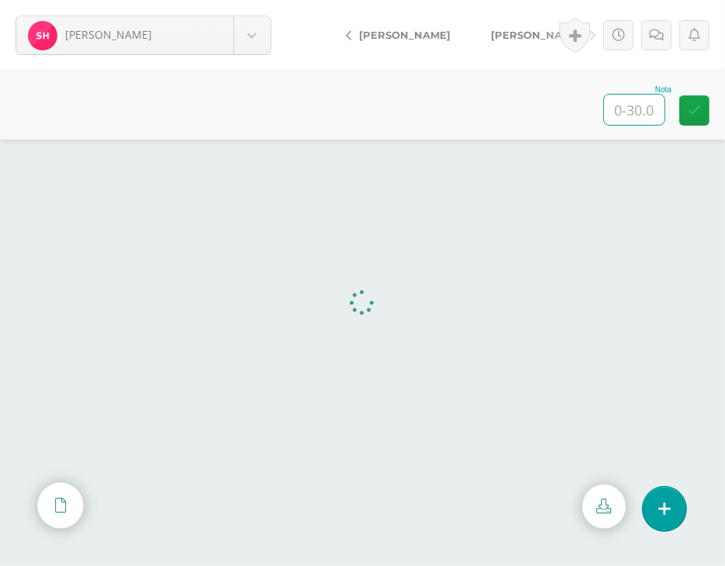
click at [638, 111] on input "text" at bounding box center [634, 110] width 60 height 30
type input "25"
click at [665, 29] on link at bounding box center [656, 35] width 30 height 30
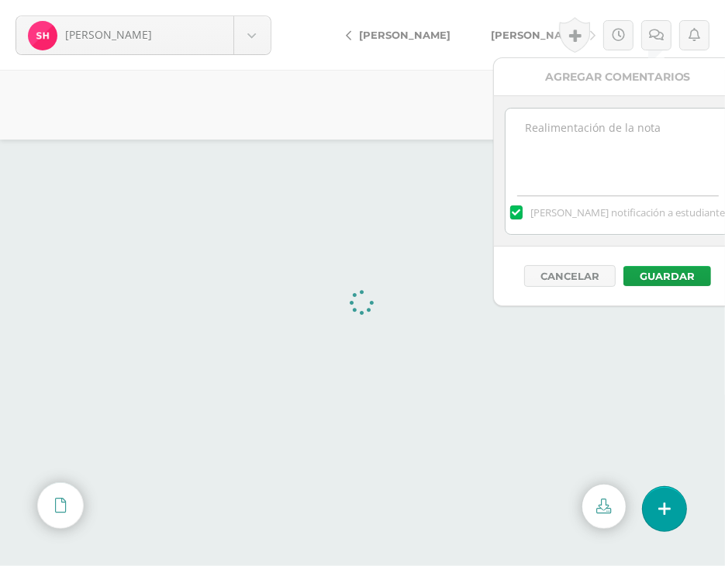
click at [621, 123] on textarea at bounding box center [618, 148] width 224 height 78
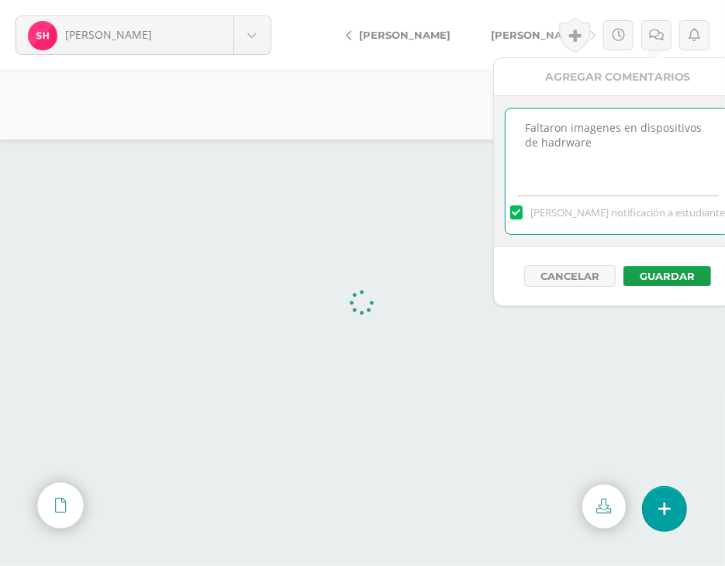
drag, startPoint x: 621, startPoint y: 128, endPoint x: 568, endPoint y: 128, distance: 53.5
click at [569, 129] on textarea "Faltaron imagenes en dispositivos de hadrware" at bounding box center [618, 148] width 224 height 78
drag, startPoint x: 583, startPoint y: 126, endPoint x: 571, endPoint y: 154, distance: 30.5
click at [571, 154] on textarea "Faltaron imagenes en dispositivos de hadrware" at bounding box center [618, 148] width 224 height 78
type textarea "Faltaron imágenes en dispositivos de hardware"
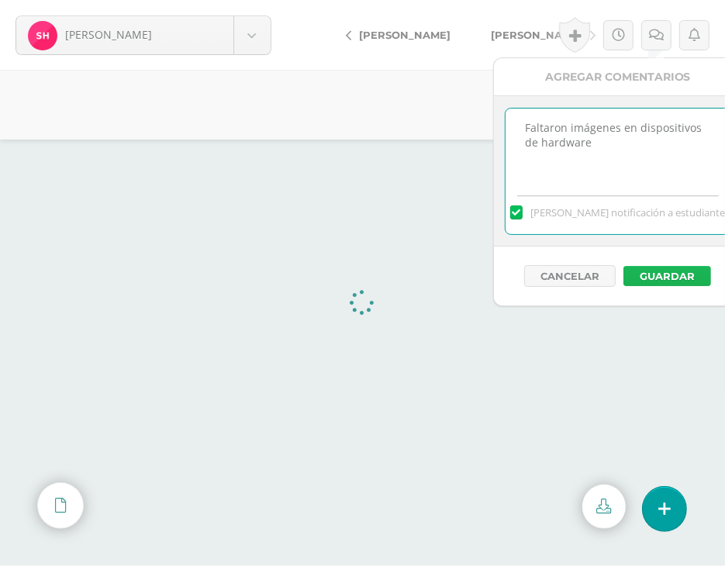
click at [668, 273] on button "Guardar" at bounding box center [667, 276] width 88 height 20
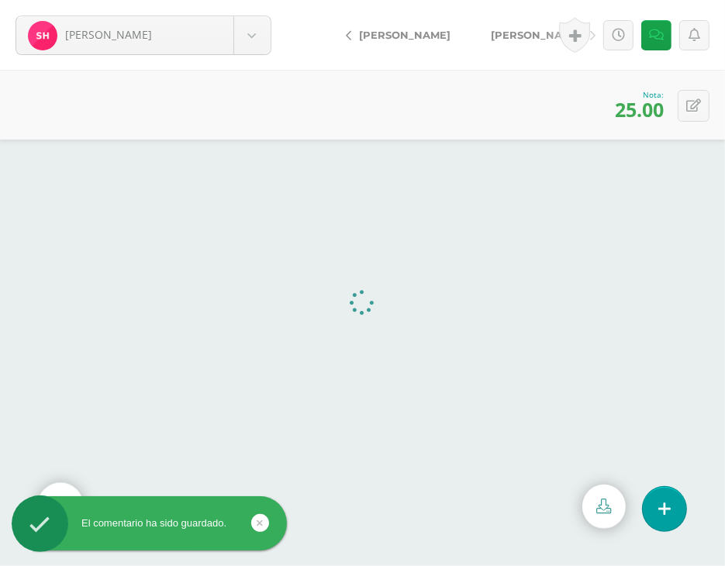
click at [491, 33] on span "[PERSON_NAME]" at bounding box center [536, 35] width 91 height 12
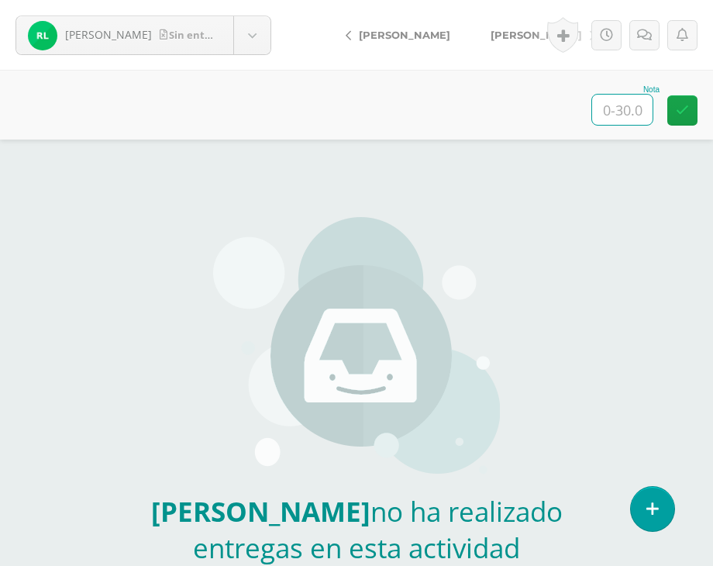
click at [620, 116] on input "text" at bounding box center [622, 110] width 60 height 30
type input "25"
click at [633, 40] on link at bounding box center [645, 35] width 30 height 30
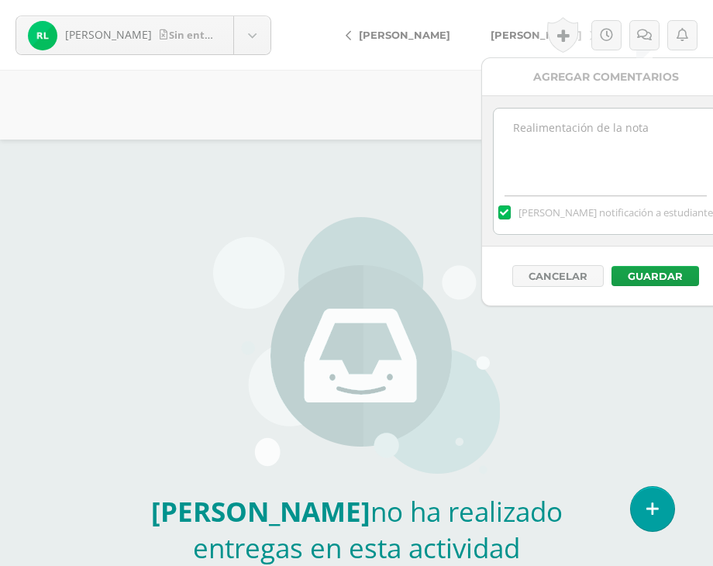
click at [665, 163] on textarea at bounding box center [606, 148] width 224 height 78
type textarea "Incompleto de imágenes"
drag, startPoint x: 670, startPoint y: 270, endPoint x: 661, endPoint y: 277, distance: 11.0
click at [671, 270] on button "Guardar" at bounding box center [656, 276] width 88 height 20
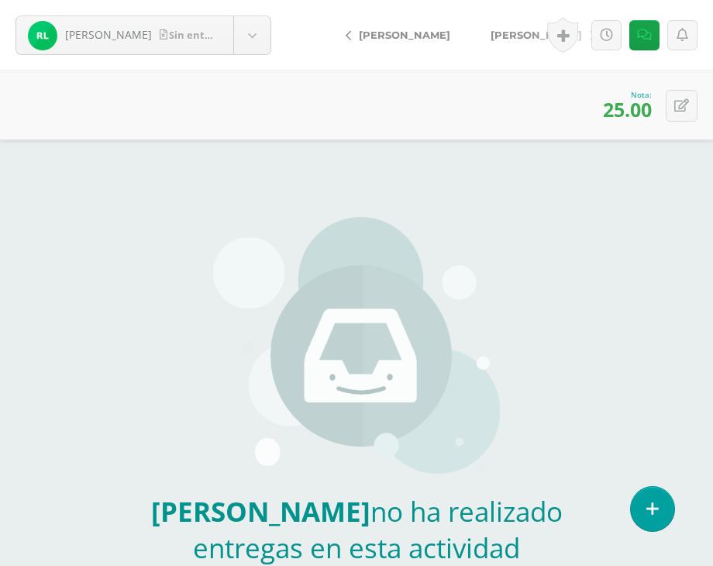
click at [502, 32] on span "[PERSON_NAME]" at bounding box center [536, 35] width 91 height 12
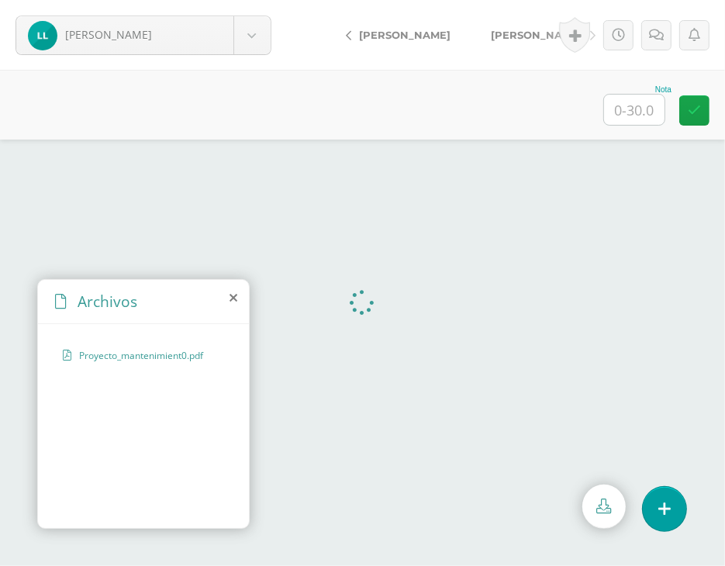
click at [233, 296] on icon at bounding box center [234, 298] width 8 height 12
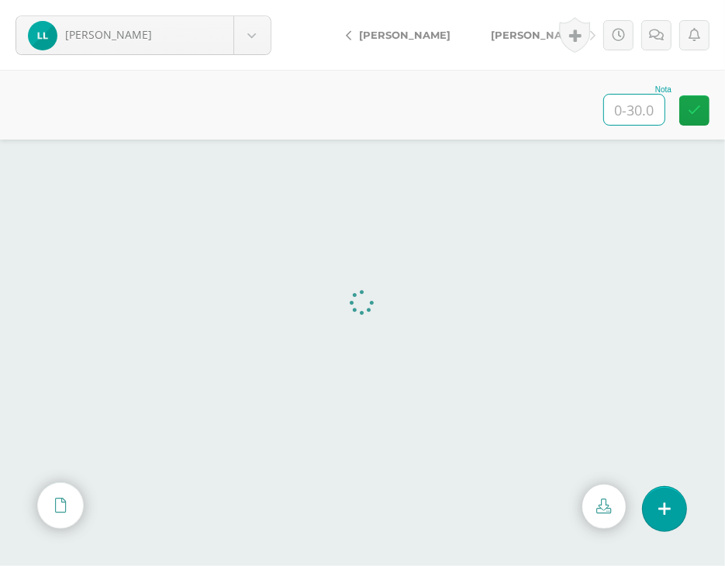
click at [633, 117] on input "text" at bounding box center [634, 110] width 60 height 30
type input "1"
type input "30"
click at [509, 40] on span "[PERSON_NAME]" at bounding box center [536, 35] width 91 height 12
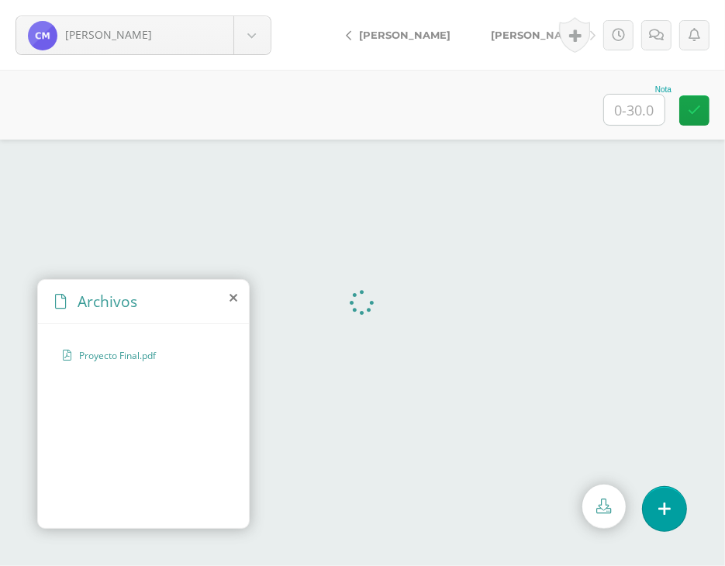
click at [233, 301] on icon at bounding box center [234, 298] width 8 height 12
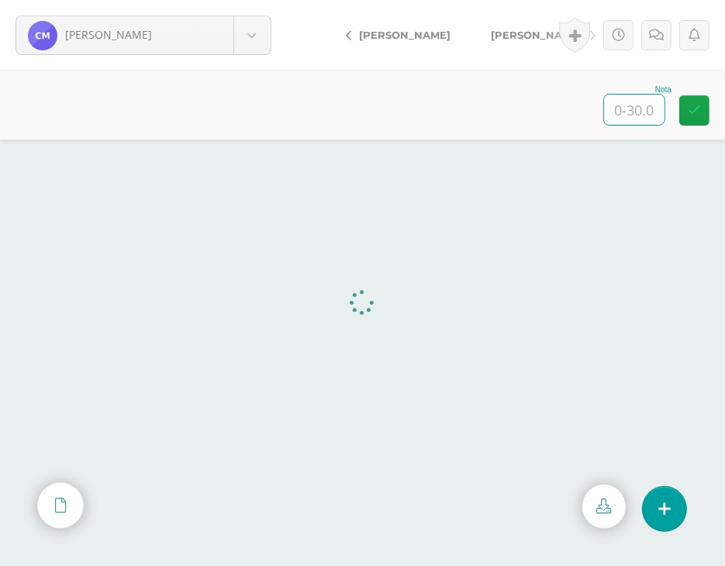
click at [627, 110] on input "text" at bounding box center [634, 110] width 60 height 30
click at [691, 109] on icon at bounding box center [693, 105] width 15 height 13
type input "26"
click at [651, 38] on icon at bounding box center [656, 35] width 15 height 13
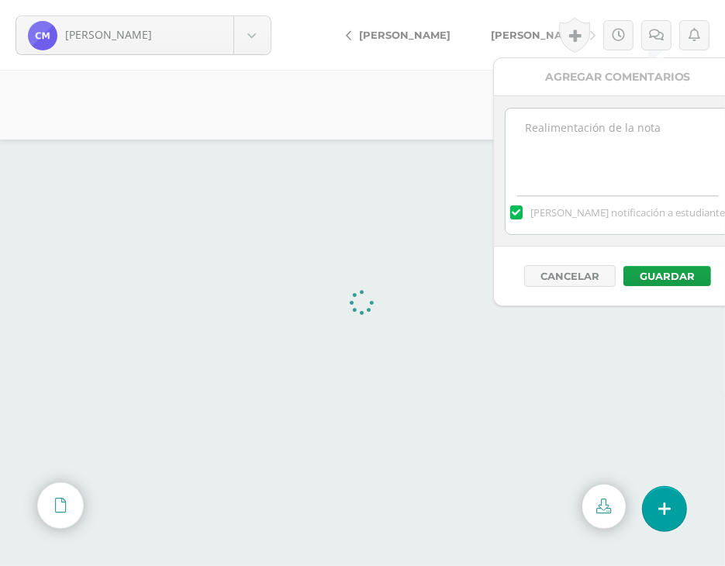
click at [566, 140] on textarea at bounding box center [618, 148] width 224 height 78
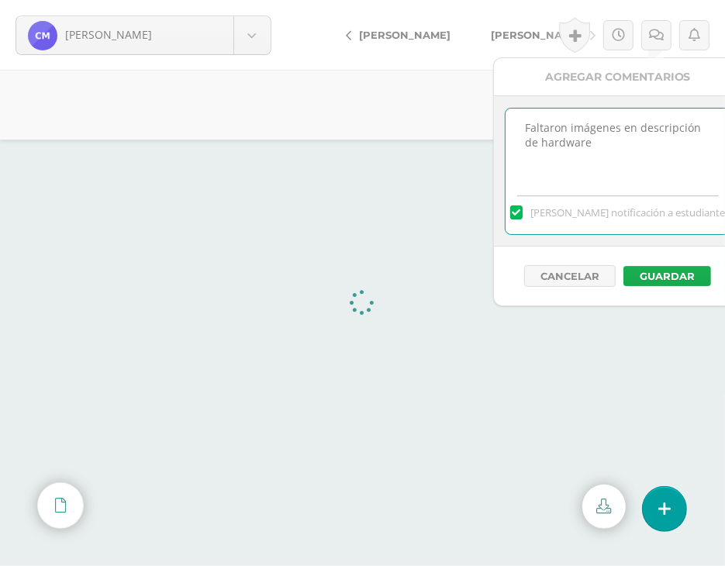
type textarea "Faltaron imágenes en descripción de hardware"
click at [660, 274] on button "Guardar" at bounding box center [667, 276] width 88 height 20
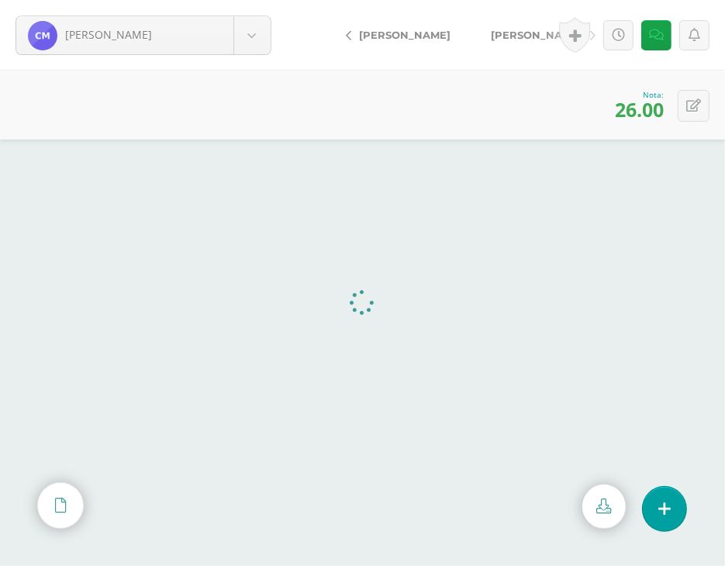
click at [491, 35] on span "[PERSON_NAME]" at bounding box center [536, 35] width 91 height 12
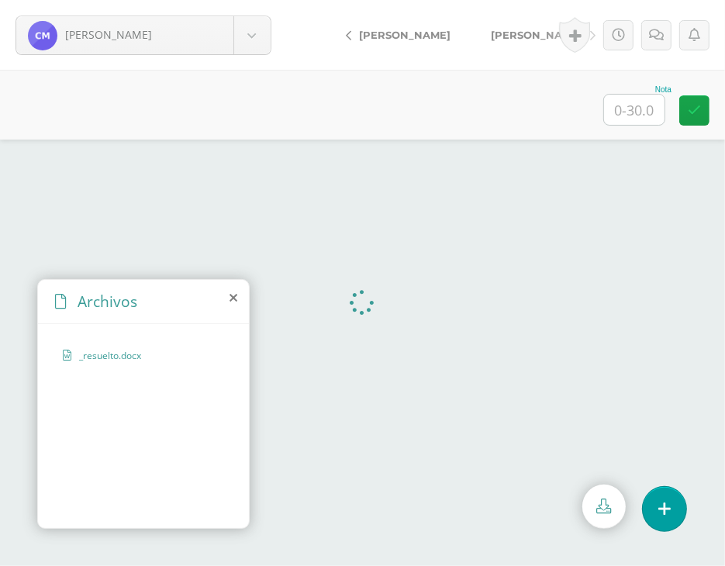
click at [225, 302] on div "Archivos" at bounding box center [143, 302] width 211 height 44
click at [227, 298] on div "Archivos" at bounding box center [143, 302] width 211 height 44
click at [235, 298] on icon at bounding box center [234, 298] width 8 height 12
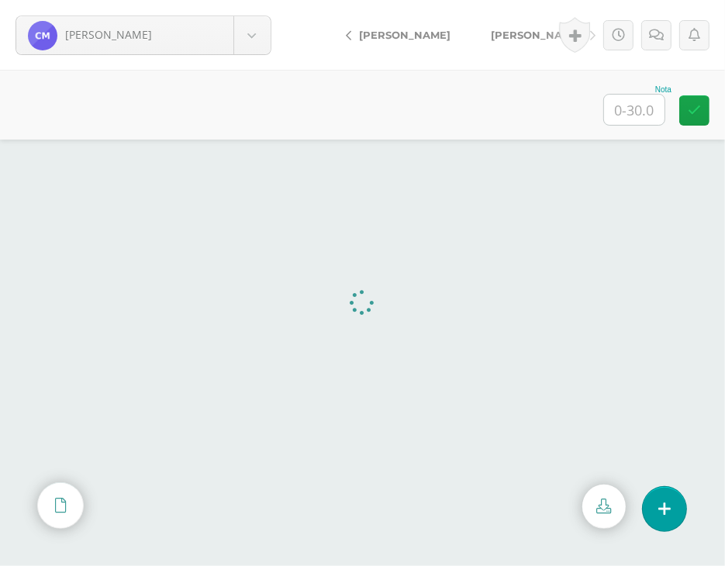
click at [629, 100] on input "text" at bounding box center [634, 110] width 60 height 30
type input "30"
click at [511, 38] on span "[PERSON_NAME]" at bounding box center [536, 35] width 91 height 12
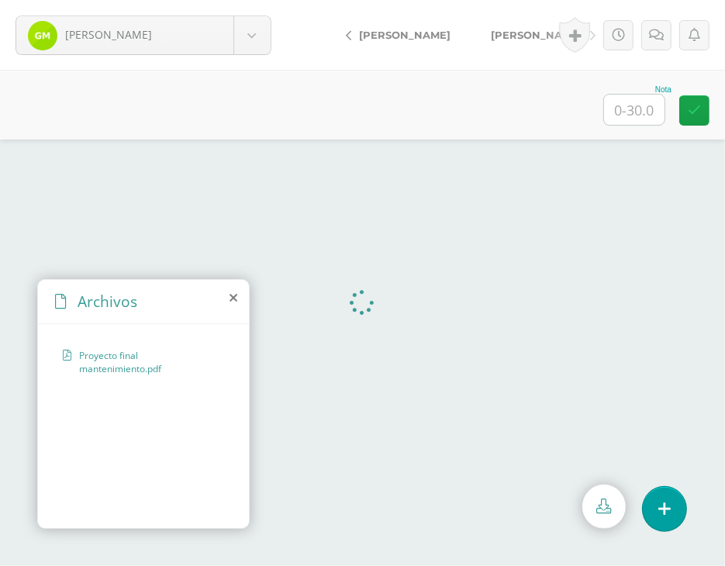
click at [234, 280] on div "Archivos" at bounding box center [143, 302] width 211 height 44
click at [235, 294] on icon at bounding box center [234, 298] width 8 height 12
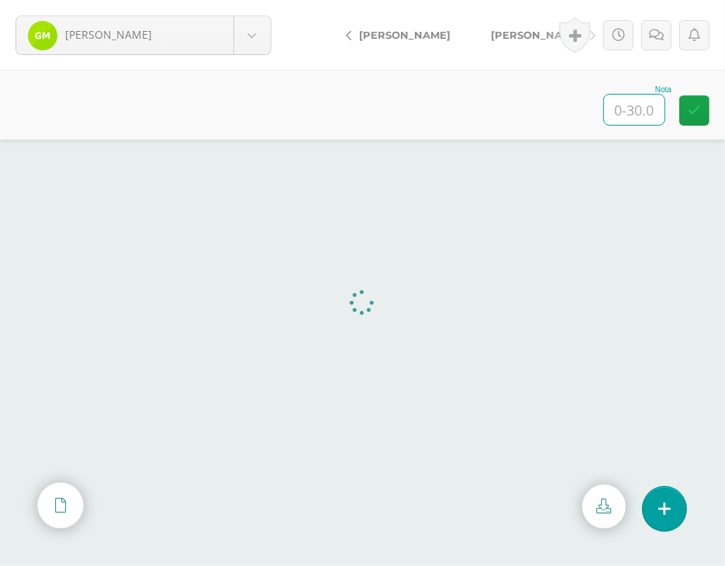
click at [648, 113] on input "text" at bounding box center [634, 110] width 60 height 30
type input "30"
click at [532, 32] on span "[PERSON_NAME]" at bounding box center [536, 35] width 91 height 12
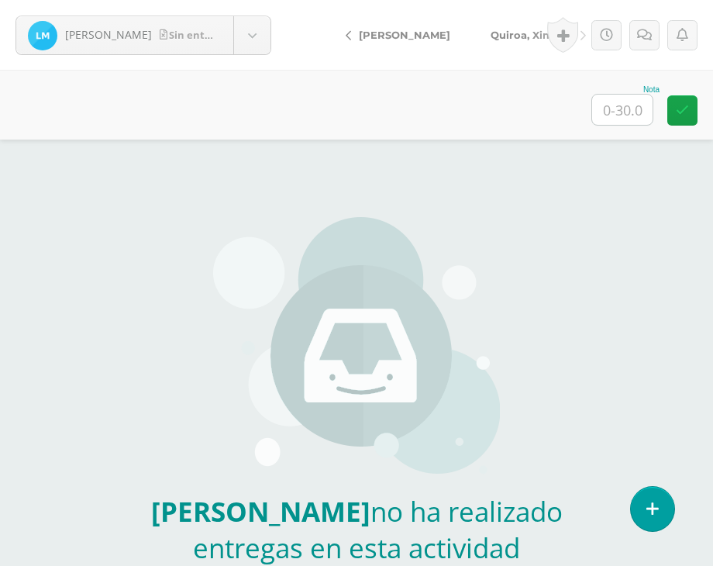
click at [617, 113] on input "text" at bounding box center [622, 110] width 60 height 30
type input "15"
click at [640, 42] on link at bounding box center [645, 35] width 30 height 30
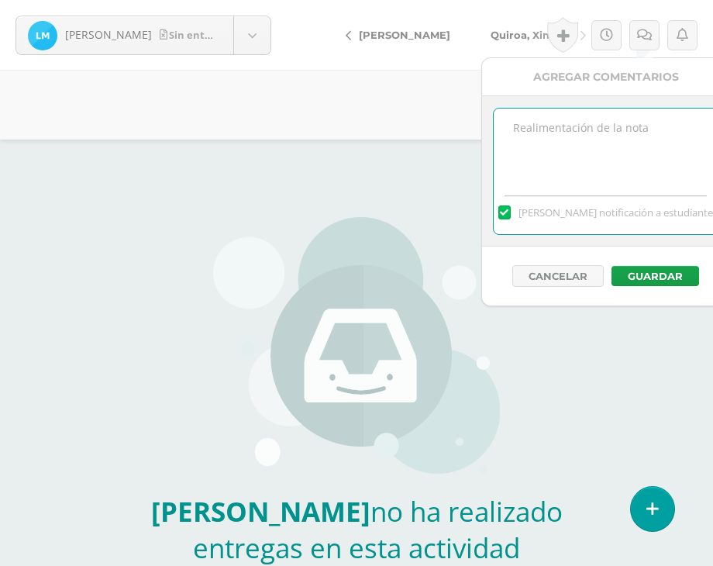
click at [623, 136] on textarea at bounding box center [606, 148] width 224 height 78
type textarea "Sin estructura e incompleto"
click at [623, 278] on button "Guardar" at bounding box center [656, 276] width 88 height 20
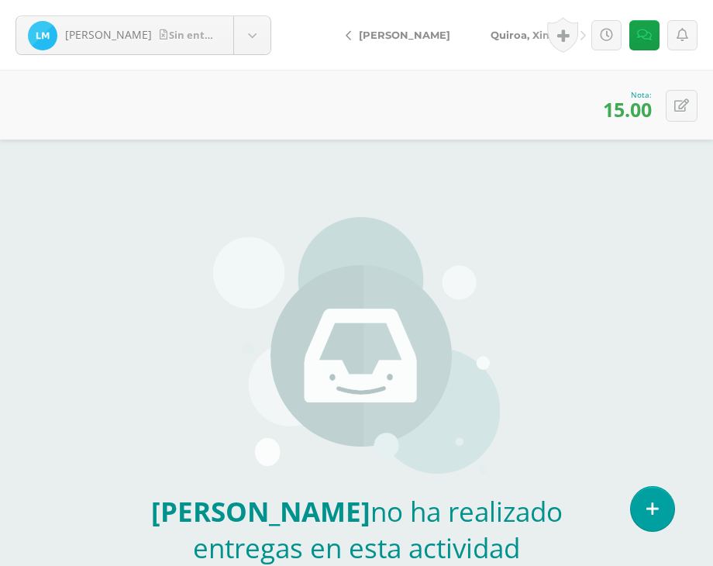
click at [492, 35] on span "Quiroa, Ximena" at bounding box center [532, 35] width 82 height 12
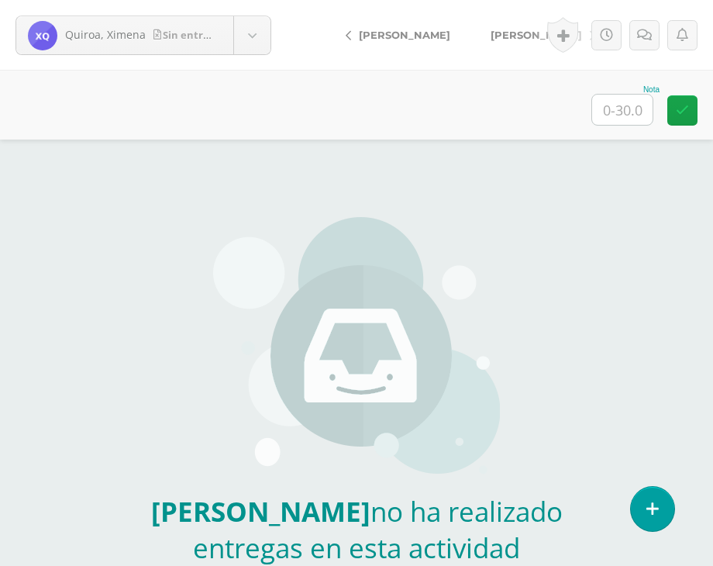
click at [619, 116] on input "text" at bounding box center [622, 110] width 60 height 30
type input "30"
click at [496, 33] on span "[PERSON_NAME]" at bounding box center [536, 35] width 91 height 12
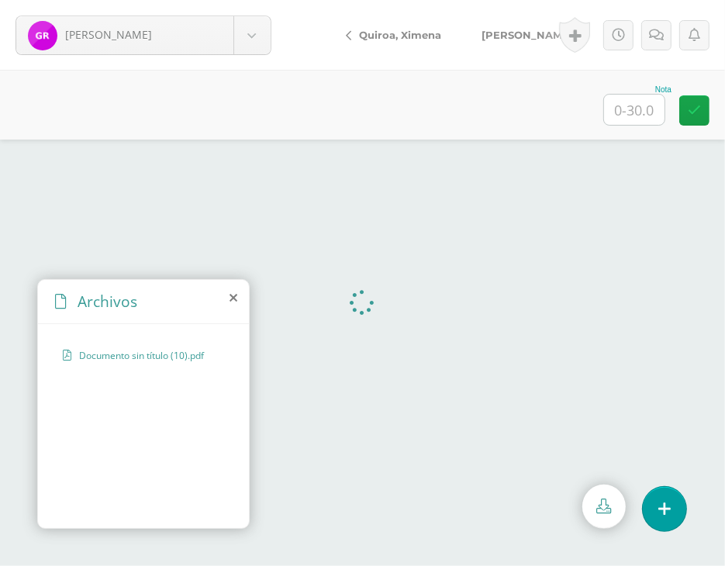
click at [233, 297] on icon at bounding box center [234, 298] width 8 height 12
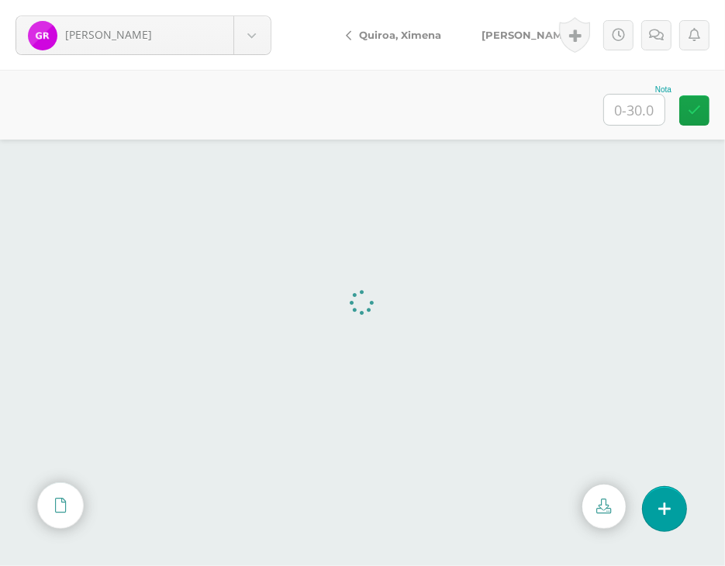
click at [623, 119] on input "text" at bounding box center [634, 110] width 60 height 30
type input "20"
click at [623, 119] on input "20" at bounding box center [634, 110] width 60 height 30
click at [654, 42] on link at bounding box center [656, 35] width 30 height 30
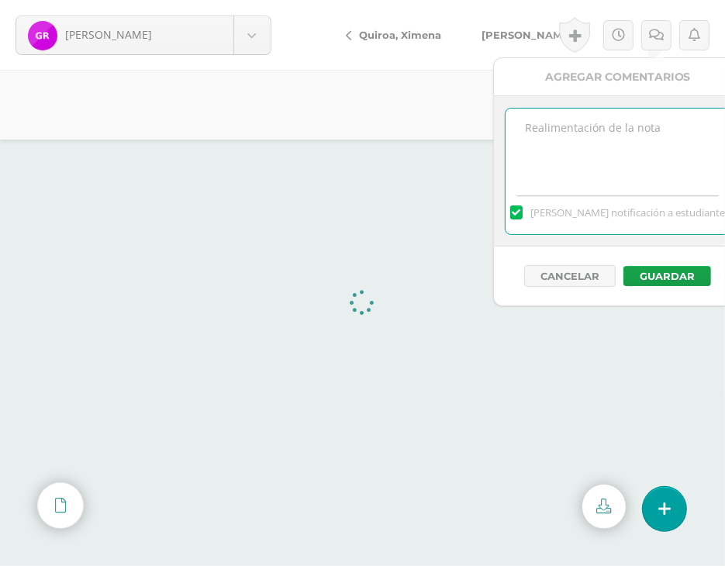
click at [610, 150] on textarea at bounding box center [618, 148] width 224 height 78
type textarea "Sin estructura e incompleto"
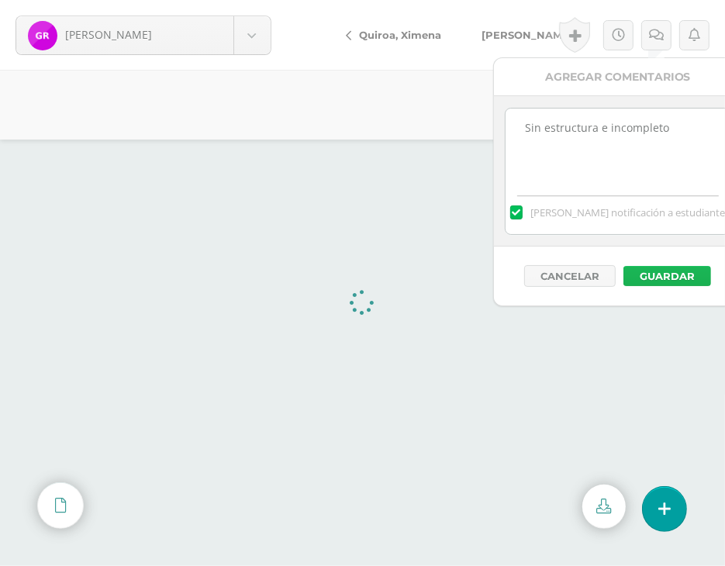
click at [651, 274] on button "Guardar" at bounding box center [667, 276] width 88 height 20
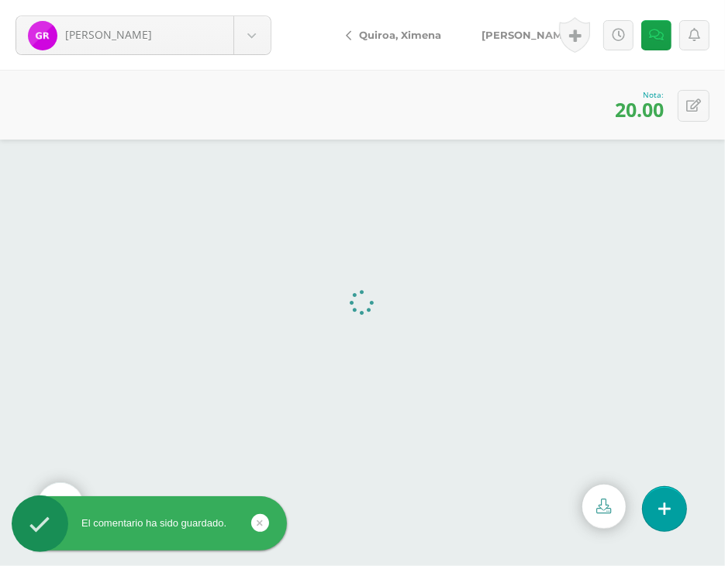
click at [499, 29] on span "[PERSON_NAME]" at bounding box center [527, 35] width 91 height 12
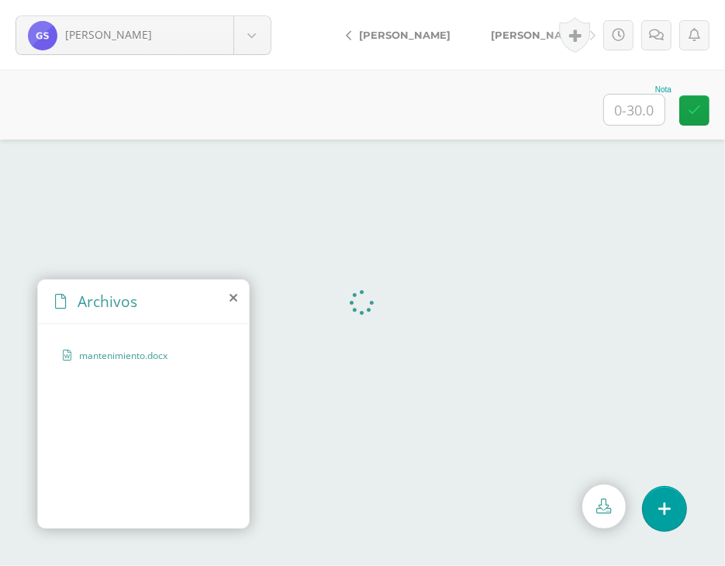
click at [232, 297] on icon at bounding box center [234, 298] width 8 height 12
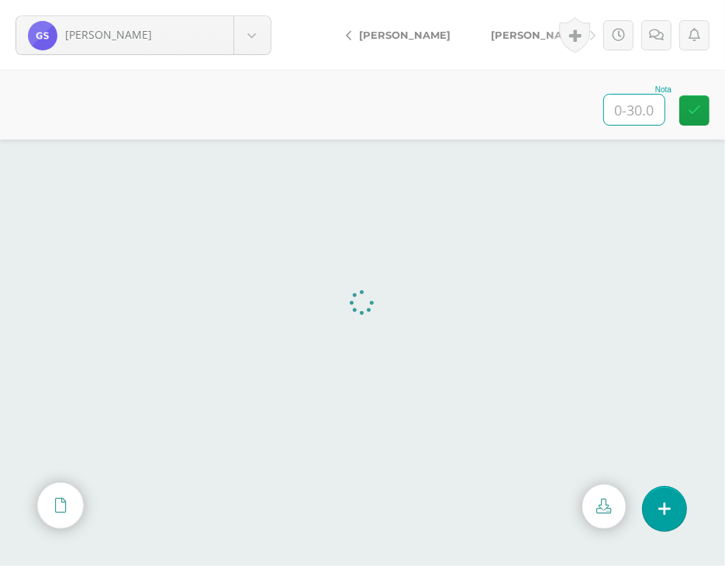
click at [648, 107] on input "text" at bounding box center [634, 110] width 60 height 30
type input "30"
click at [506, 29] on span "[PERSON_NAME]" at bounding box center [536, 35] width 91 height 12
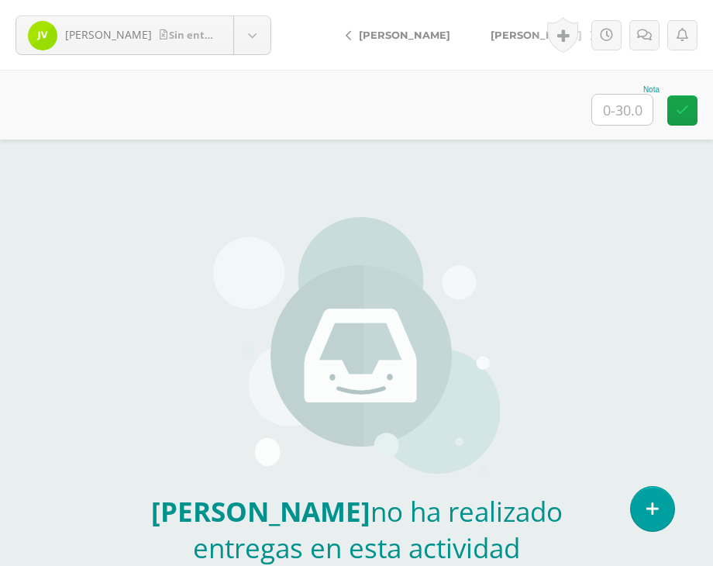
click at [612, 126] on div "Nota" at bounding box center [356, 105] width 713 height 70
click at [611, 100] on input "text" at bounding box center [622, 110] width 60 height 30
type input "25"
click at [647, 35] on icon at bounding box center [644, 35] width 15 height 13
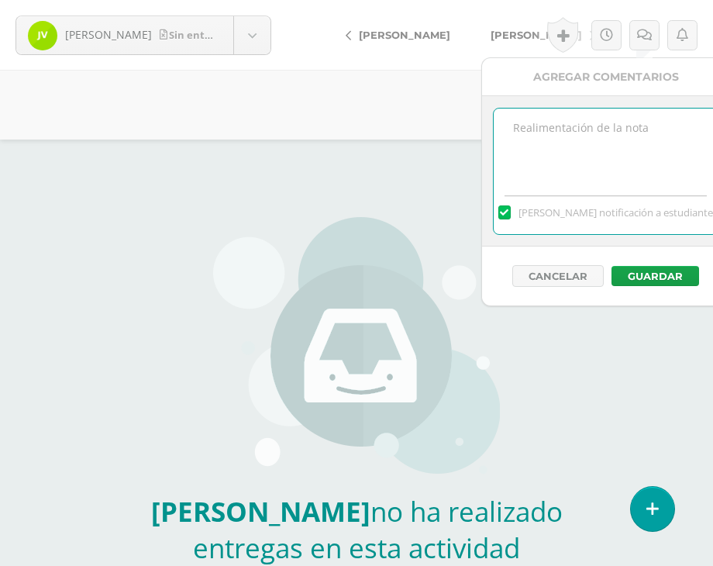
click at [614, 131] on textarea at bounding box center [606, 148] width 224 height 78
type textarea "I"
click at [518, 144] on textarea "Faltaron imagenes en la parte de hrdware" at bounding box center [606, 148] width 224 height 78
click at [575, 164] on textarea "Faltaron imagenes en la parte de hardware" at bounding box center [606, 148] width 224 height 78
type textarea "Faltaron imágenes en la parte de hardware"
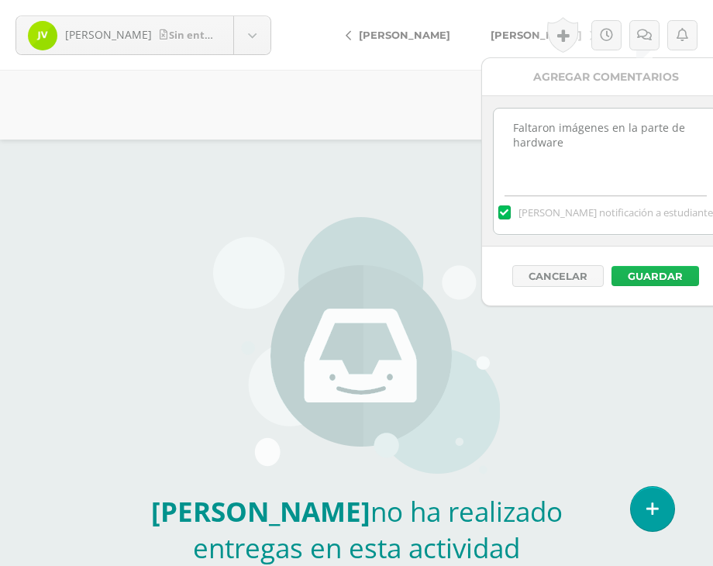
click at [663, 279] on button "Guardar" at bounding box center [656, 276] width 88 height 20
click at [663, 277] on button "Guardar" at bounding box center [656, 276] width 88 height 20
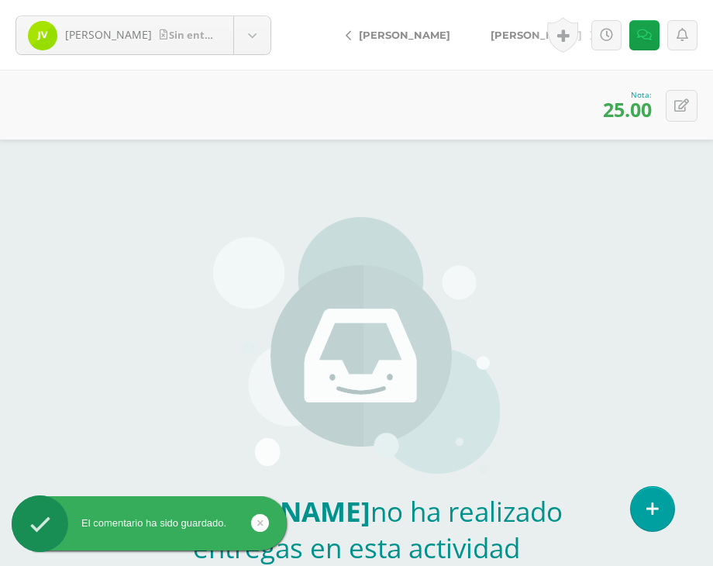
click at [522, 40] on span "[PERSON_NAME]" at bounding box center [536, 35] width 91 height 12
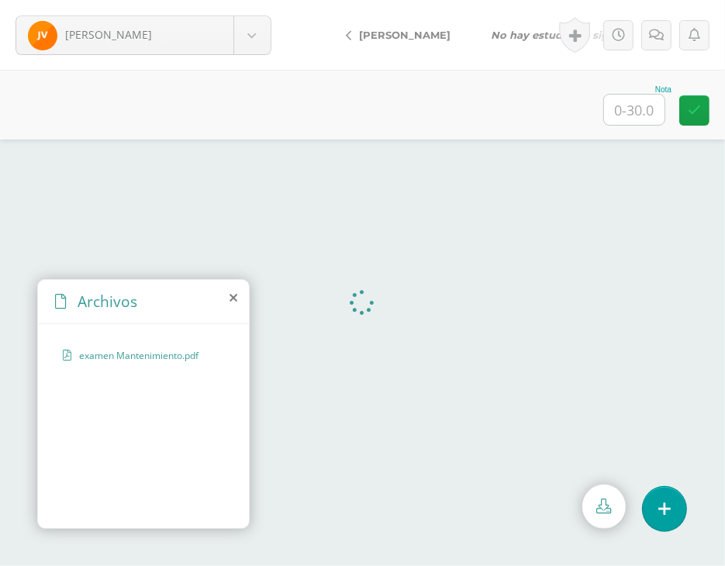
click at [223, 290] on div "Archivos" at bounding box center [143, 302] width 211 height 44
click at [232, 298] on icon at bounding box center [234, 298] width 8 height 12
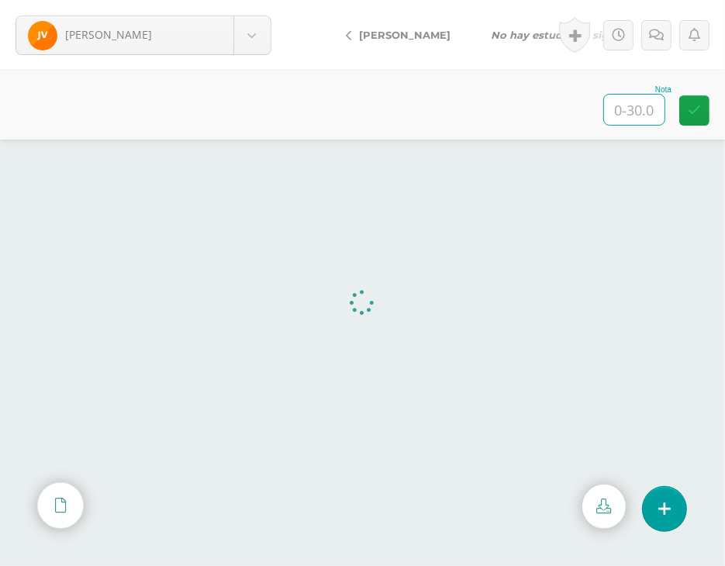
click at [648, 124] on input "text" at bounding box center [634, 110] width 60 height 30
type input "15"
click at [651, 45] on link at bounding box center [656, 35] width 30 height 30
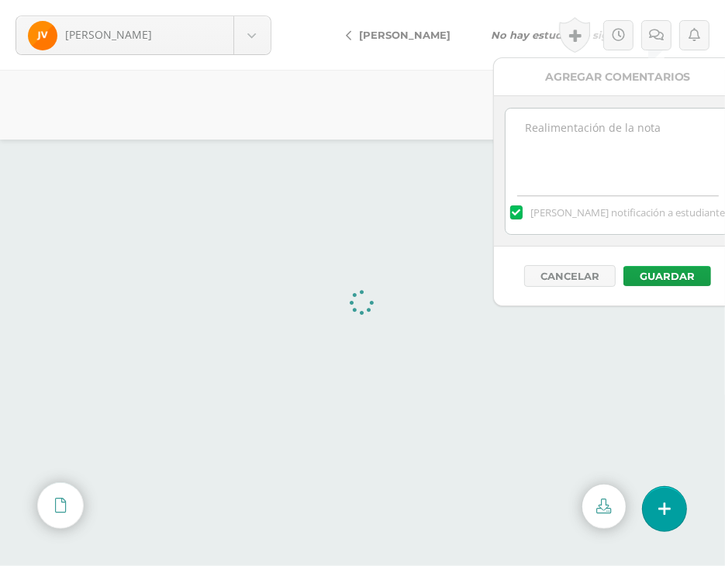
click at [647, 127] on textarea at bounding box center [618, 148] width 224 height 78
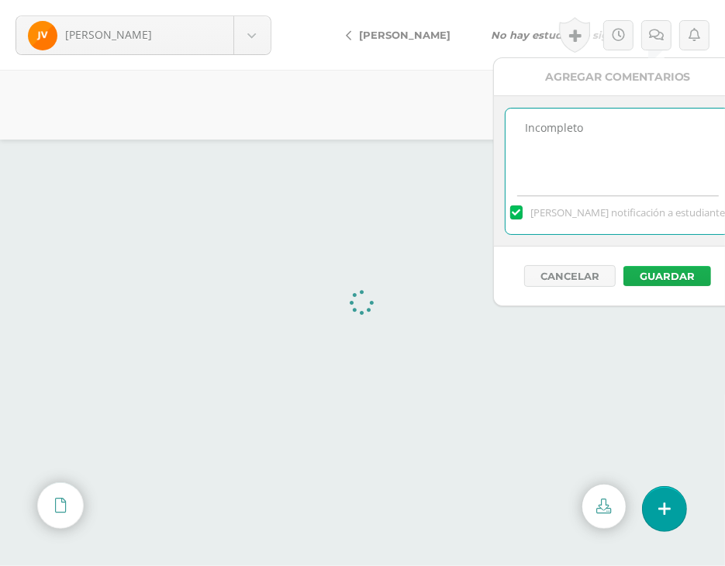
type textarea "Incompleto"
click at [694, 271] on button "Guardar" at bounding box center [667, 276] width 88 height 20
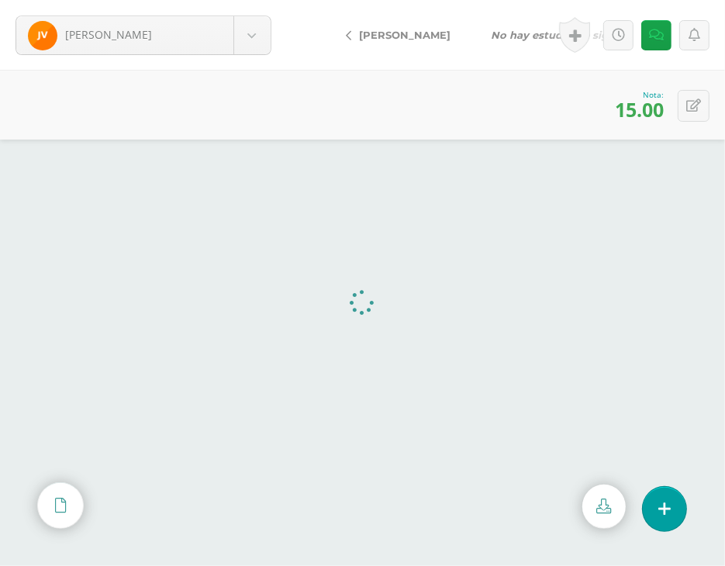
click at [147, 90] on div "0 Logros Logros obtenidos Aún no hay logros agregados Nota: 15.00" at bounding box center [362, 105] width 725 height 70
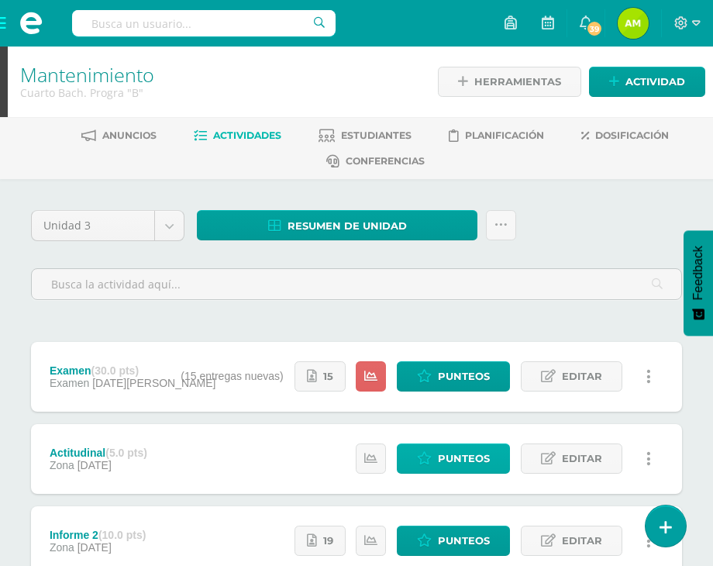
scroll to position [233, 0]
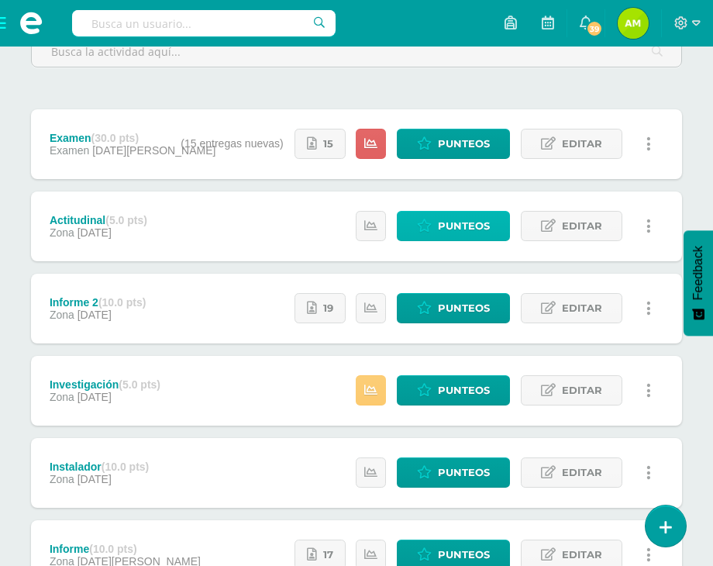
click at [456, 224] on span "Punteos" at bounding box center [464, 226] width 52 height 29
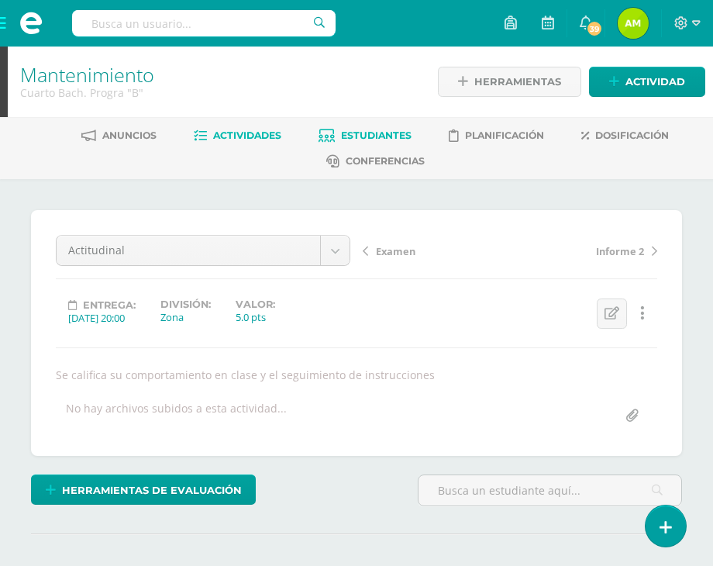
scroll to position [1, 0]
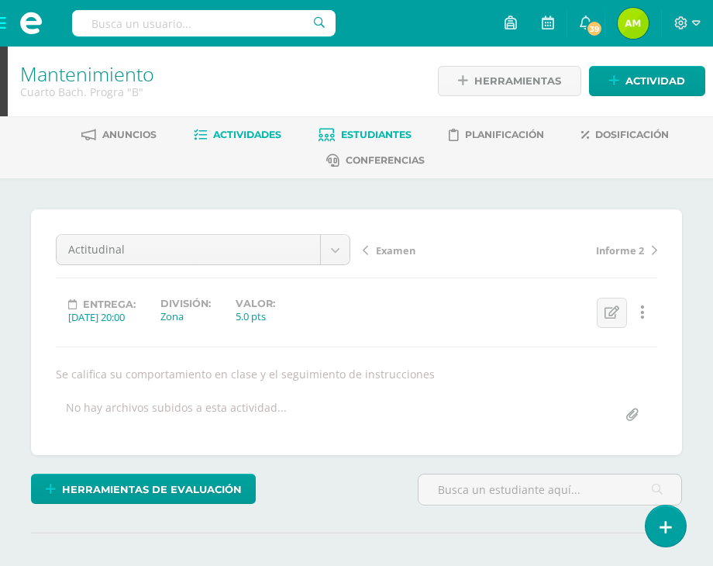
click at [349, 131] on span "Estudiantes" at bounding box center [376, 135] width 71 height 12
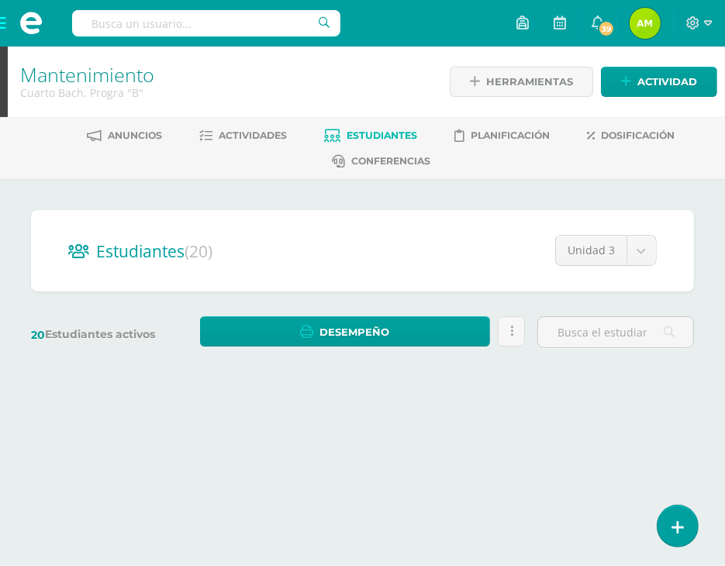
click at [230, 136] on span "Actividades" at bounding box center [253, 135] width 68 height 12
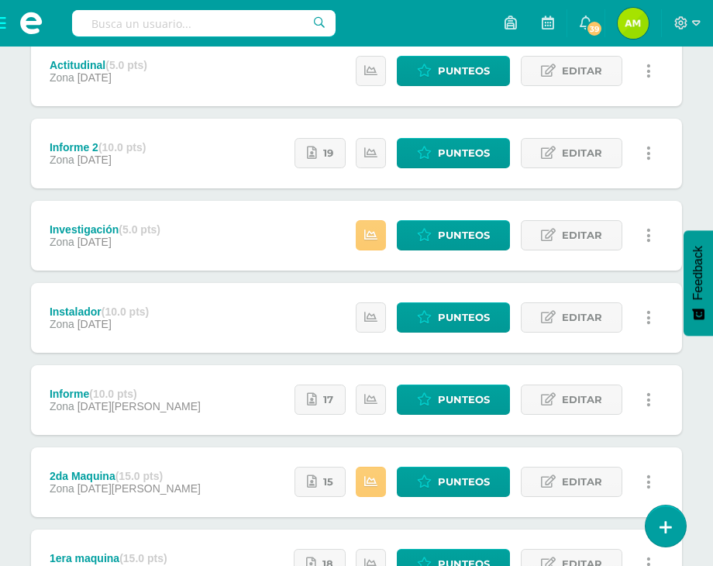
scroll to position [465, 0]
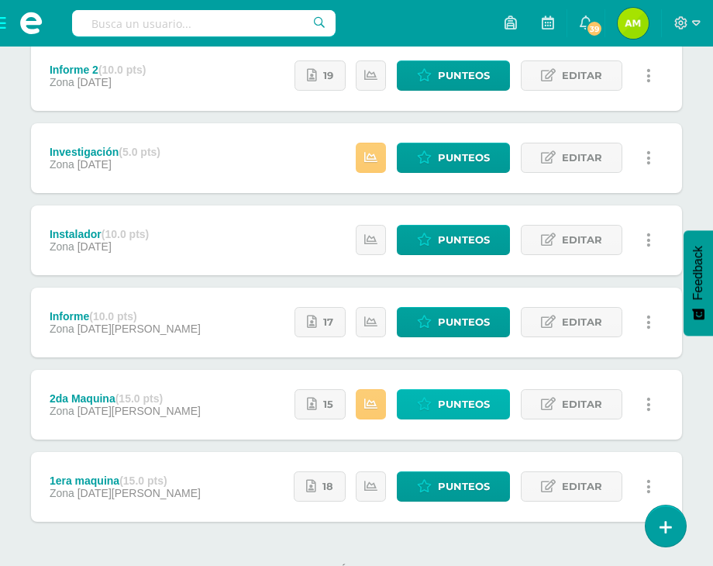
click at [454, 399] on span "Punteos" at bounding box center [464, 404] width 52 height 29
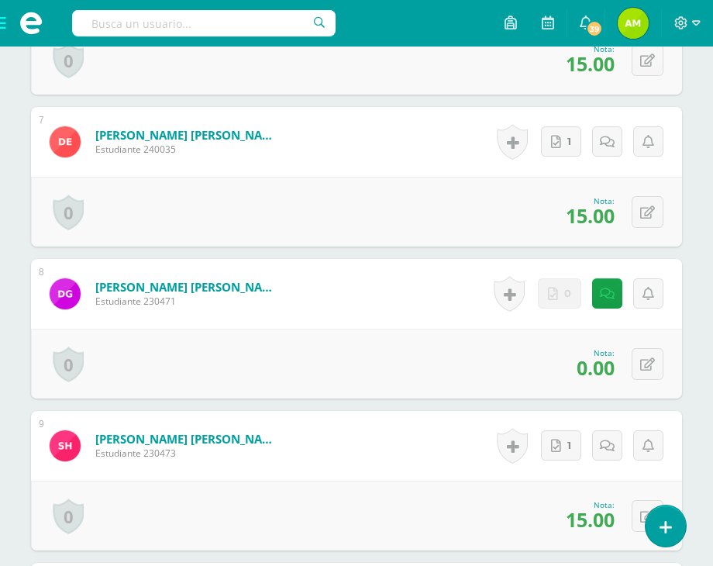
scroll to position [1397, 0]
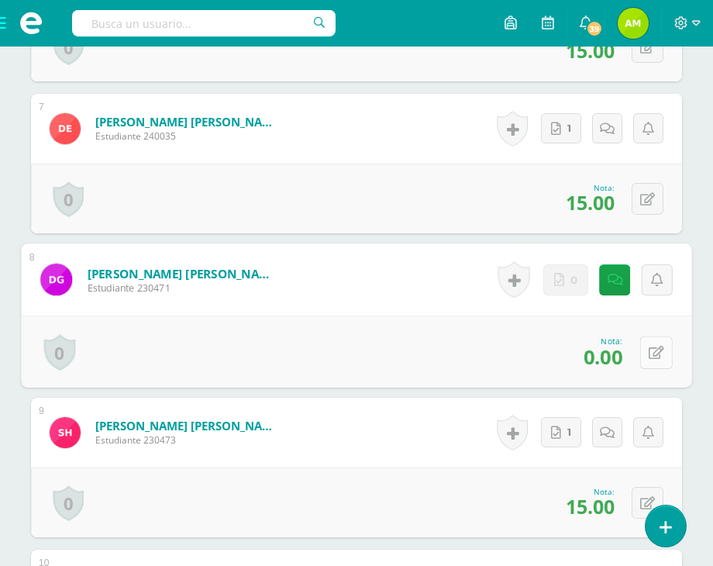
click at [645, 368] on button at bounding box center [656, 352] width 33 height 33
type input "15"
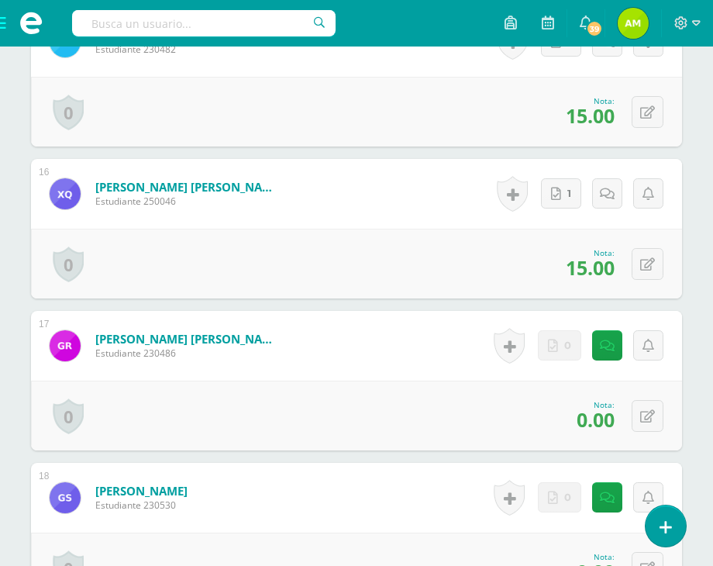
scroll to position [2390, 0]
